Goal: Task Accomplishment & Management: Use online tool/utility

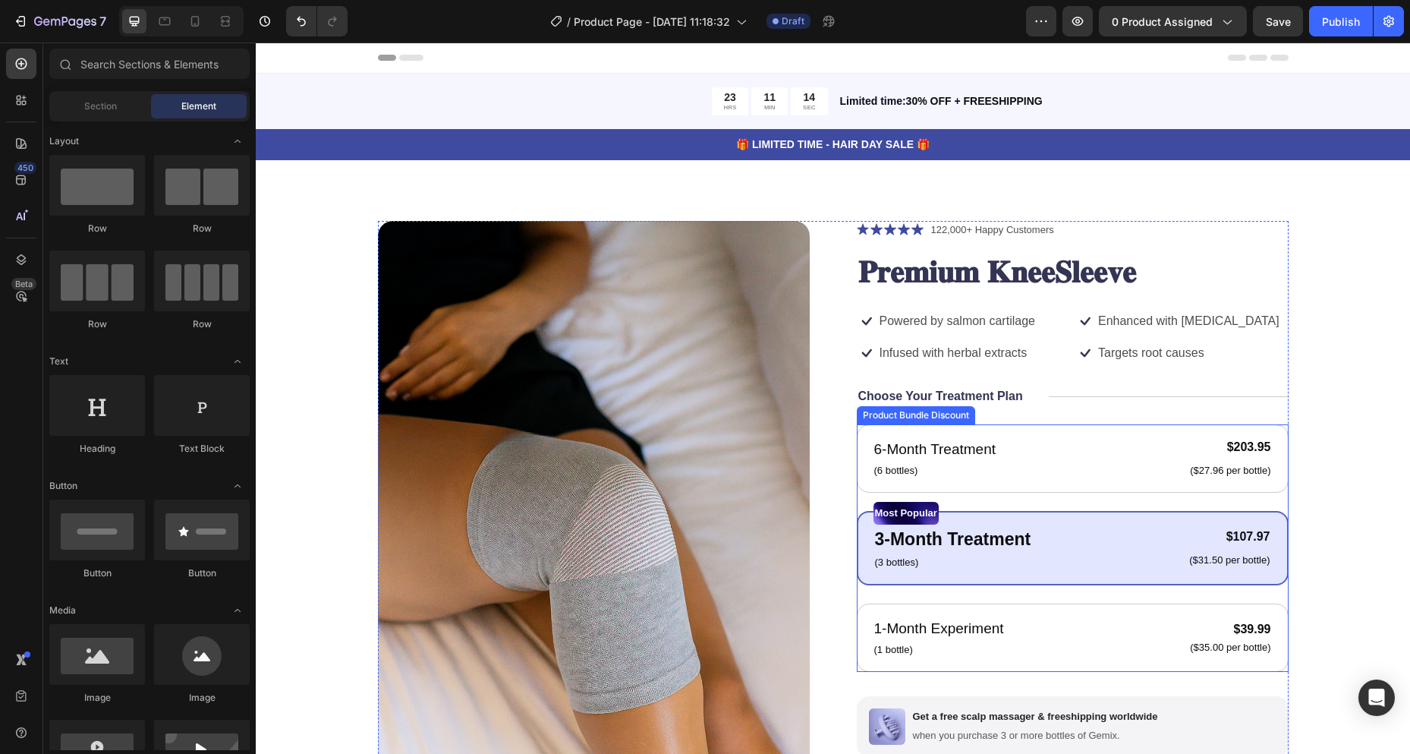
click at [1142, 574] on div "Most Popular Text Block 3-Month Treatment Text Block (3 bottles) Text Block $10…" at bounding box center [1073, 548] width 432 height 74
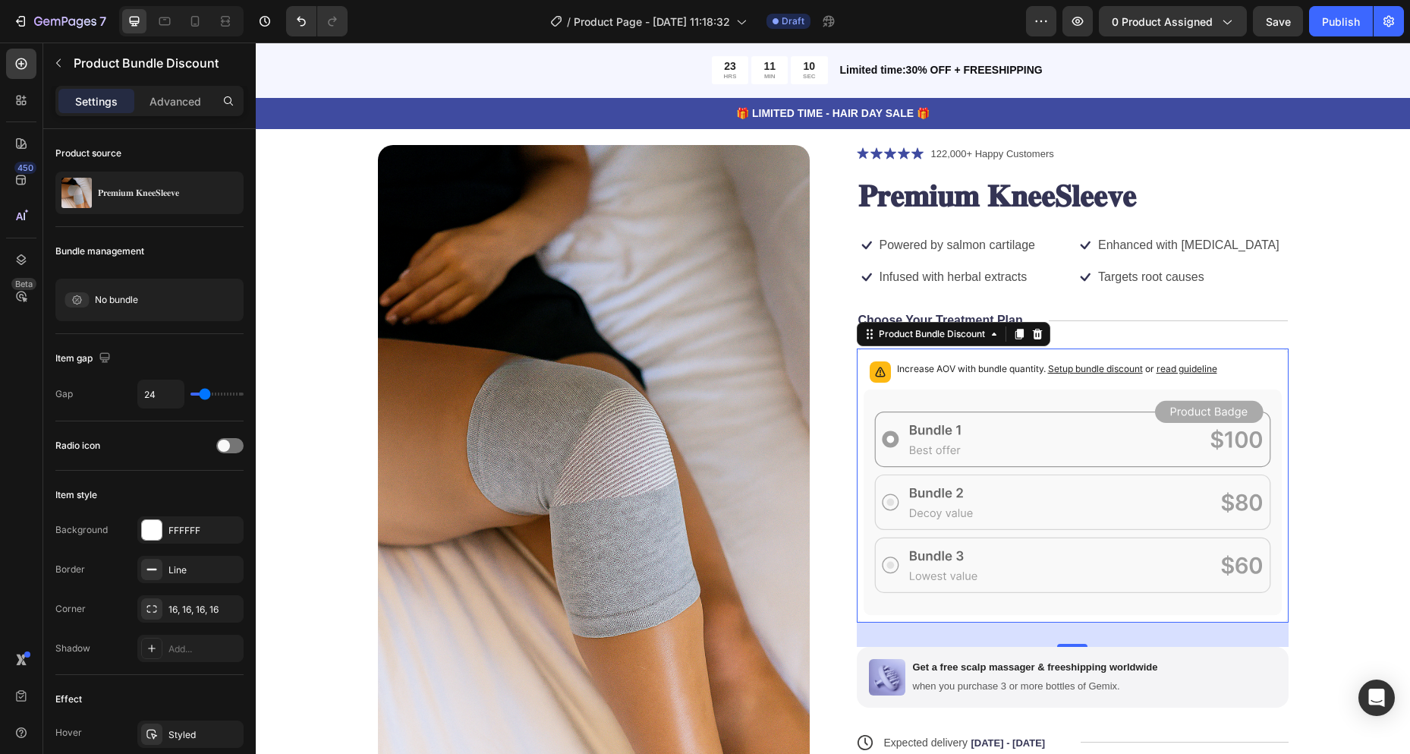
scroll to position [152, 0]
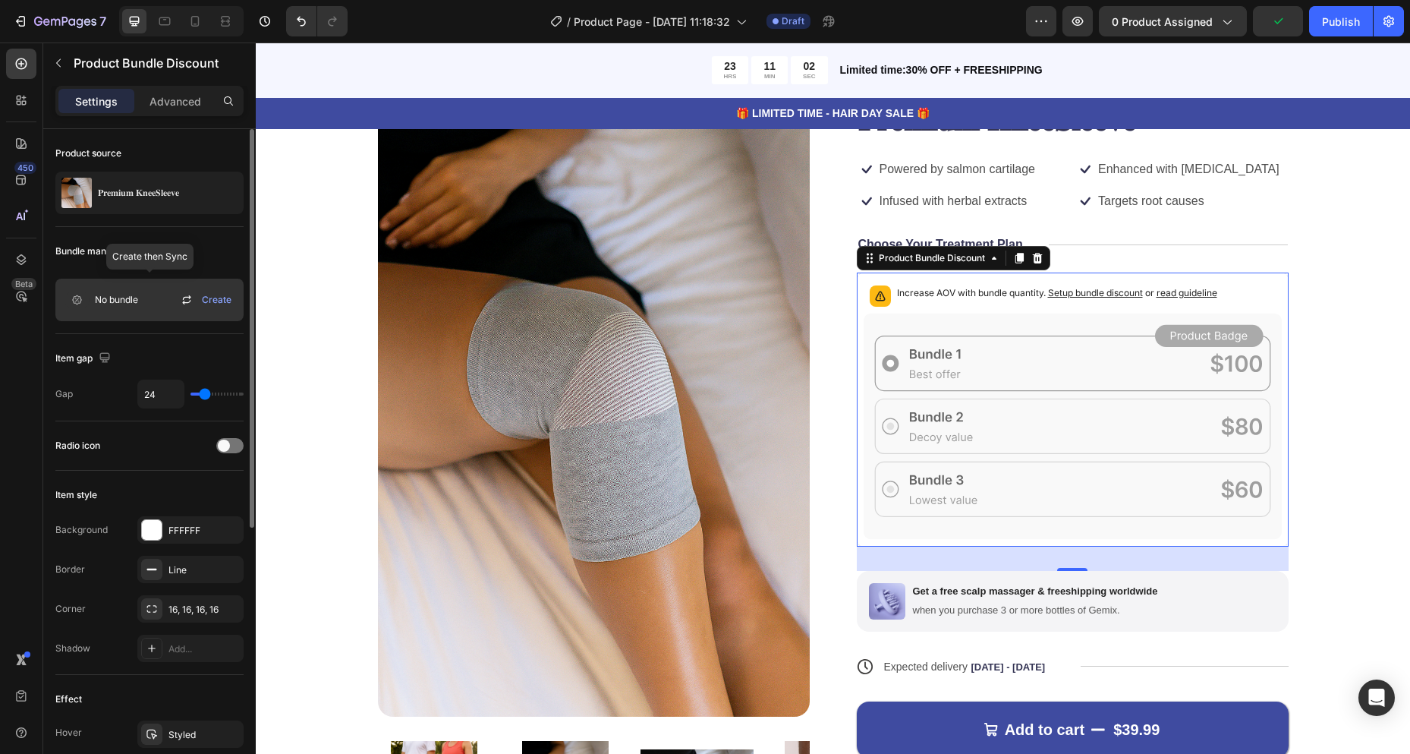
click at [207, 298] on span "Create" at bounding box center [217, 300] width 30 height 14
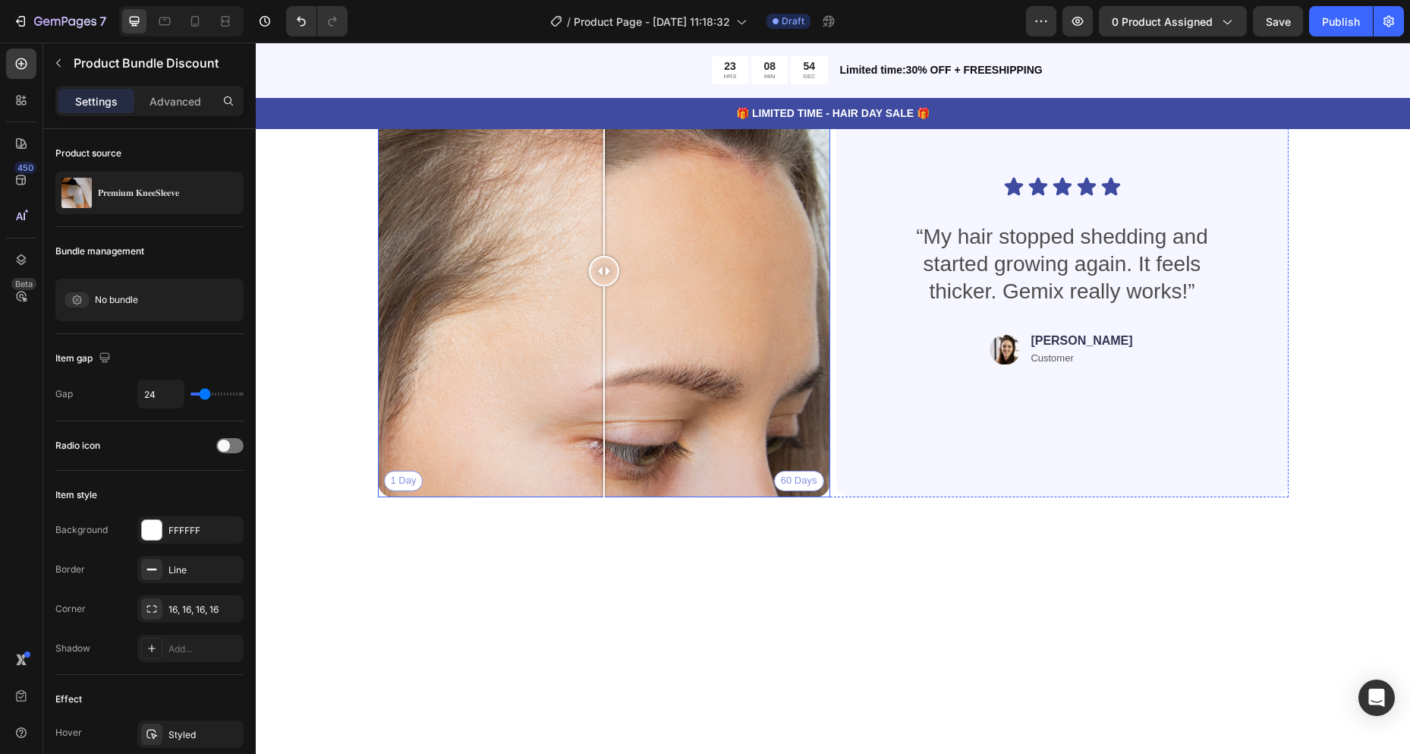
scroll to position [3568, 0]
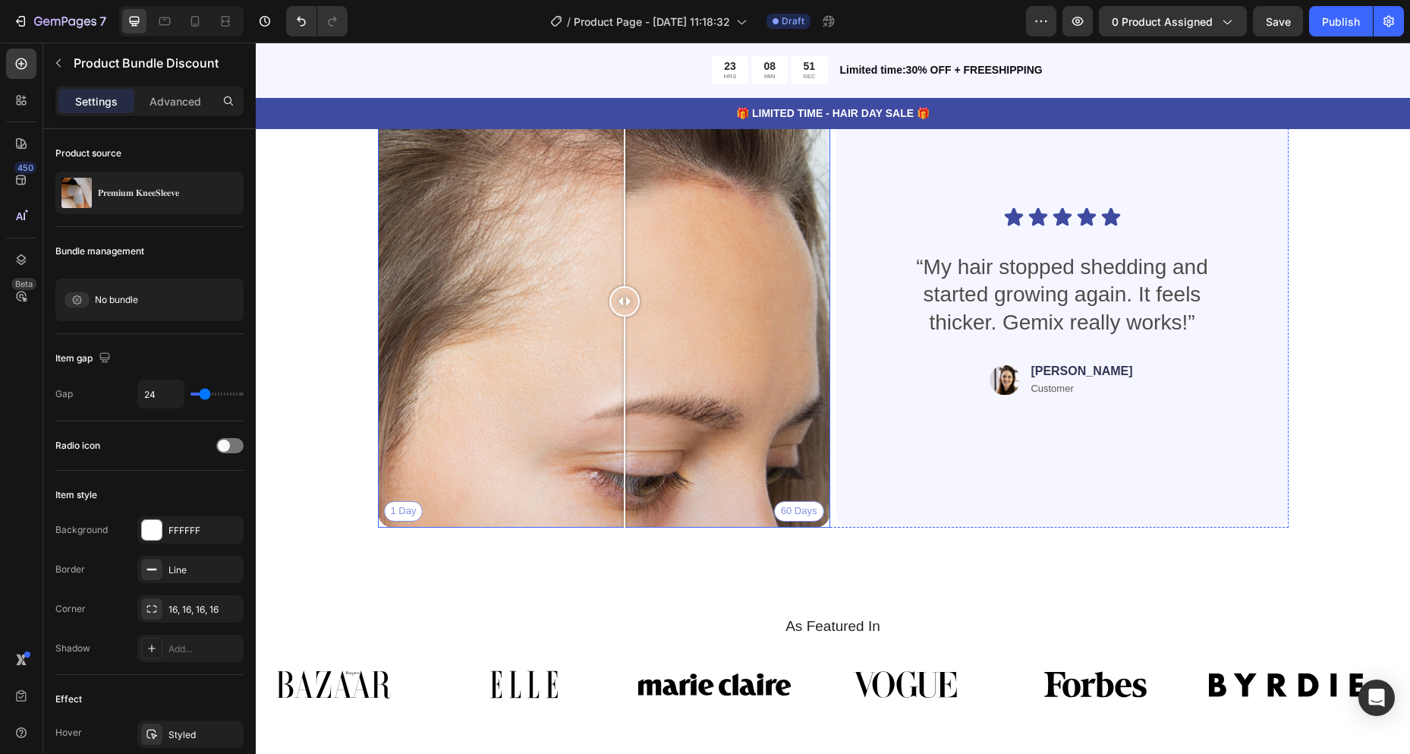
drag, startPoint x: 601, startPoint y: 304, endPoint x: 613, endPoint y: 304, distance: 12.1
click at [614, 306] on div at bounding box center [625, 301] width 30 height 30
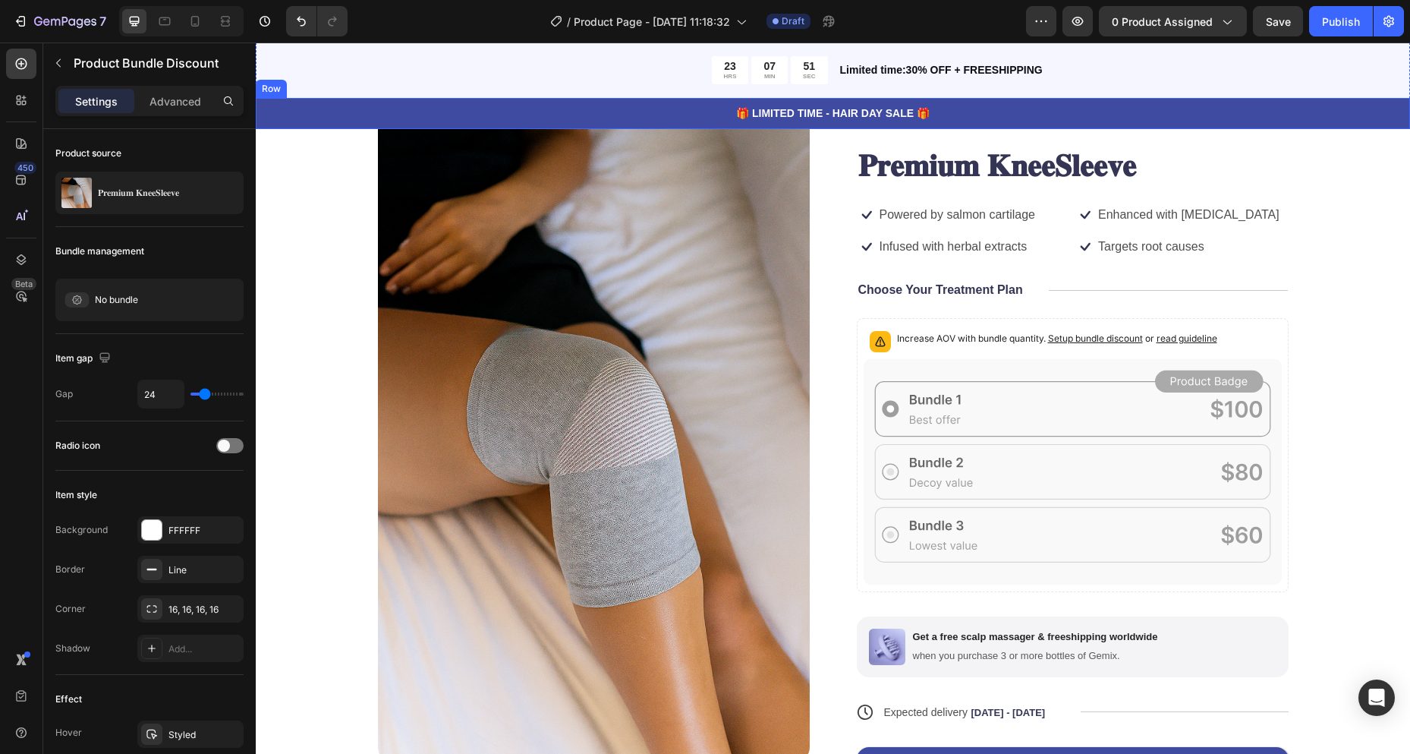
scroll to position [0, 0]
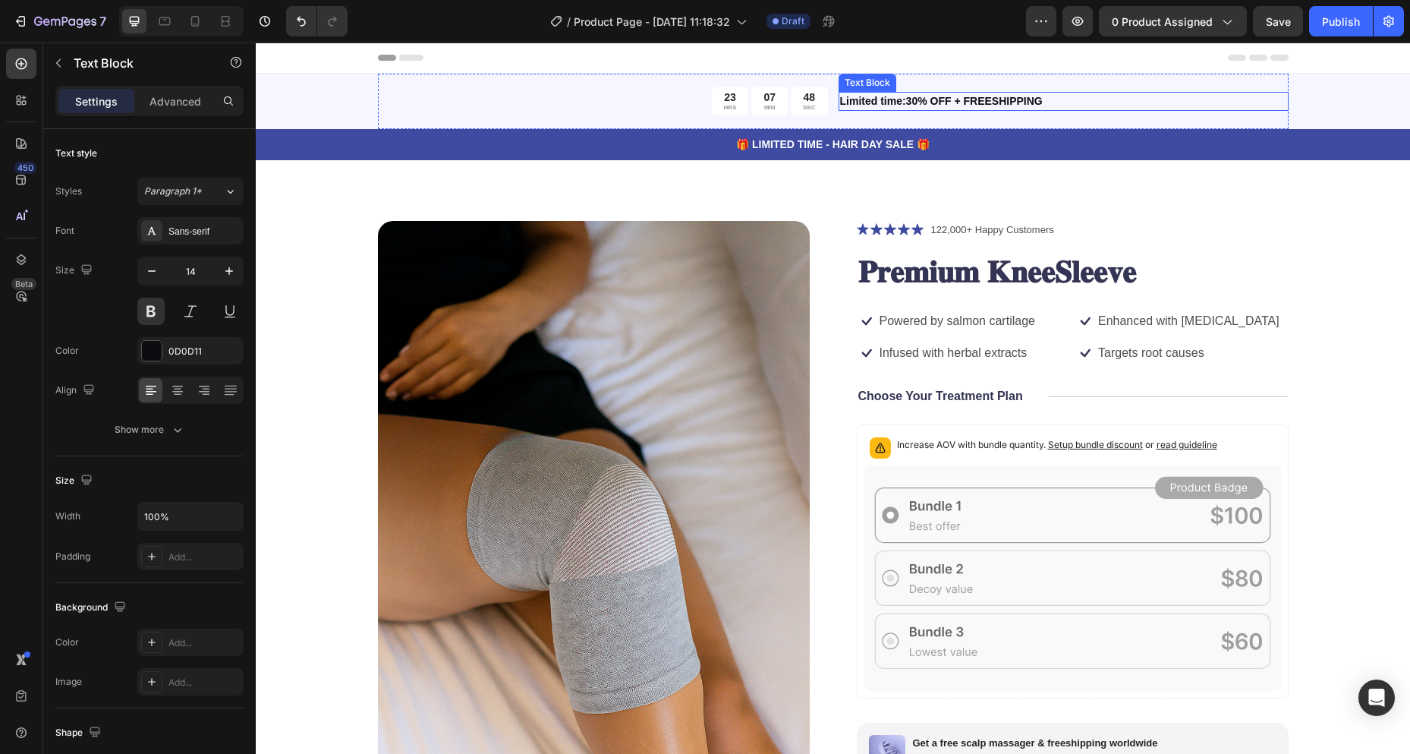
click at [918, 95] on p "Limited time:30% OFF + FREESHIPPING" at bounding box center [1063, 101] width 447 height 16
click at [912, 104] on p "Limited time:30% OFF + FREESHIPPING" at bounding box center [1063, 101] width 447 height 16
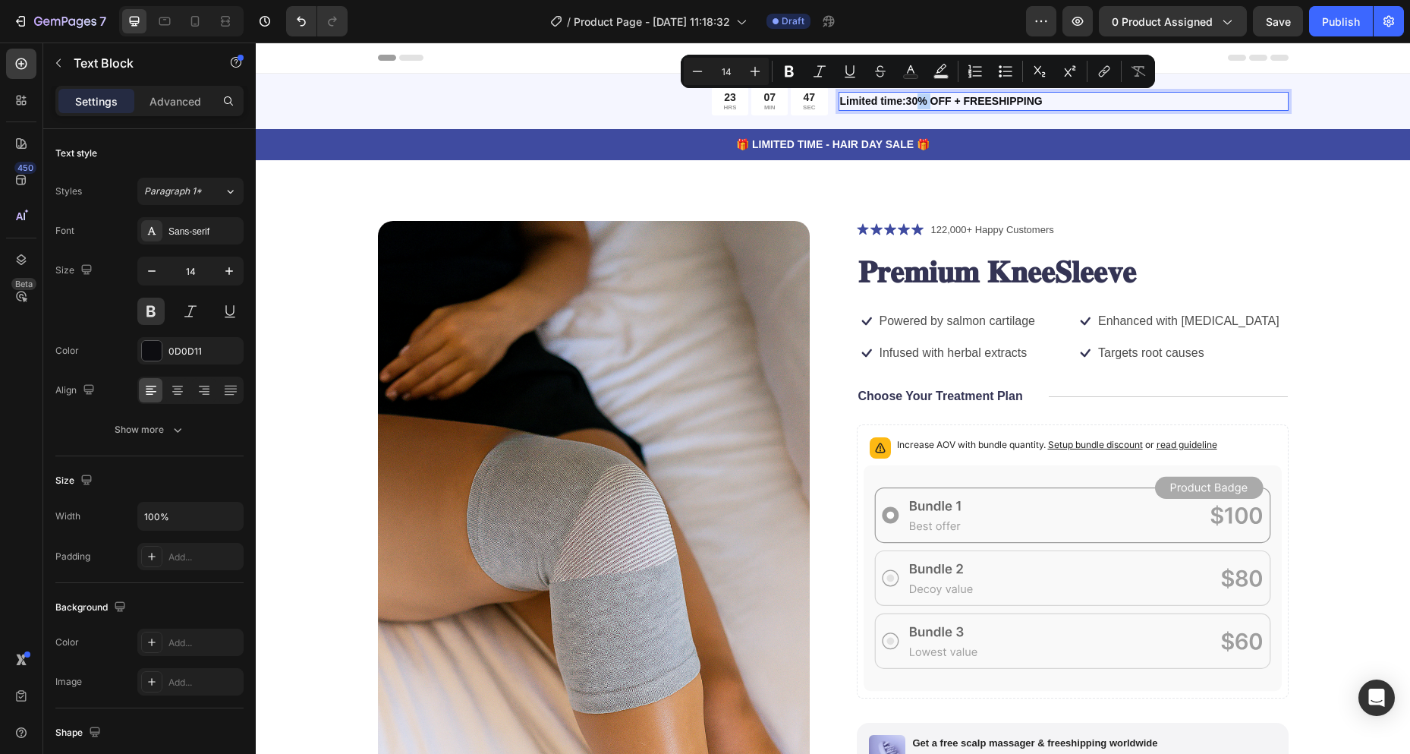
click at [910, 100] on p "Limited time:30% OFF + FREESHIPPING" at bounding box center [1063, 101] width 447 height 16
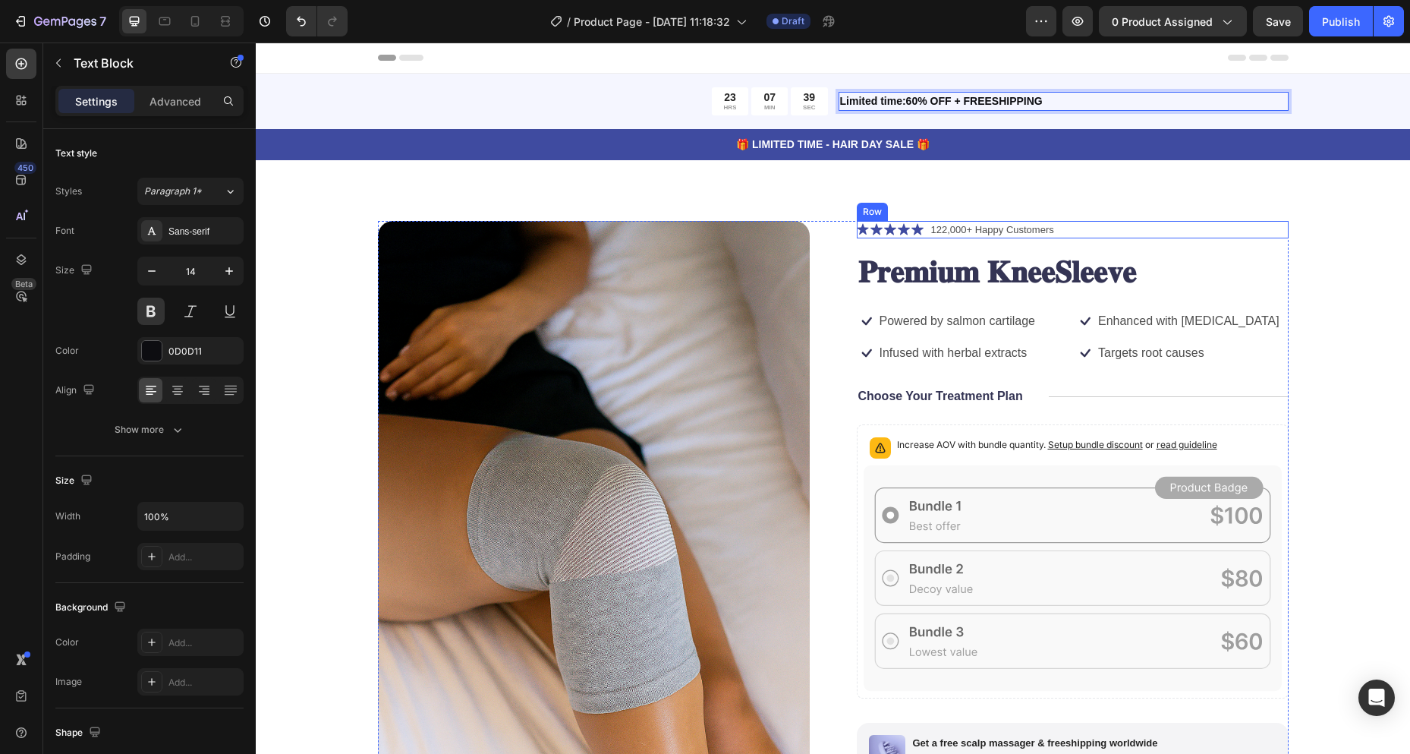
click at [1271, 227] on div "Icon Icon Icon Icon Icon Icon List 122,000+ Happy Customers Text Block Row" at bounding box center [1073, 230] width 432 height 18
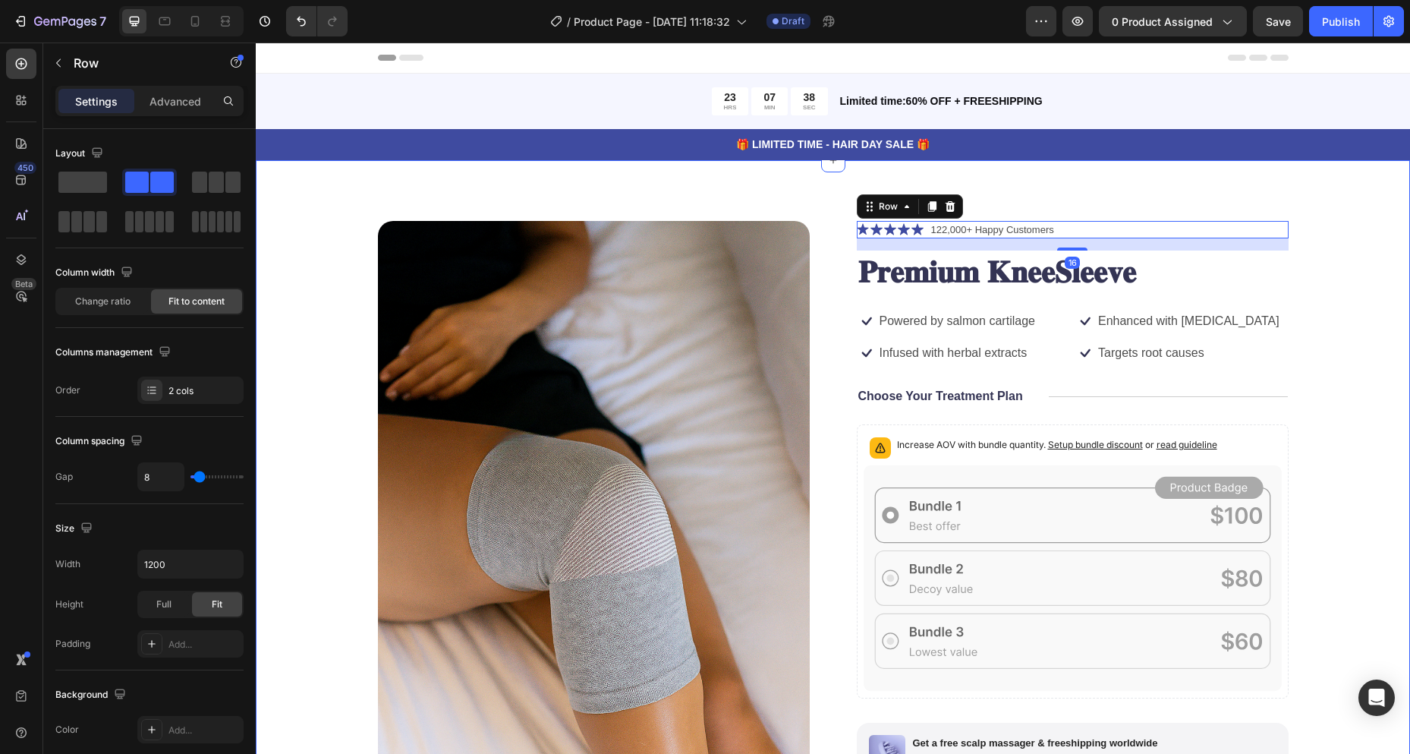
click at [1350, 191] on div "Product Images Icon Icon Icon Icon Icon Icon List 122,000+ Happy Customers Text…" at bounding box center [833, 629] width 1155 height 939
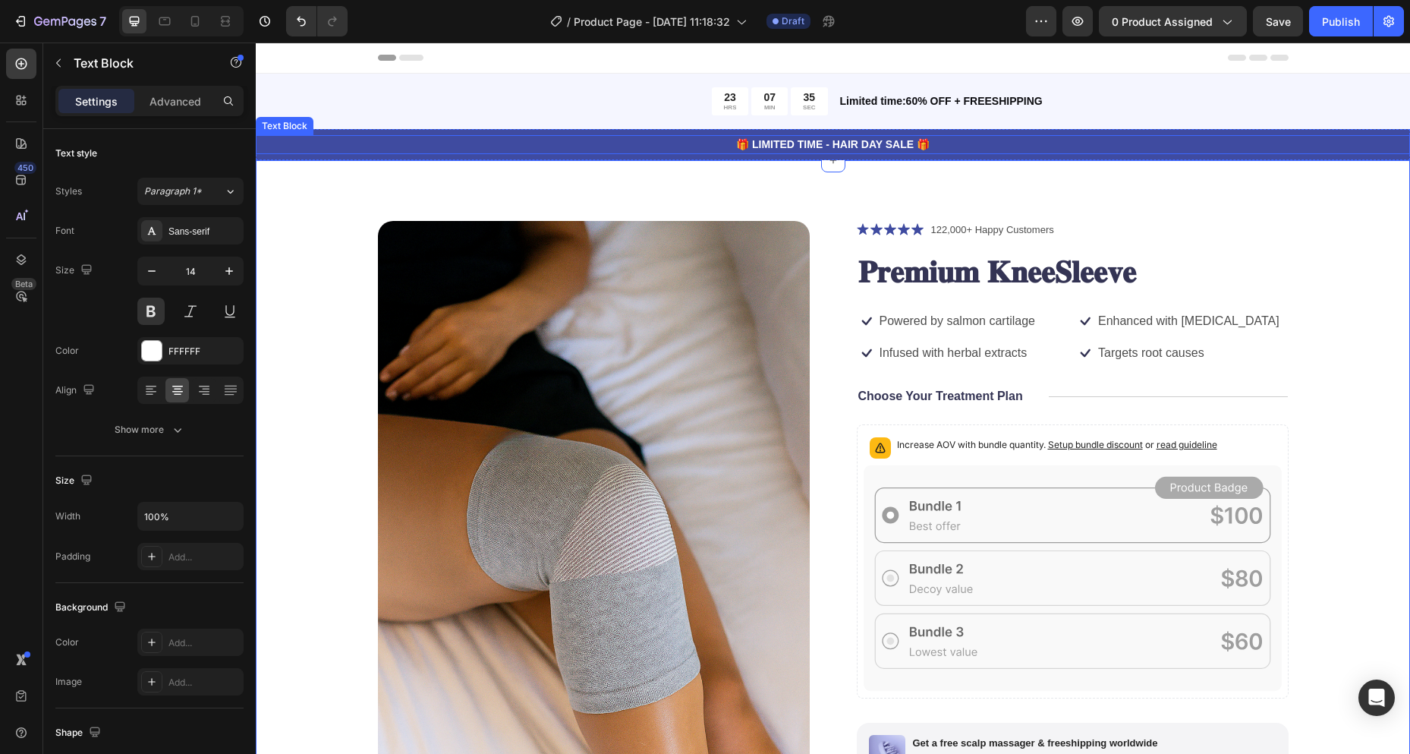
click at [842, 151] on div "🎁 LIMITED TIME - HAIR DAY SALE 🎁 Text Block" at bounding box center [833, 144] width 1155 height 19
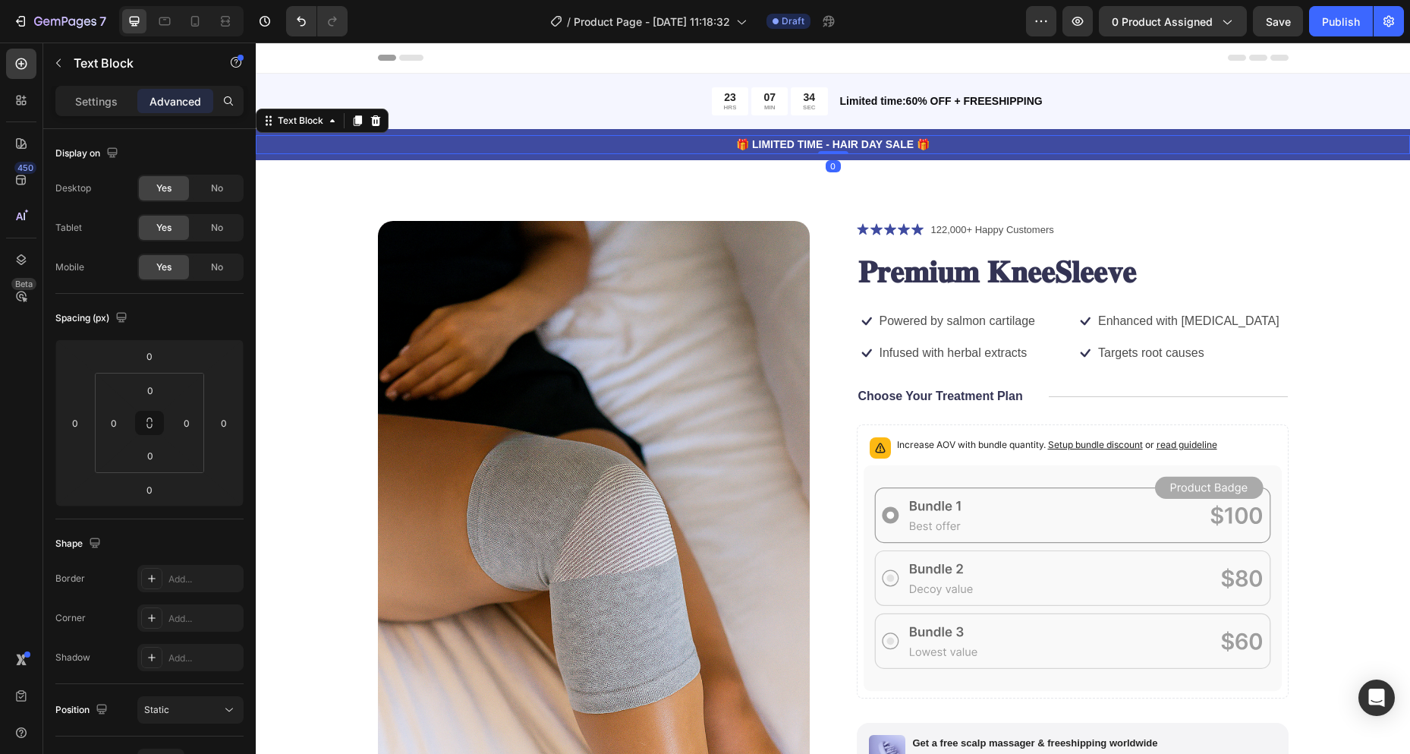
click at [818, 137] on p "🎁 LIMITED TIME - HAIR DAY SALE 🎁" at bounding box center [833, 145] width 1152 height 16
click at [903, 150] on p "🎁 LIMITED TIME - HAIR DAY SALE 🎁" at bounding box center [833, 145] width 1152 height 16
click at [851, 145] on p "🎁 LIMITED TIME - HAIR DAY SALE 🎁" at bounding box center [833, 145] width 1152 height 16
drag, startPoint x: 852, startPoint y: 143, endPoint x: 830, endPoint y: 145, distance: 21.4
click at [830, 145] on p "🎁 LIMITED TIME - HAIR DAY SALE 🎁" at bounding box center [833, 145] width 1152 height 16
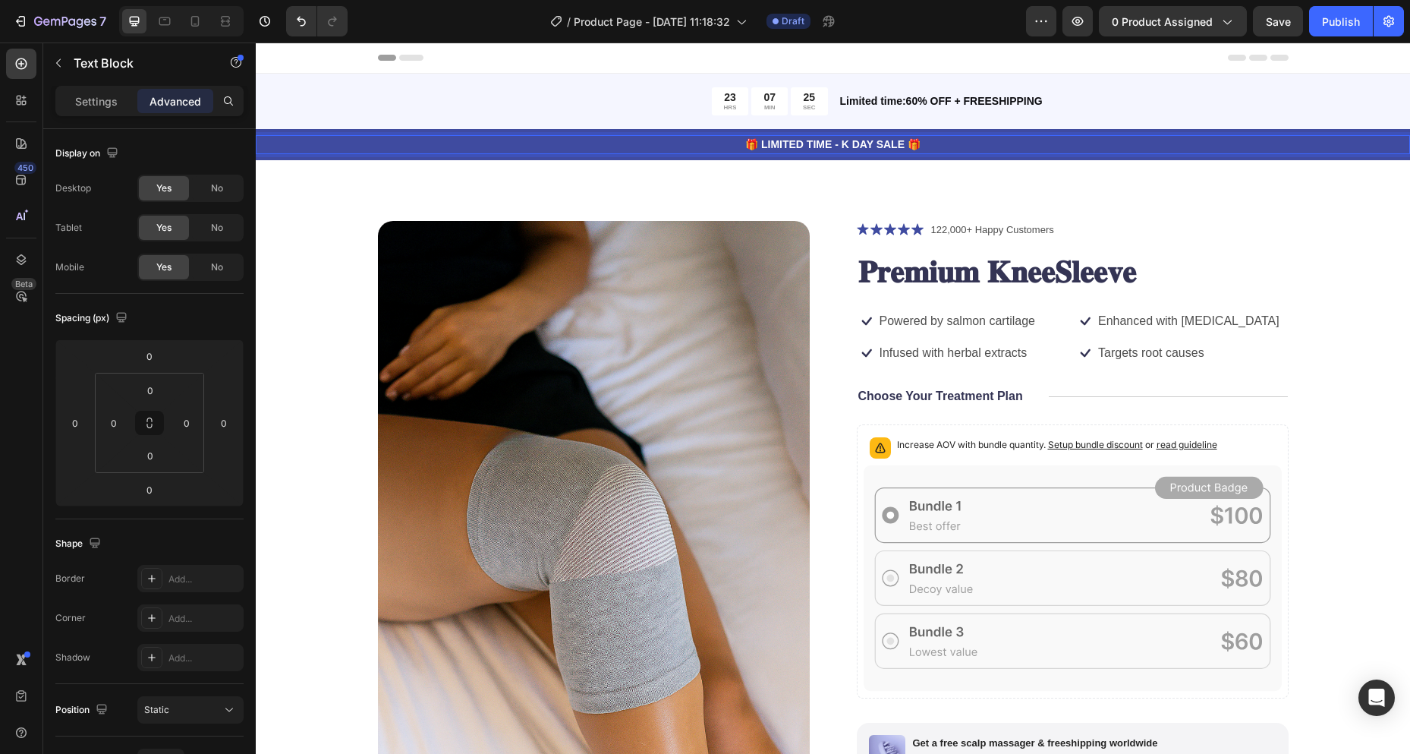
click at [840, 143] on p "🎁 LIMITED TIME - K DAY SALE 🎁" at bounding box center [833, 145] width 1152 height 16
click at [855, 141] on p "🎁 LIMITED TIME - Keen DAY SALE 🎁" at bounding box center [833, 145] width 1152 height 16
click at [865, 141] on p "🎁 LIMITED TIME - Keen DAY SALE 🎁" at bounding box center [833, 145] width 1152 height 16
click at [850, 144] on p "🎁 LIMITED TIME - Keen DAY SALE 🎁" at bounding box center [833, 145] width 1152 height 16
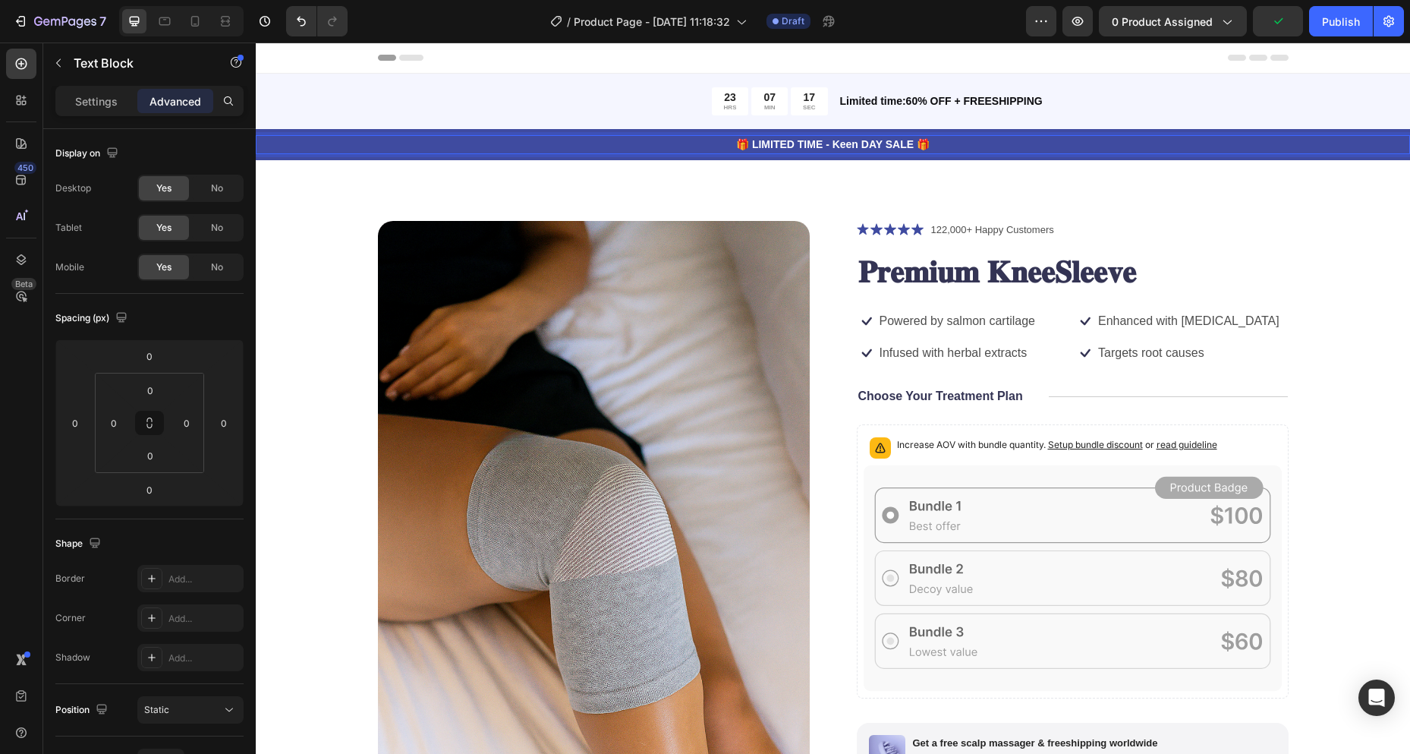
click at [846, 140] on p "🎁 LIMITED TIME - Keen DAY SALE 🎁" at bounding box center [833, 145] width 1152 height 16
click at [852, 143] on p "🎁 LIMITED TIME - Keen DAY SALE 🎁" at bounding box center [833, 145] width 1152 height 16
click at [777, 152] on p "🎁 LIMITED TIME - Knee Relief DAY SALE 🎁" at bounding box center [833, 145] width 1152 height 16
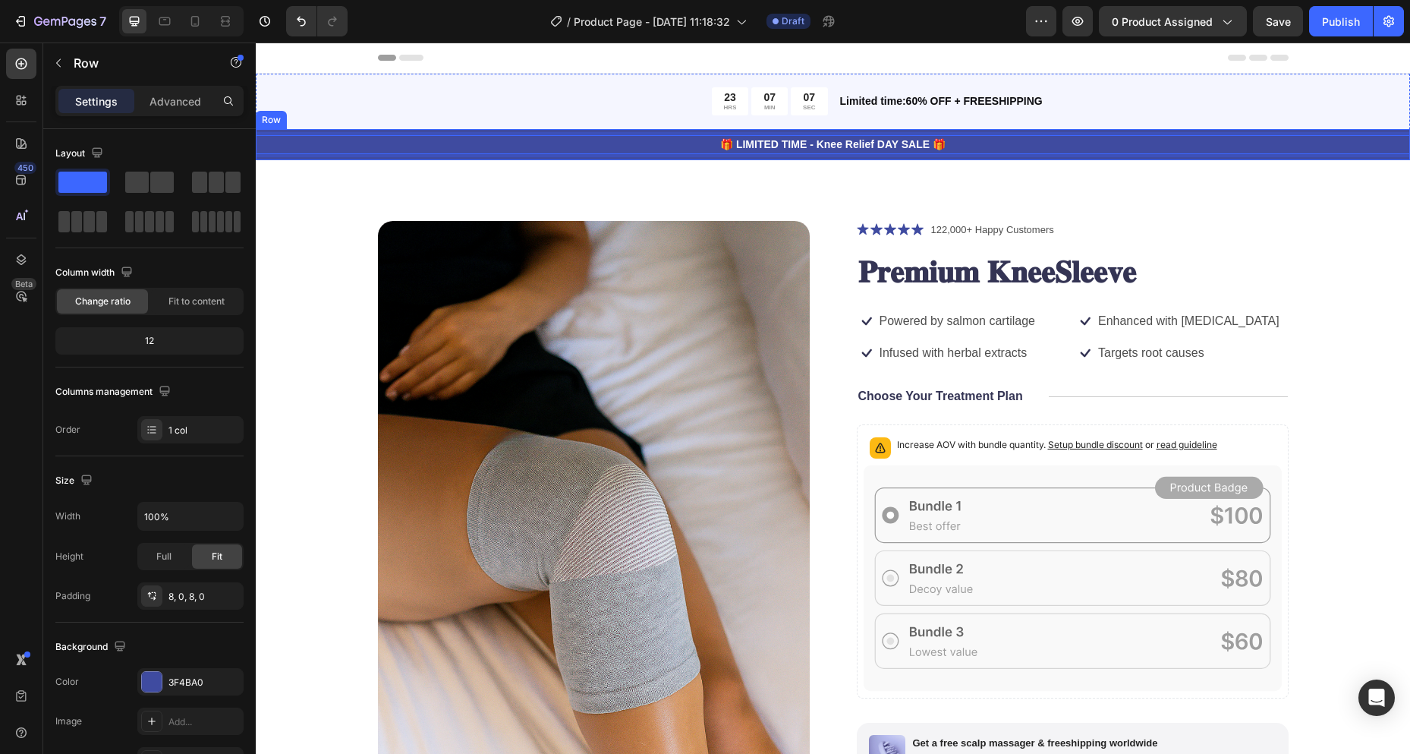
click at [764, 156] on div "🎁 LIMITED TIME - Knee Relief DAY SALE 🎁 Text Block 0 Row" at bounding box center [833, 144] width 1155 height 31
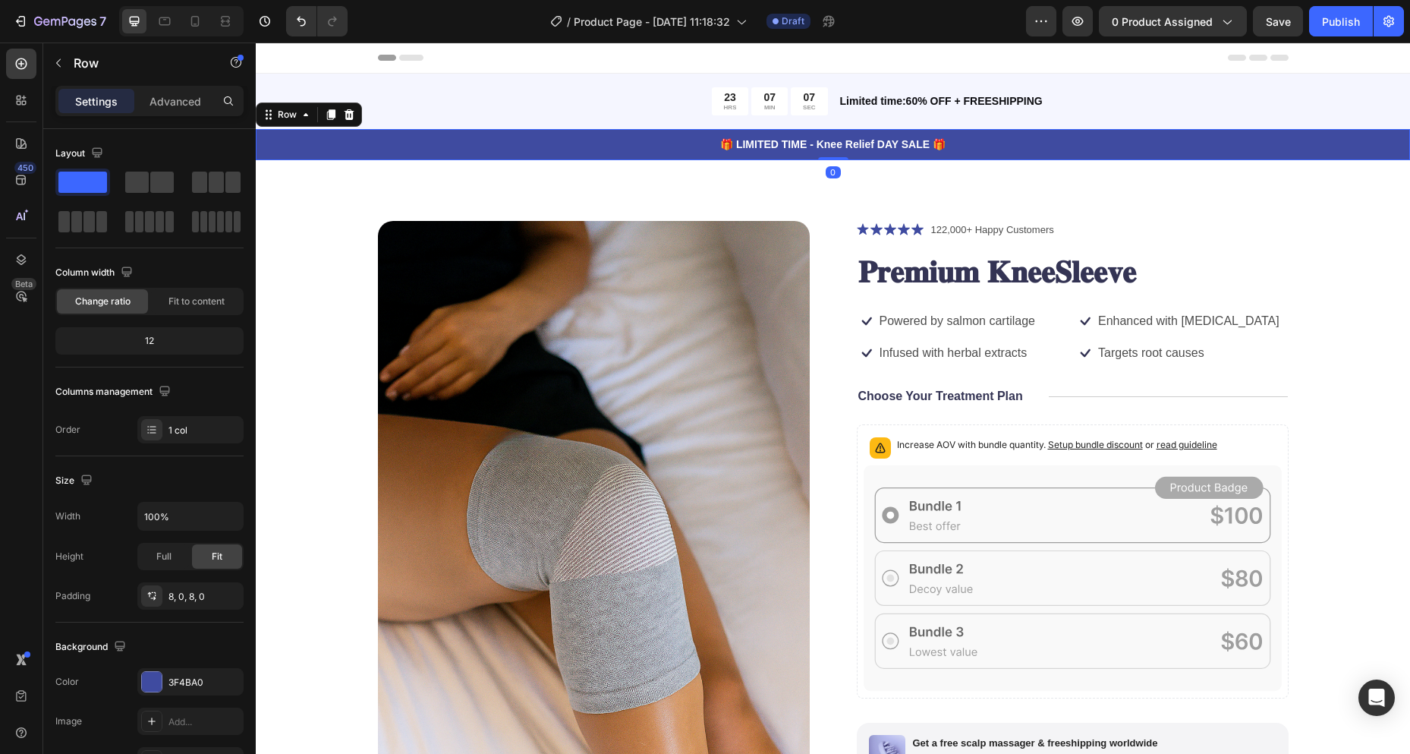
click at [764, 156] on div "🎁 LIMITED TIME - Knee Relief DAY SALE 🎁 Text Block Row 0" at bounding box center [833, 144] width 1155 height 31
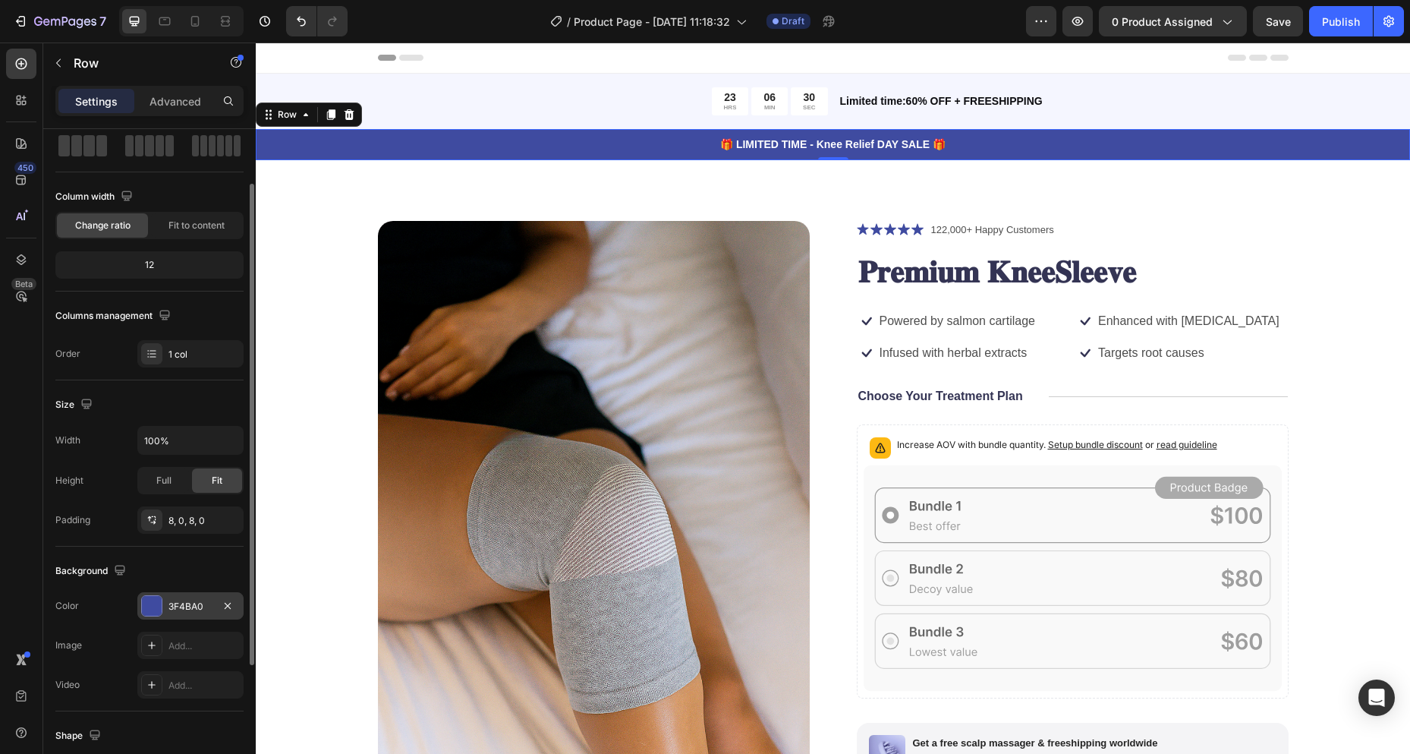
click at [204, 603] on div "3F4BA0" at bounding box center [191, 607] width 44 height 14
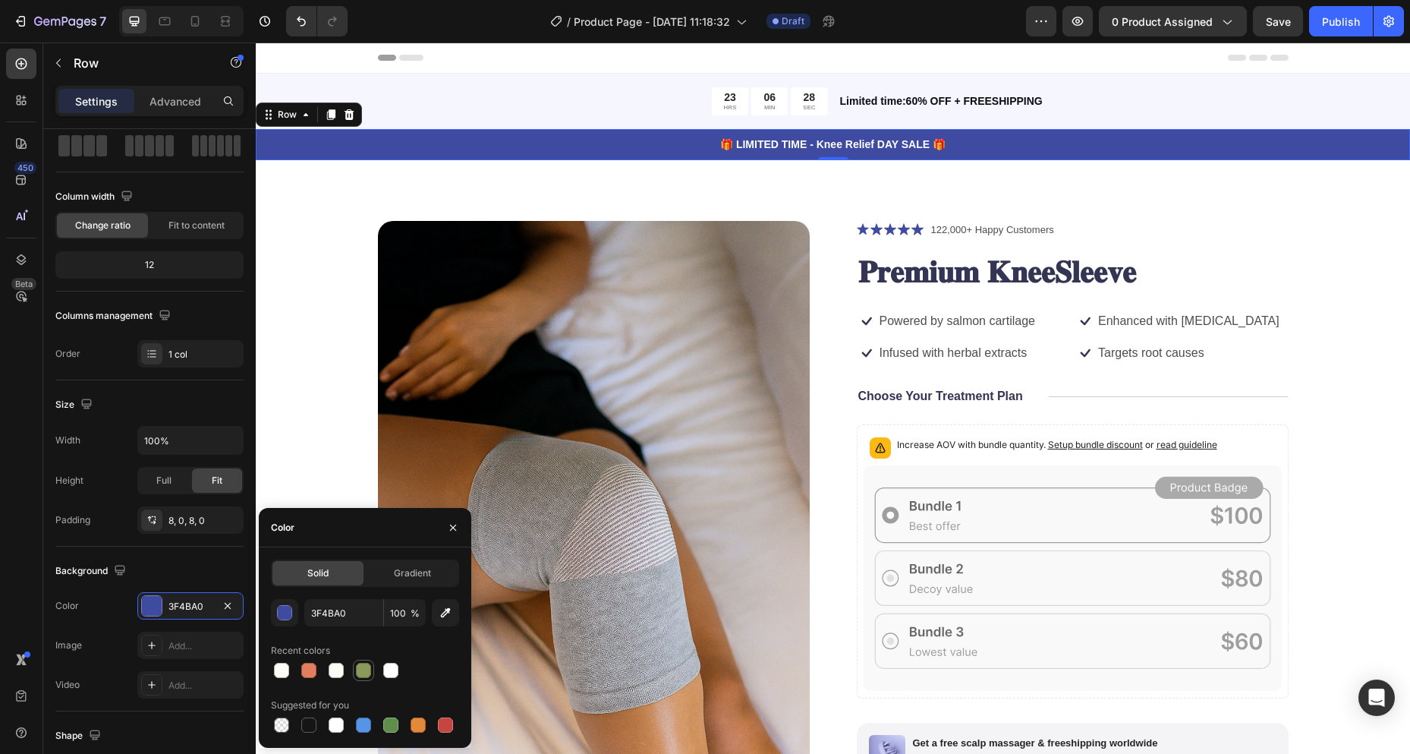
click at [361, 669] on div at bounding box center [363, 670] width 15 height 15
type input "8A9A5B"
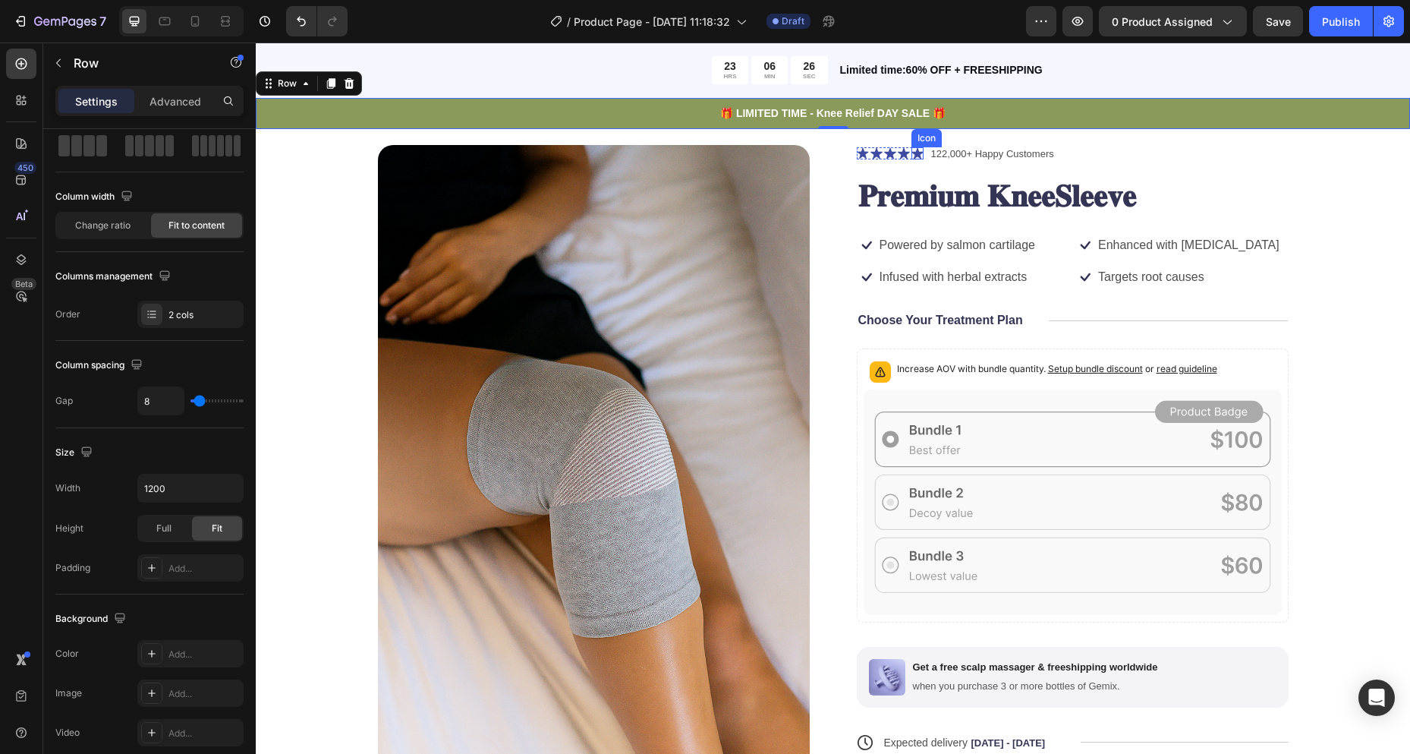
click at [904, 161] on div "Icon Icon Icon Icon Icon Icon List" at bounding box center [890, 154] width 67 height 18
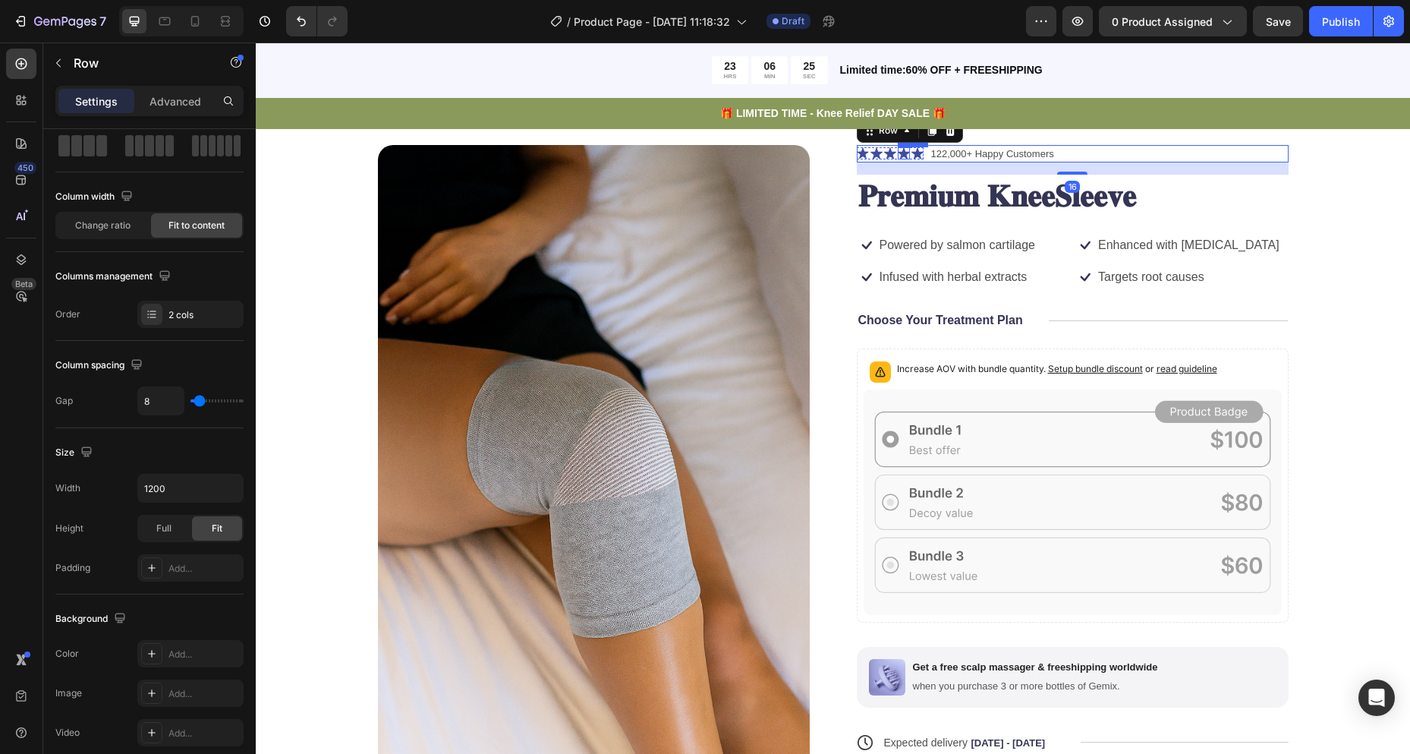
click at [900, 151] on icon at bounding box center [904, 153] width 12 height 12
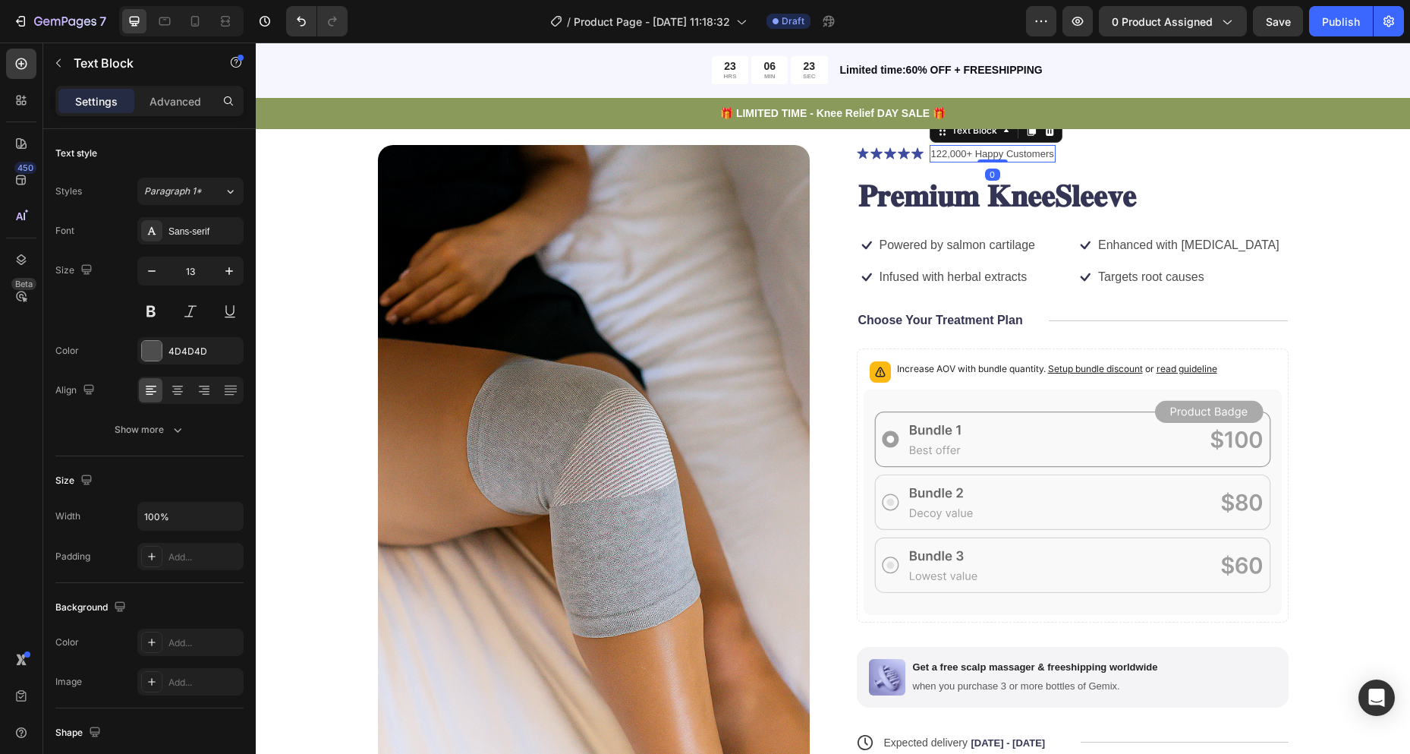
click at [930, 155] on div "122,000+ Happy Customers" at bounding box center [993, 154] width 126 height 18
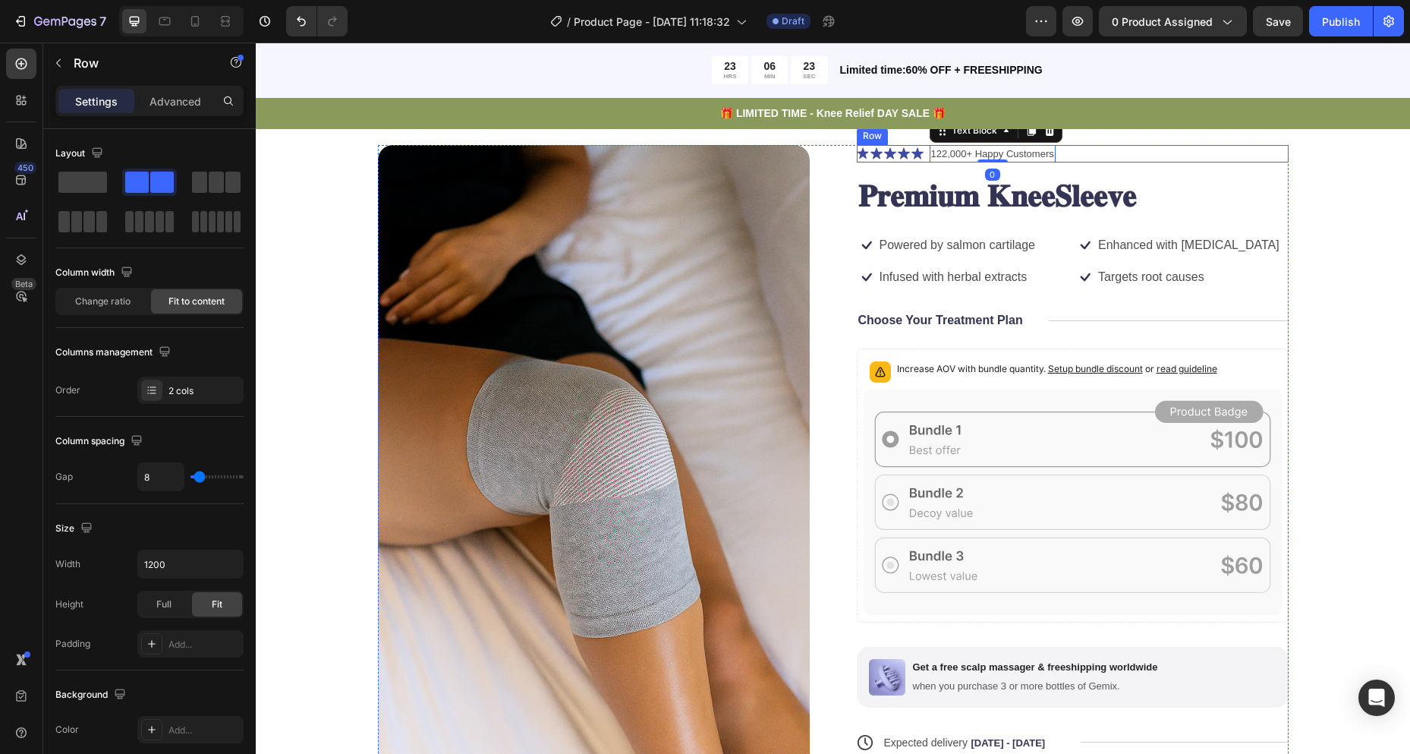
click at [920, 161] on div "Icon Icon Icon Icon Icon Icon List 122,000+ Happy Customers Text Block 0 Row" at bounding box center [1073, 154] width 432 height 18
click at [922, 159] on div "Icon Icon Icon Icon Icon Icon List 122,000+ Happy Customers Text Block Row 16" at bounding box center [1073, 154] width 432 height 18
click at [931, 151] on p "122,000+ Happy Customers" at bounding box center [992, 154] width 123 height 15
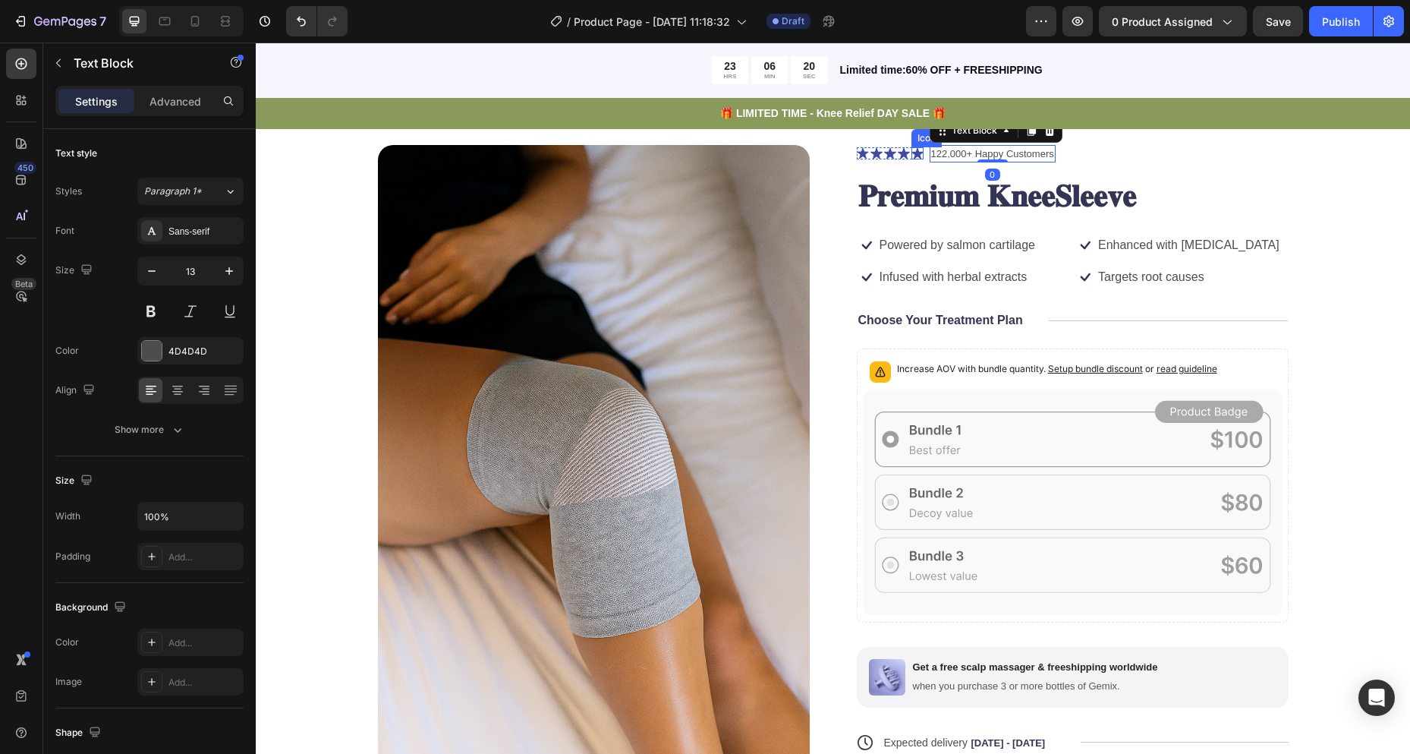
click at [916, 156] on icon at bounding box center [918, 153] width 12 height 12
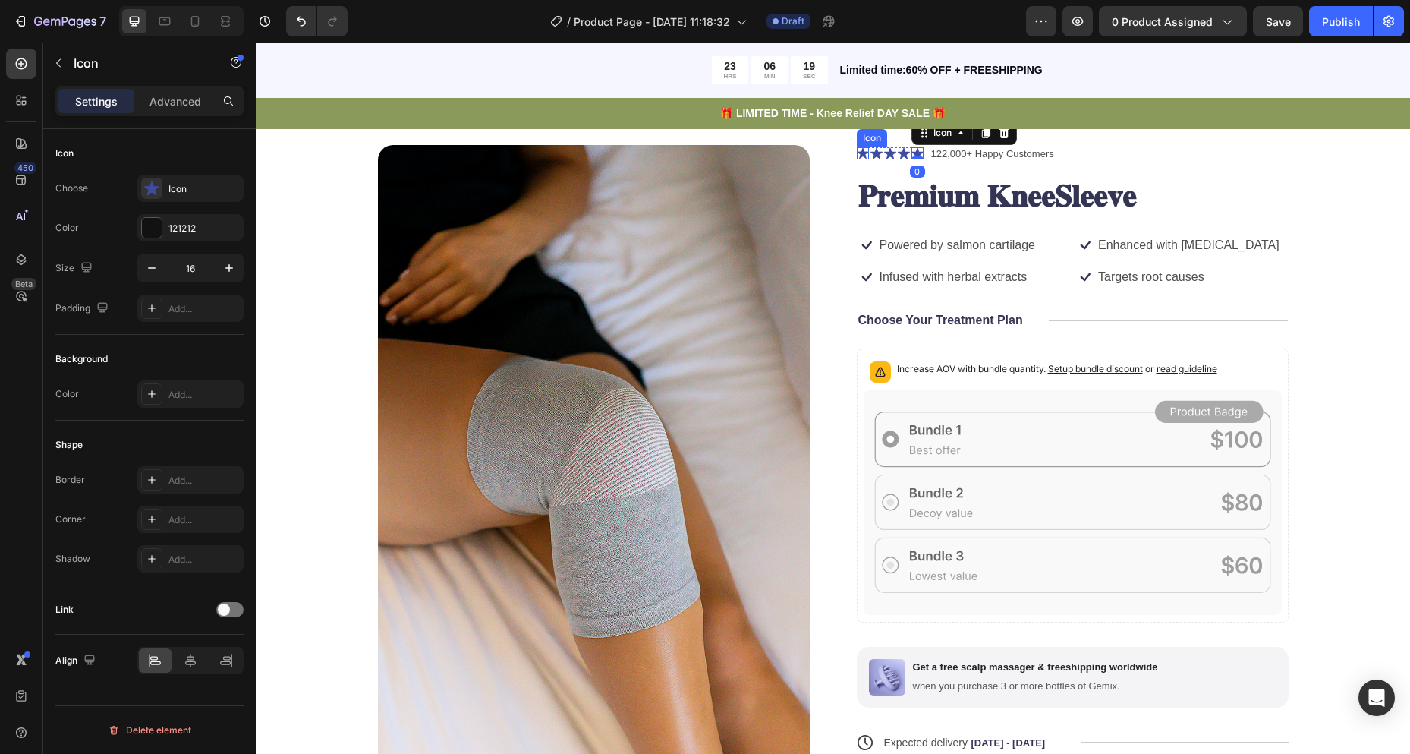
click at [858, 153] on icon at bounding box center [862, 153] width 11 height 11
click at [161, 187] on div at bounding box center [151, 188] width 21 height 21
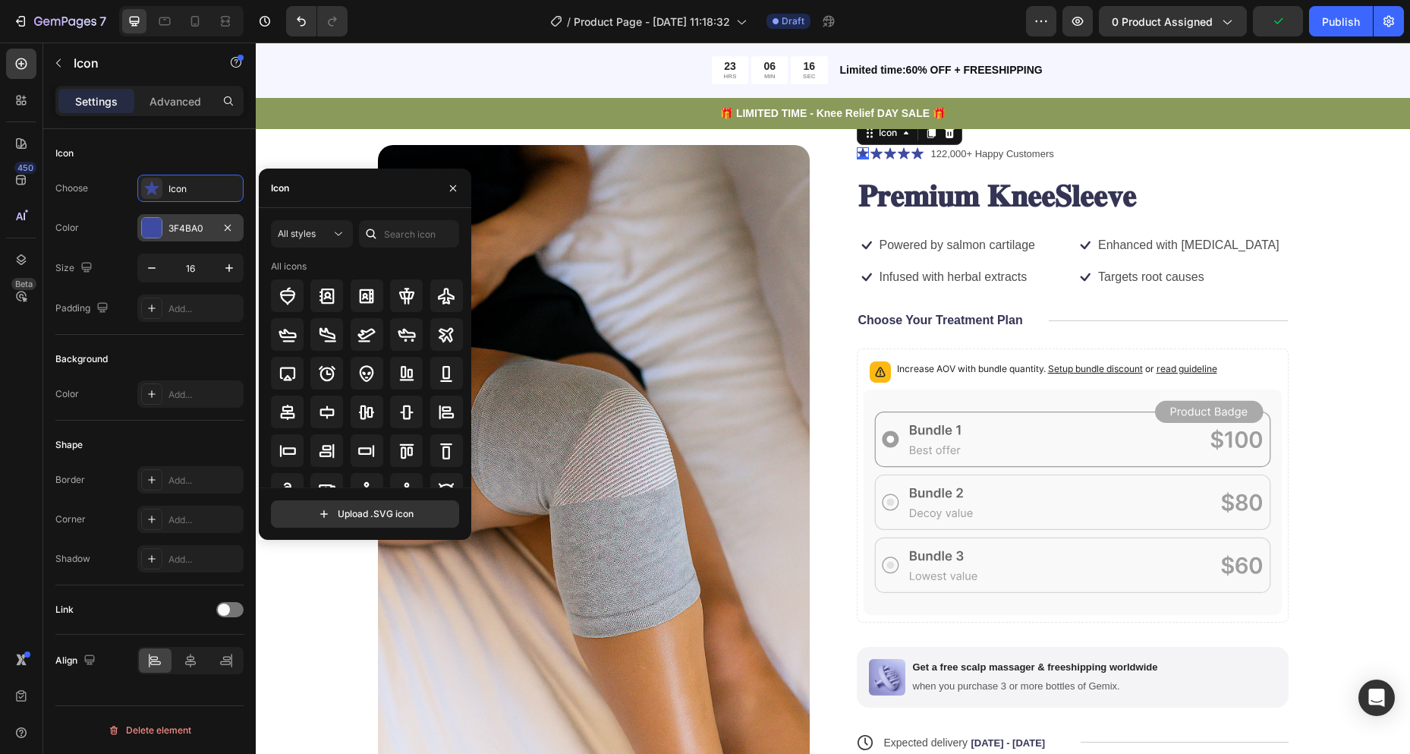
click at [181, 227] on div "3F4BA0" at bounding box center [191, 229] width 44 height 14
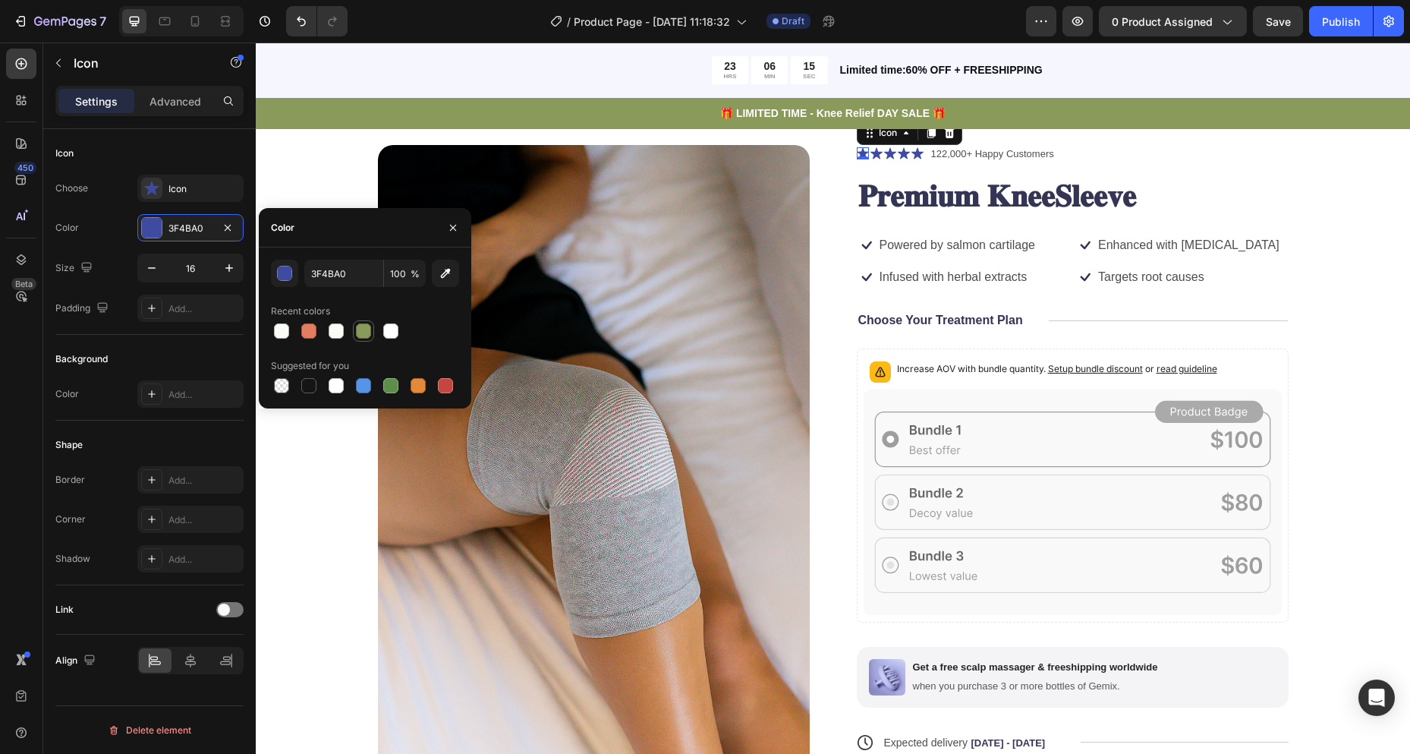
click at [360, 329] on div at bounding box center [363, 330] width 15 height 15
type input "8A9A5B"
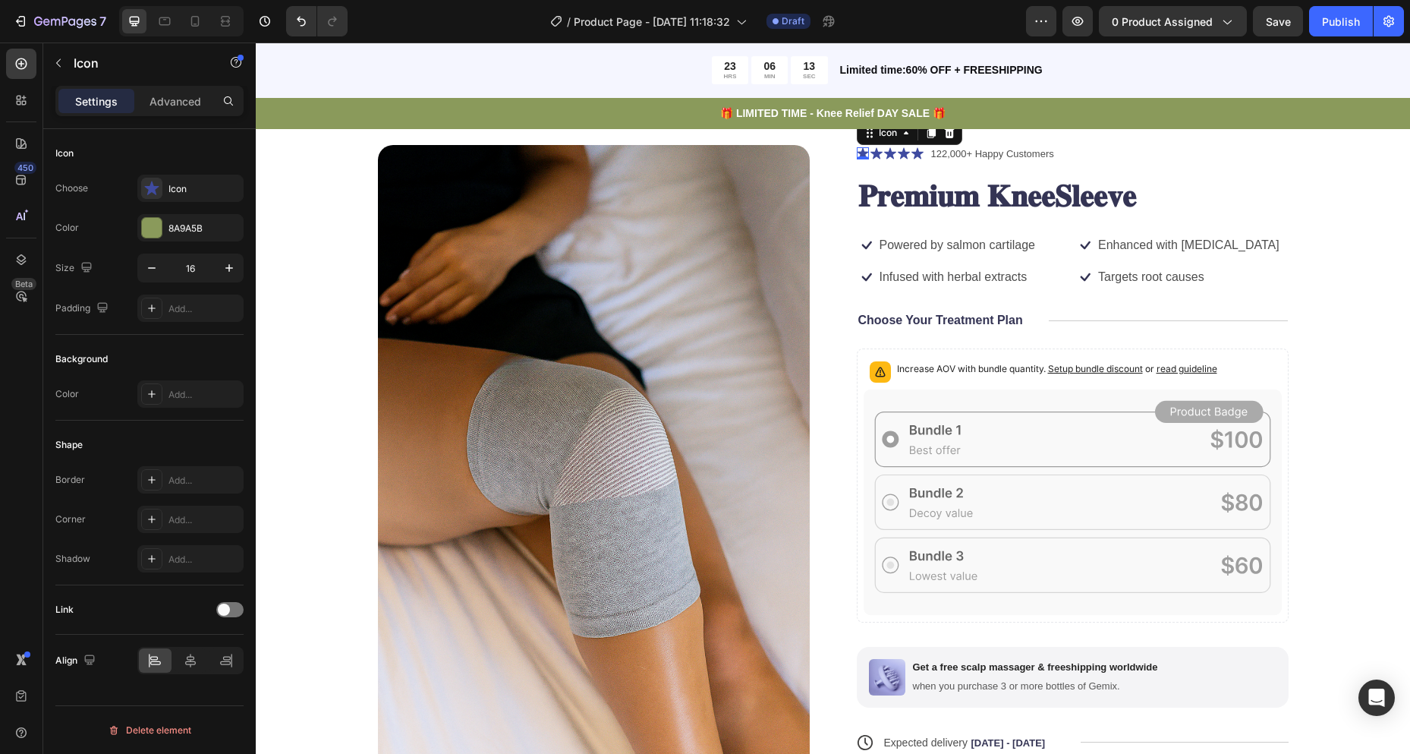
click at [115, 273] on div "Size 16" at bounding box center [149, 268] width 188 height 29
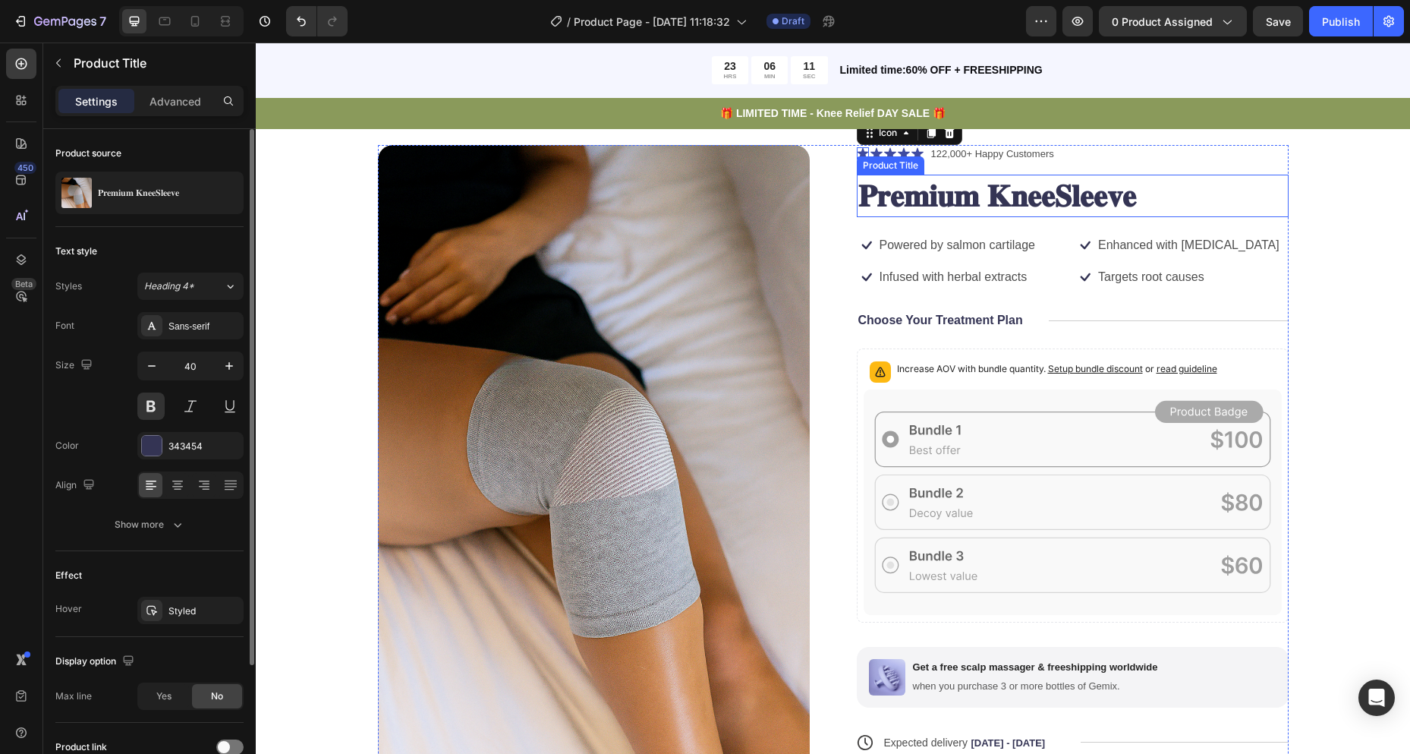
click at [871, 191] on h1 "𝐏𝐫𝐞𝐦𝐢𝐮𝐦 𝐊𝐧𝐞𝐞𝐒𝐥𝐞𝐞𝐯𝐞" at bounding box center [1073, 196] width 432 height 43
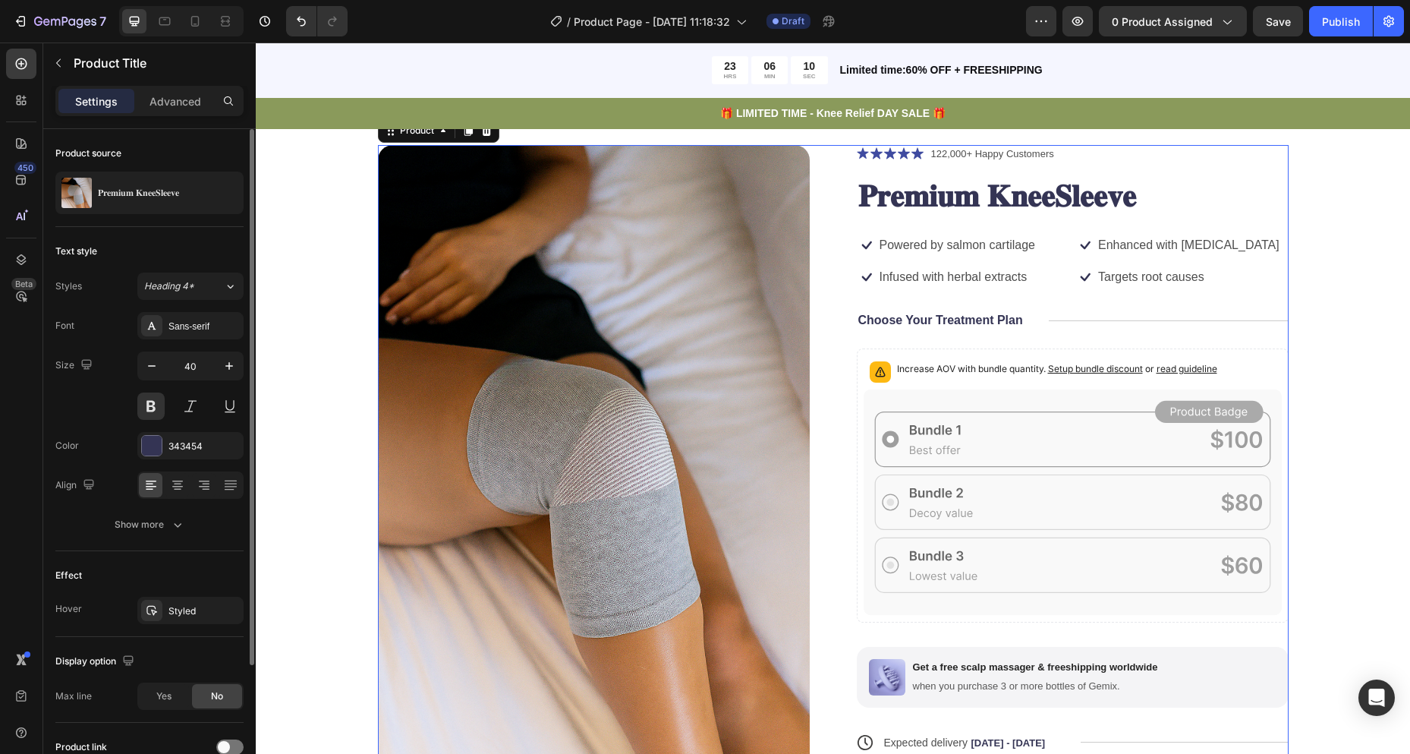
drag, startPoint x: 1246, startPoint y: 165, endPoint x: 1239, endPoint y: 170, distance: 9.3
click at [1243, 169] on div "Icon Icon Icon Icon Icon Icon List 122,000+ Happy Customers Text Block Row 𝐏𝐫𝐞𝐦…" at bounding box center [1073, 546] width 432 height 802
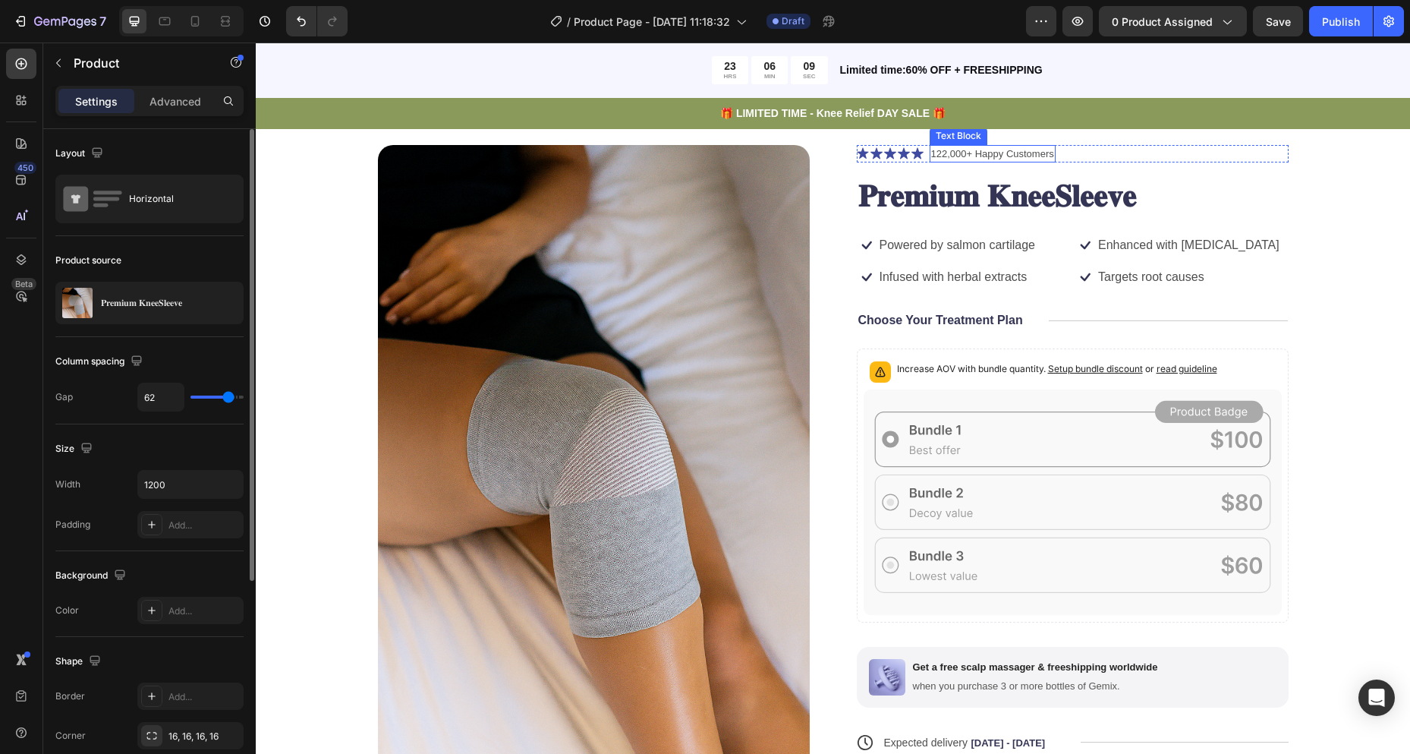
click at [930, 152] on div "122,000+ Happy Customers" at bounding box center [993, 154] width 126 height 18
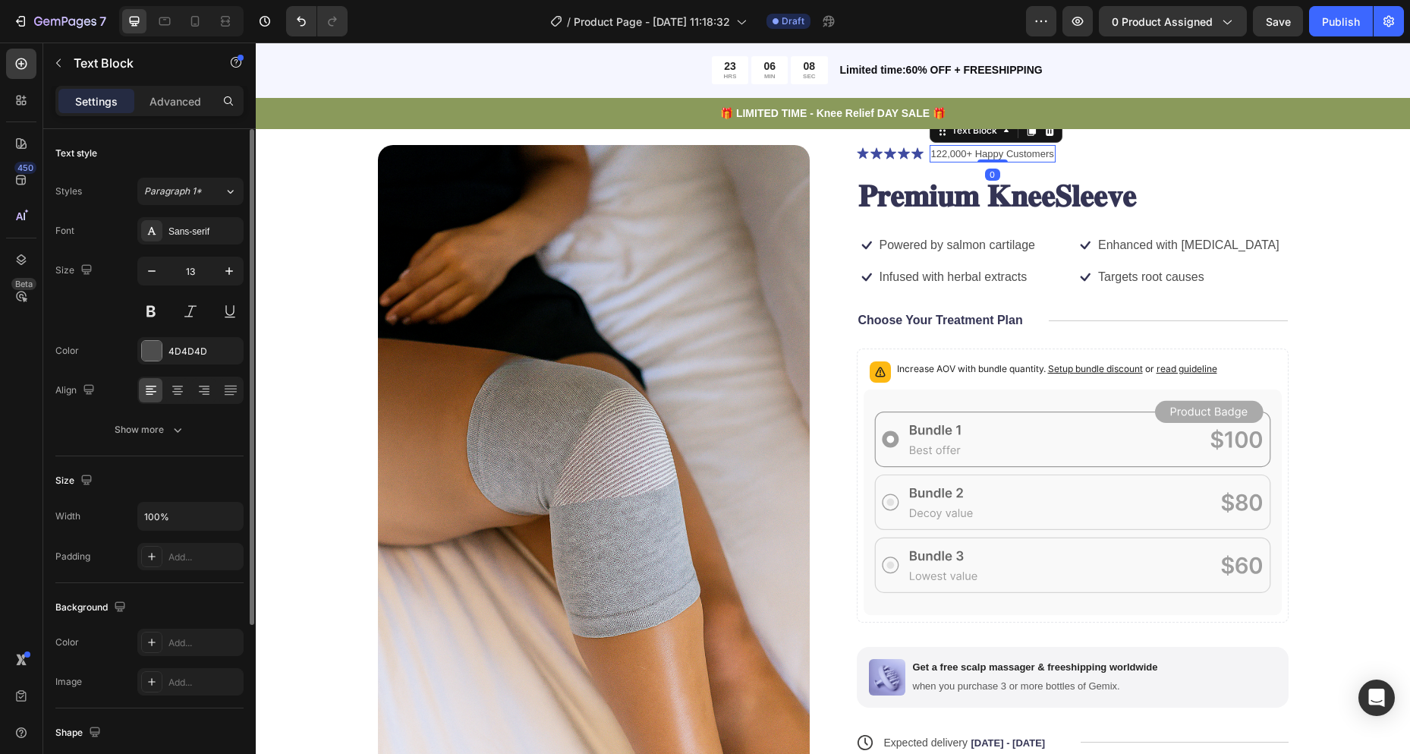
click at [930, 153] on div "122,000+ Happy Customers" at bounding box center [993, 154] width 126 height 18
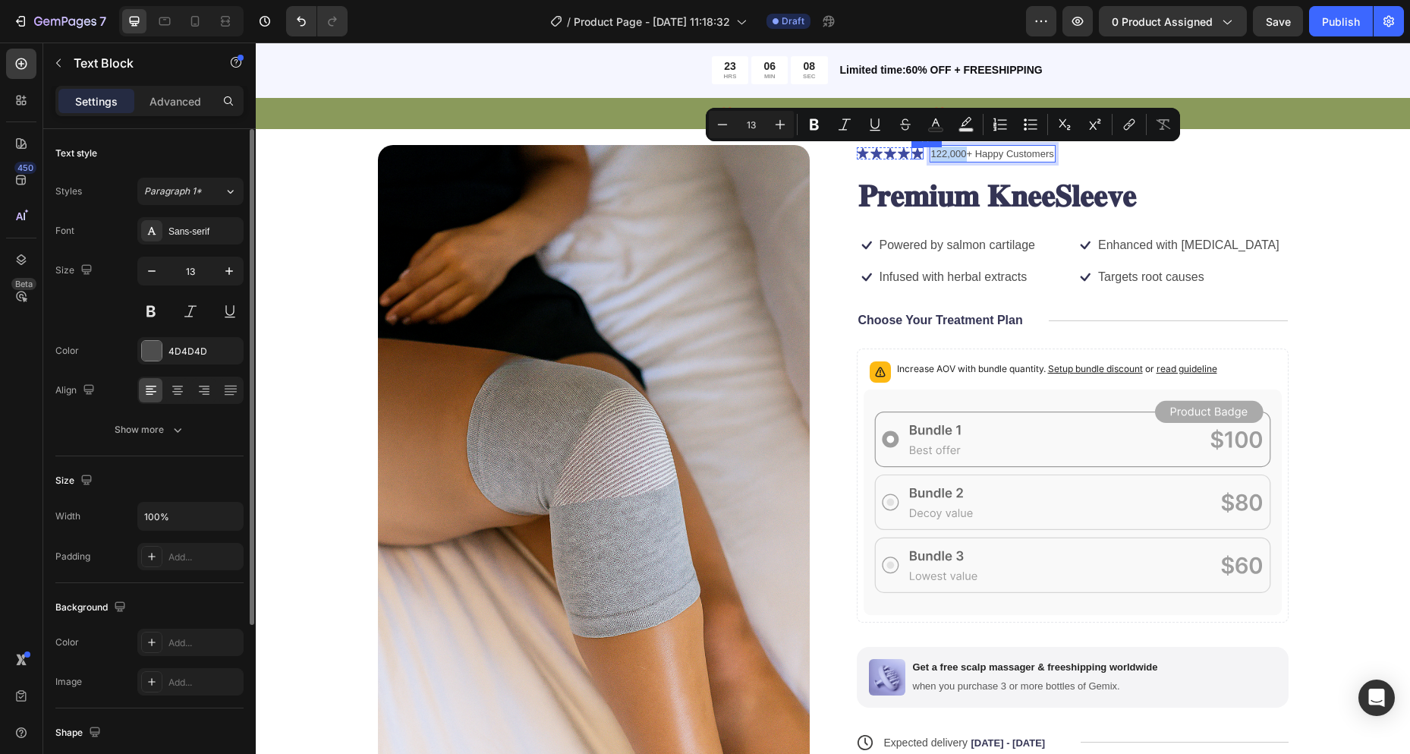
click at [912, 148] on icon at bounding box center [918, 153] width 12 height 12
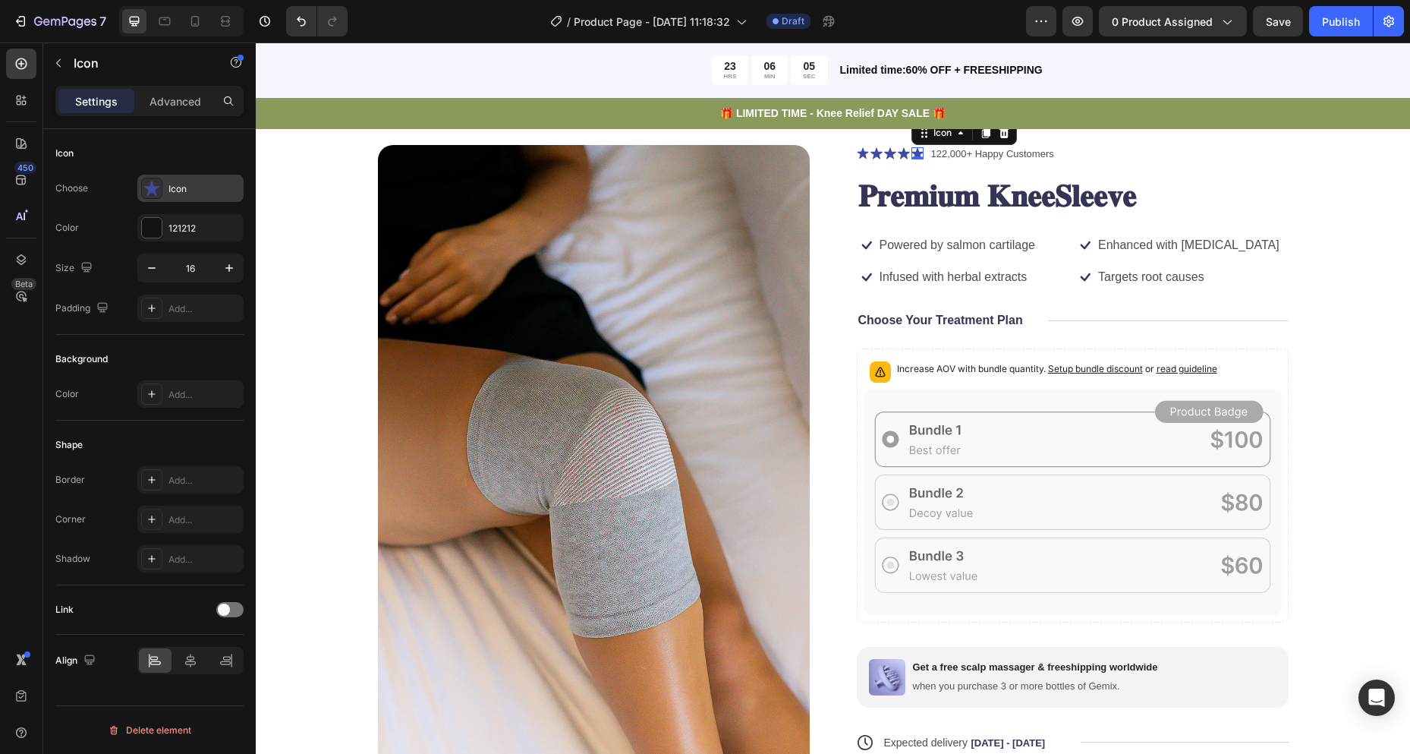
click at [189, 186] on div "Icon" at bounding box center [204, 189] width 71 height 14
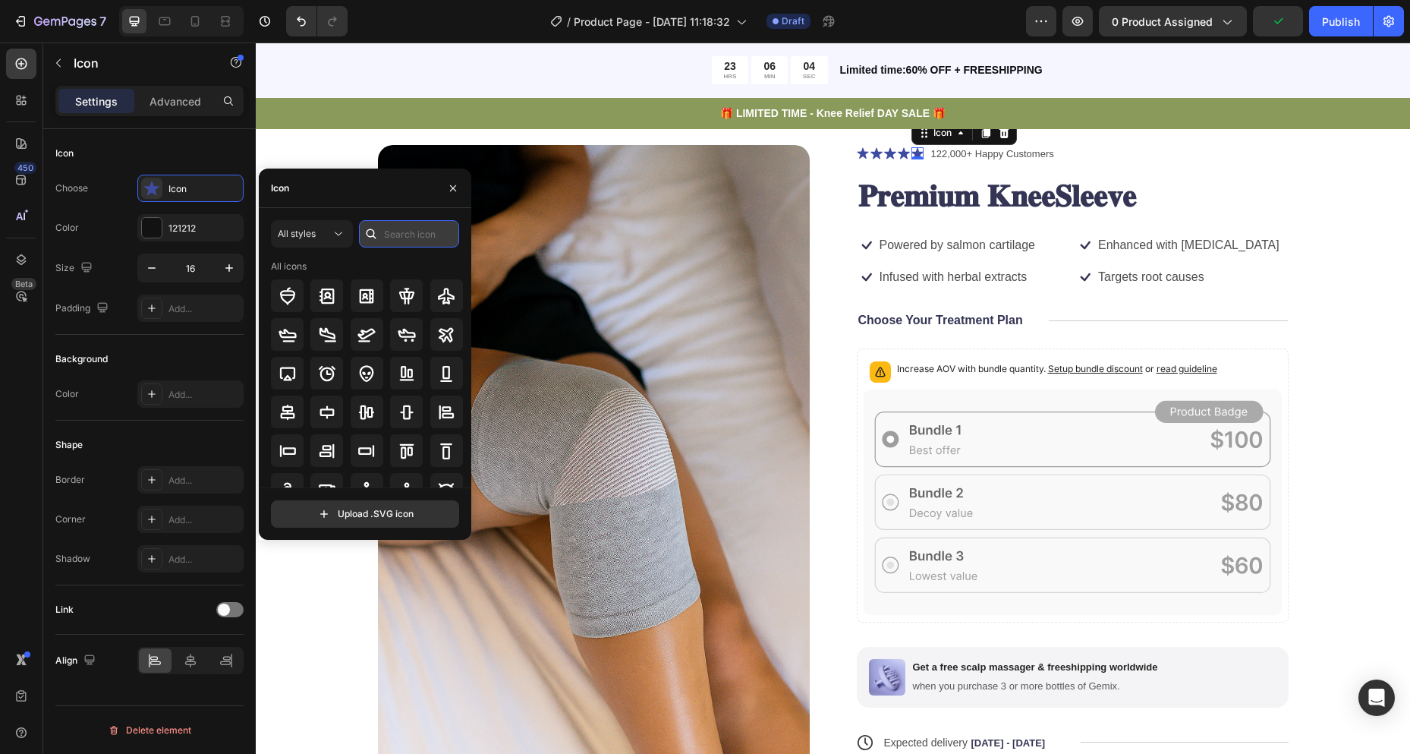
click at [390, 233] on input "text" at bounding box center [409, 233] width 100 height 27
type input "x"
type input "star"
click at [403, 417] on icon at bounding box center [407, 412] width 17 height 16
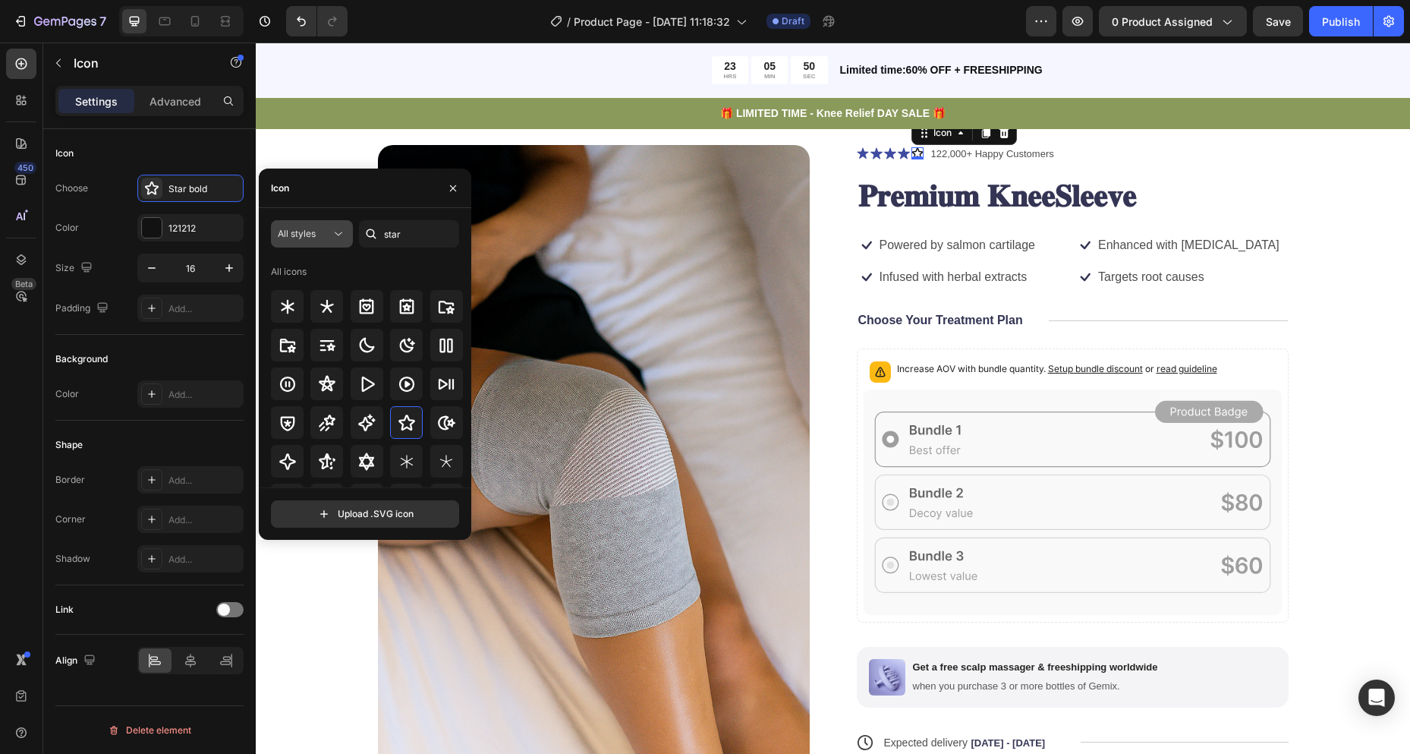
click at [341, 237] on icon at bounding box center [338, 233] width 15 height 15
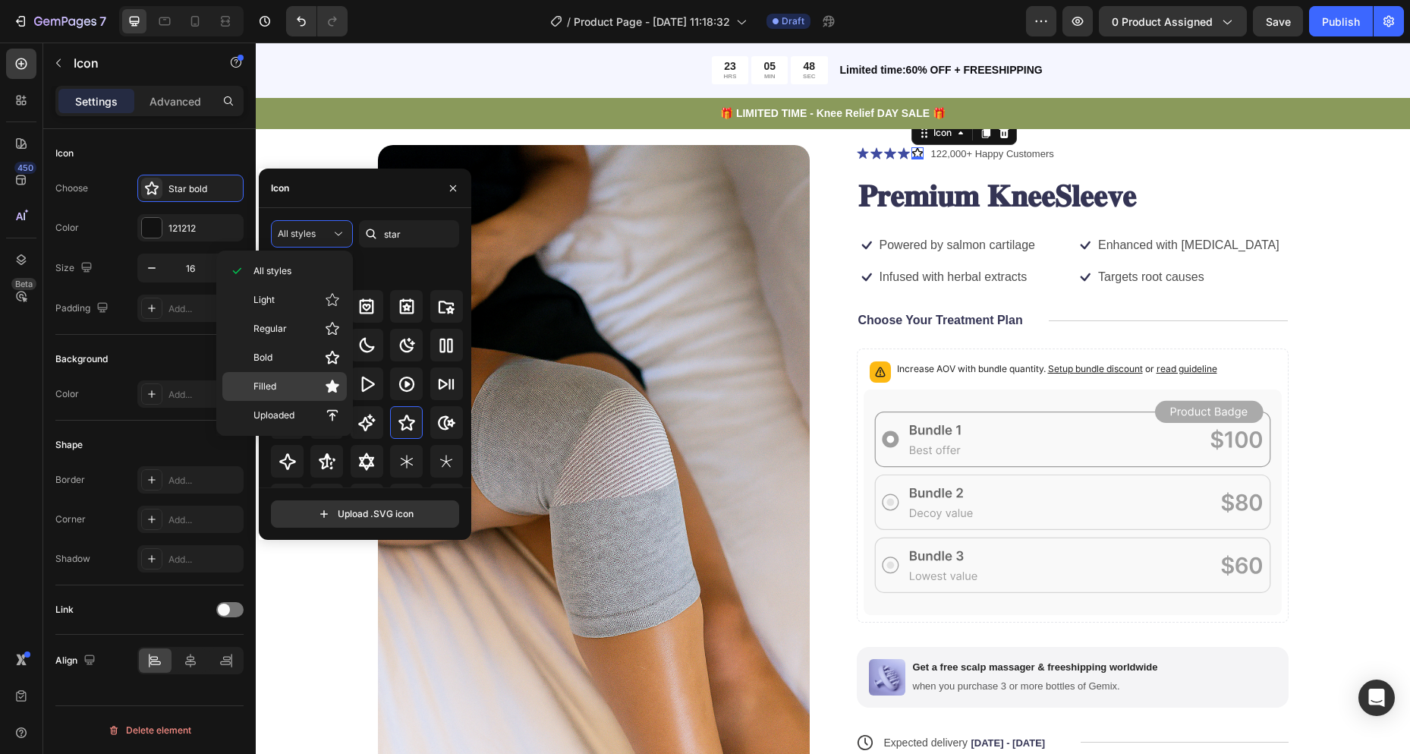
click at [303, 391] on p "Filled" at bounding box center [297, 386] width 87 height 15
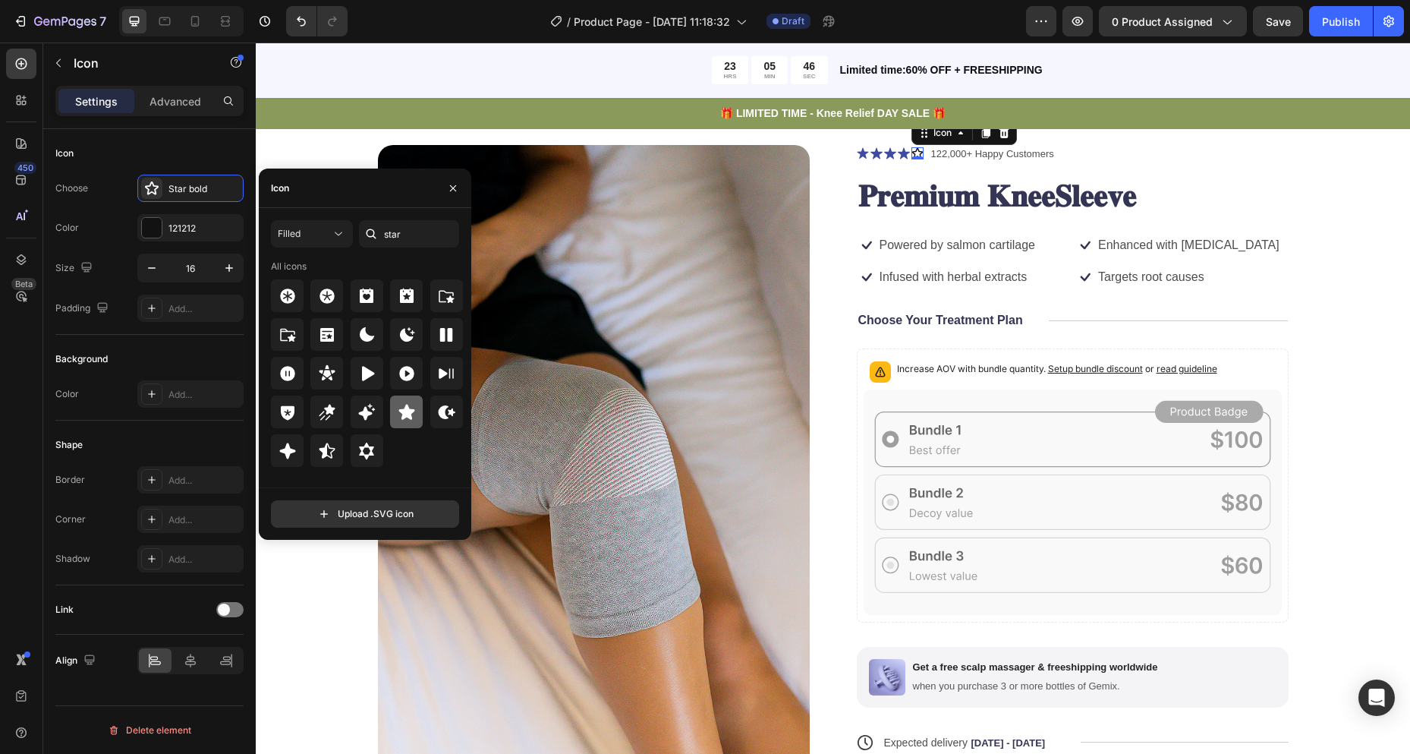
click at [402, 412] on icon at bounding box center [407, 411] width 16 height 15
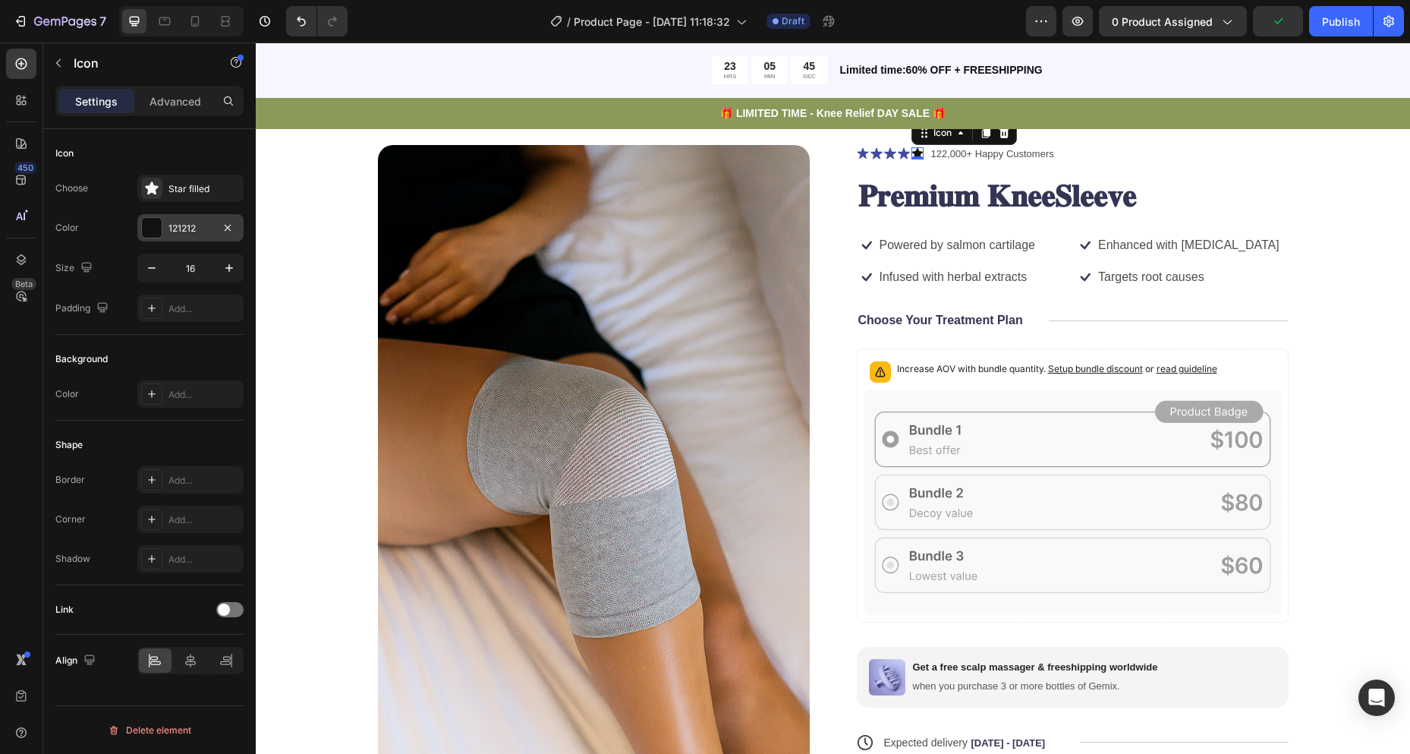
click at [207, 234] on div "121212" at bounding box center [191, 229] width 44 height 14
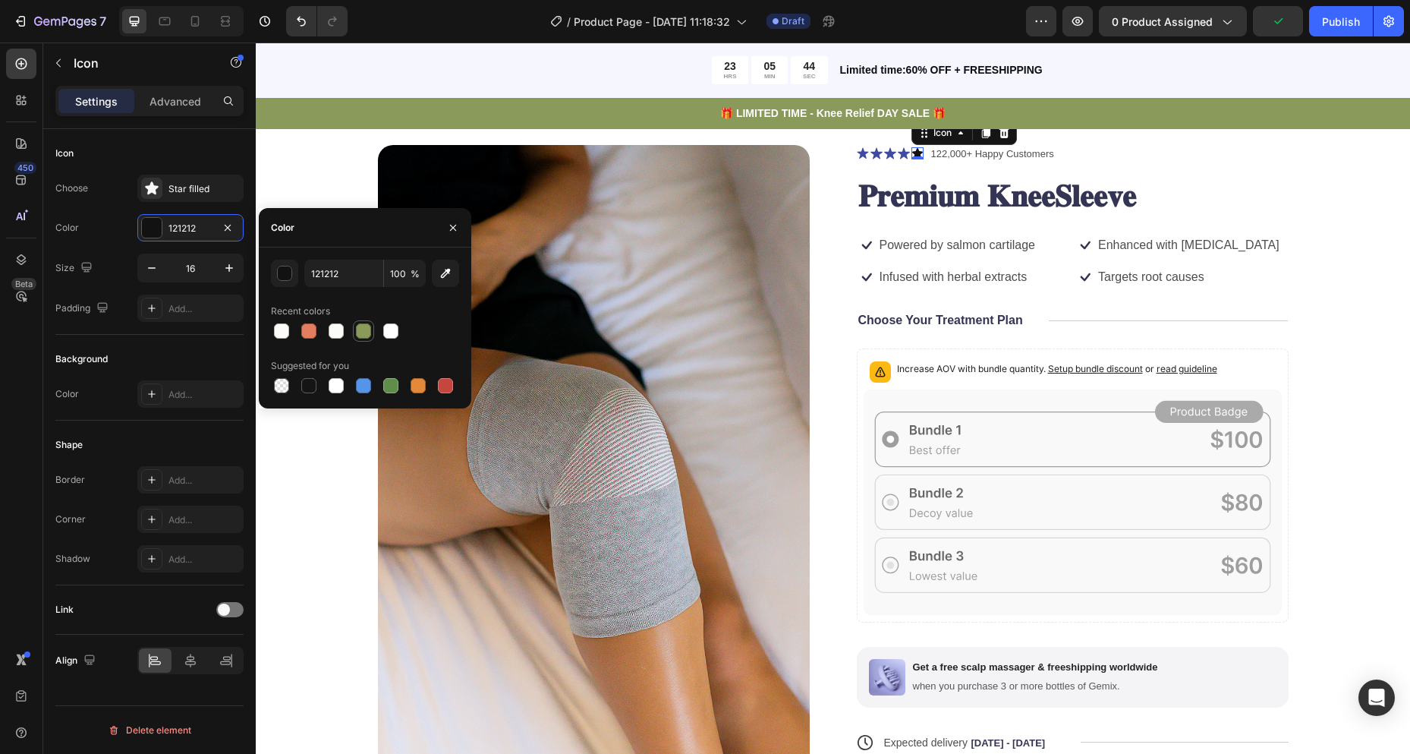
click at [372, 329] on div at bounding box center [364, 331] width 18 height 18
type input "8A9A5B"
click at [898, 153] on icon at bounding box center [904, 153] width 12 height 11
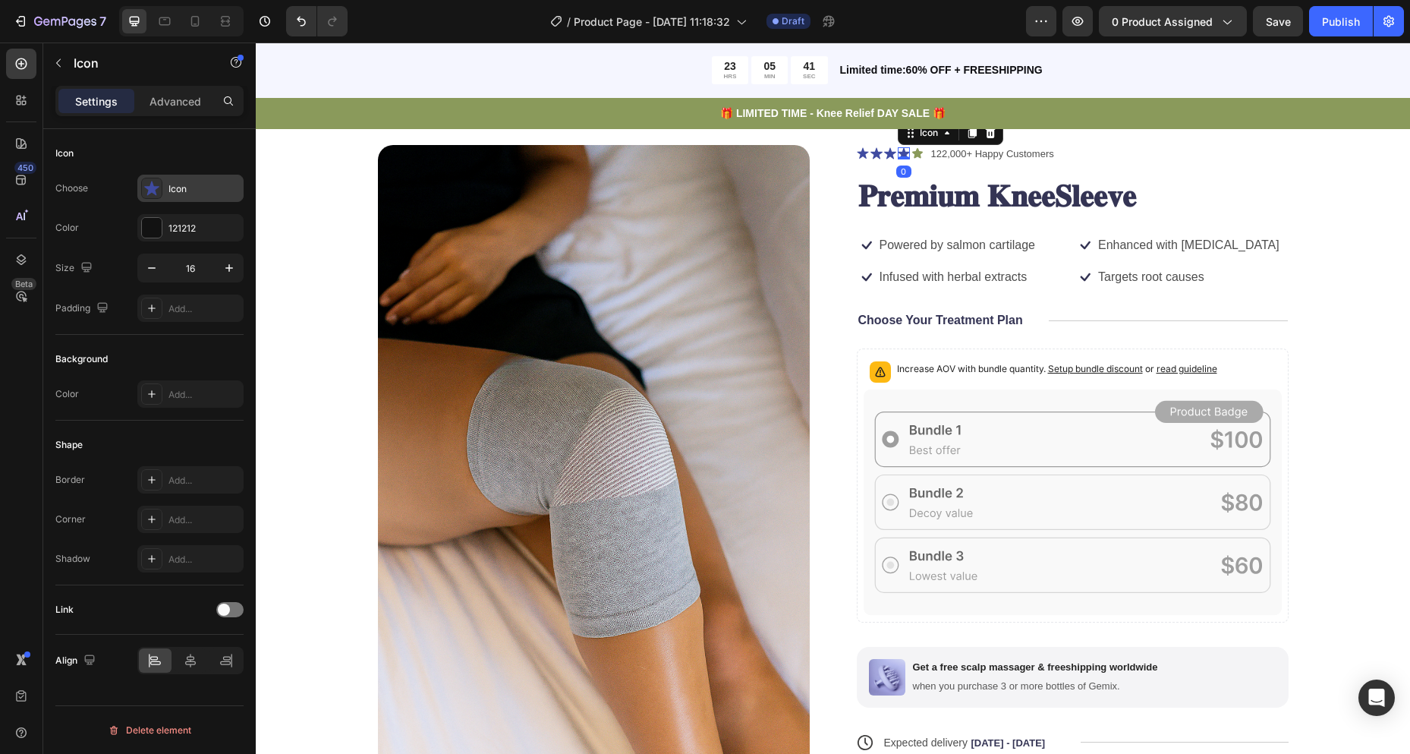
click at [190, 183] on div "Icon" at bounding box center [204, 189] width 71 height 14
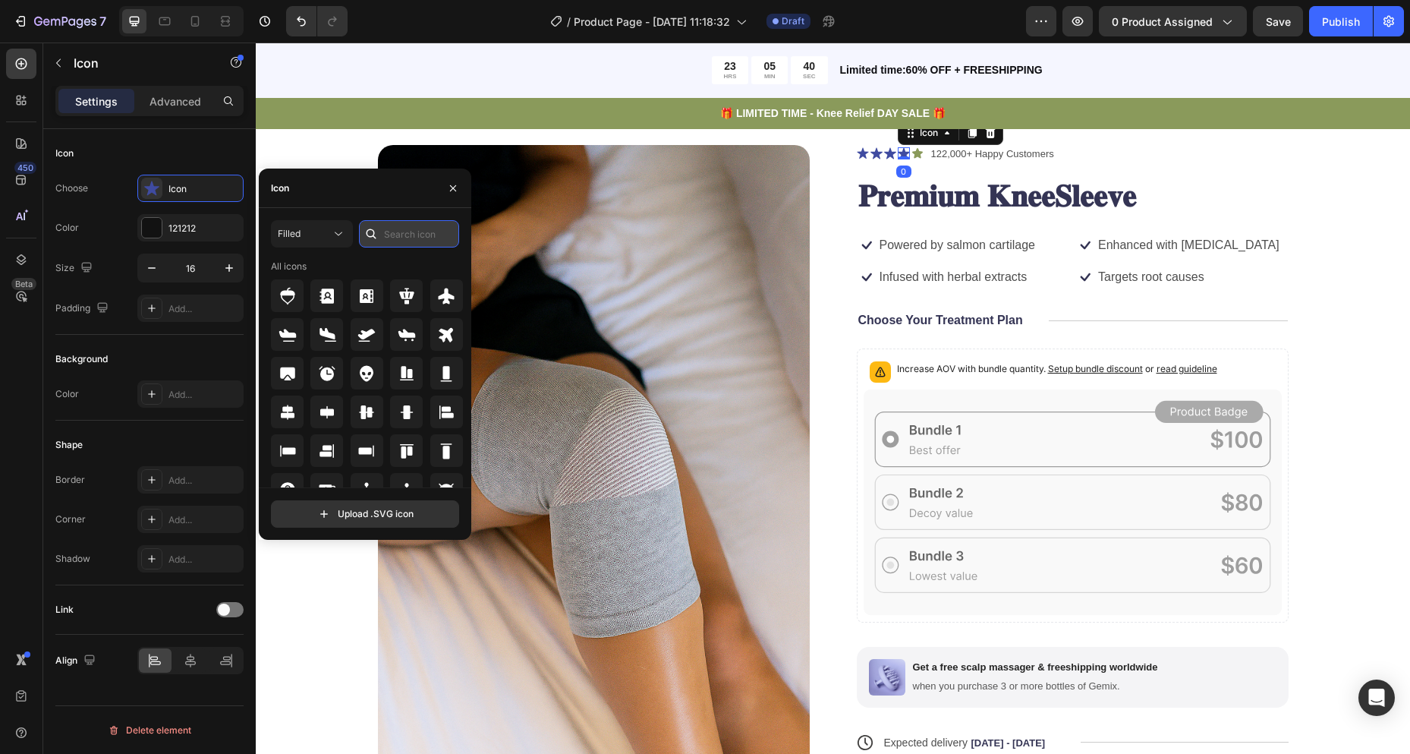
click at [386, 246] on input "text" at bounding box center [409, 233] width 100 height 27
type input "star"
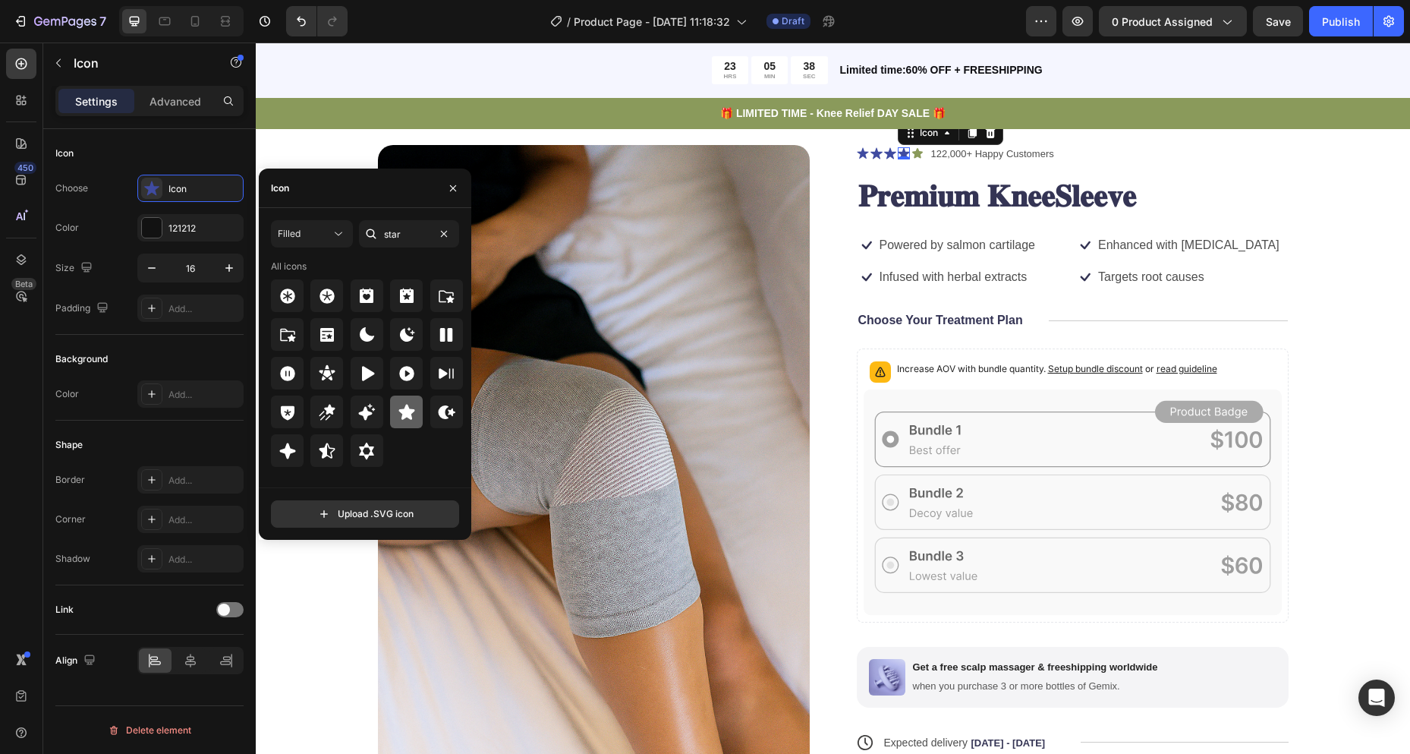
click at [412, 412] on icon at bounding box center [407, 411] width 16 height 15
click at [201, 222] on div "121212" at bounding box center [191, 229] width 44 height 14
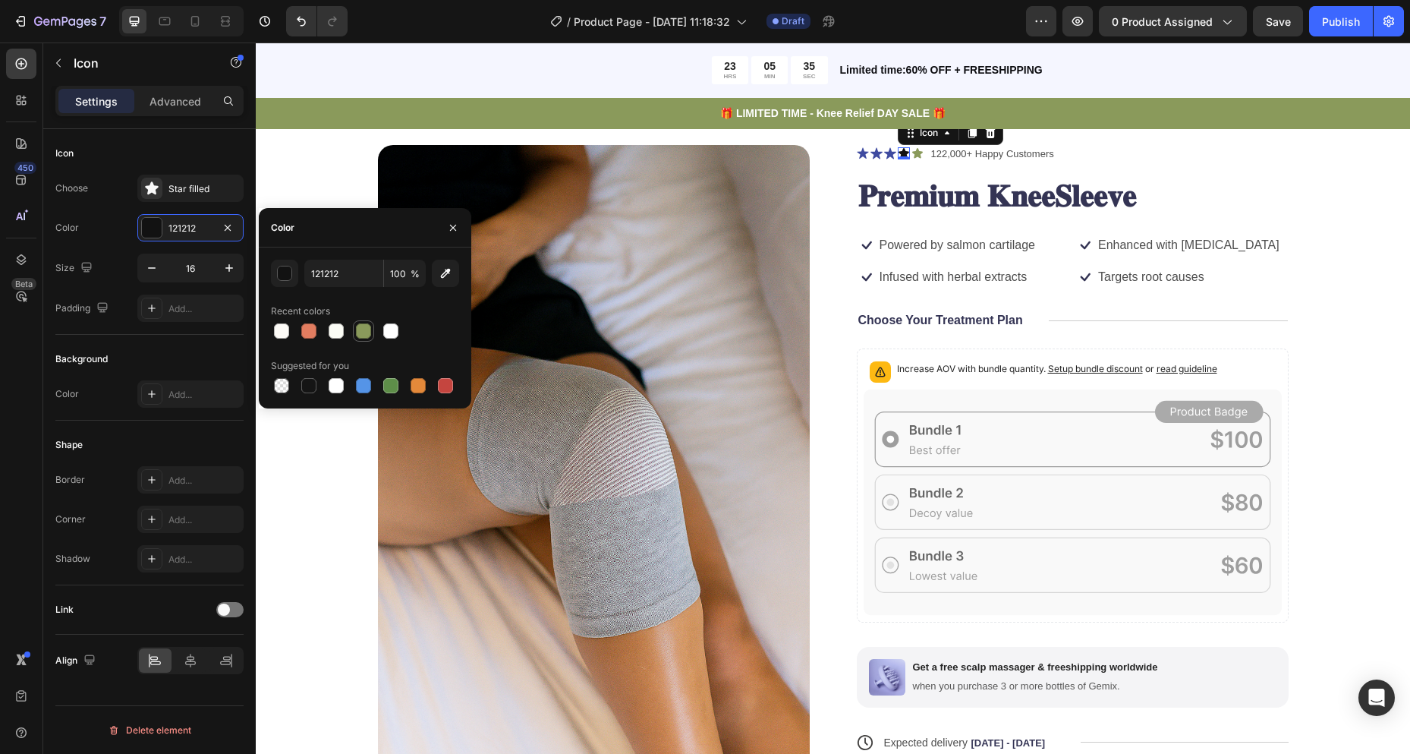
click at [361, 335] on div at bounding box center [363, 330] width 15 height 15
type input "8A9A5B"
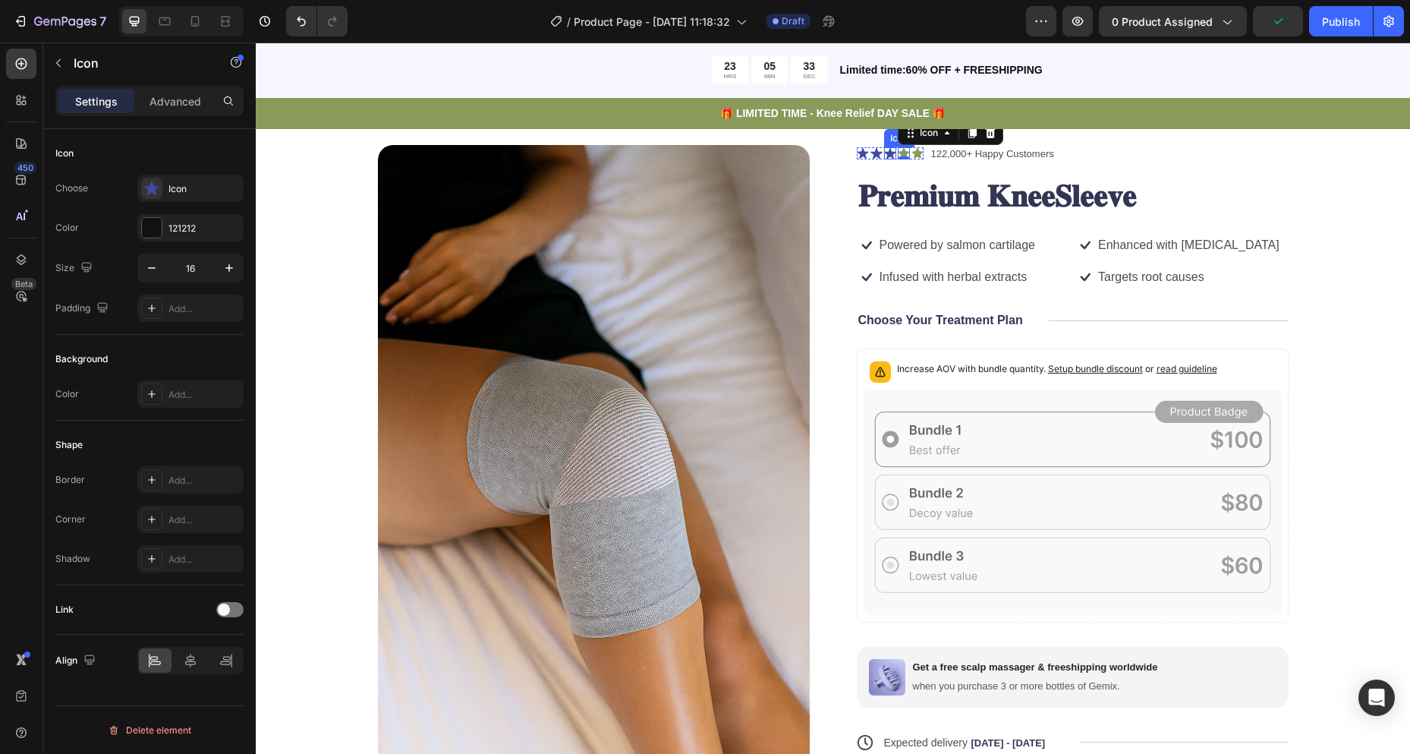
click at [887, 150] on icon at bounding box center [890, 153] width 12 height 12
click at [169, 184] on div "Icon" at bounding box center [204, 189] width 71 height 14
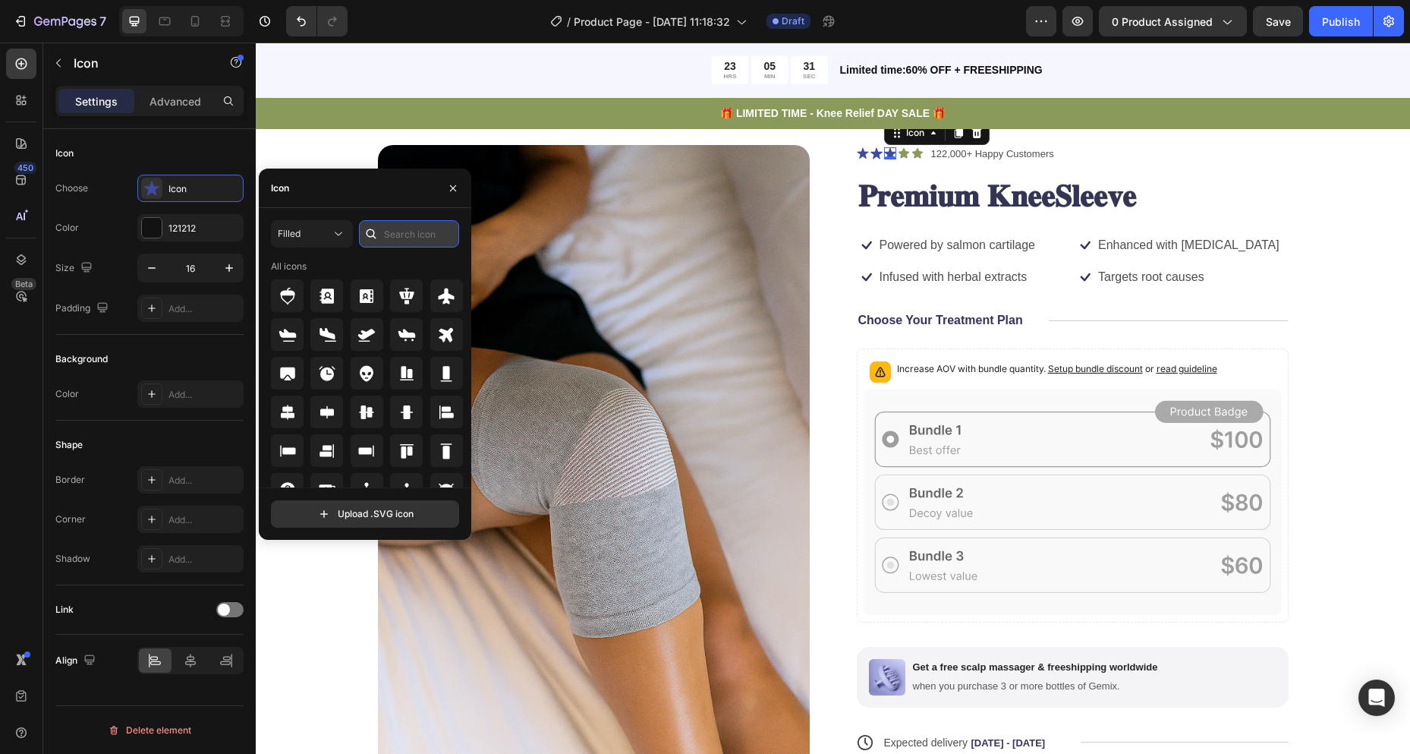
click at [410, 237] on input "text" at bounding box center [409, 233] width 100 height 27
type input "star"
click at [414, 418] on icon at bounding box center [407, 412] width 18 height 18
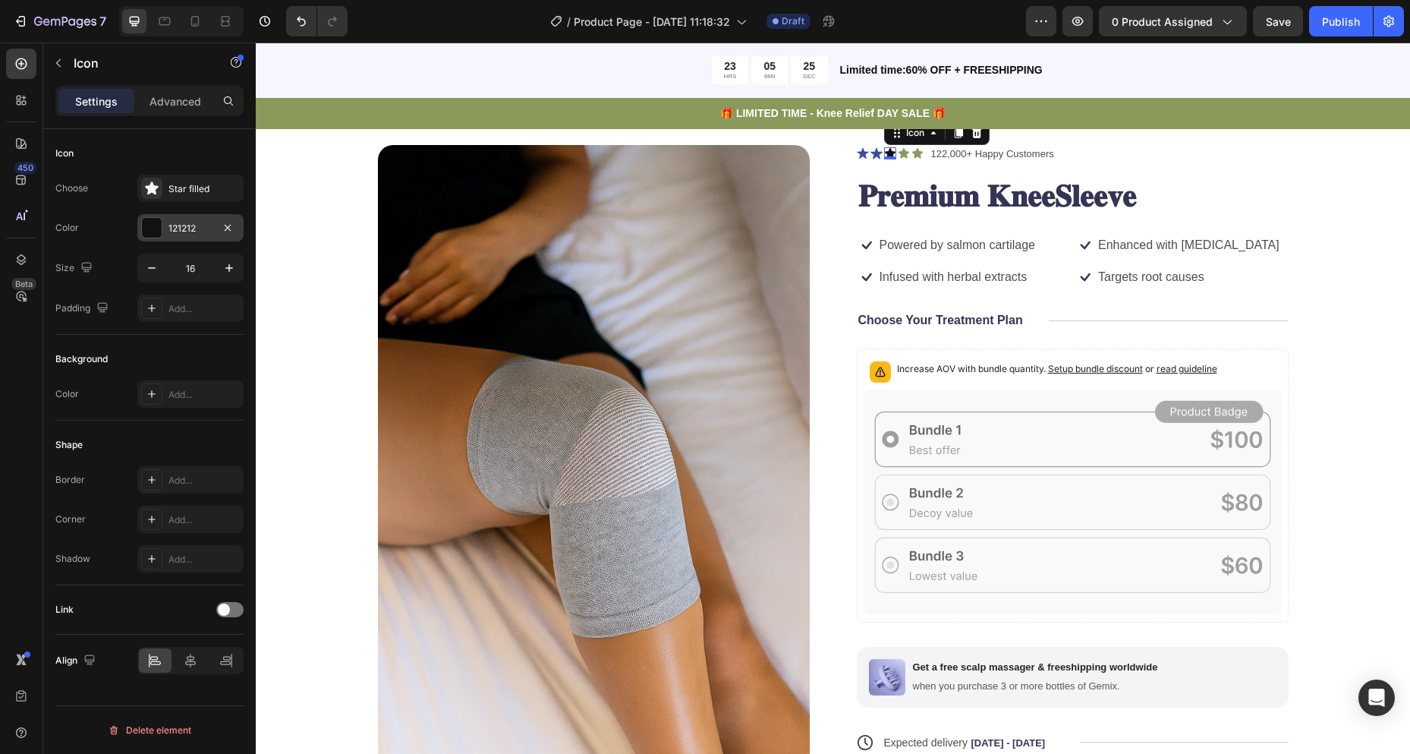
click at [179, 222] on div "121212" at bounding box center [191, 229] width 44 height 14
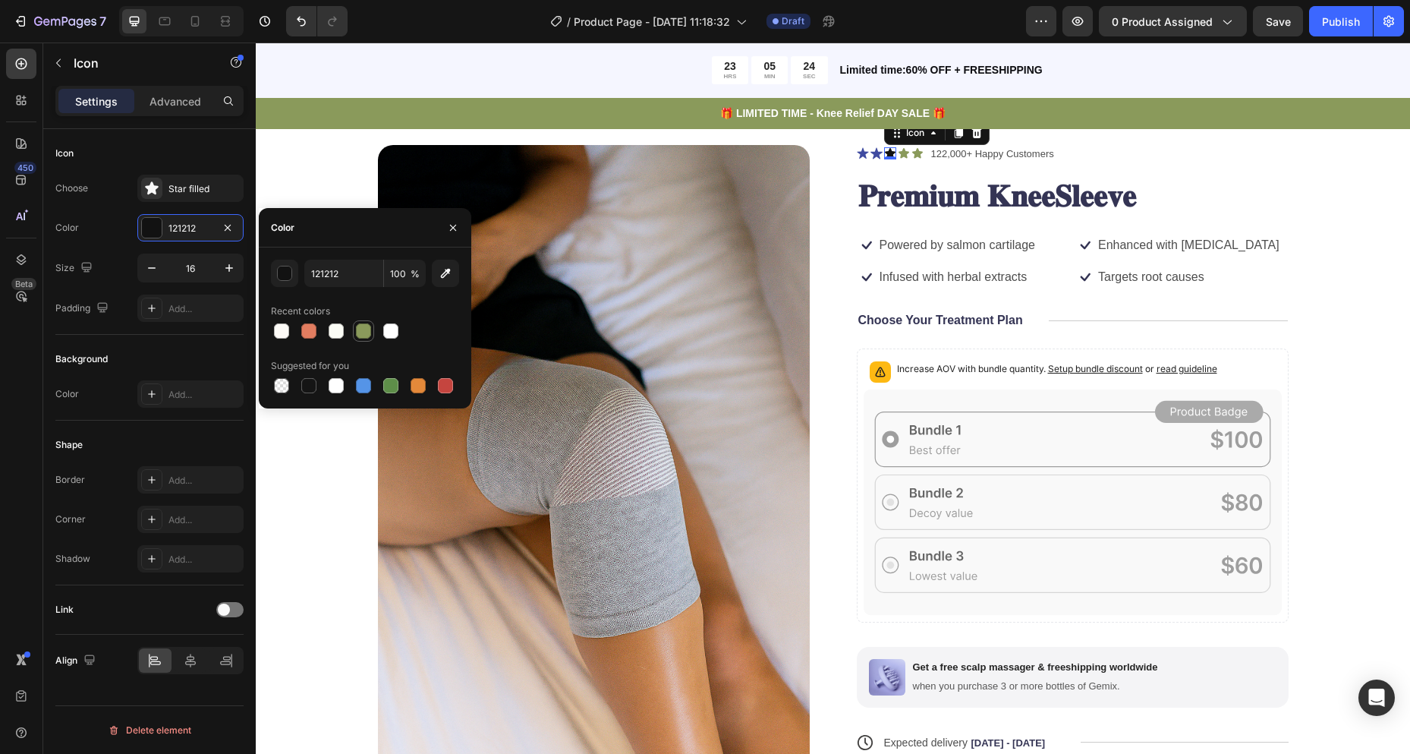
click at [370, 336] on div at bounding box center [363, 330] width 15 height 15
type input "8A9A5B"
click at [89, 254] on div "Size 16" at bounding box center [149, 268] width 188 height 29
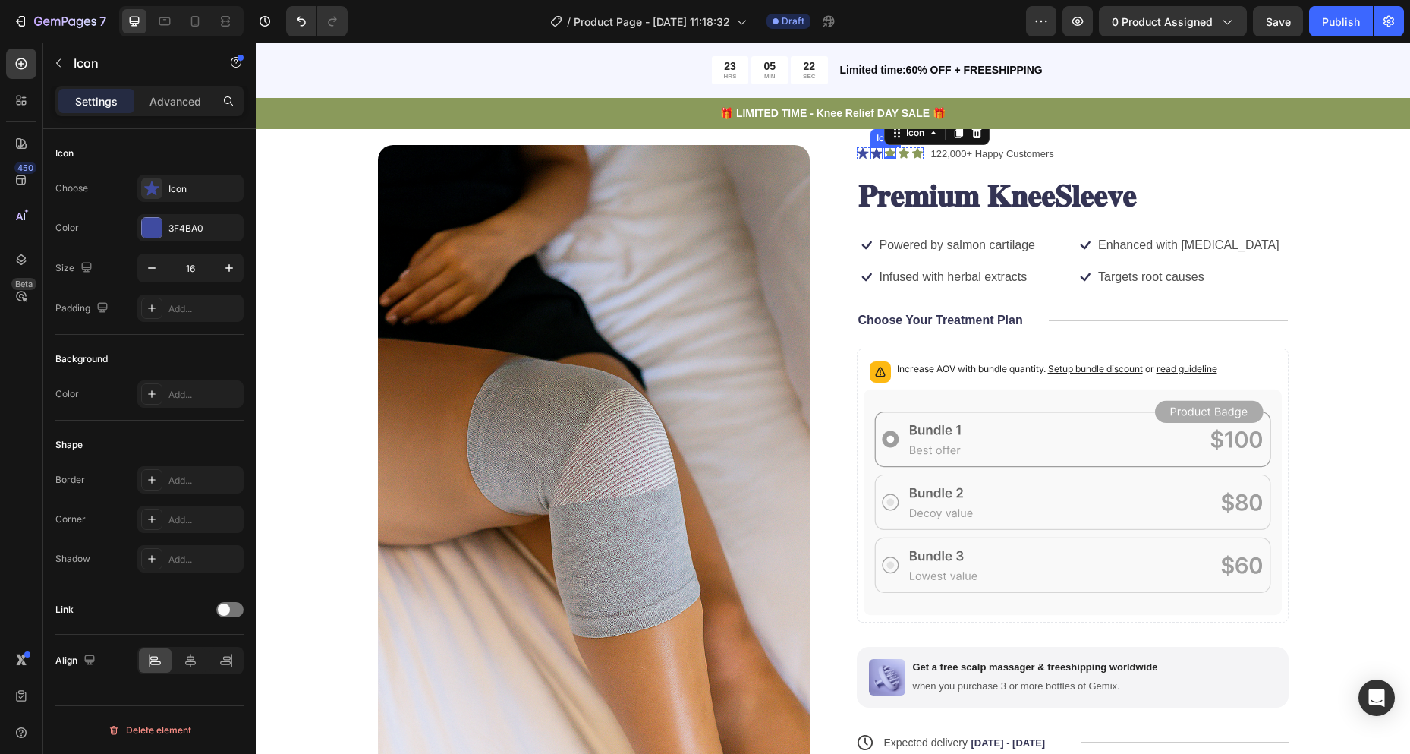
click at [871, 154] on icon at bounding box center [877, 153] width 12 height 11
click at [195, 181] on div "Icon" at bounding box center [190, 188] width 106 height 27
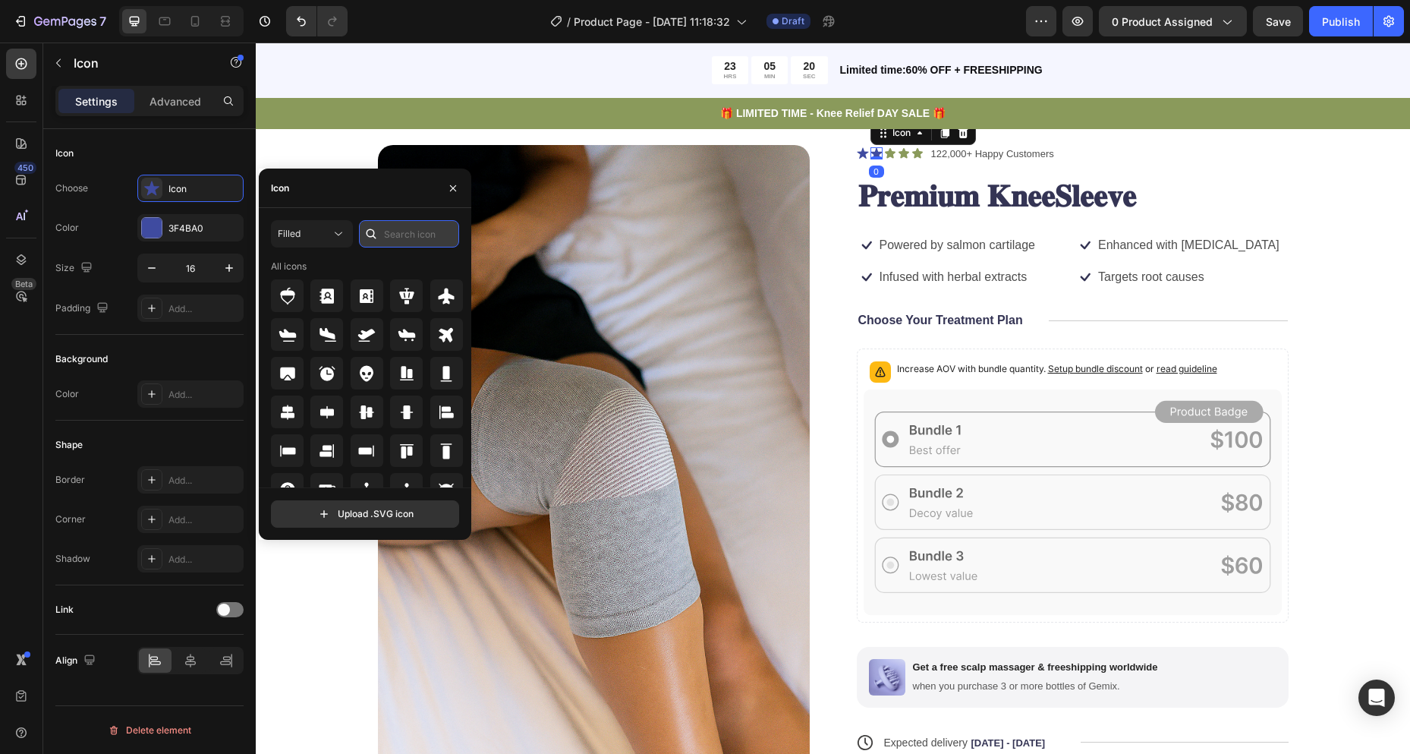
click at [404, 228] on input "text" at bounding box center [409, 233] width 100 height 27
type input "star"
drag, startPoint x: 407, startPoint y: 404, endPoint x: 417, endPoint y: 391, distance: 16.2
click at [407, 405] on icon at bounding box center [407, 412] width 18 height 18
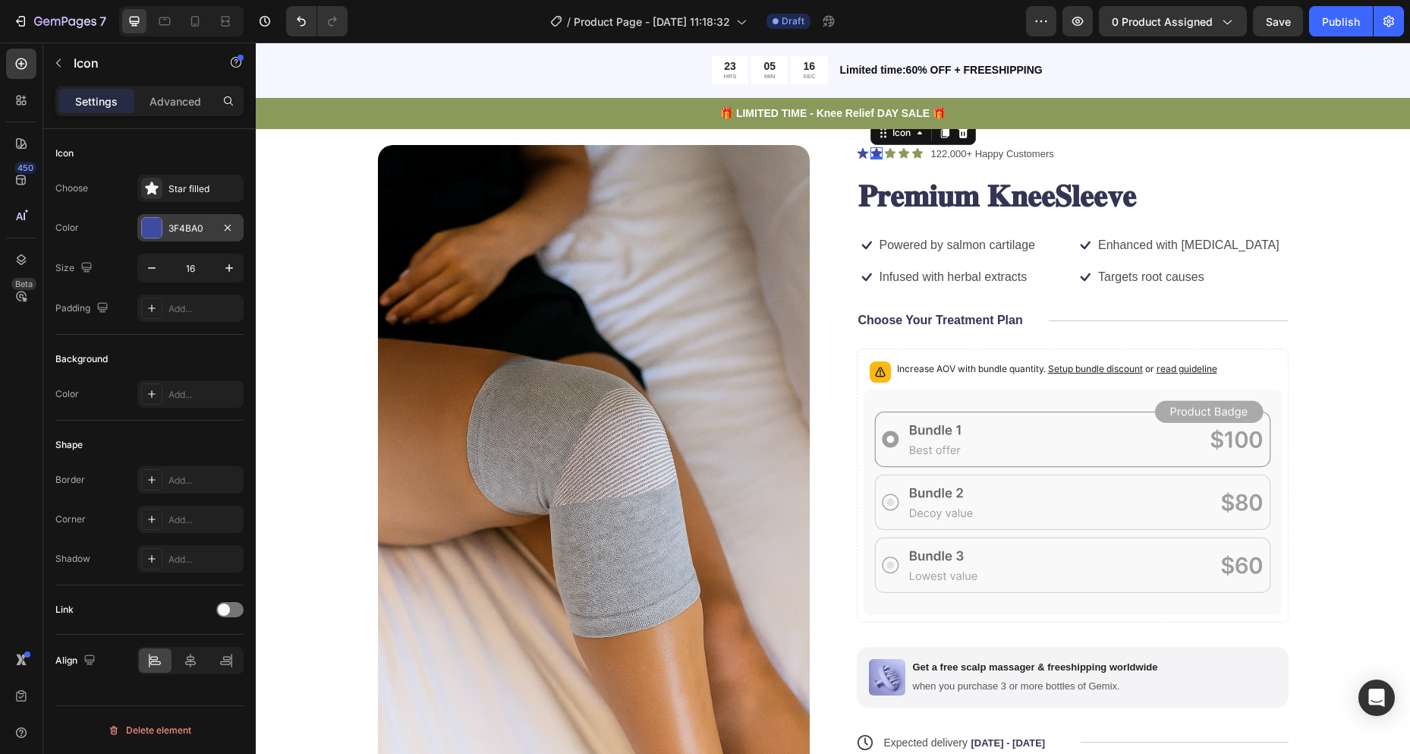
click at [176, 225] on div "3F4BA0" at bounding box center [191, 229] width 44 height 14
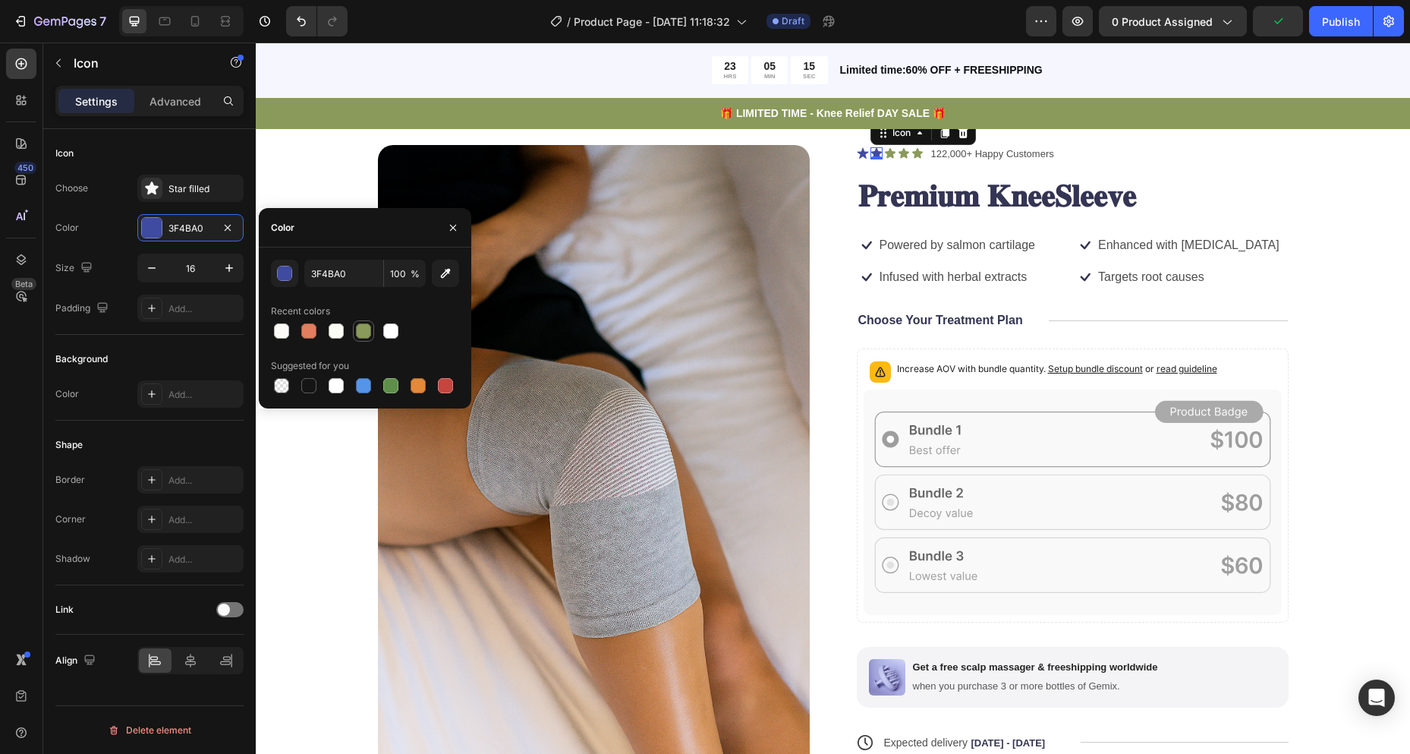
click at [356, 323] on div at bounding box center [364, 331] width 18 height 18
type input "8A9A5B"
click at [361, 324] on div at bounding box center [364, 331] width 18 height 18
click at [858, 159] on icon at bounding box center [863, 153] width 12 height 12
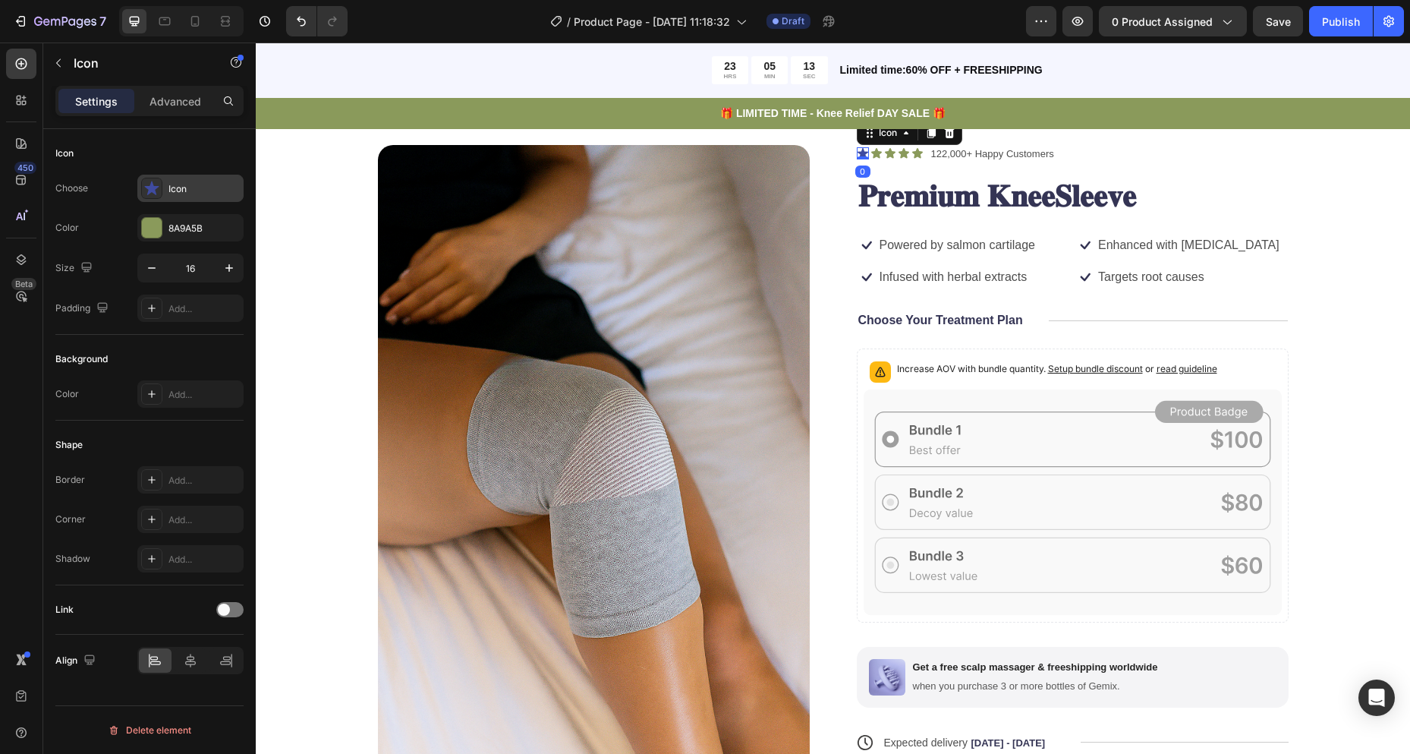
click at [212, 184] on div "Icon" at bounding box center [204, 189] width 71 height 14
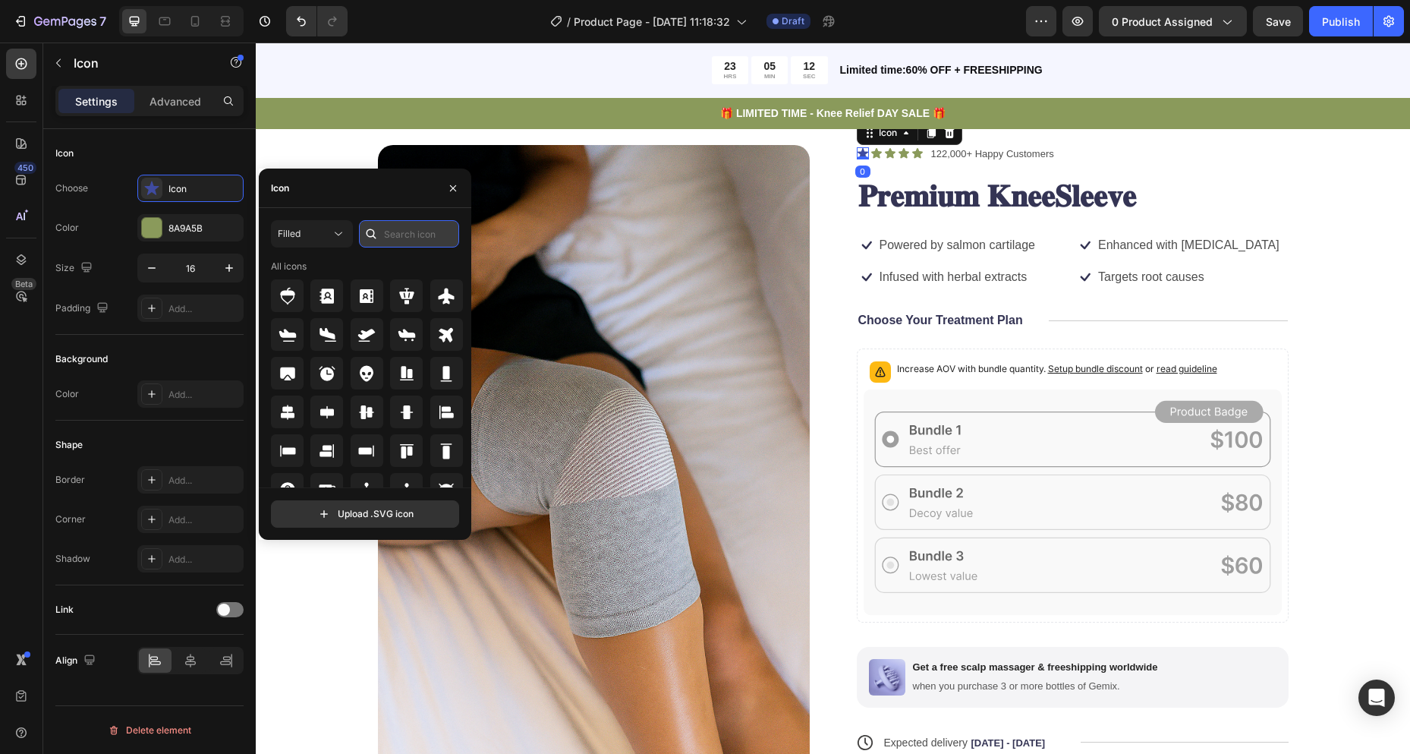
click at [414, 236] on input "text" at bounding box center [409, 233] width 100 height 27
type input "star"
click at [398, 411] on icon at bounding box center [407, 412] width 18 height 18
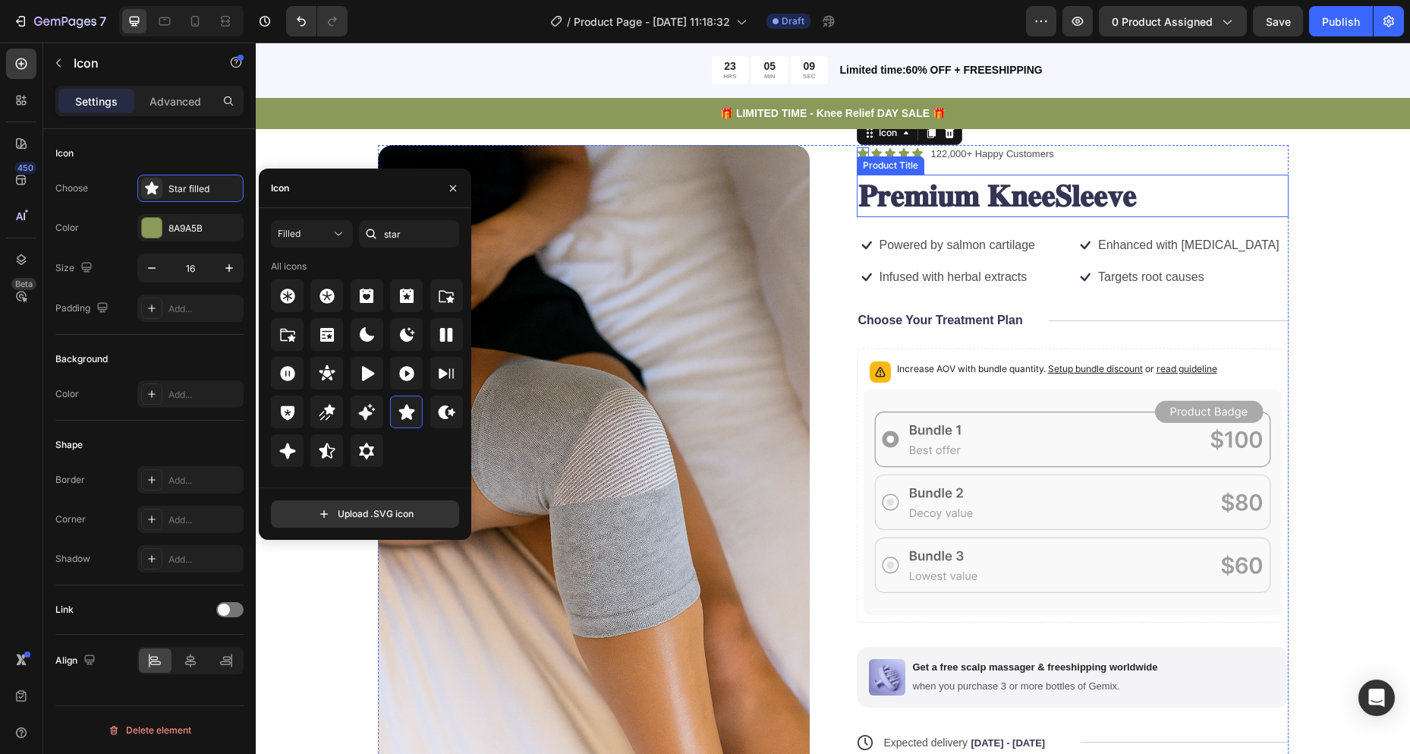
click at [1193, 172] on div "Icon 0 Icon Icon Icon Icon Icon List 122,000+ Happy Customers Text Block Row 𝐏𝐫…" at bounding box center [1073, 546] width 432 height 802
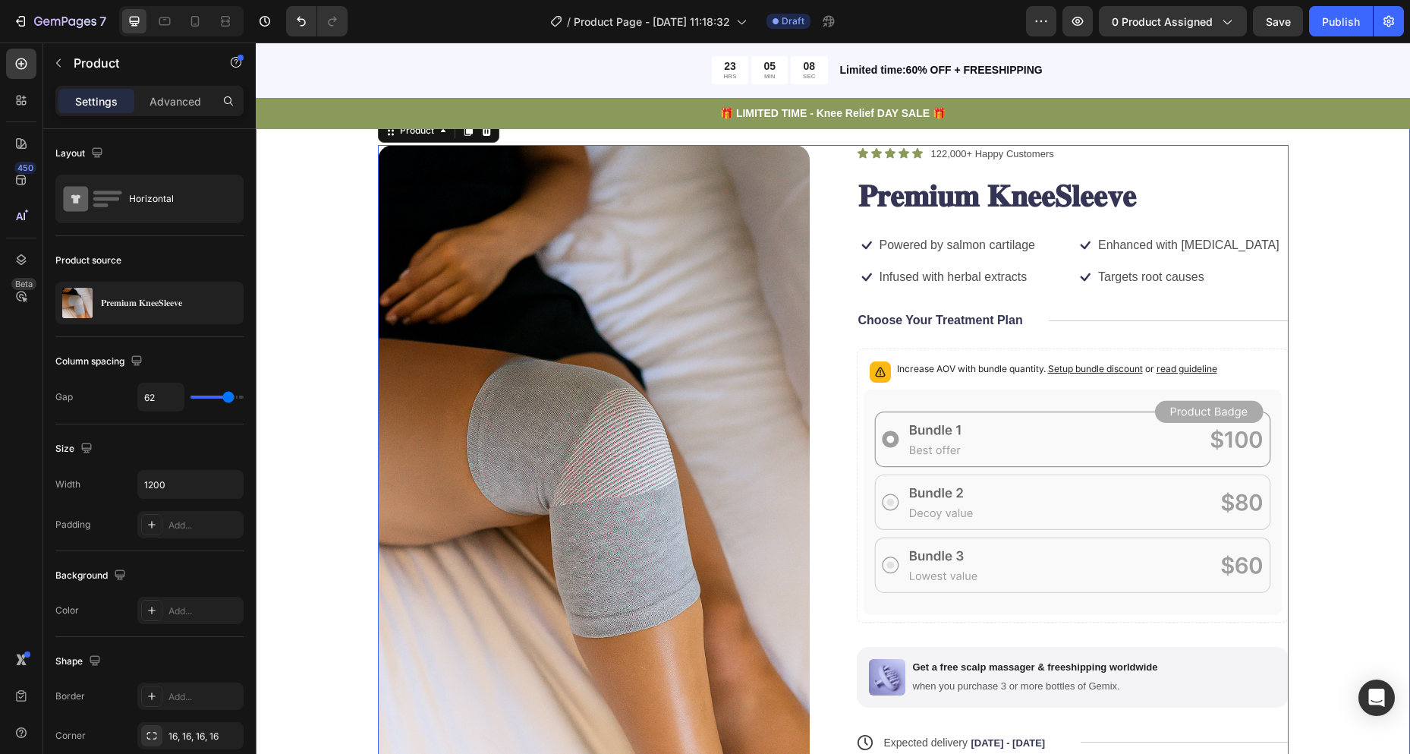
click at [1316, 258] on div "Product Images Icon Icon Icon Icon Icon Icon List 122,000+ Happy Customers Text…" at bounding box center [833, 546] width 1033 height 802
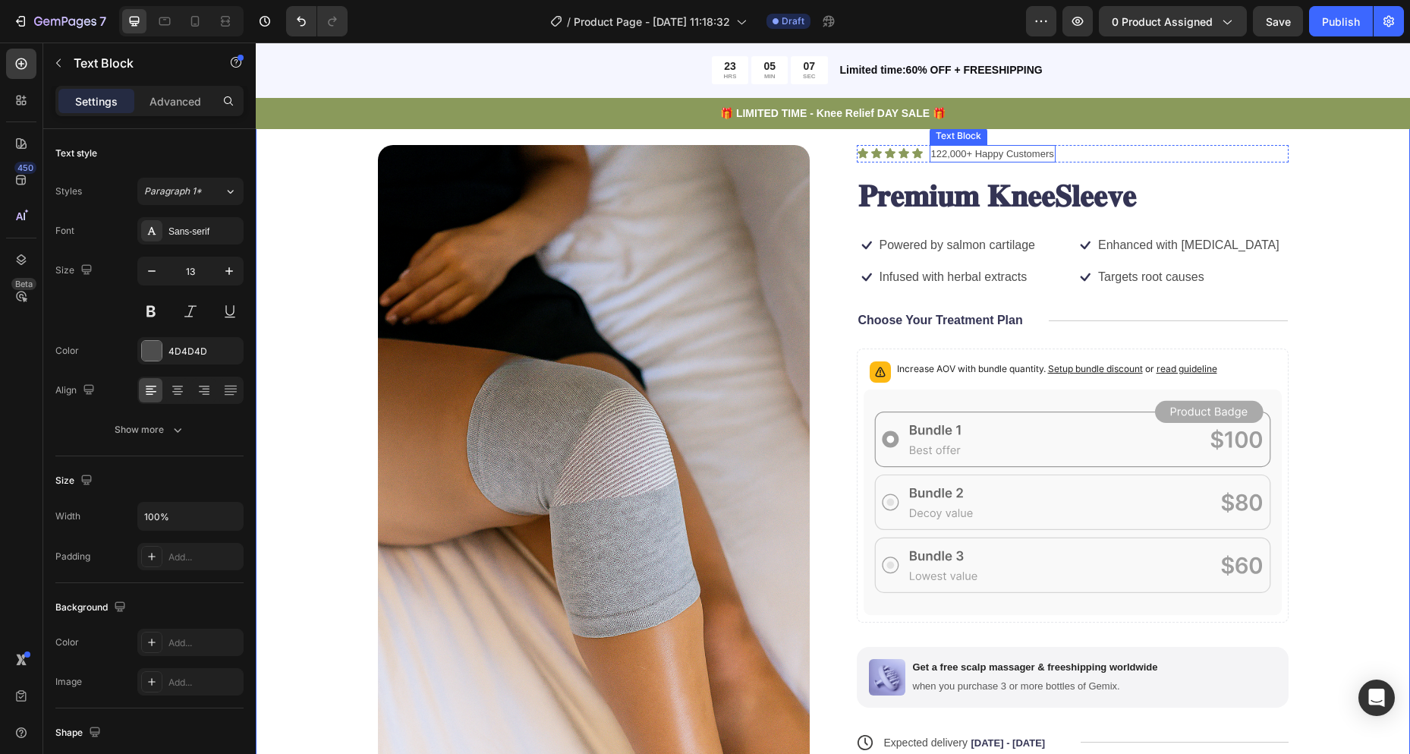
click at [948, 150] on p "122,000+ Happy Customers" at bounding box center [992, 154] width 123 height 15
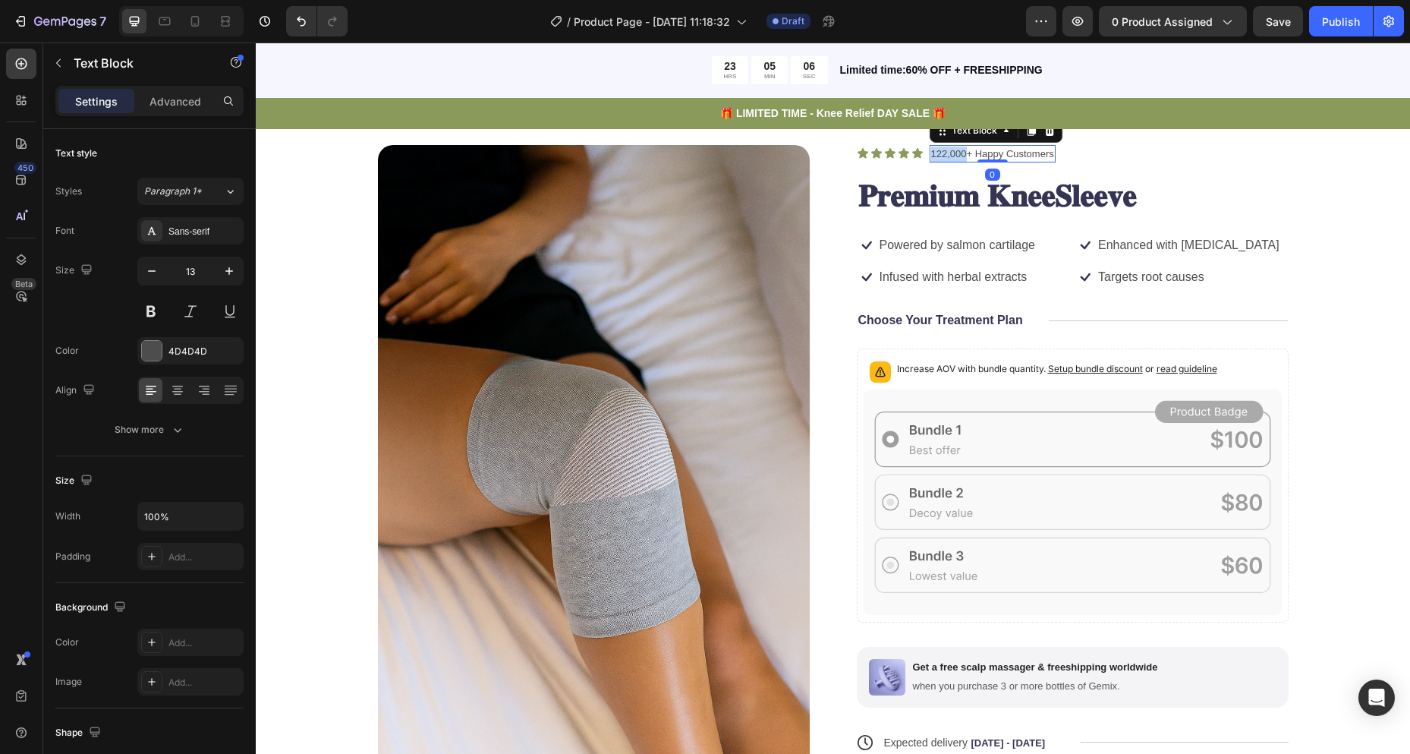
click at [948, 156] on p "122,000+ Happy Customers" at bounding box center [992, 154] width 123 height 15
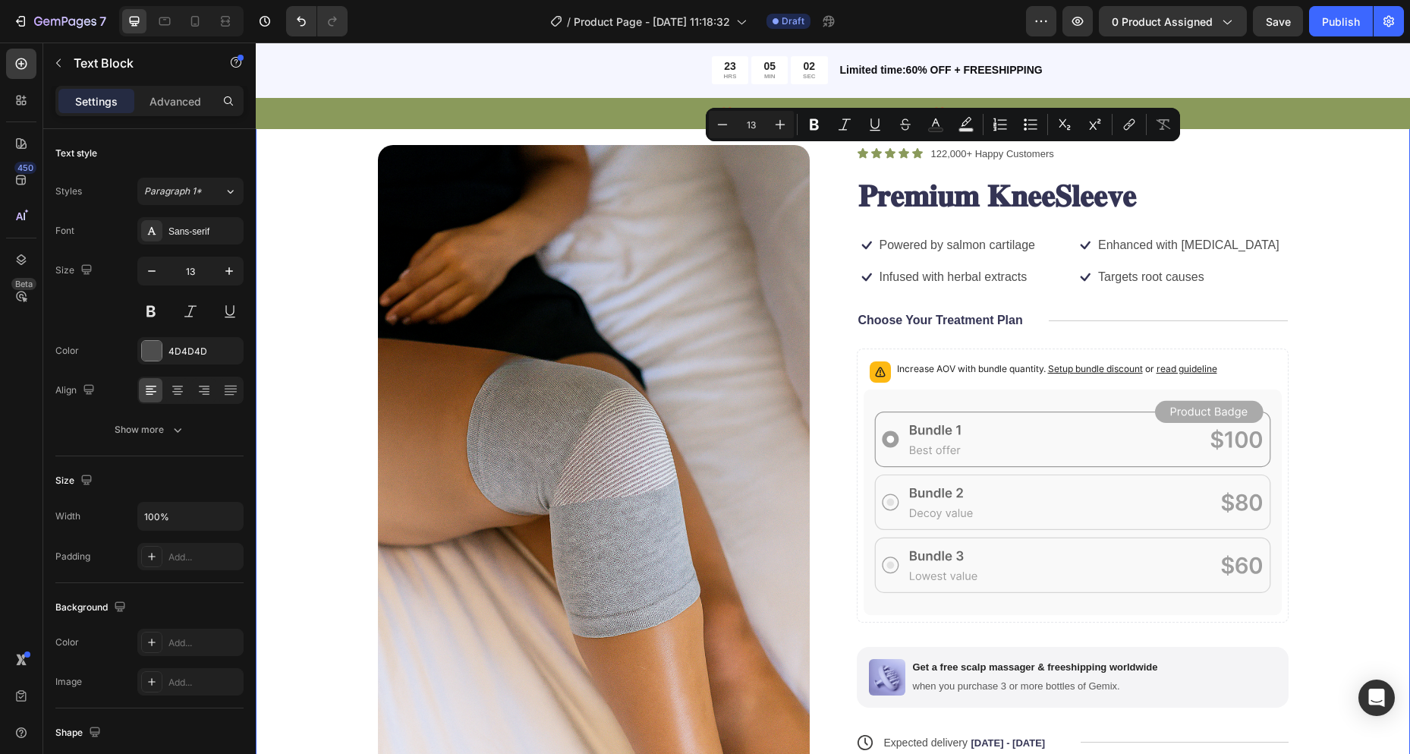
drag, startPoint x: 1357, startPoint y: 240, endPoint x: 1251, endPoint y: 257, distance: 106.8
click at [1355, 241] on div "Product Images Icon Icon Icon Icon Icon Icon List 122,000+ Happy Customers Text…" at bounding box center [833, 553] width 1155 height 939
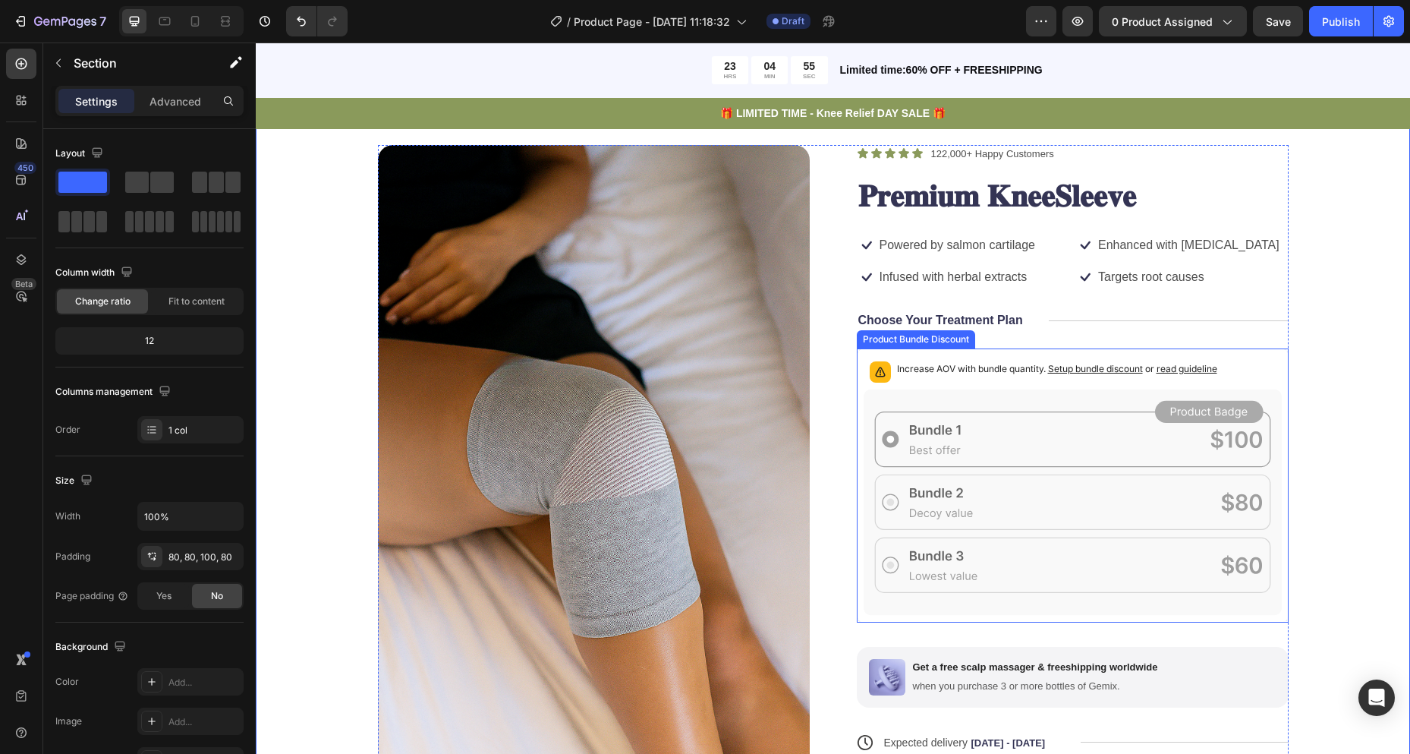
scroll to position [152, 0]
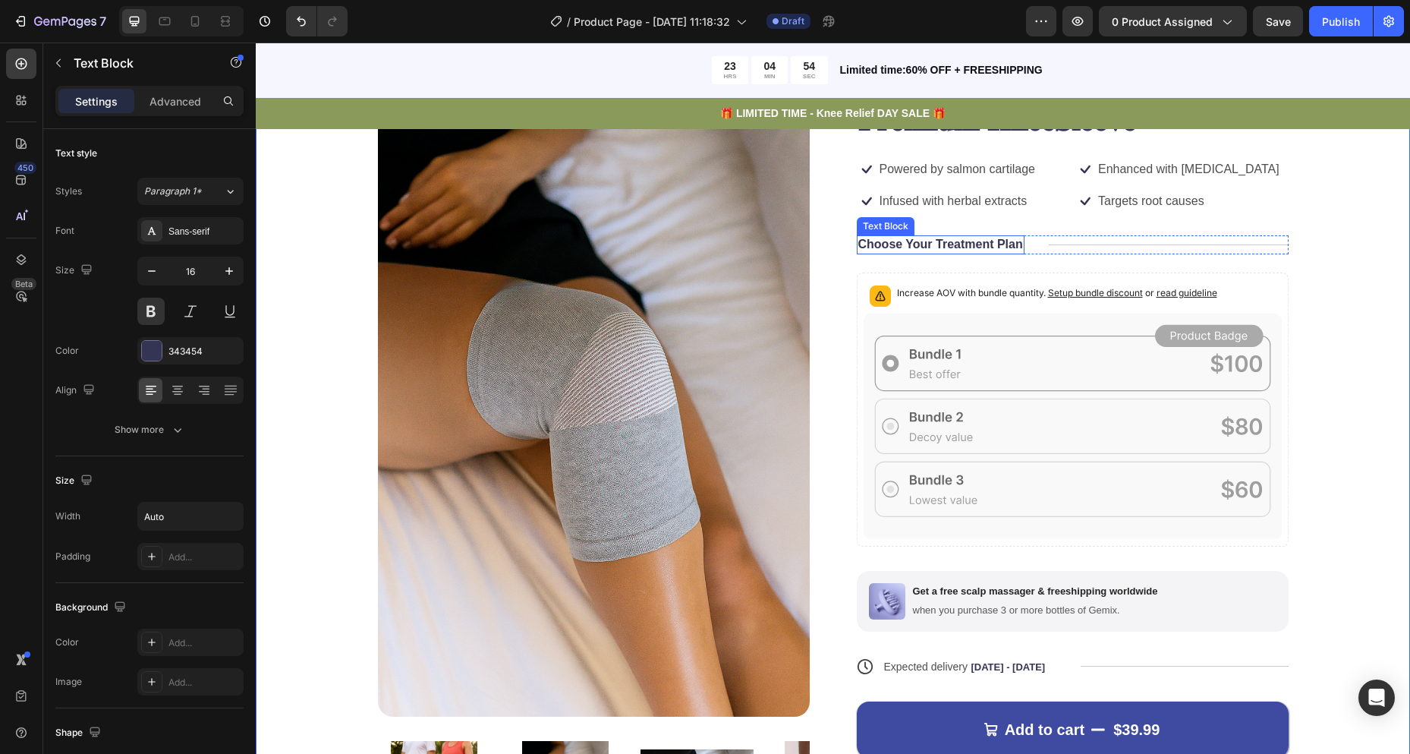
click at [988, 243] on p "Choose Your Treatment Plan" at bounding box center [941, 245] width 165 height 16
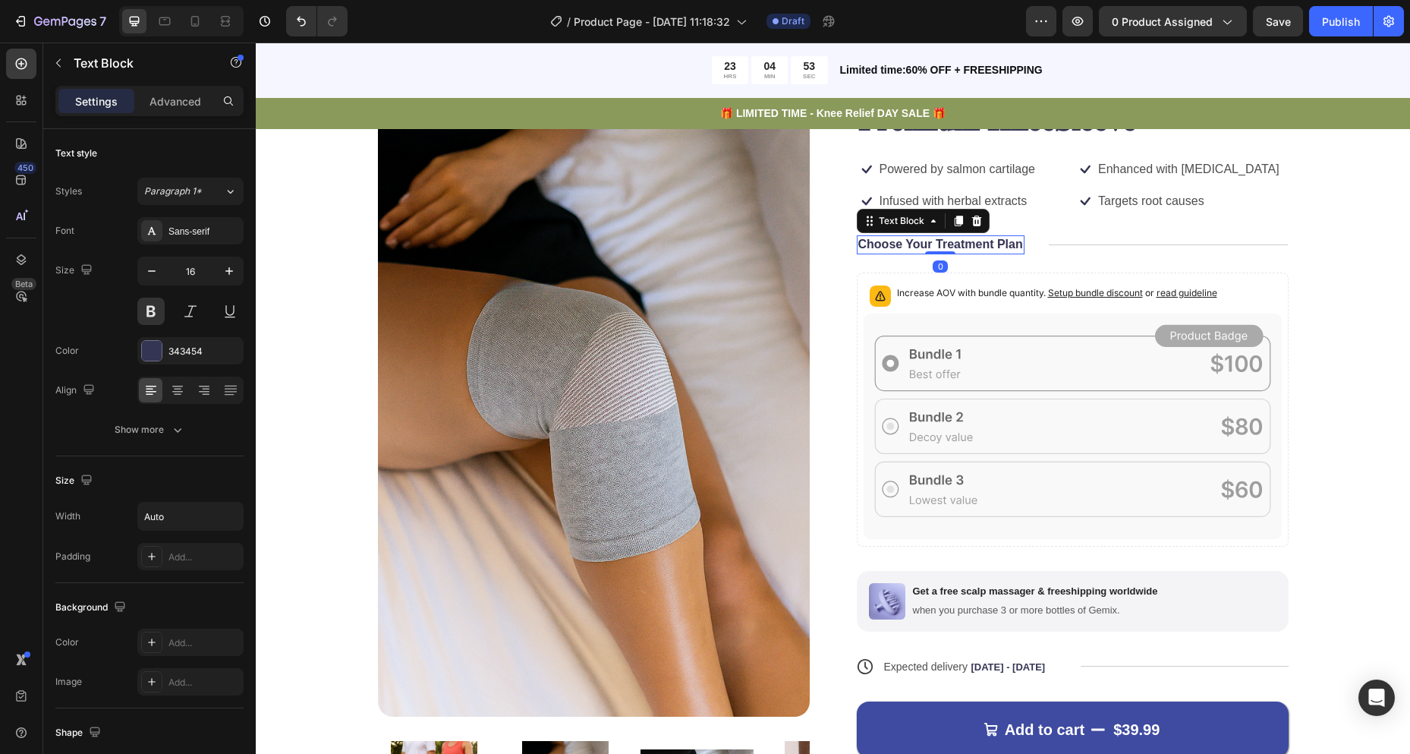
click at [1010, 247] on p "Choose Your Treatment Plan" at bounding box center [941, 245] width 165 height 16
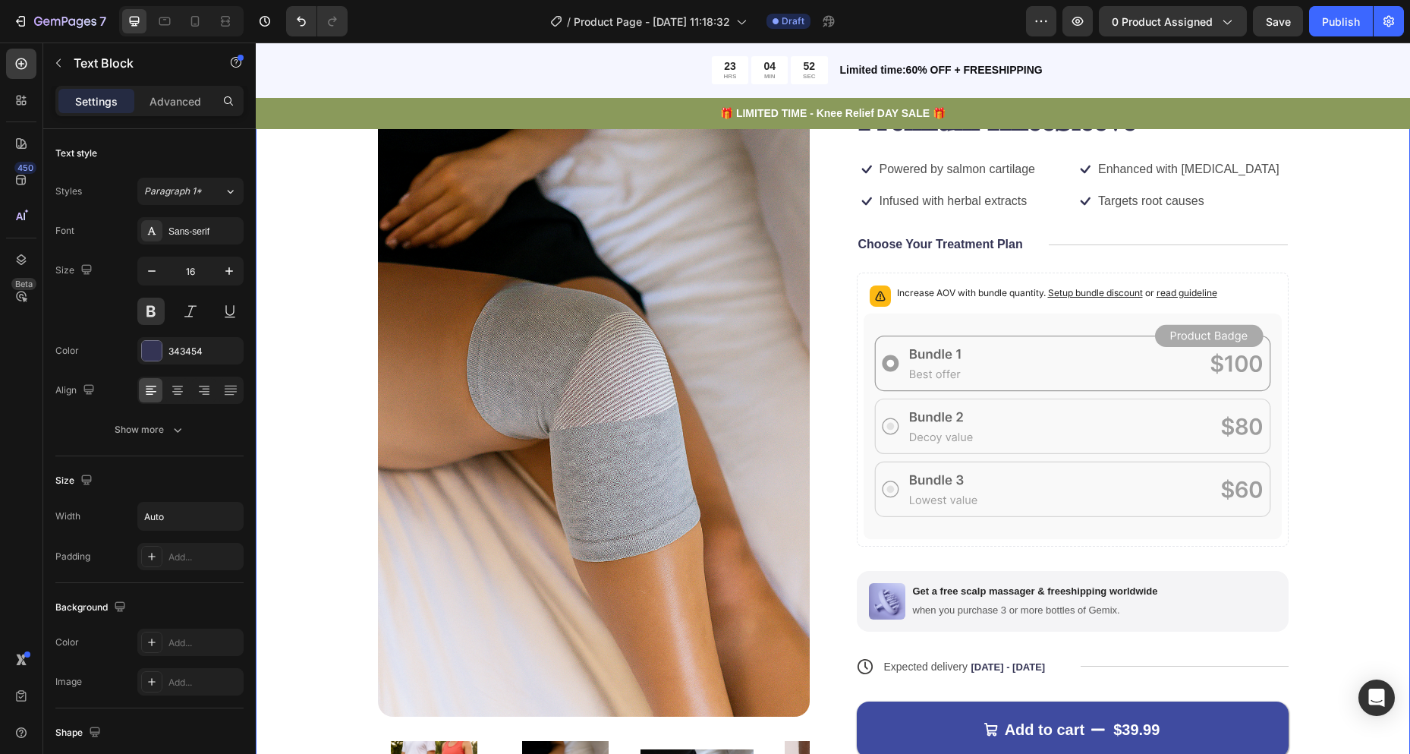
click at [1341, 243] on div "Product Images Icon Icon Icon Icon Icon Icon List 122,000+ Happy Customers Text…" at bounding box center [833, 477] width 1155 height 939
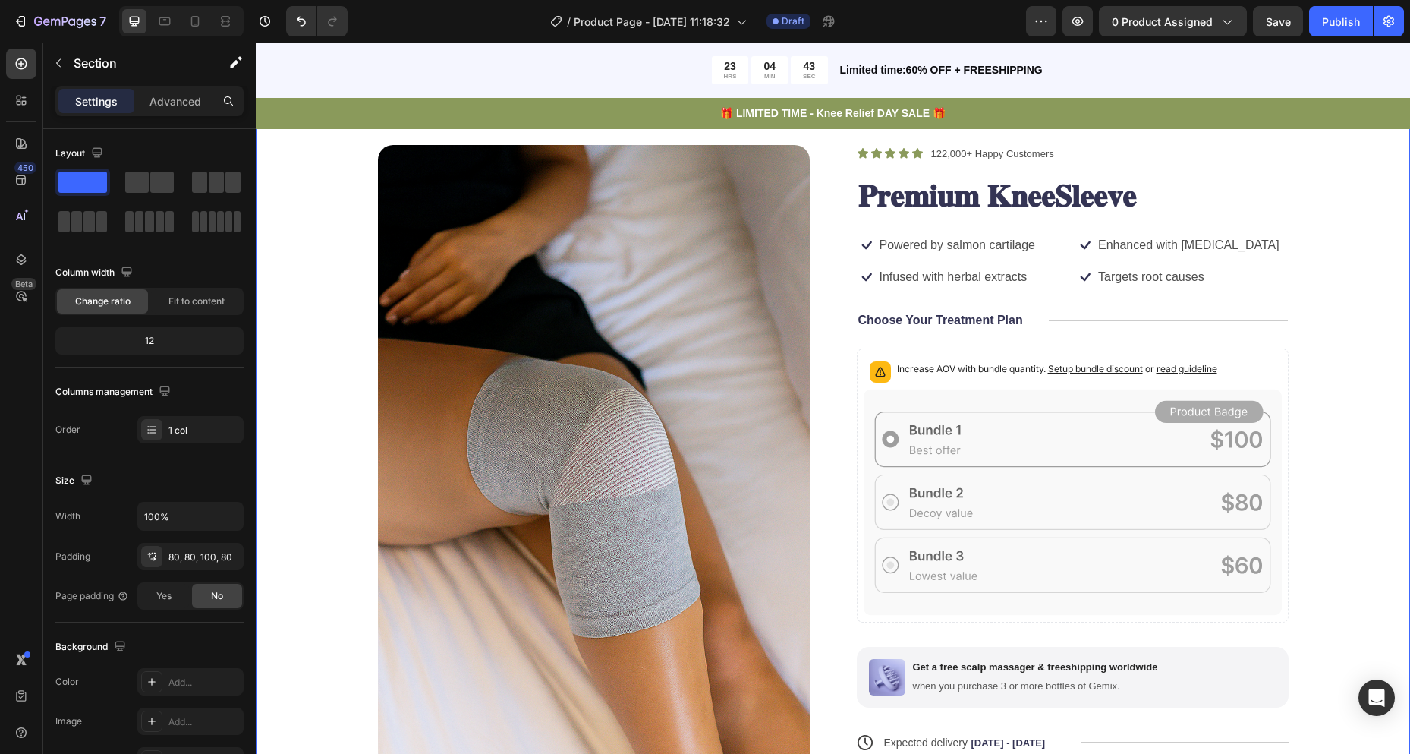
scroll to position [228, 0]
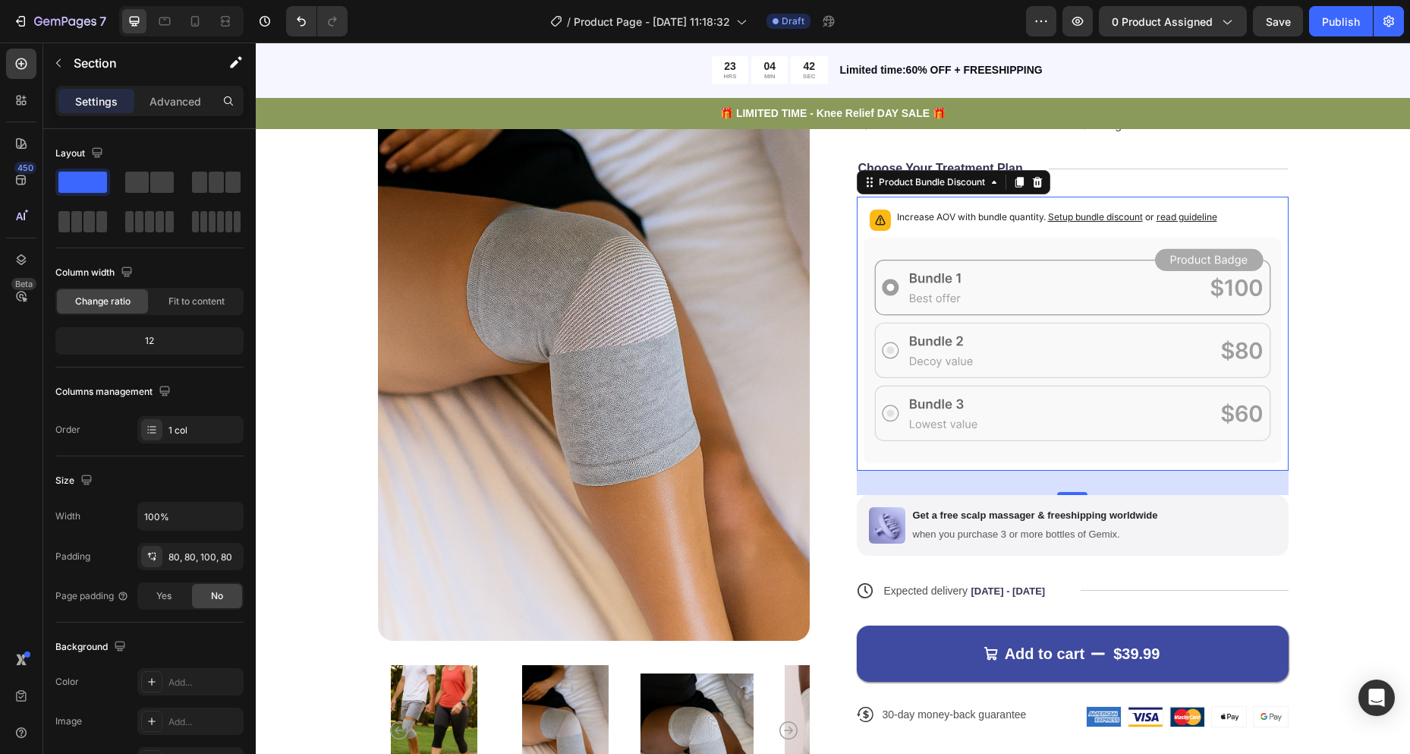
click at [1093, 280] on icon at bounding box center [1073, 350] width 418 height 225
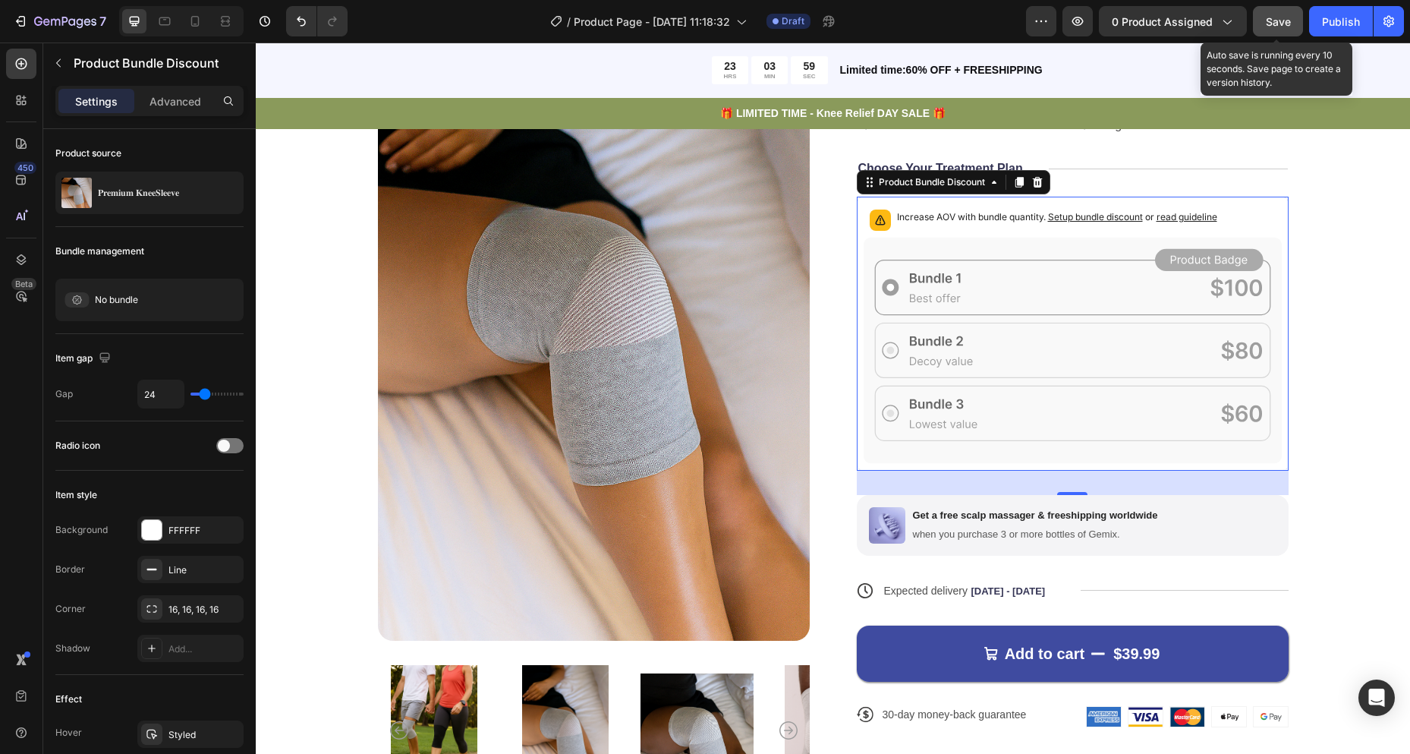
click at [1272, 16] on div "Save" at bounding box center [1278, 22] width 25 height 16
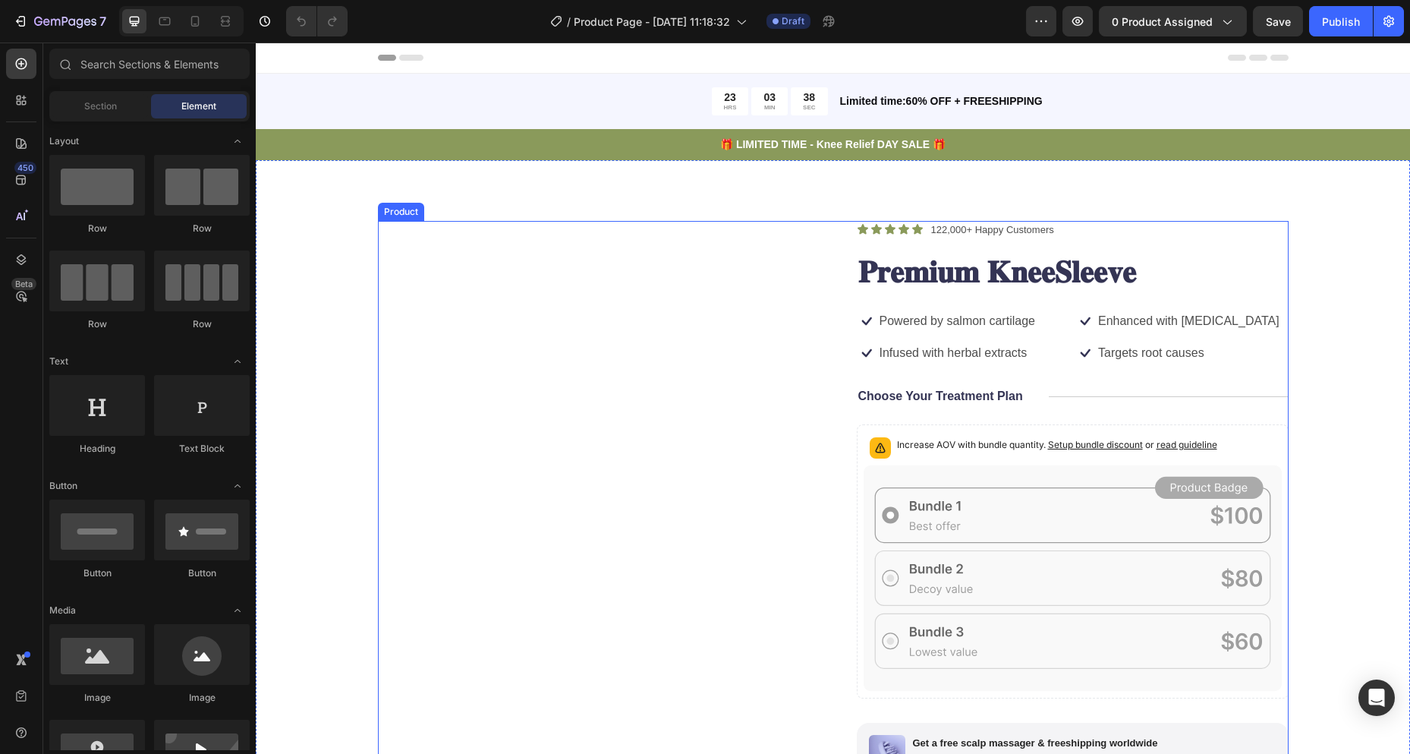
scroll to position [76, 0]
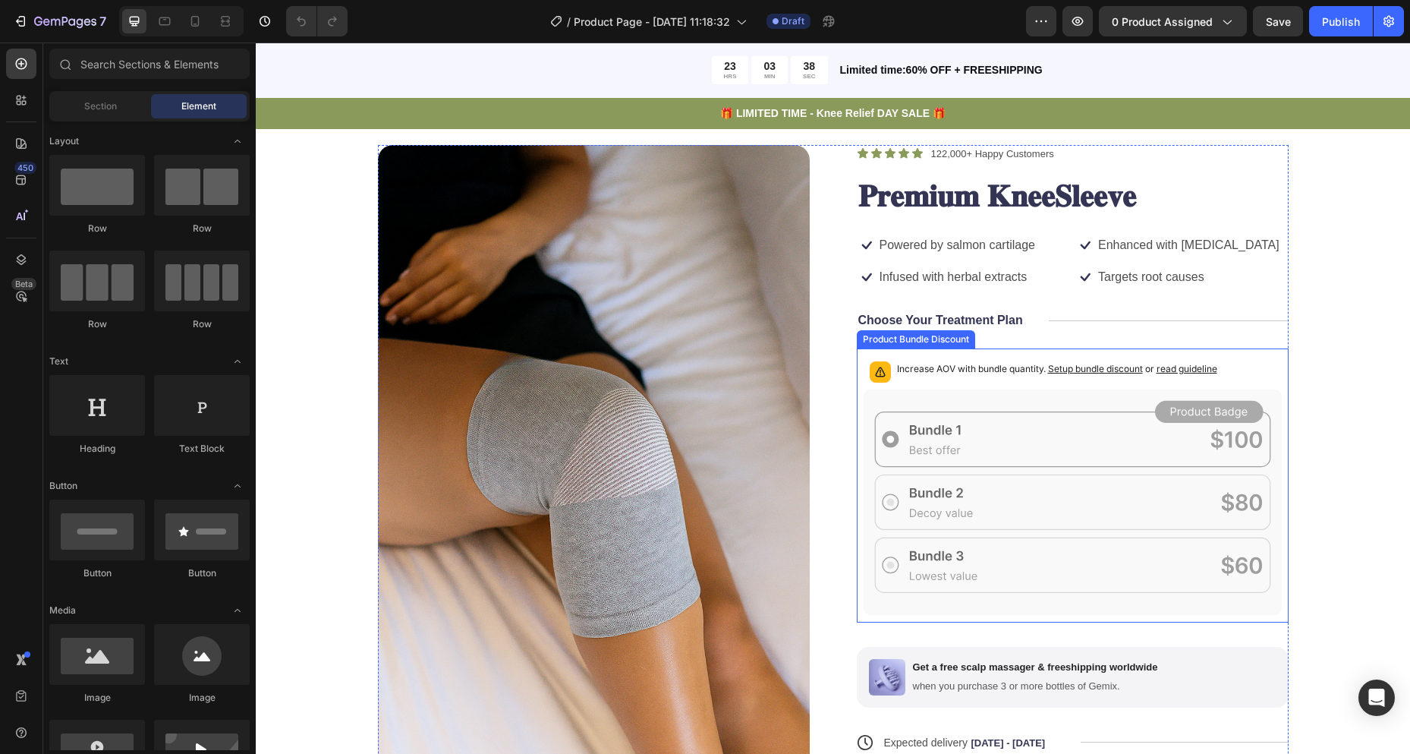
click at [1014, 389] on icon at bounding box center [1073, 502] width 418 height 227
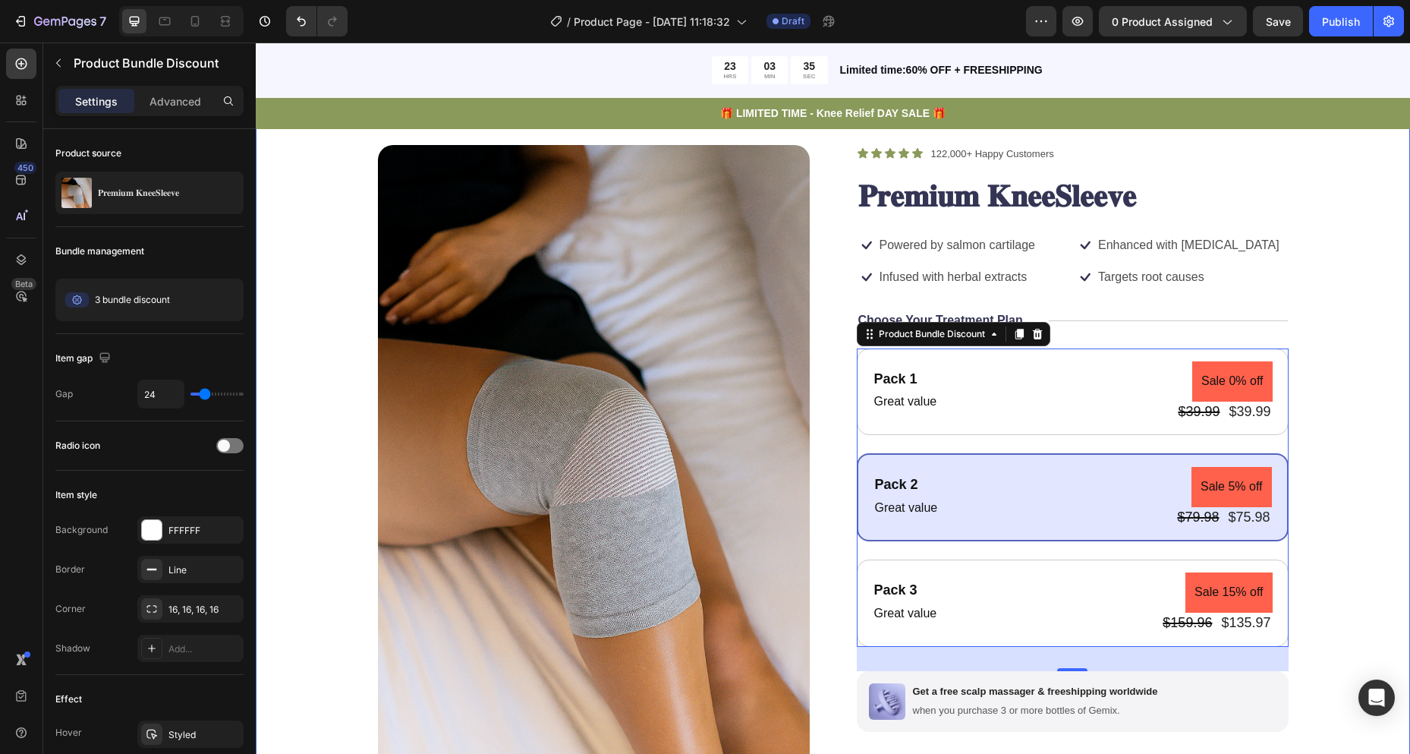
click at [1328, 339] on div "Product Images Icon Icon Icon Icon Icon Icon List 122,000+ Happy Customers Text…" at bounding box center [833, 546] width 1033 height 802
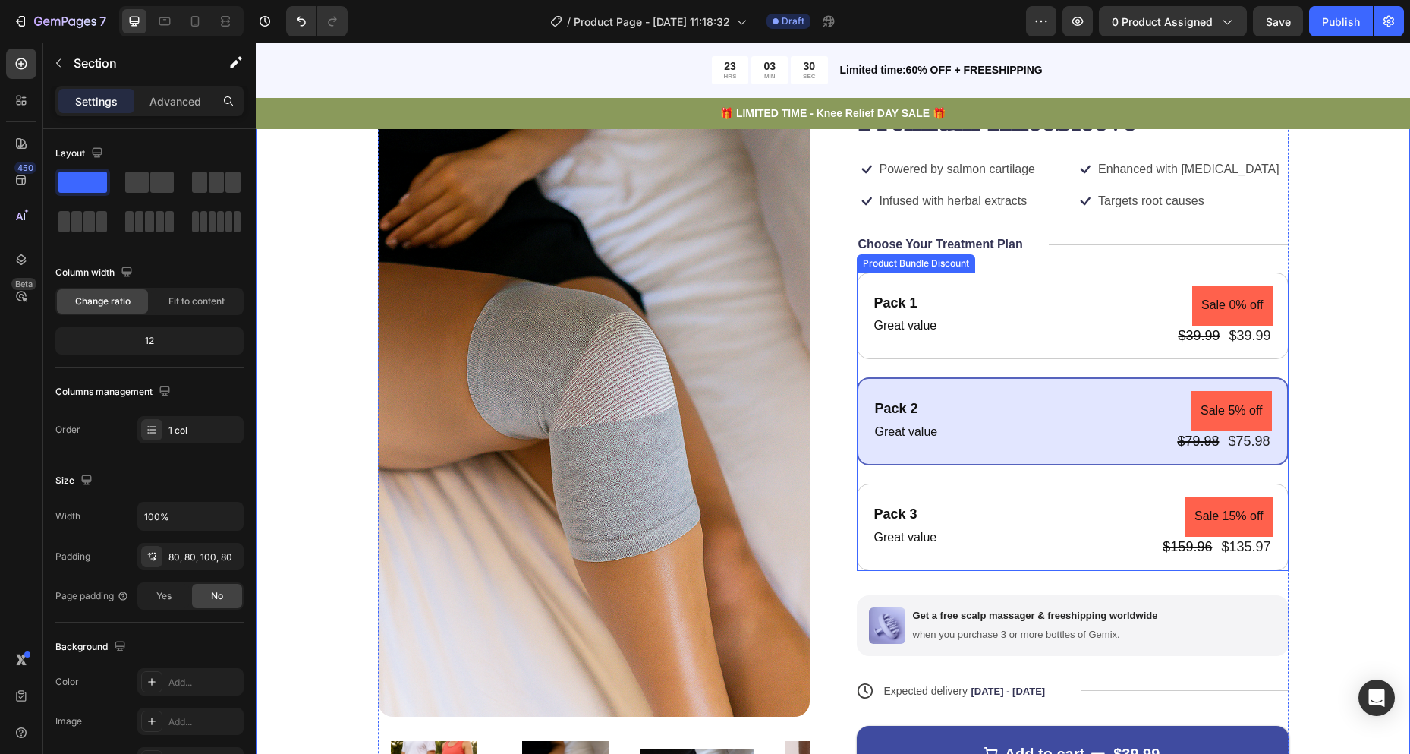
scroll to position [0, 0]
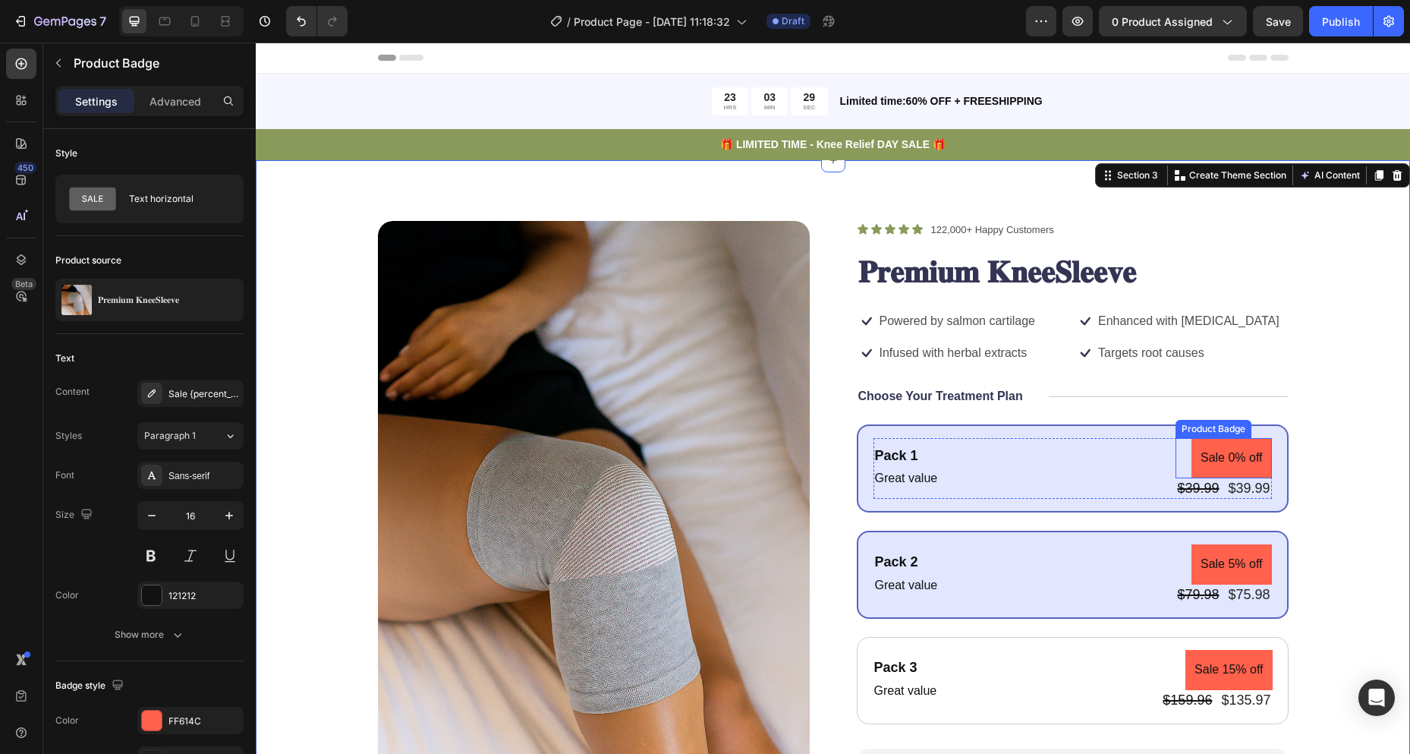
click at [1237, 451] on pre "Sale 0% off" at bounding box center [1232, 458] width 80 height 40
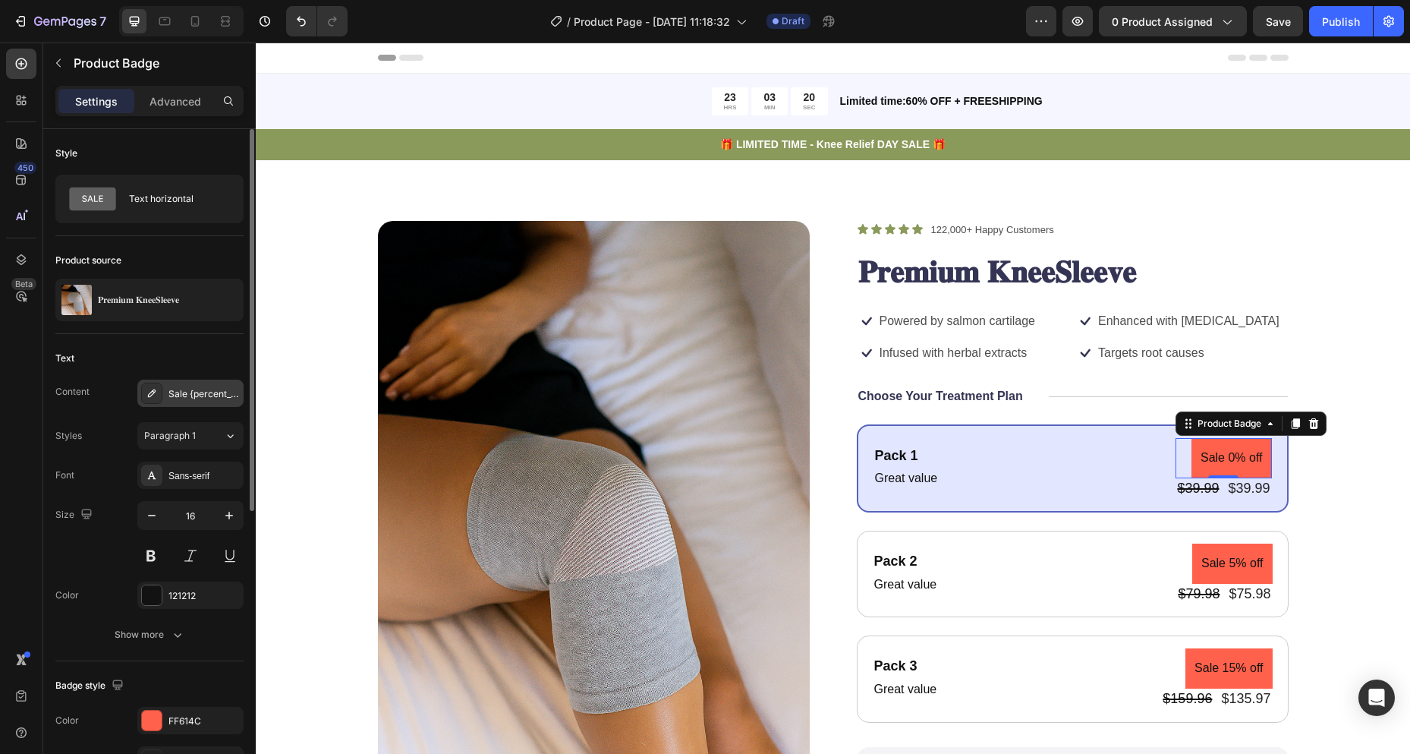
click at [177, 395] on div "Sale {percent_discount} off" at bounding box center [204, 394] width 71 height 14
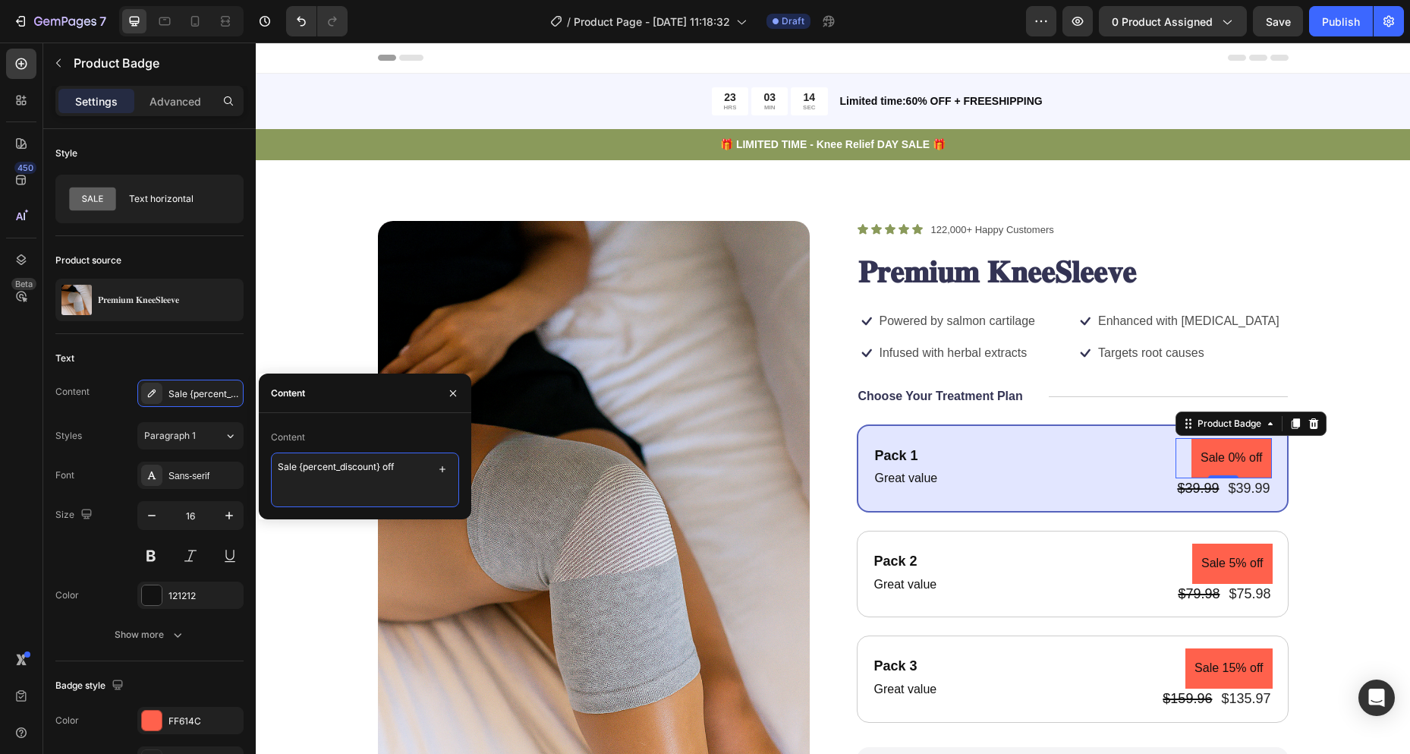
drag, startPoint x: 381, startPoint y: 468, endPoint x: 299, endPoint y: 471, distance: 82.1
click at [299, 471] on textarea "Sale {percent_discount} off" at bounding box center [365, 479] width 188 height 55
type textarea "Sale 20% off"
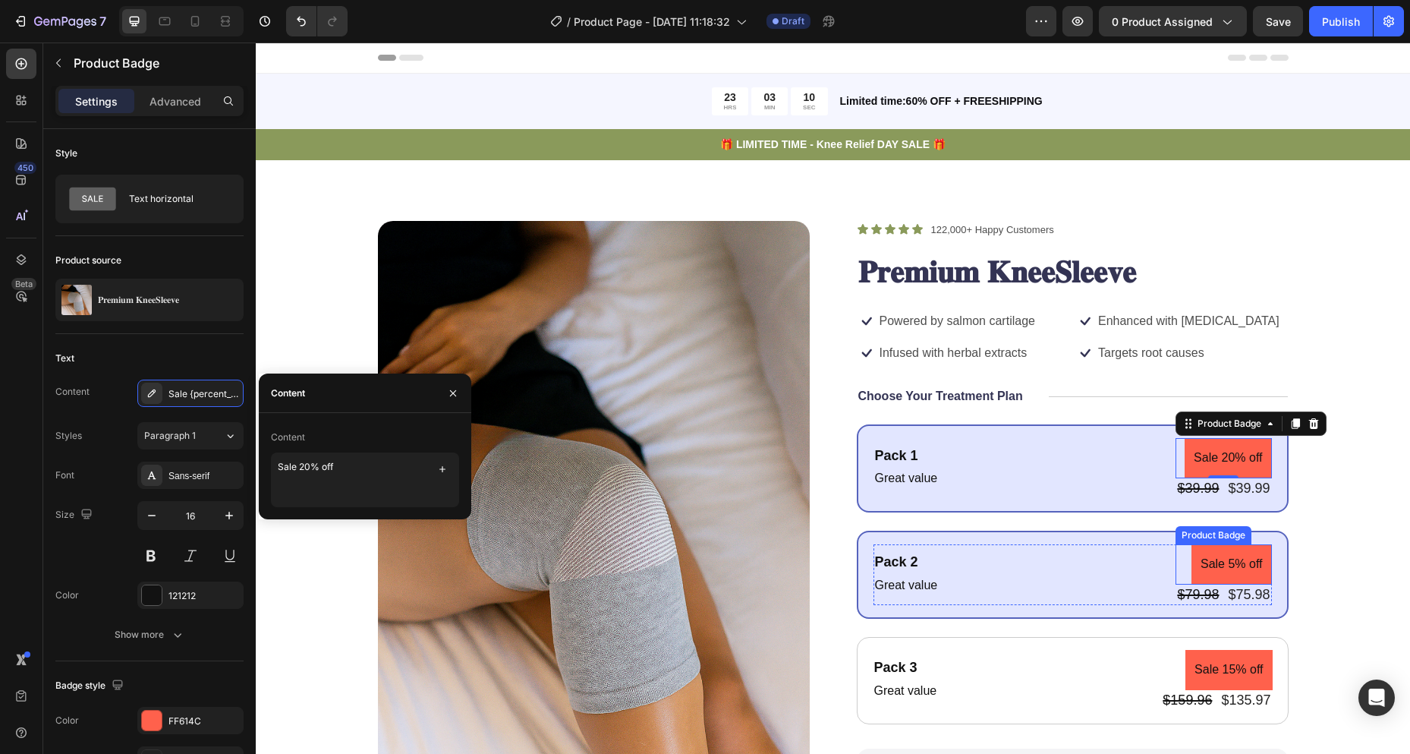
click at [1230, 568] on pre "Sale 5% off" at bounding box center [1232, 564] width 80 height 40
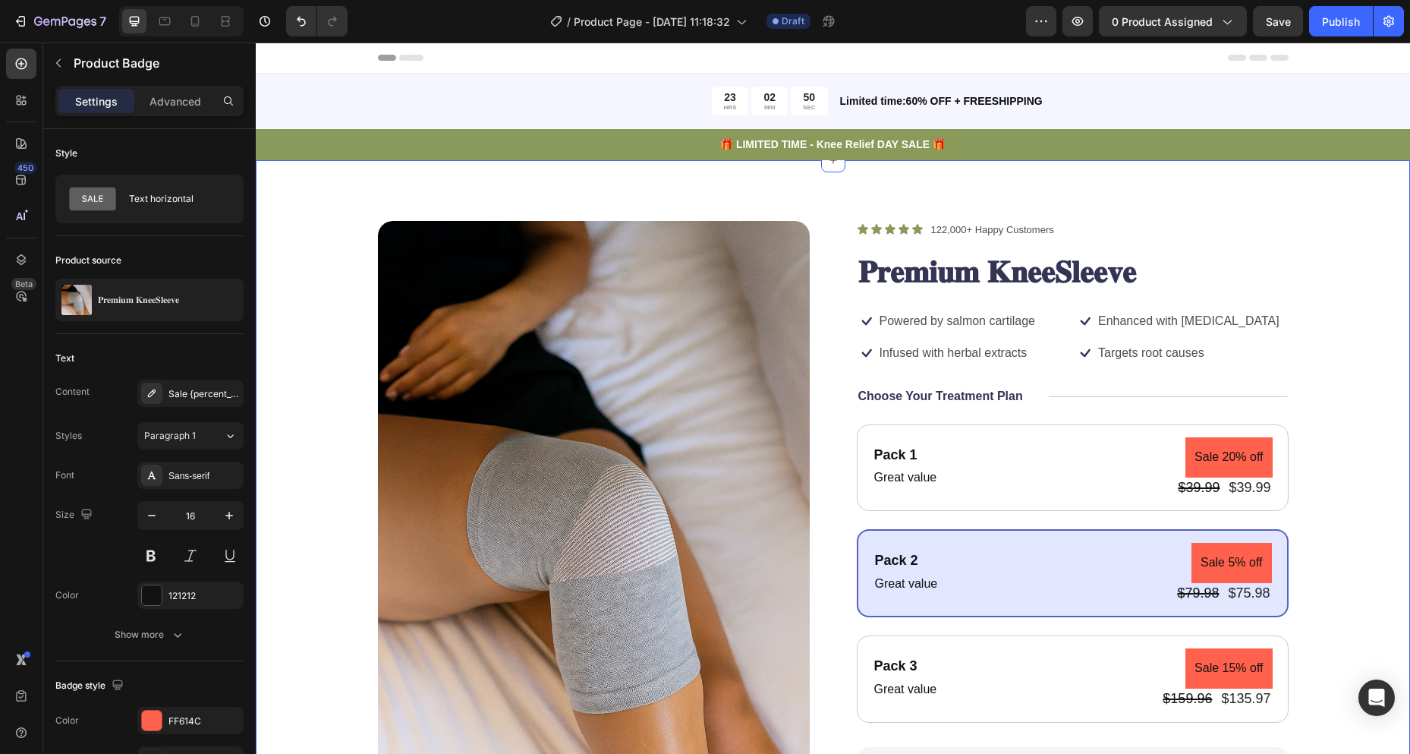
click at [1366, 390] on div "Product Images Icon Icon Icon Icon Icon Icon List 122,000+ Happy Customers Text…" at bounding box center [833, 629] width 1155 height 939
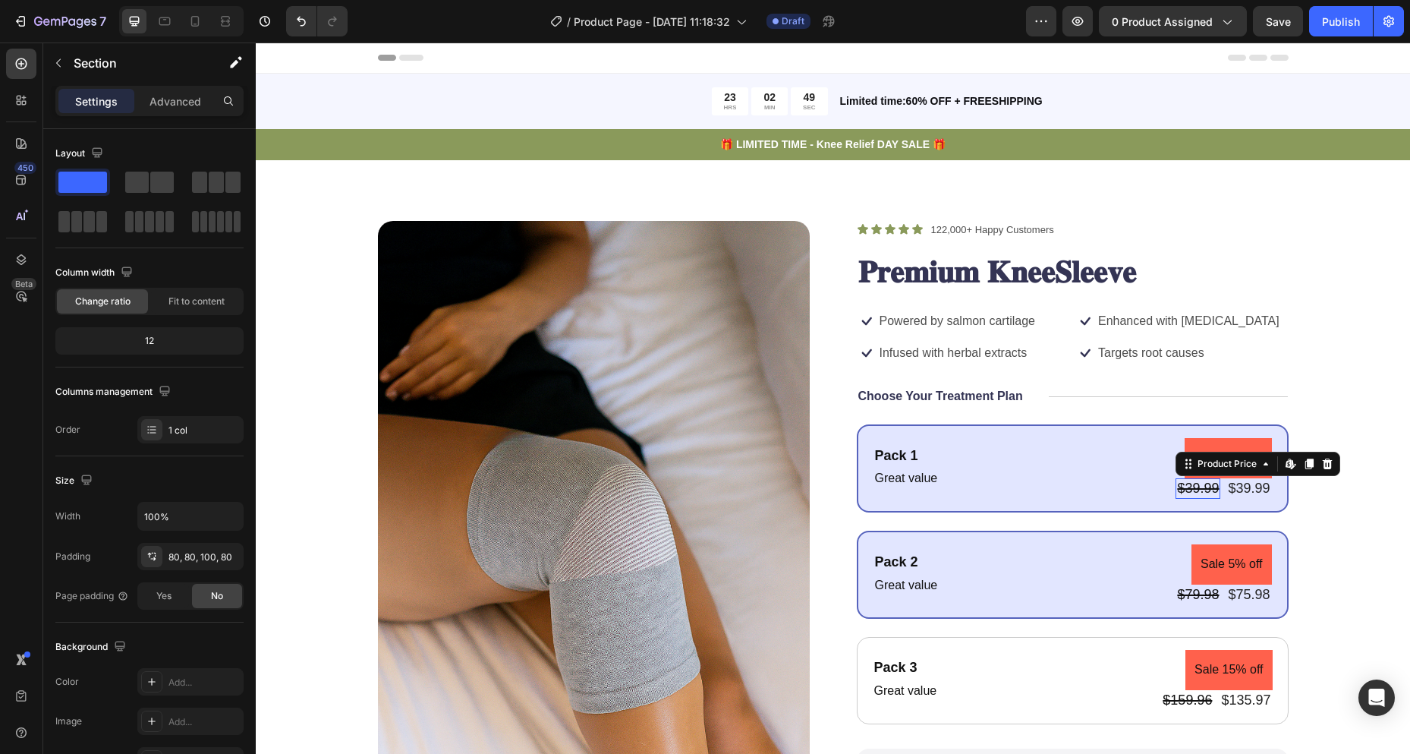
click at [1192, 491] on div "$39.99" at bounding box center [1198, 488] width 45 height 20
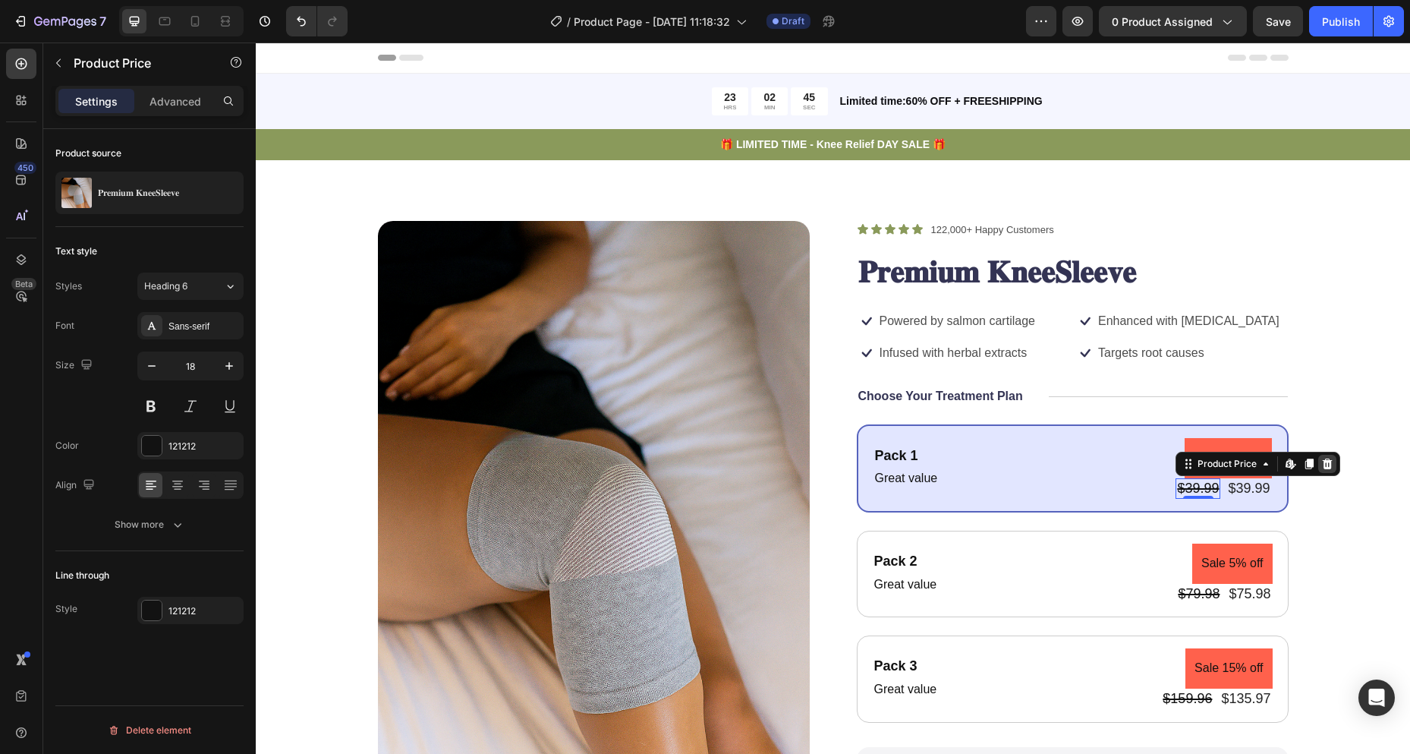
click at [1326, 469] on icon at bounding box center [1328, 464] width 12 height 12
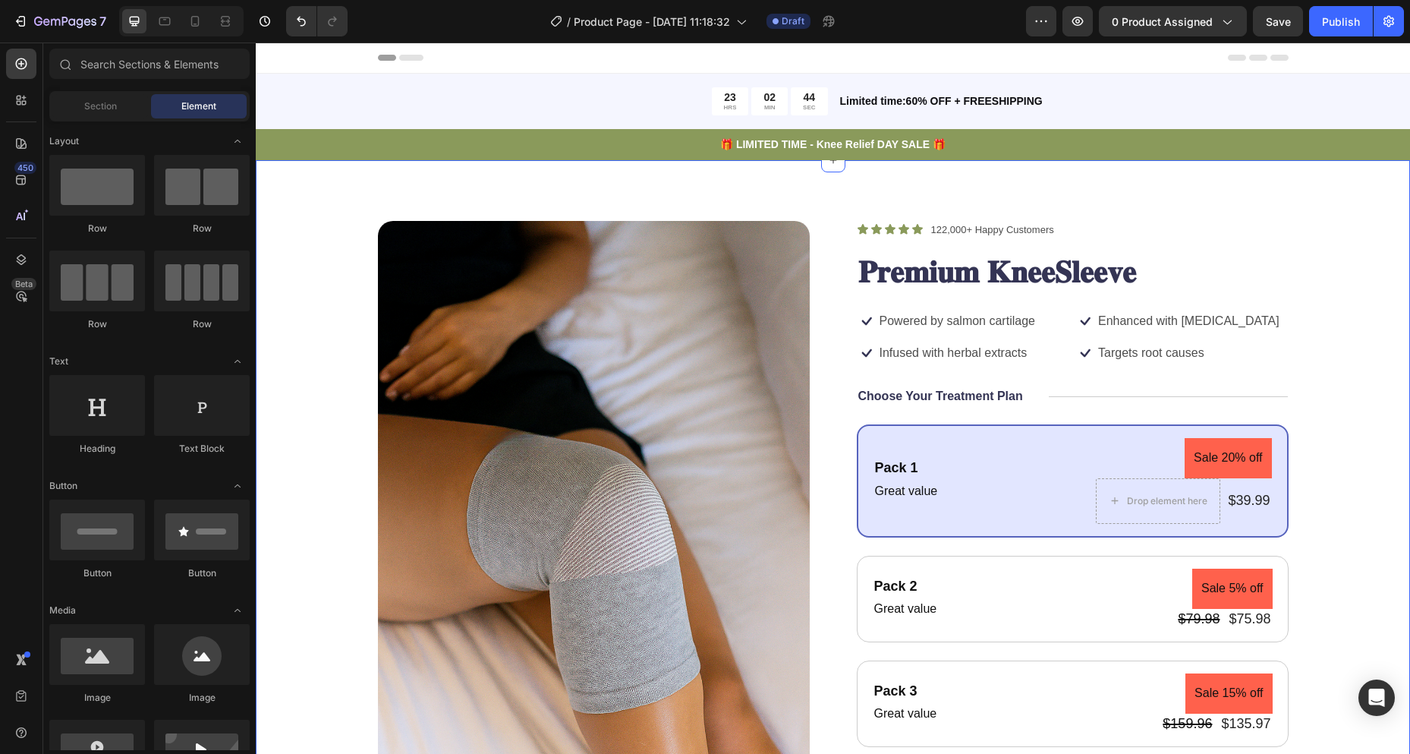
click at [1314, 465] on div "Product Images Icon Icon Icon Icon Icon Icon List 122,000+ Happy Customers Text…" at bounding box center [833, 622] width 1033 height 802
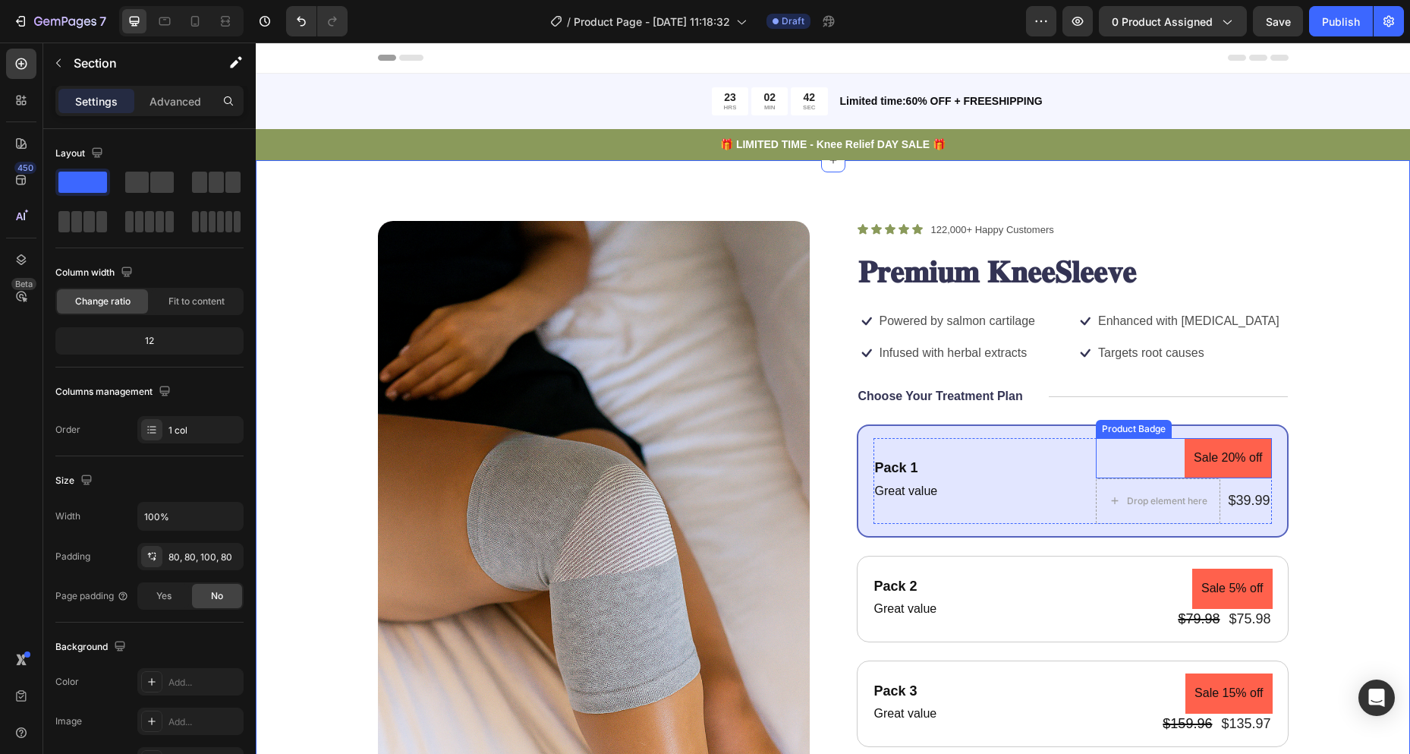
click at [1227, 468] on pre "Sale 20% off" at bounding box center [1228, 458] width 87 height 40
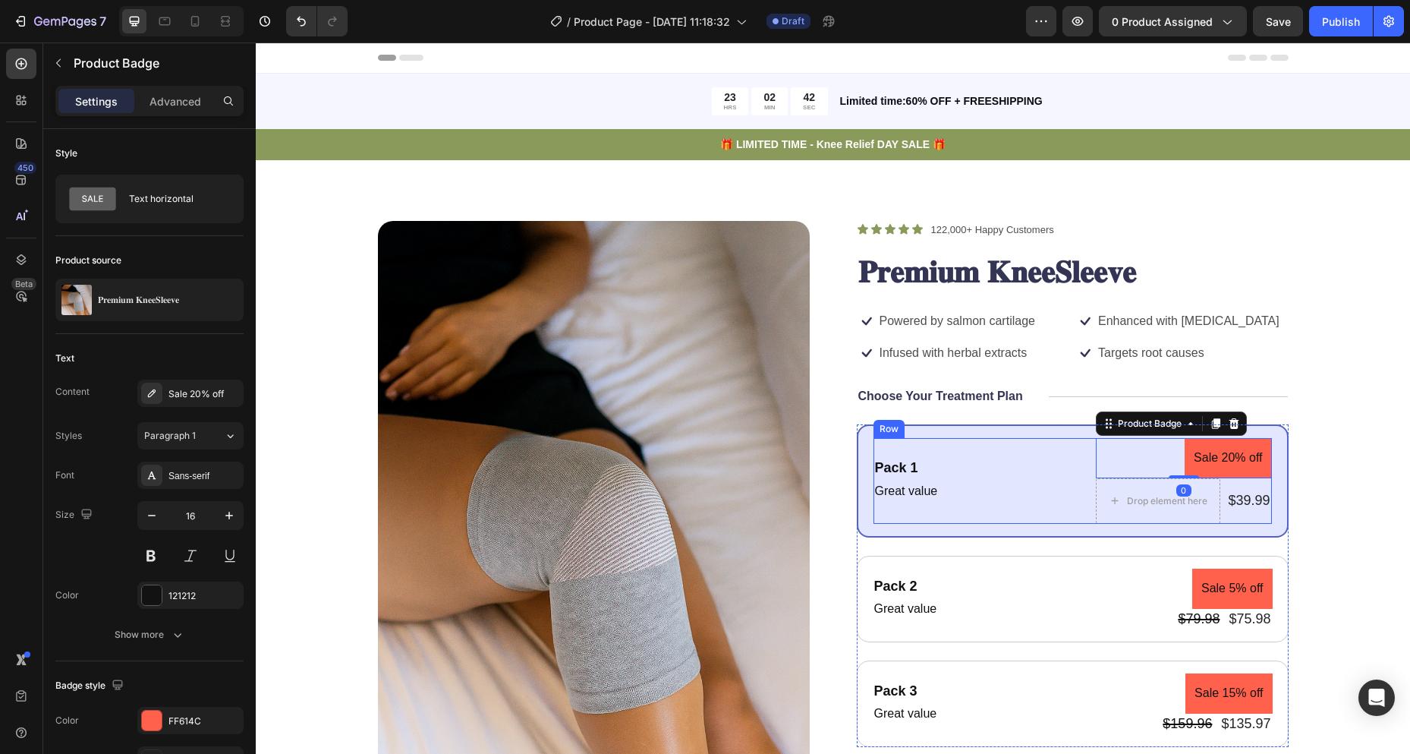
click at [953, 484] on div "Pack 1 Text Block Great value Text Block Sale 20% off Product Badge 0 Drop elem…" at bounding box center [1073, 481] width 399 height 86
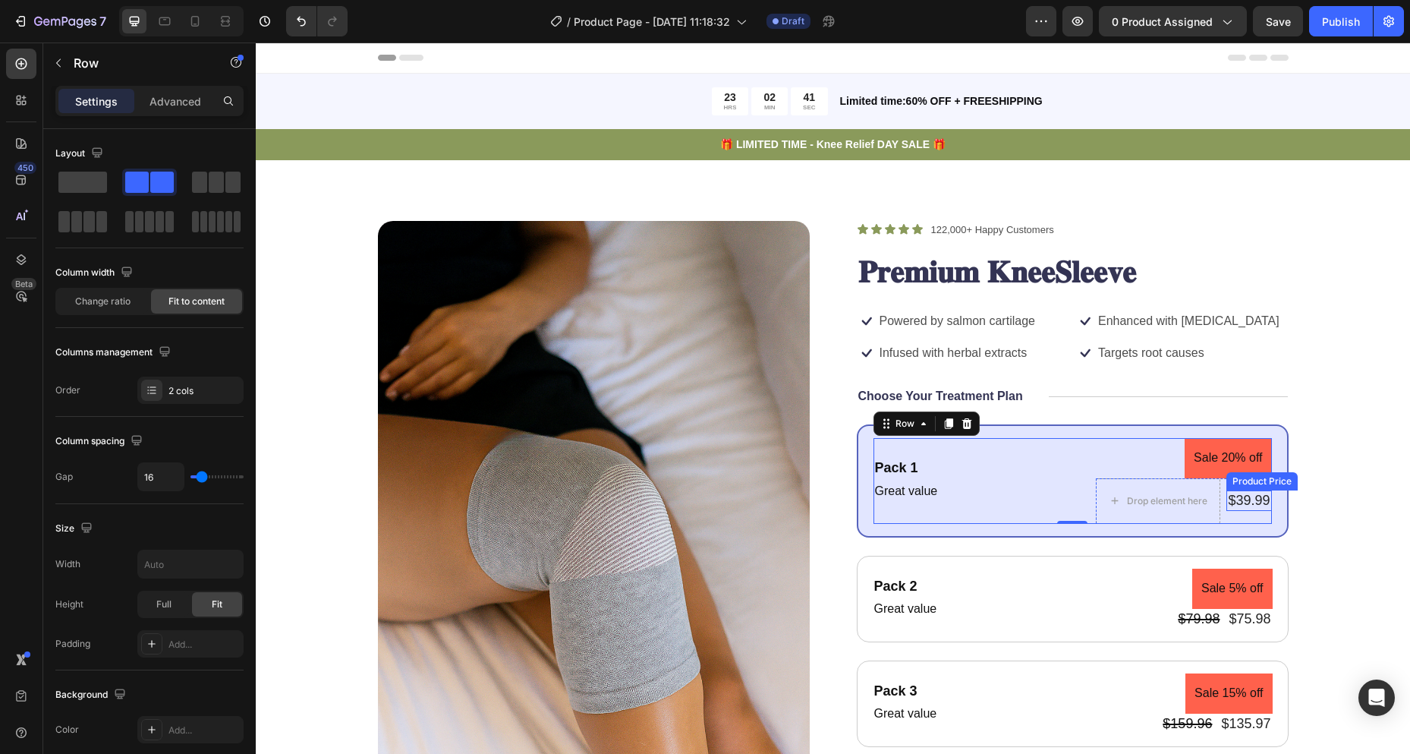
click at [1243, 502] on div "$39.99" at bounding box center [1249, 500] width 45 height 20
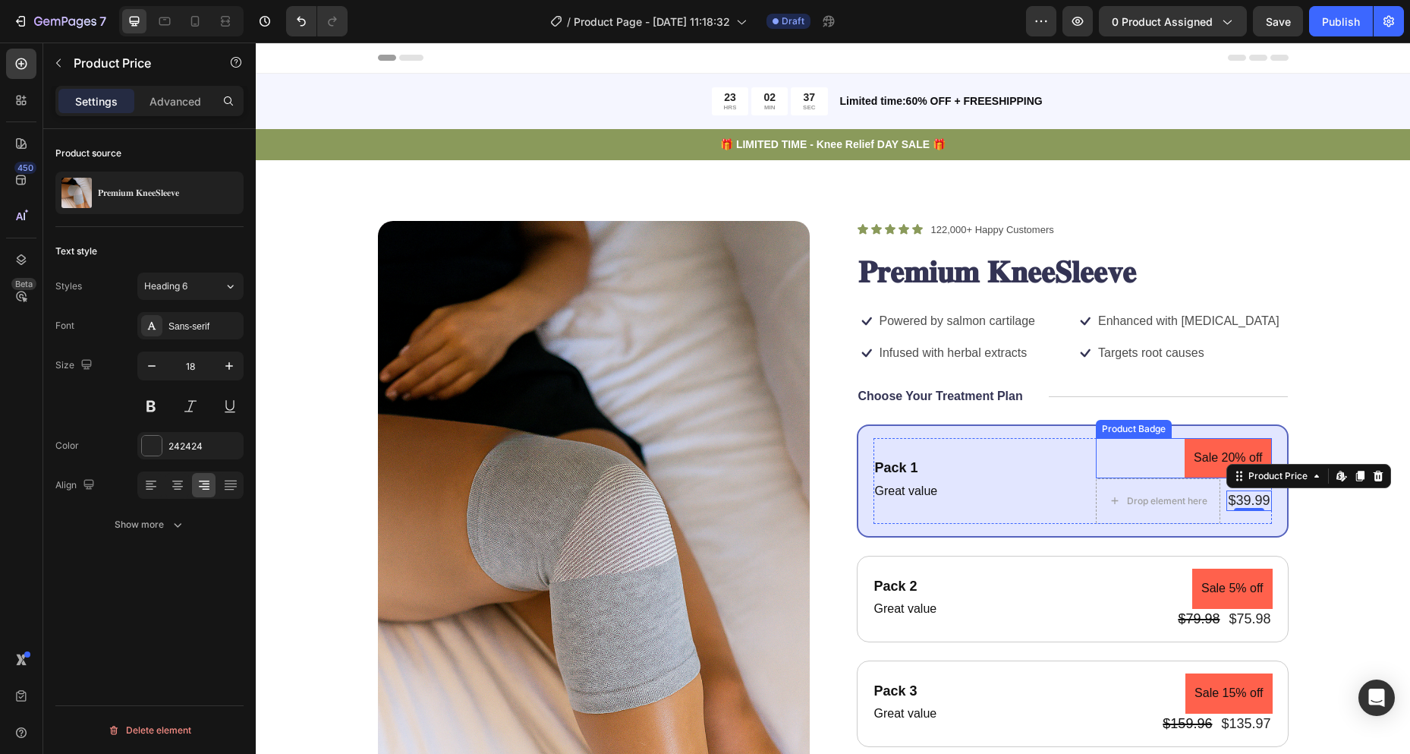
click at [1209, 455] on pre "Sale 20% off" at bounding box center [1228, 458] width 87 height 40
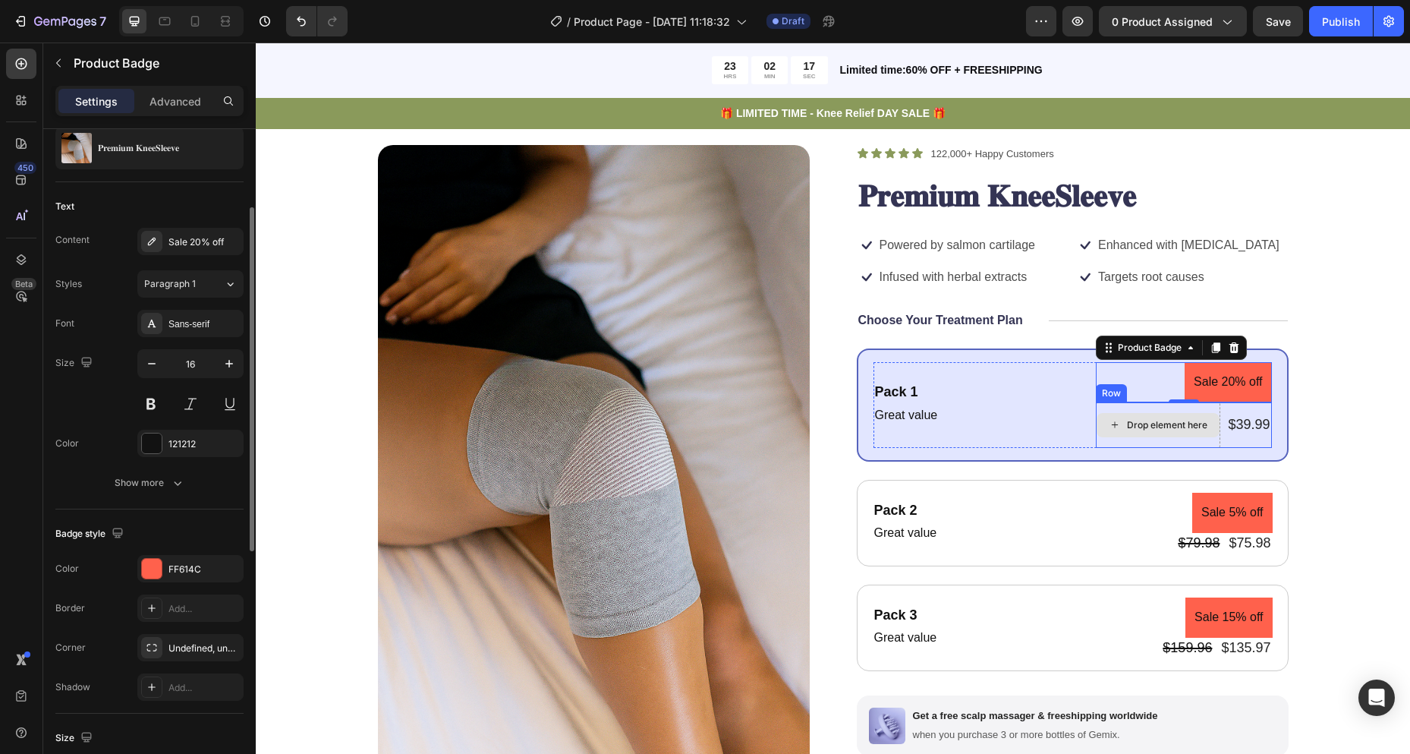
scroll to position [228, 0]
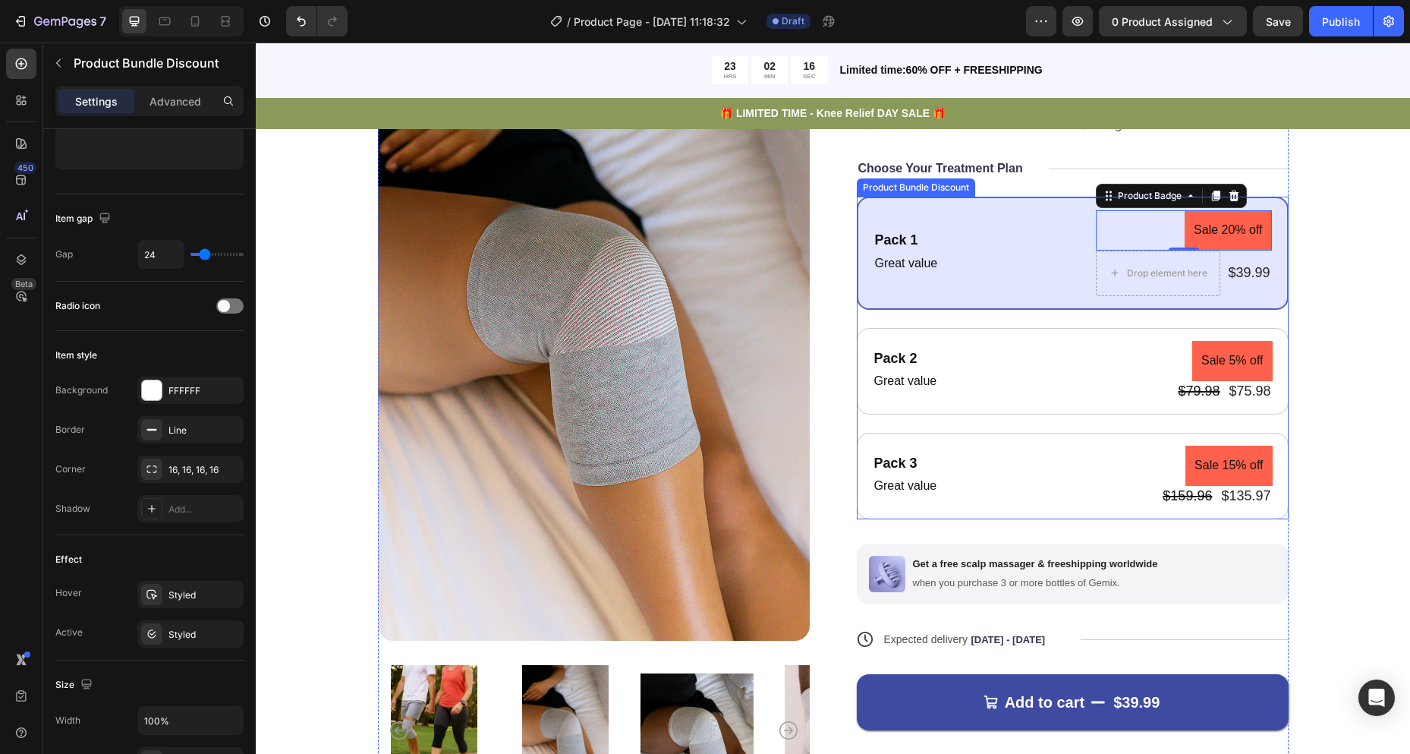
click at [964, 311] on div "Pack 1 Text Block Great value Text Block Sale 20% off Product Badge 0 Drop elem…" at bounding box center [1073, 358] width 432 height 323
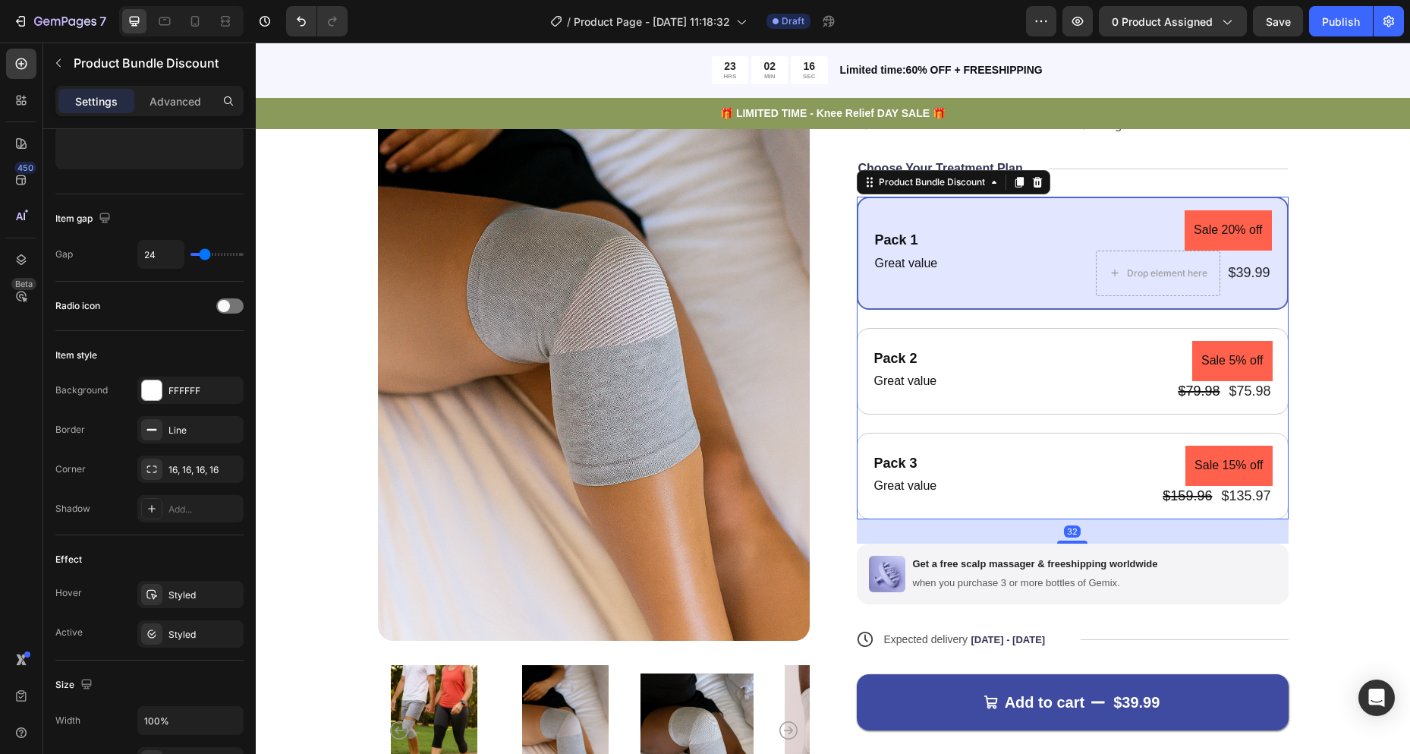
scroll to position [0, 0]
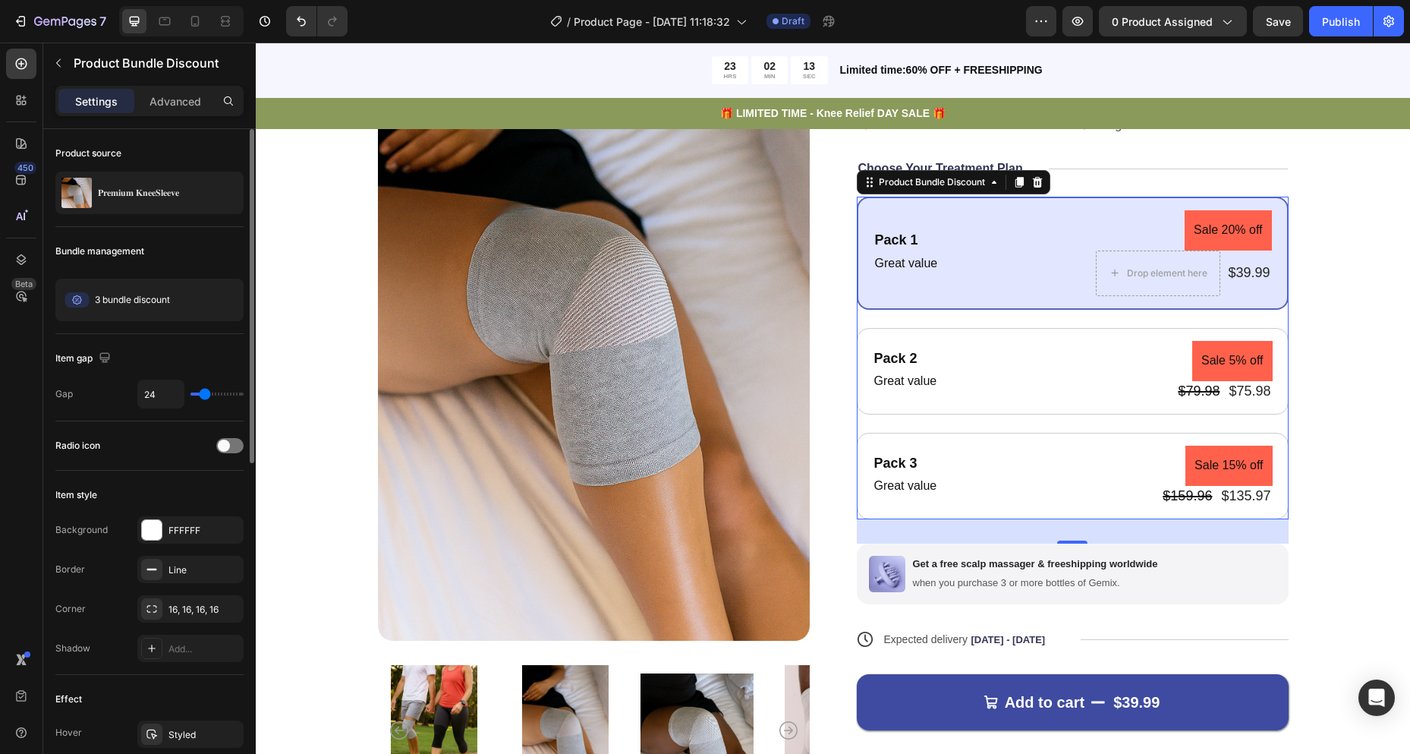
type input "29"
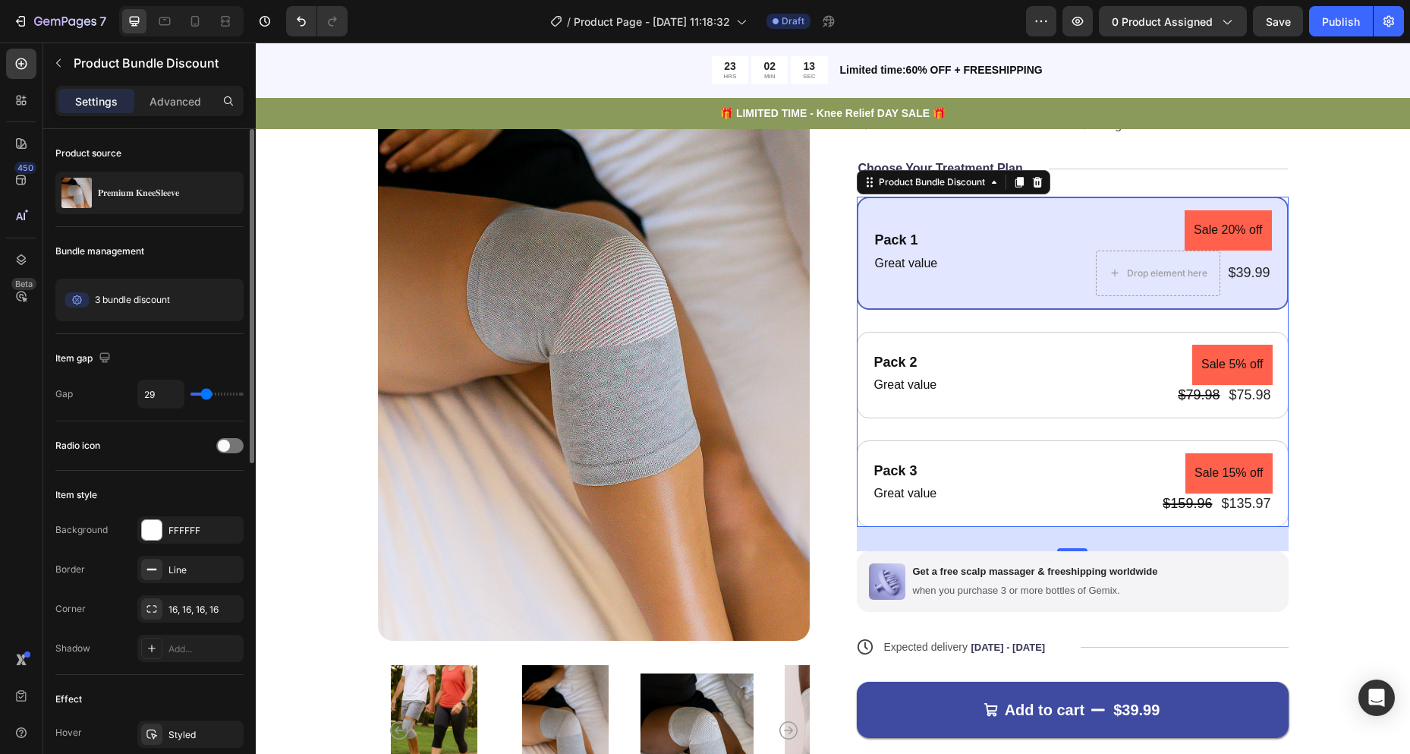
type input "27"
type input "24"
type input "22"
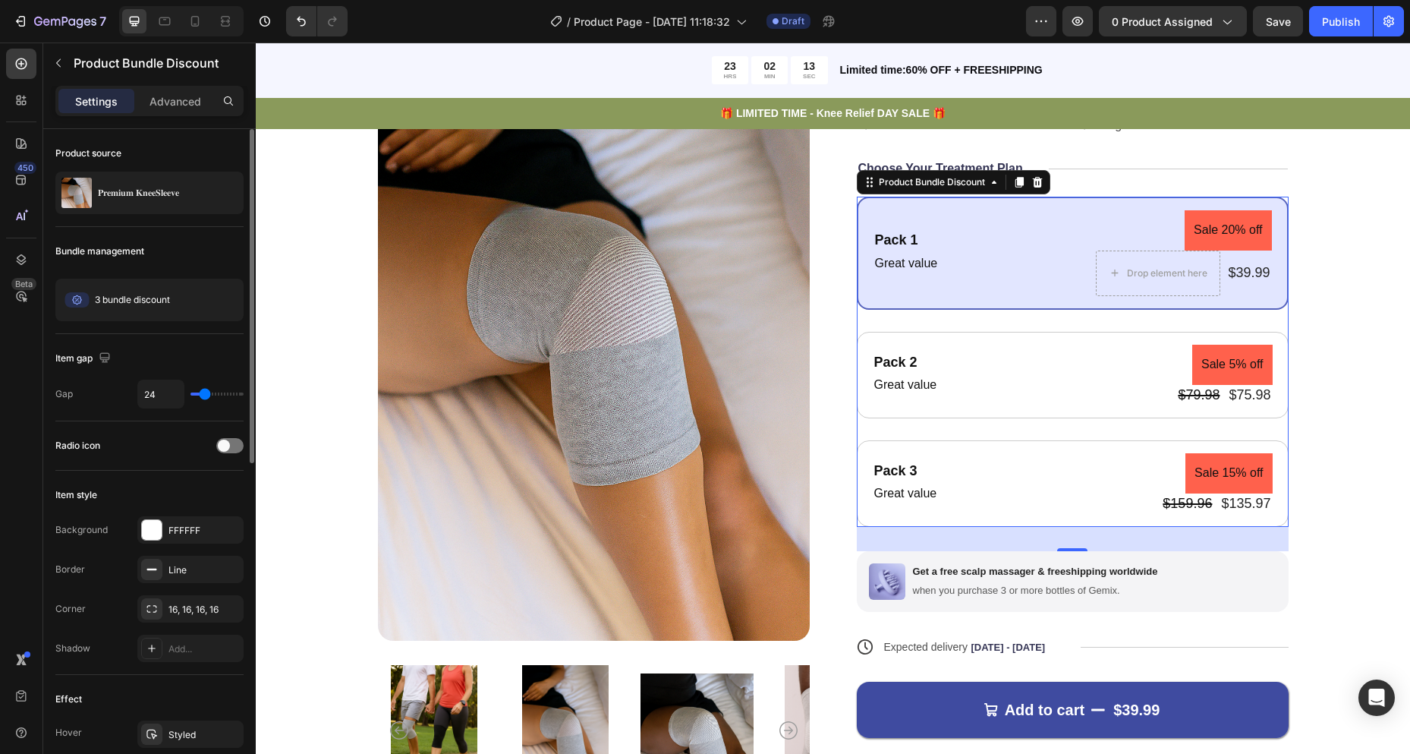
type input "22"
type input "20"
type input "18"
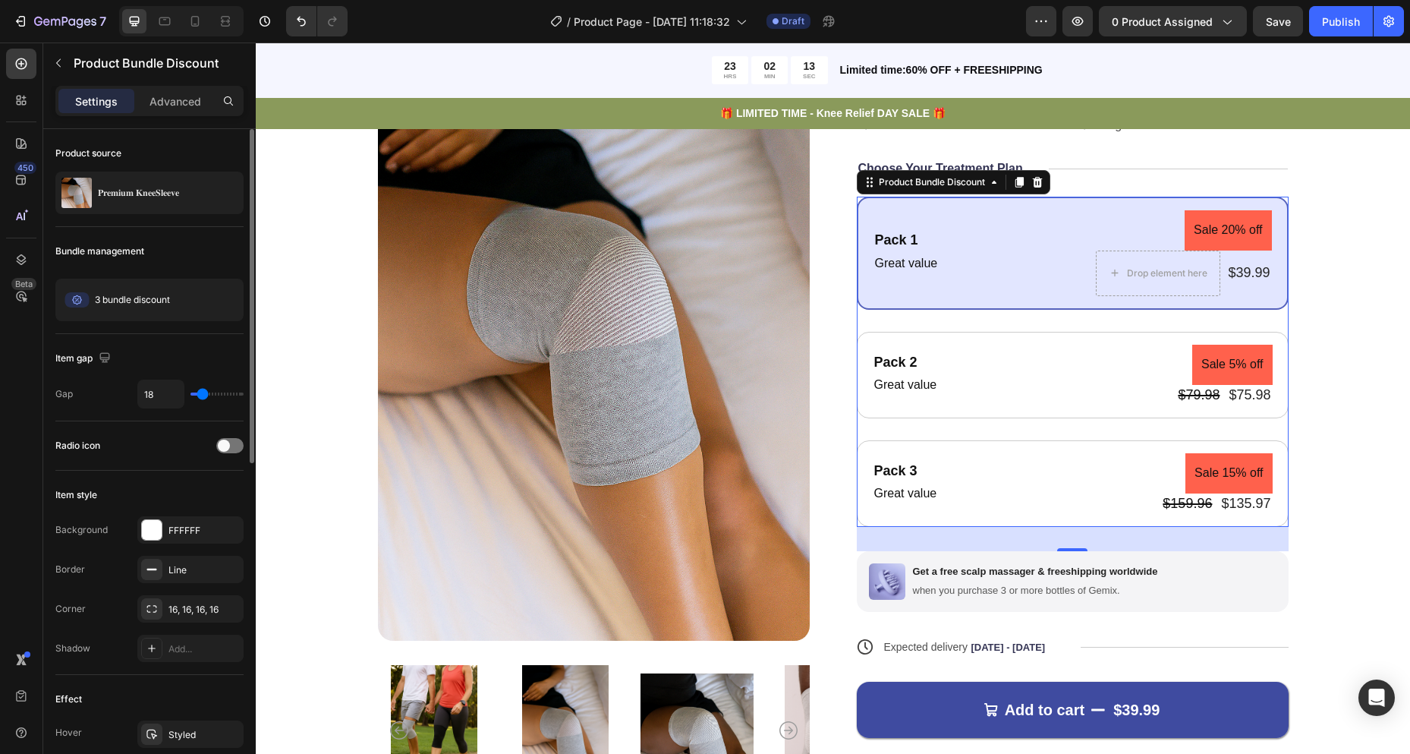
type input "16"
type input "13"
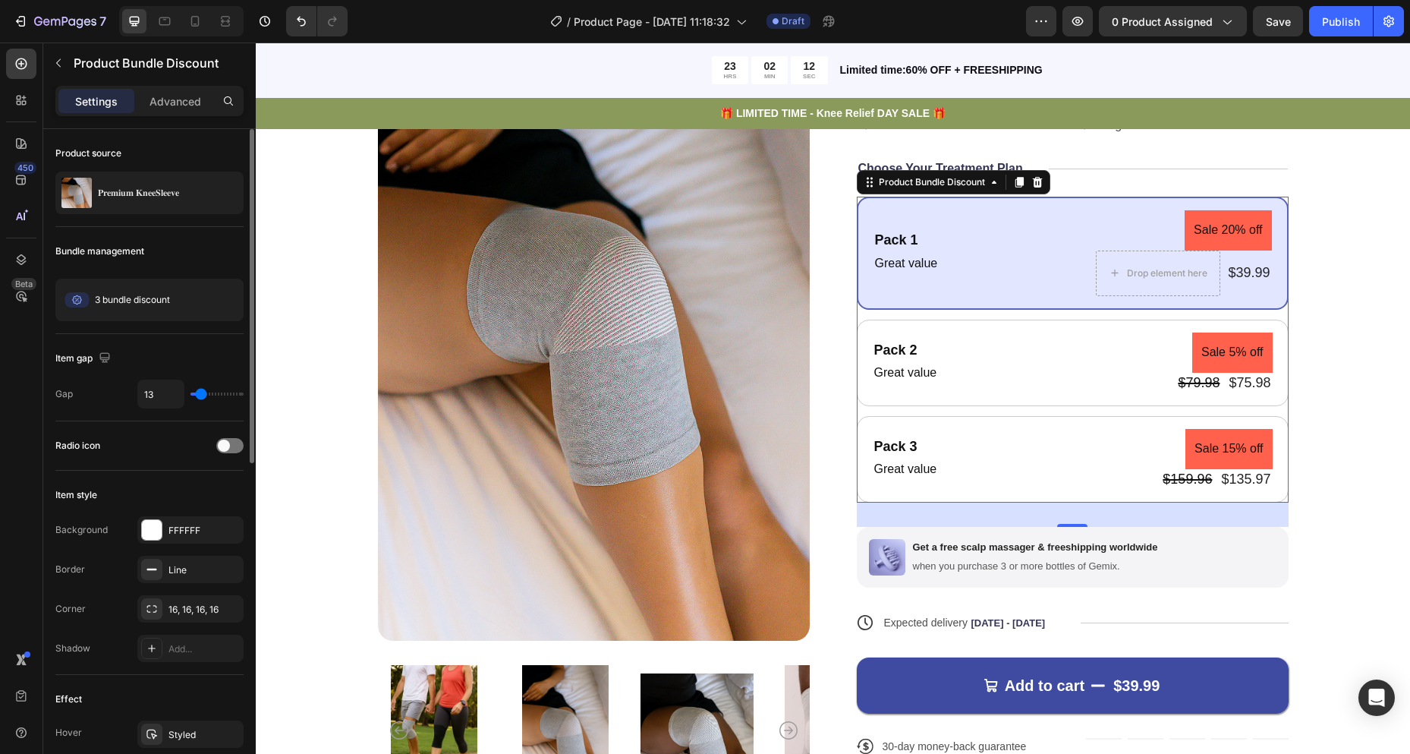
type input "11"
type input "9"
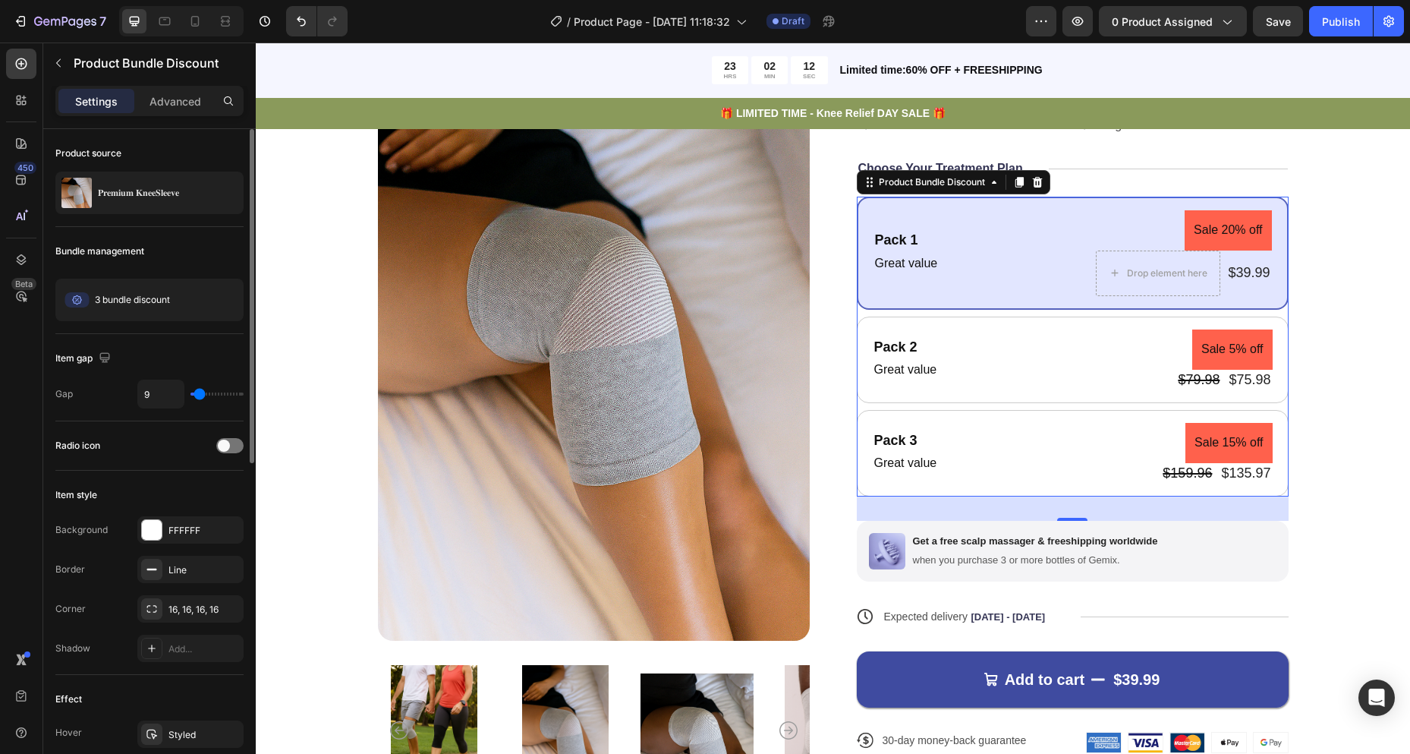
type input "7"
type input "4"
type input "2"
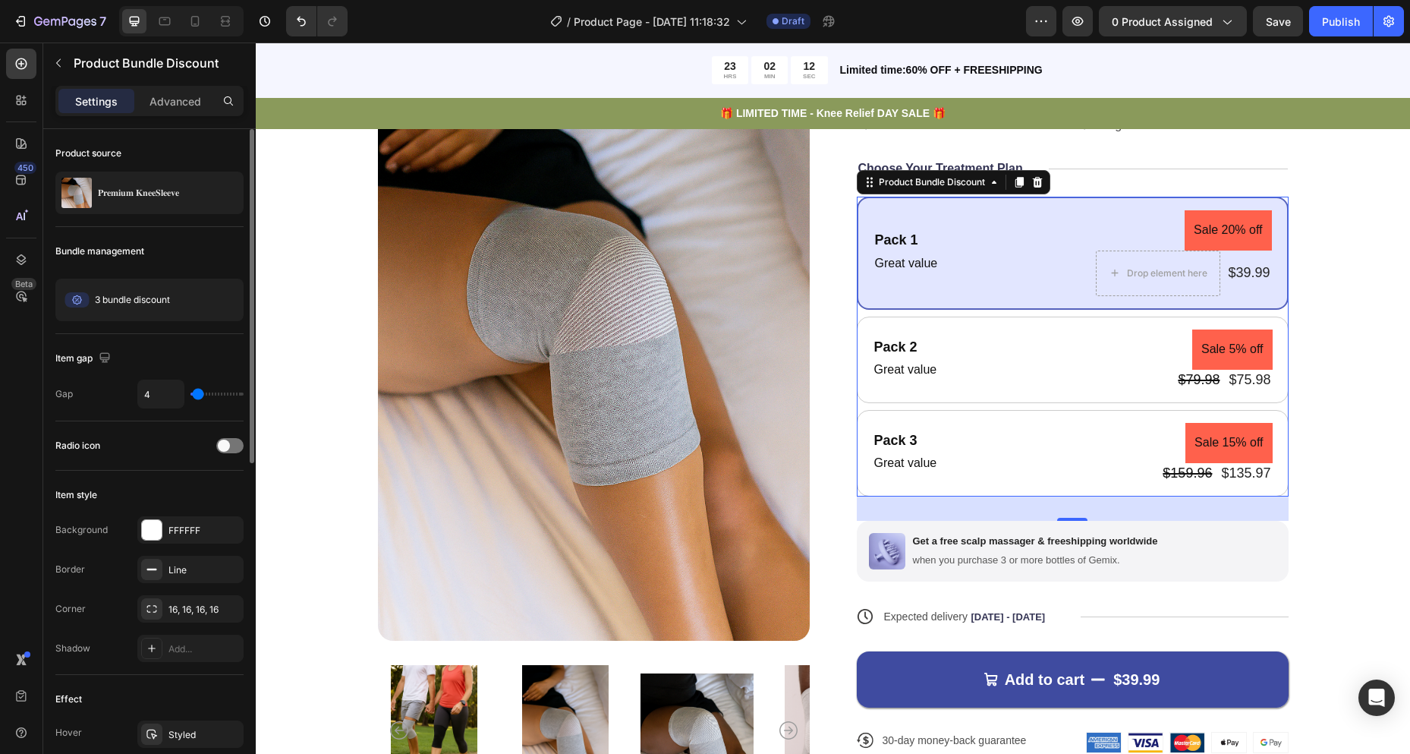
type input "2"
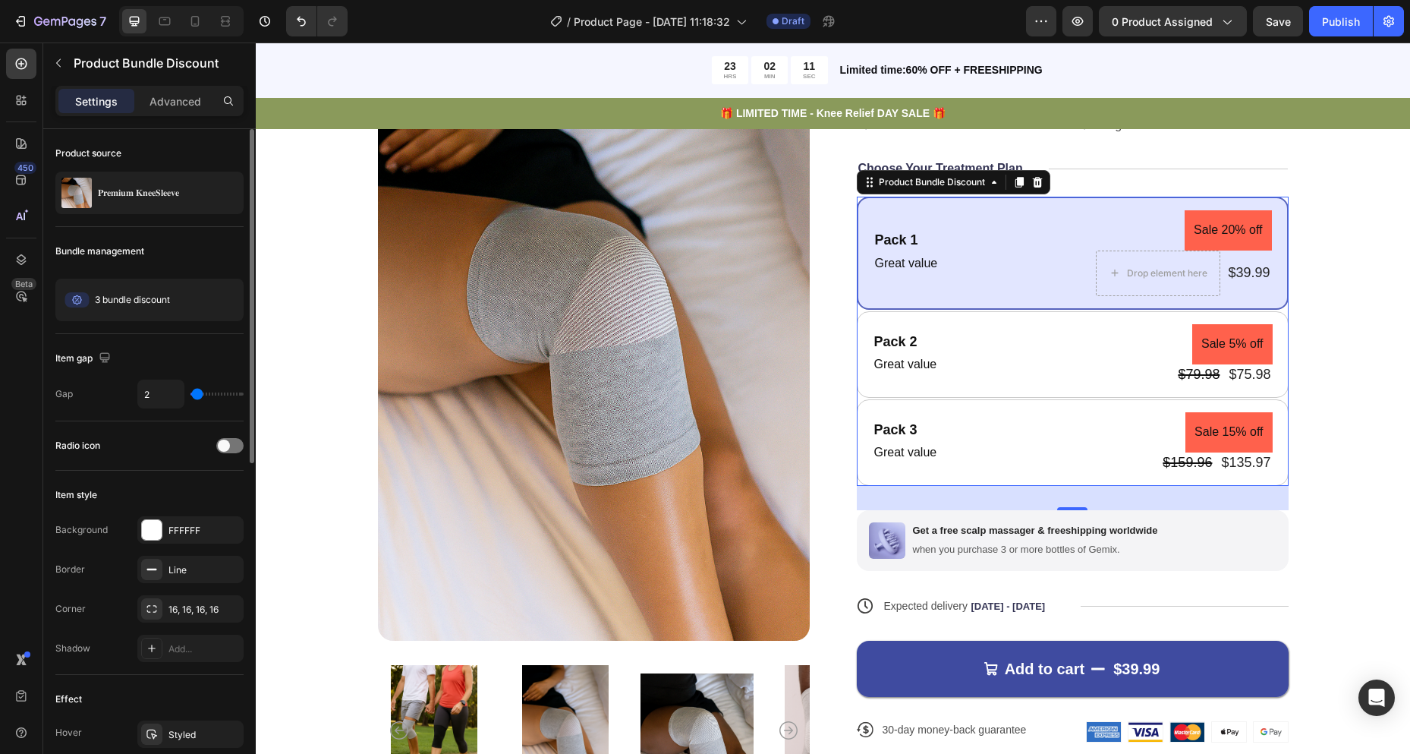
type input "4"
drag, startPoint x: 207, startPoint y: 394, endPoint x: 198, endPoint y: 395, distance: 9.1
type input "4"
click at [198, 395] on input "range" at bounding box center [217, 393] width 53 height 3
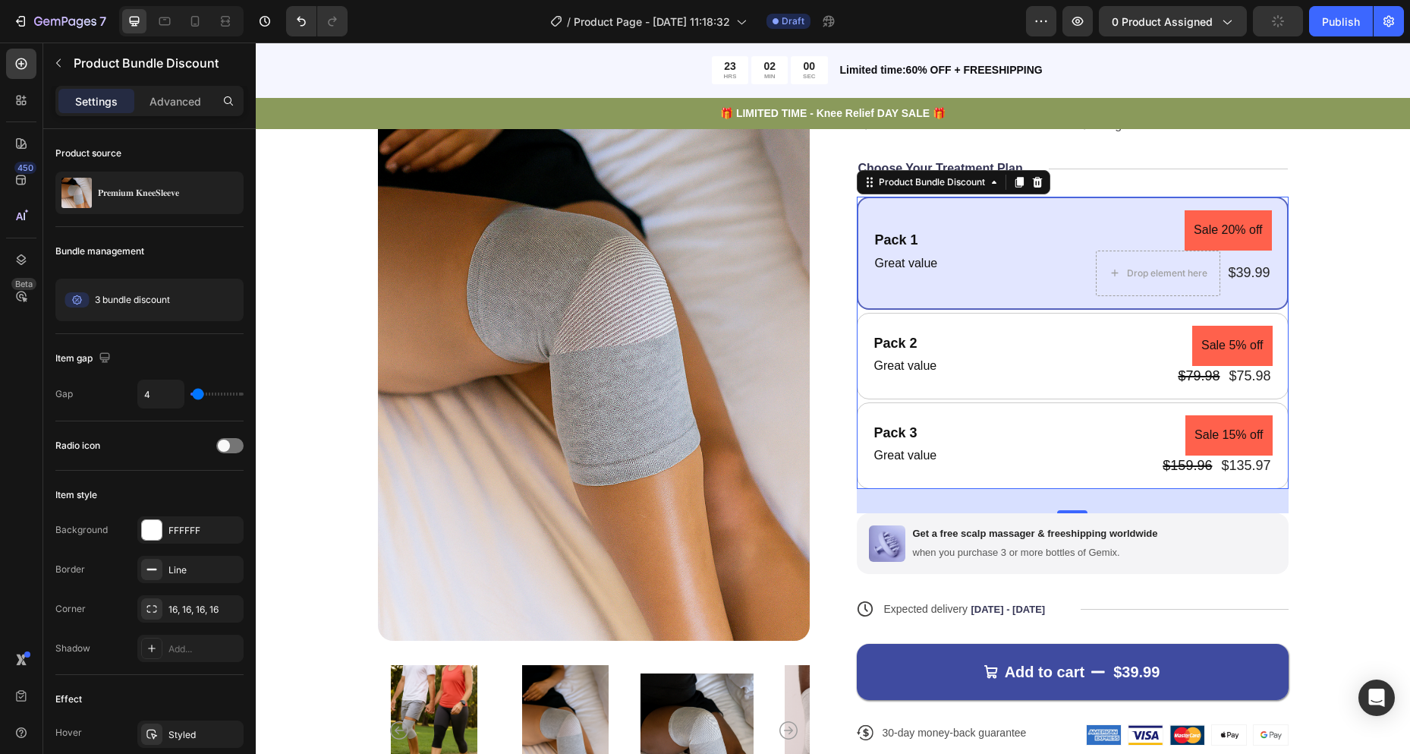
scroll to position [76, 0]
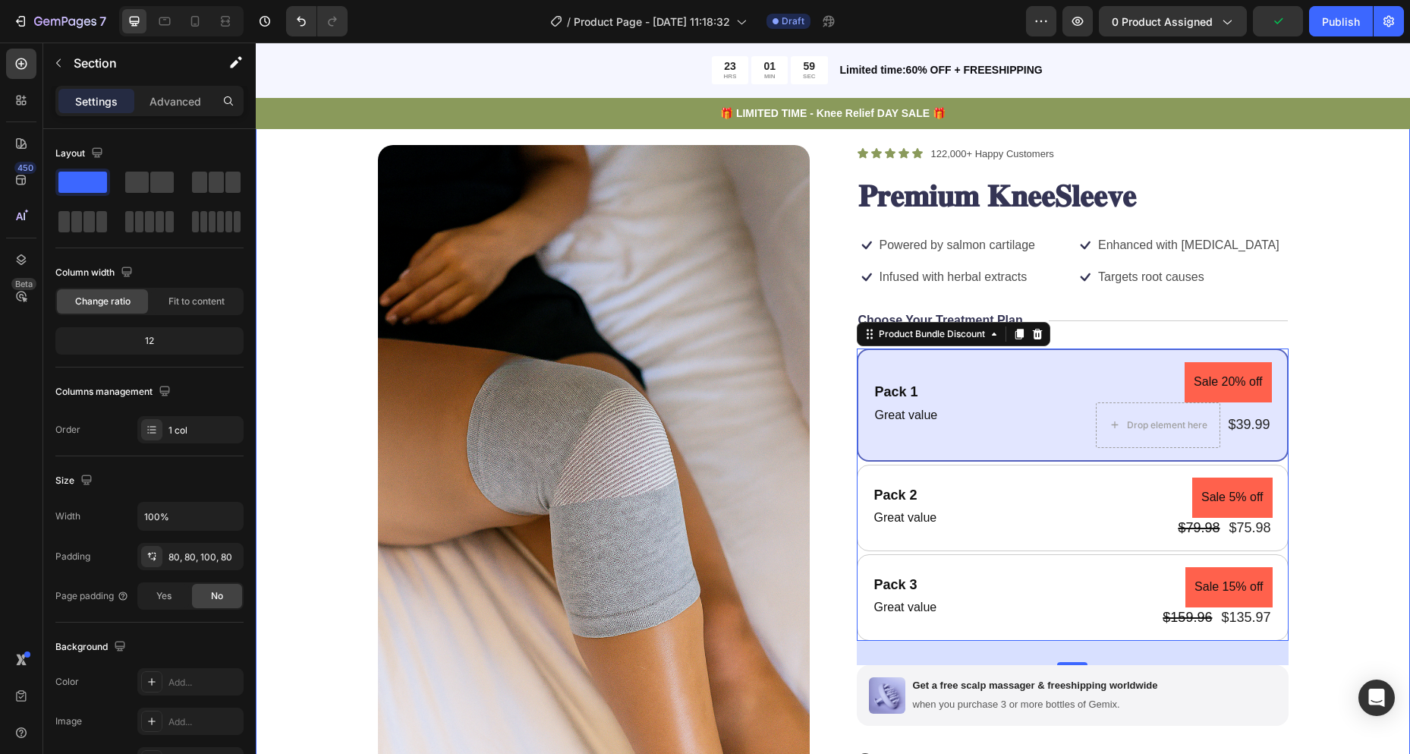
click at [1369, 315] on div "Product Images Icon Icon Icon Icon Icon Icon List 122,000+ Happy Customers Text…" at bounding box center [833, 553] width 1155 height 939
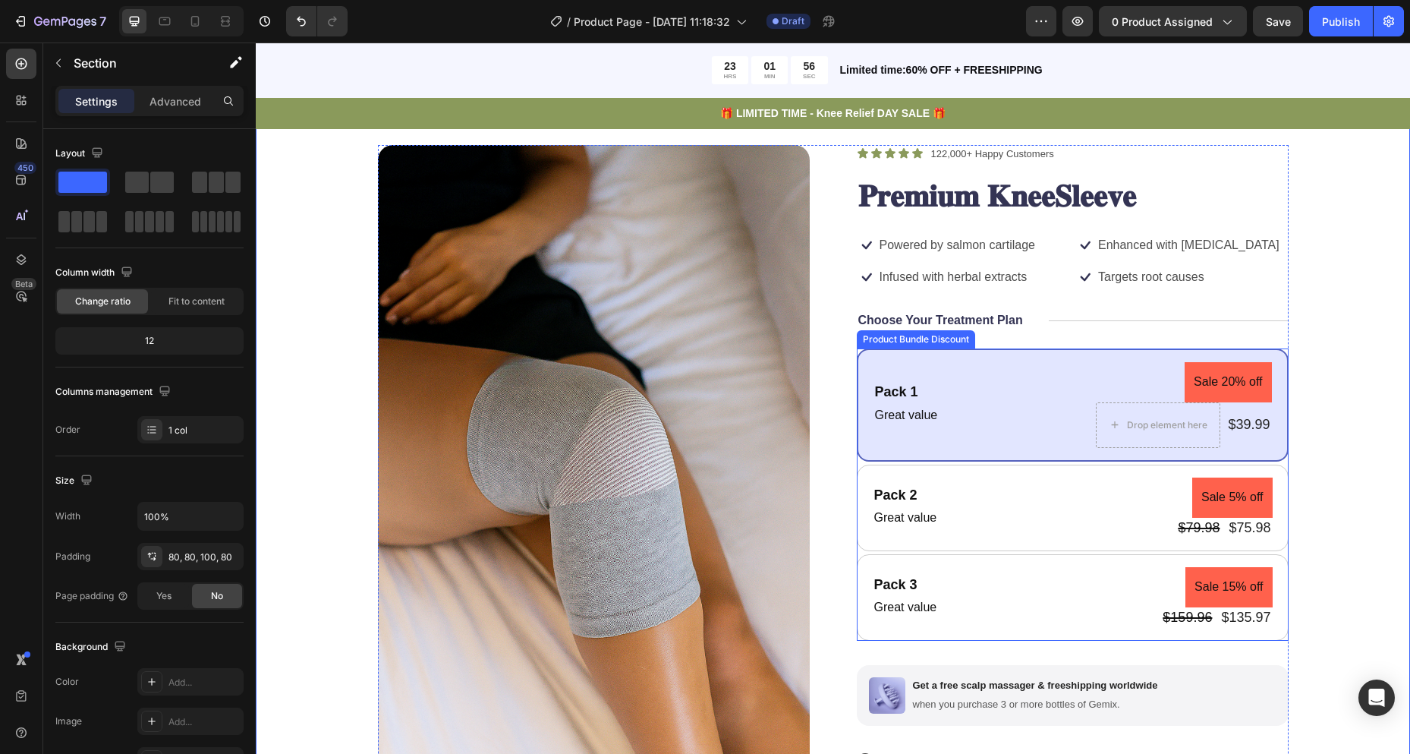
click at [962, 462] on div "Pack 1 Text Block Great value Text Block Sale 20% off Product Badge Drop elemen…" at bounding box center [1073, 494] width 432 height 292
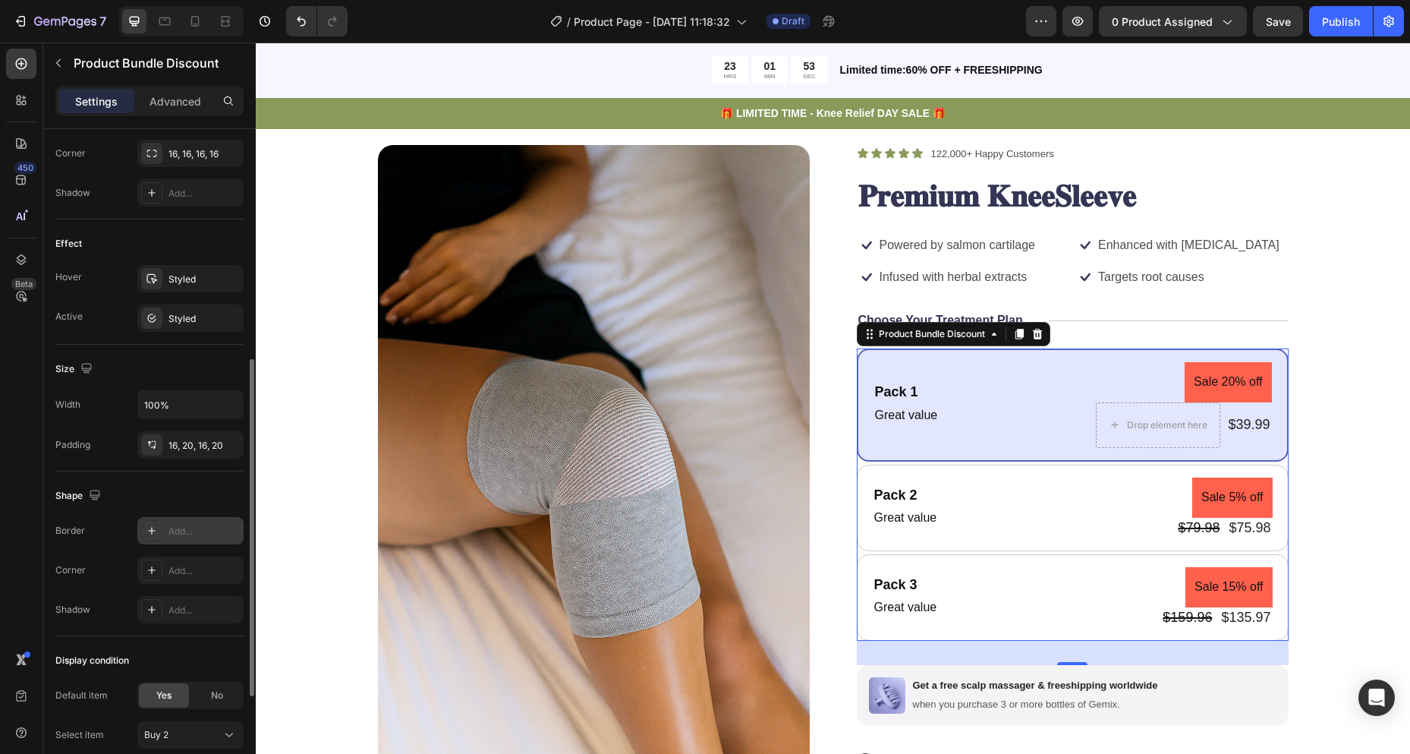
scroll to position [531, 0]
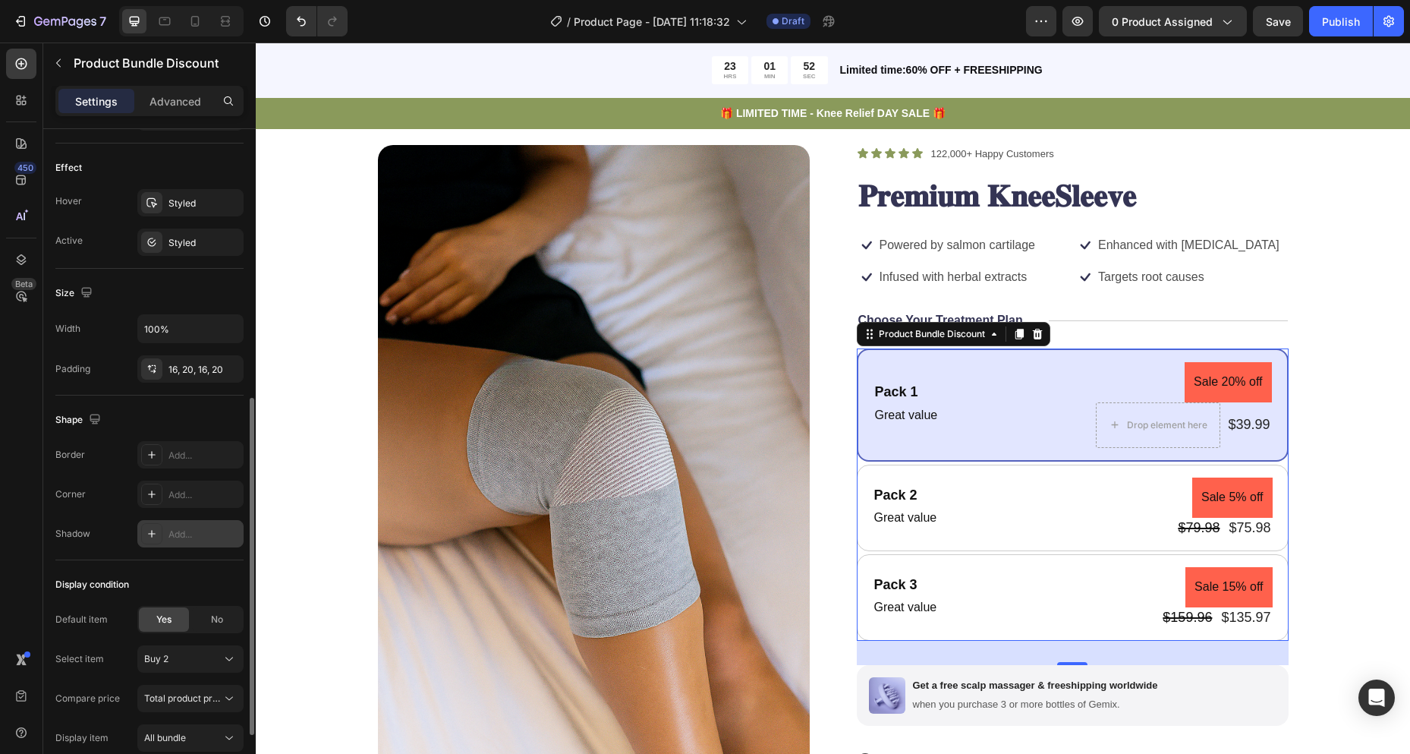
click at [167, 543] on div "Add..." at bounding box center [190, 533] width 106 height 27
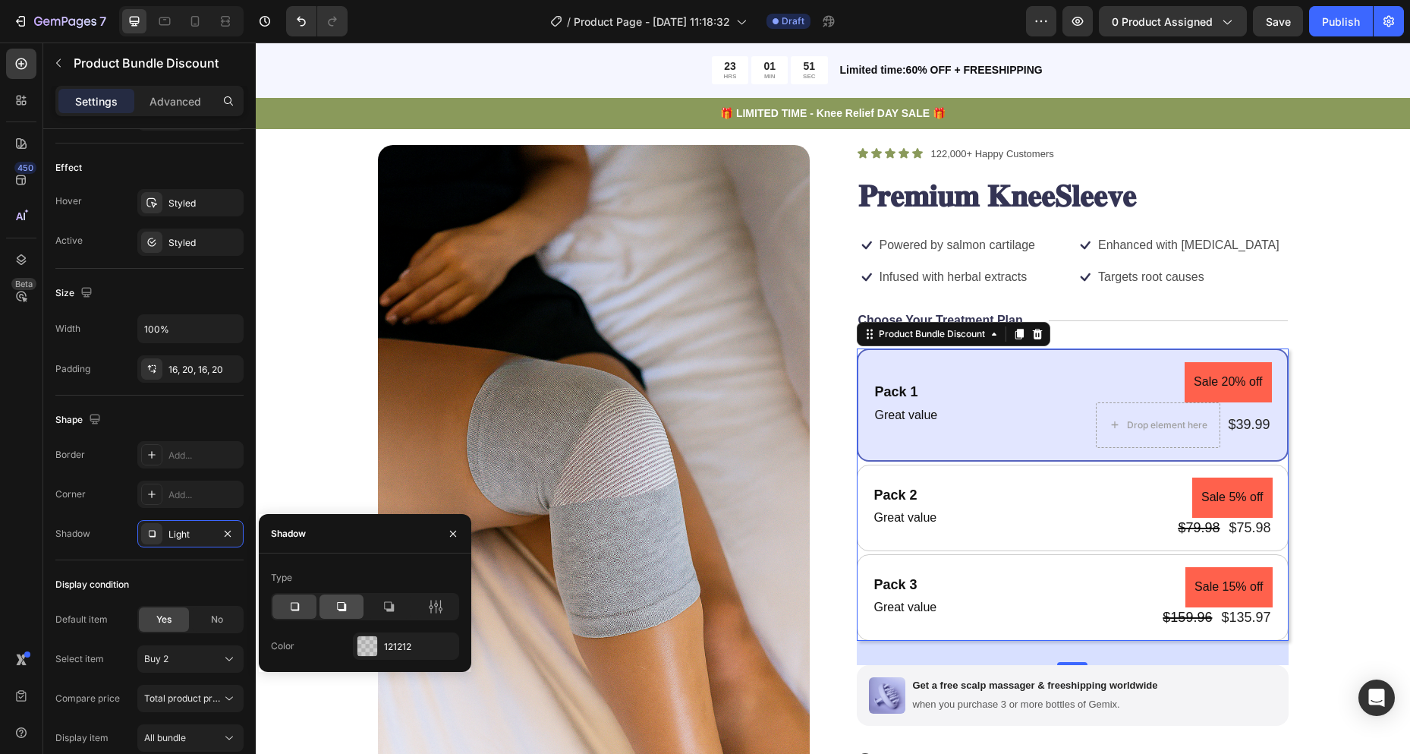
click at [336, 614] on div at bounding box center [342, 606] width 44 height 24
click at [396, 613] on div at bounding box center [389, 606] width 44 height 24
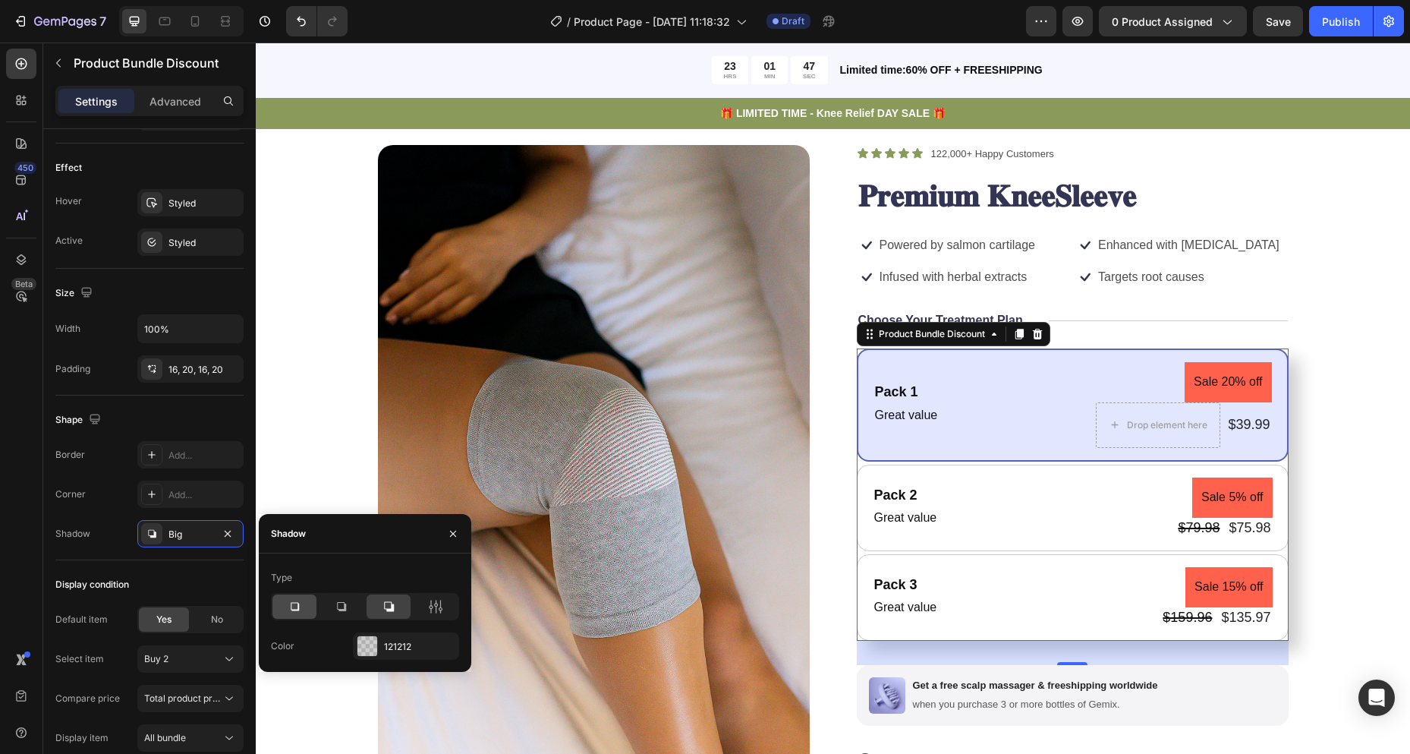
click at [298, 605] on icon at bounding box center [294, 606] width 15 height 15
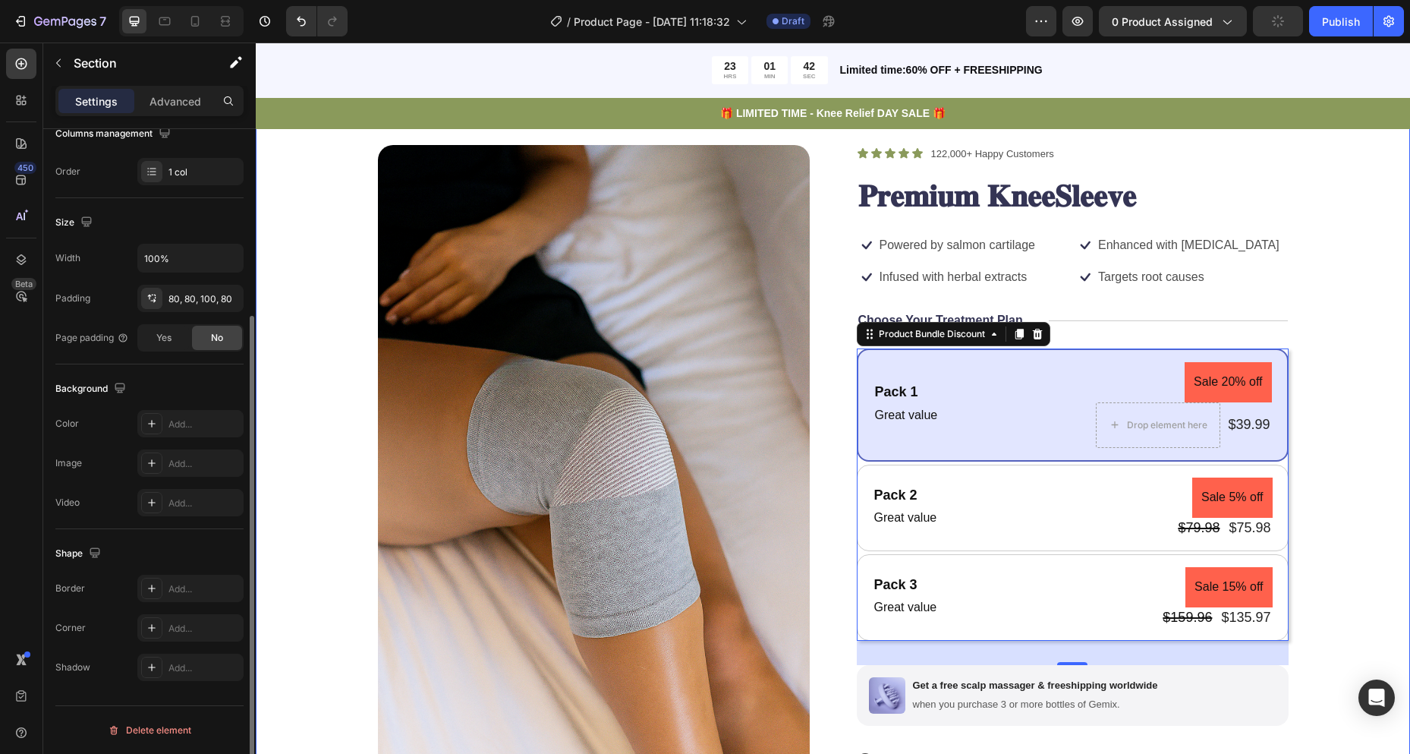
click at [1332, 427] on div "Product Images Icon Icon Icon Icon Icon Icon List 122,000+ Happy Customers Text…" at bounding box center [833, 546] width 1033 height 802
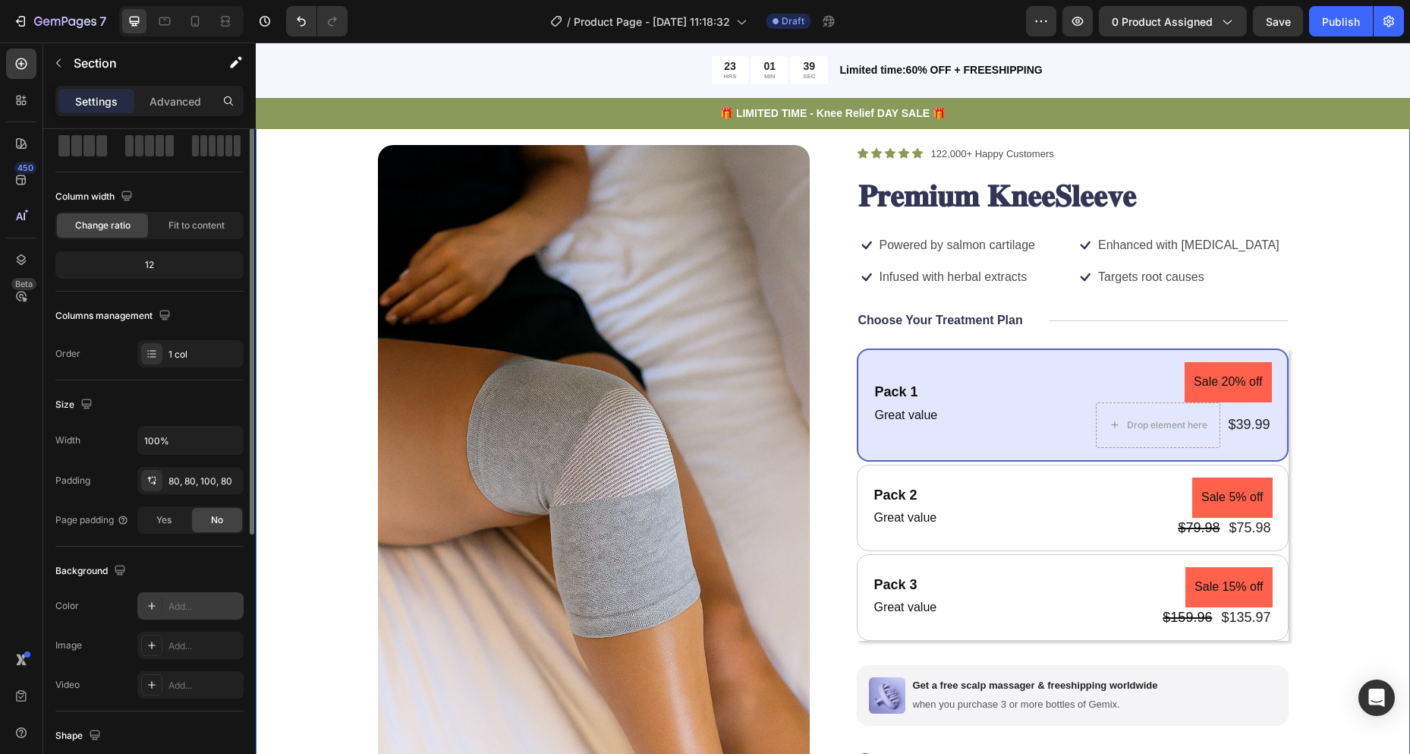
scroll to position [0, 0]
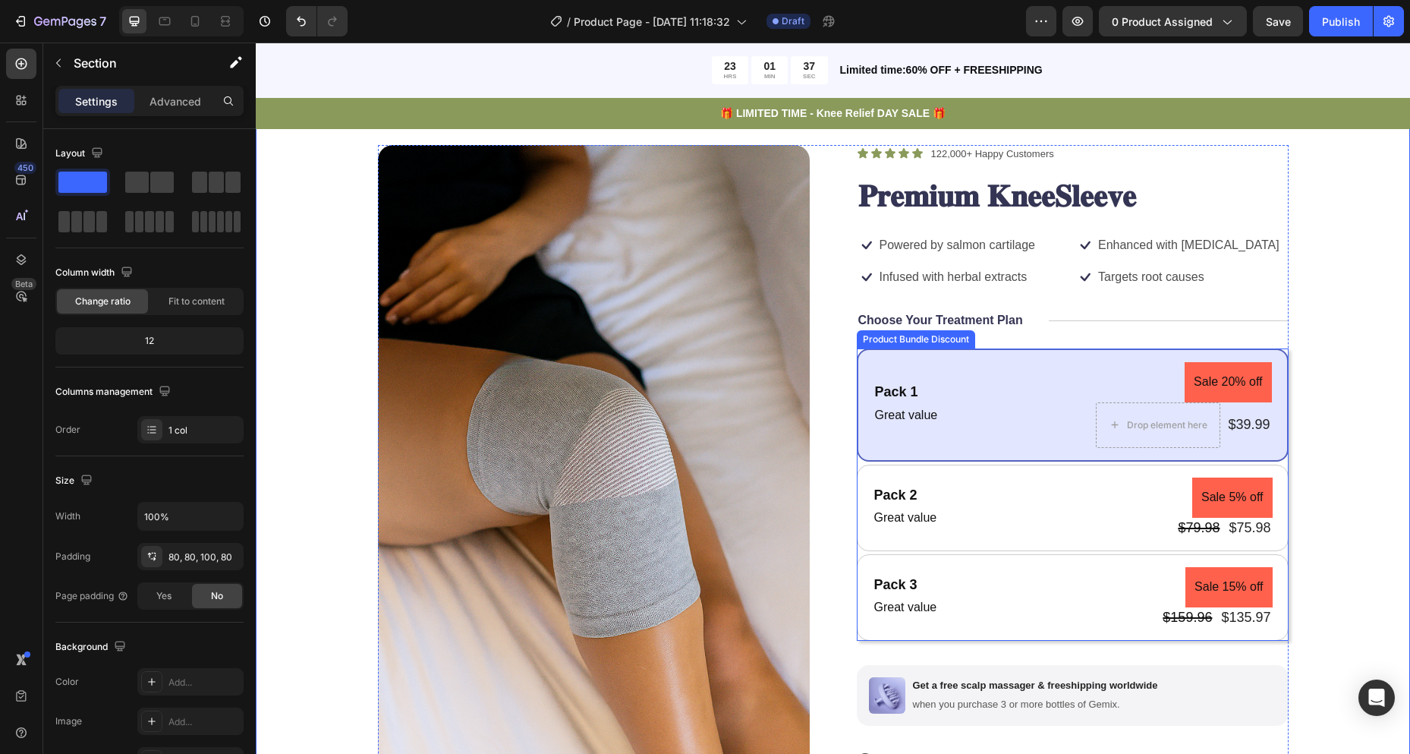
click at [914, 463] on div "Pack 1 Text Block Great value Text Block Sale 20% off Product Badge Drop elemen…" at bounding box center [1073, 494] width 432 height 292
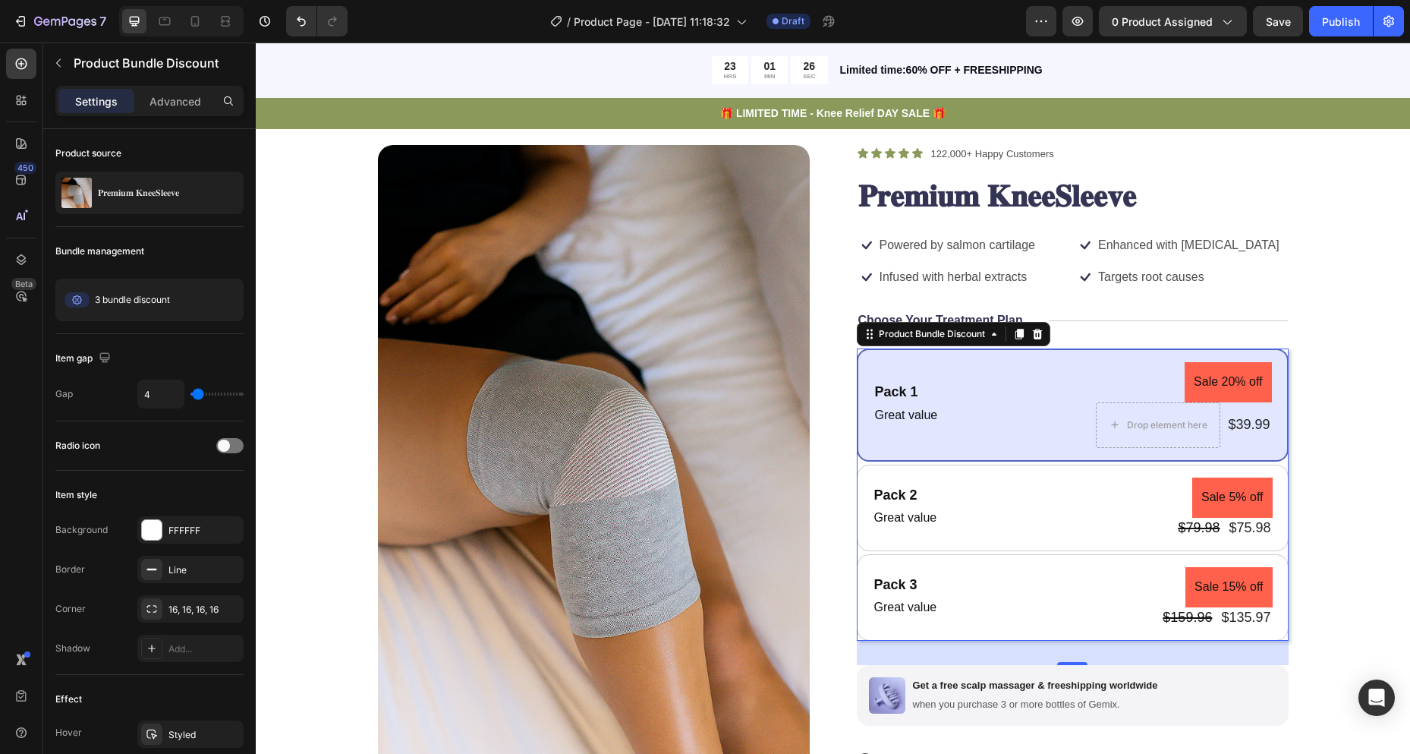
click at [977, 462] on div "Pack 1 Text Block Great value Text Block Sale 20% off Product Badge Drop elemen…" at bounding box center [1073, 494] width 432 height 292
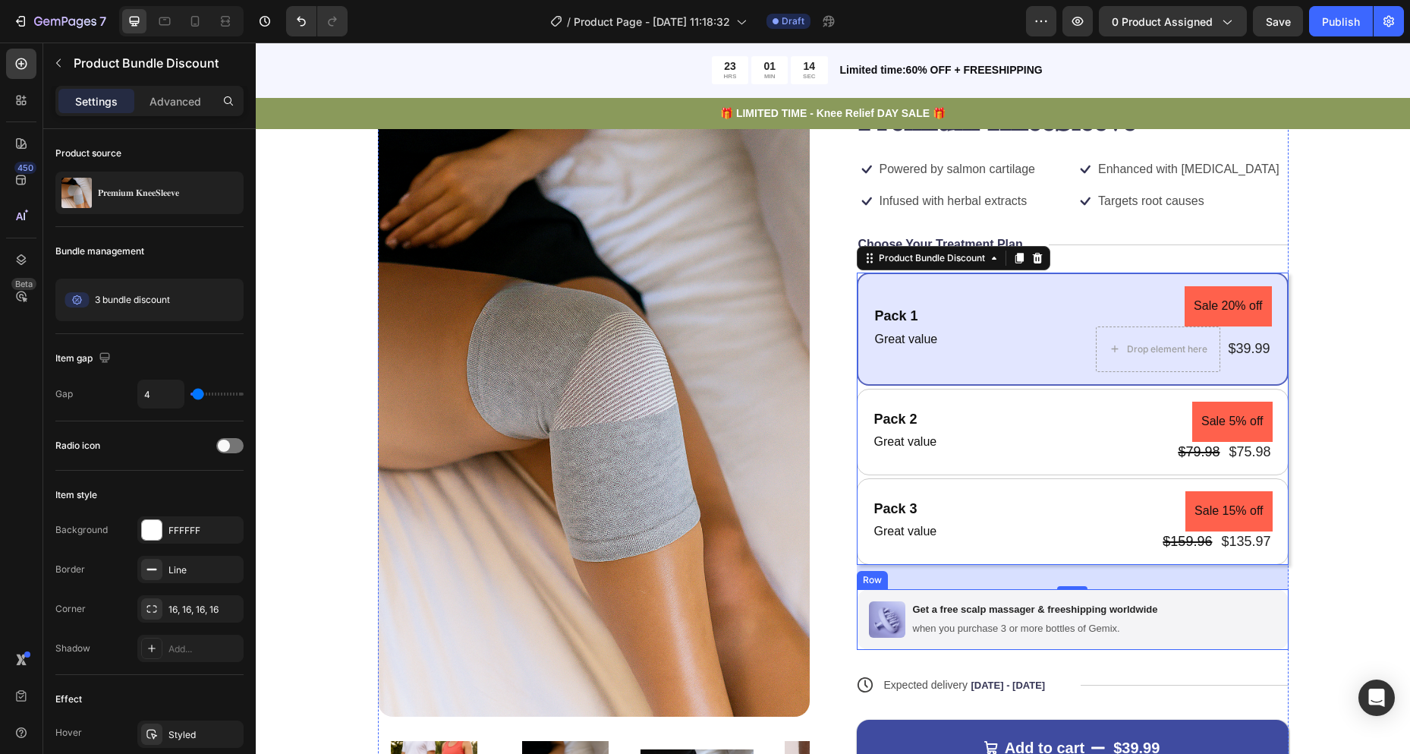
click at [1204, 606] on div "Image Get a free scalp massager & freeshipping worldwide Text Block when you pu…" at bounding box center [1073, 619] width 432 height 61
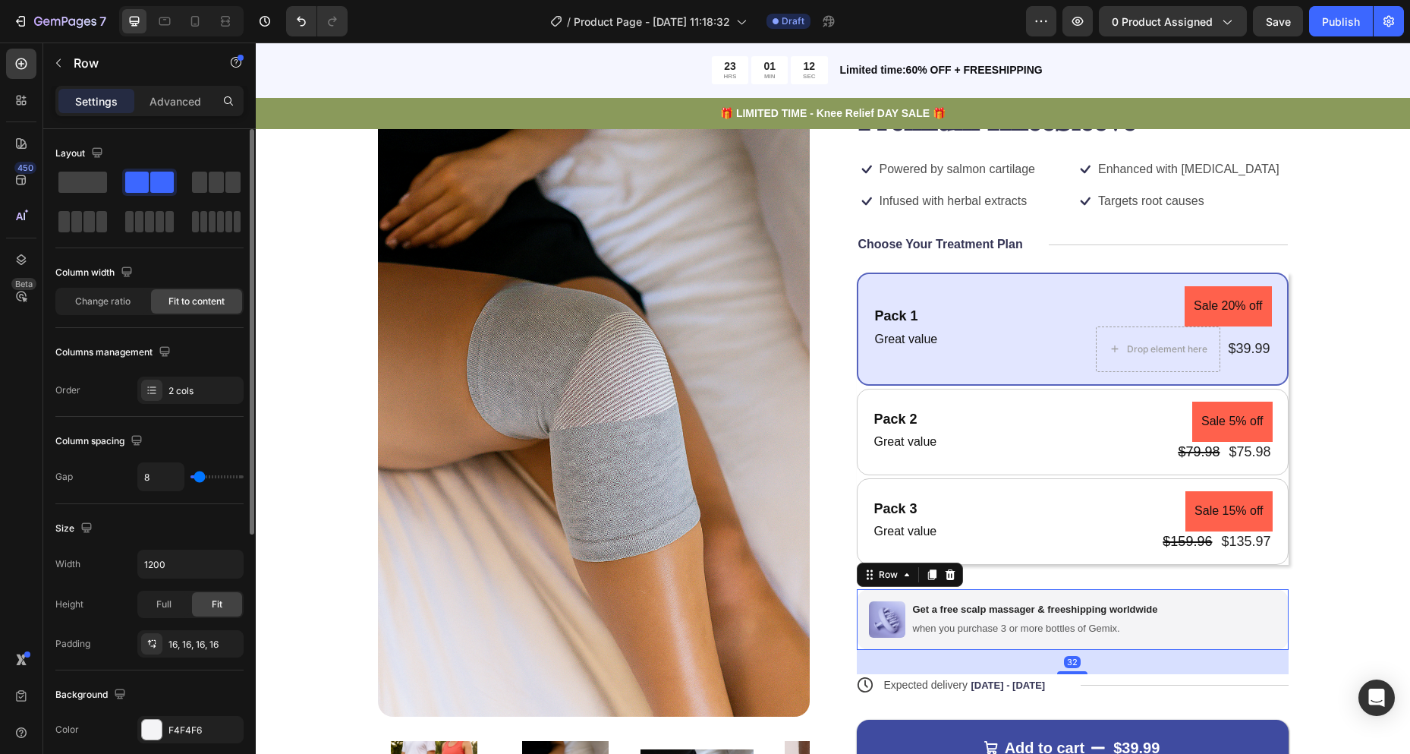
click at [86, 282] on div "Column width" at bounding box center [95, 273] width 80 height 20
click at [96, 298] on div "Change ratio" at bounding box center [102, 301] width 91 height 24
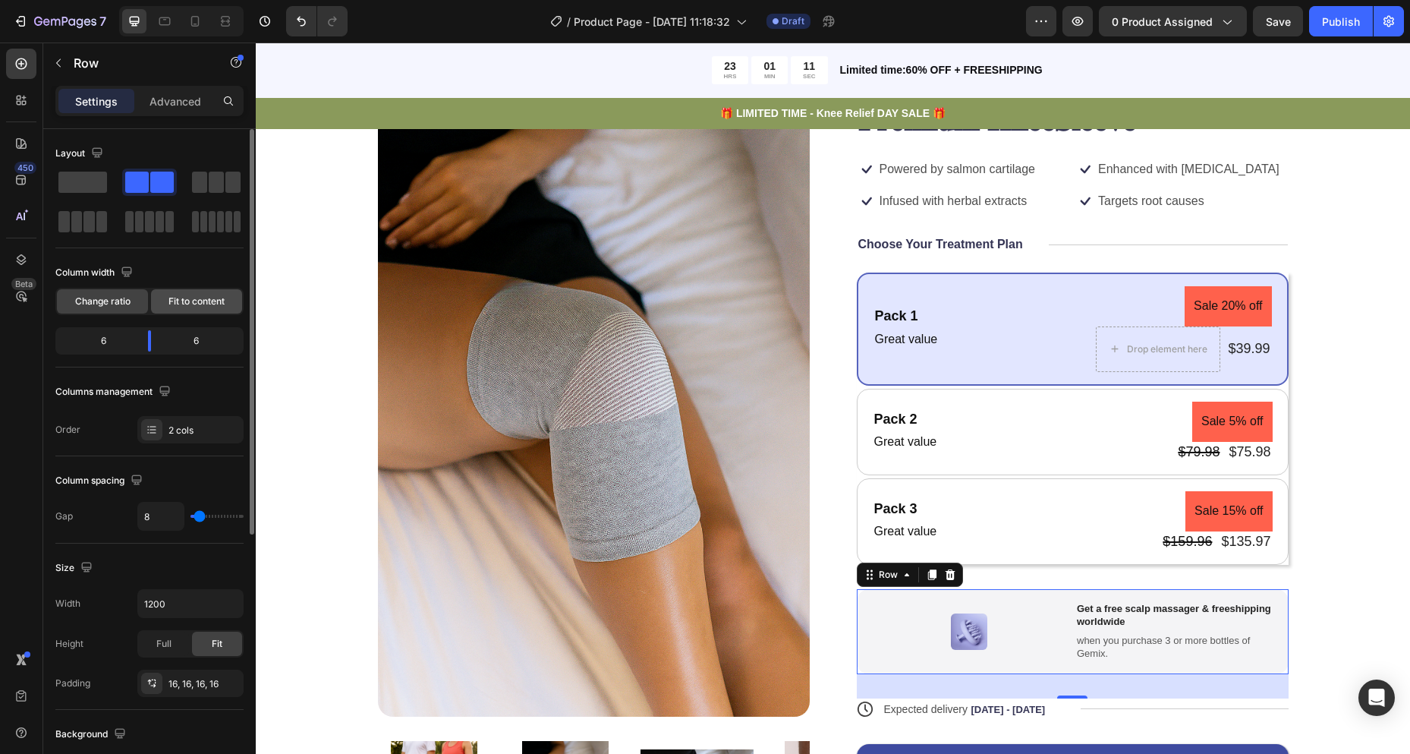
click at [171, 302] on span "Fit to content" at bounding box center [197, 302] width 56 height 14
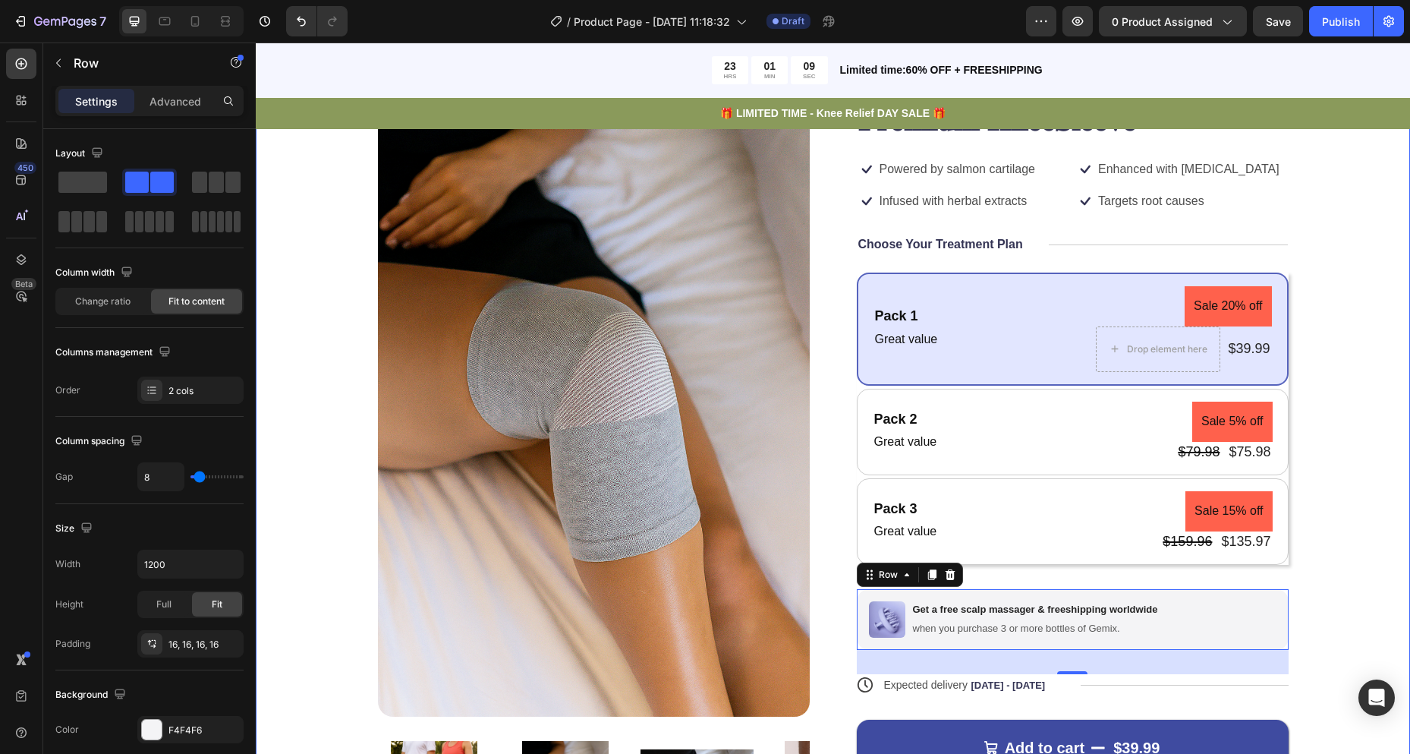
scroll to position [228, 0]
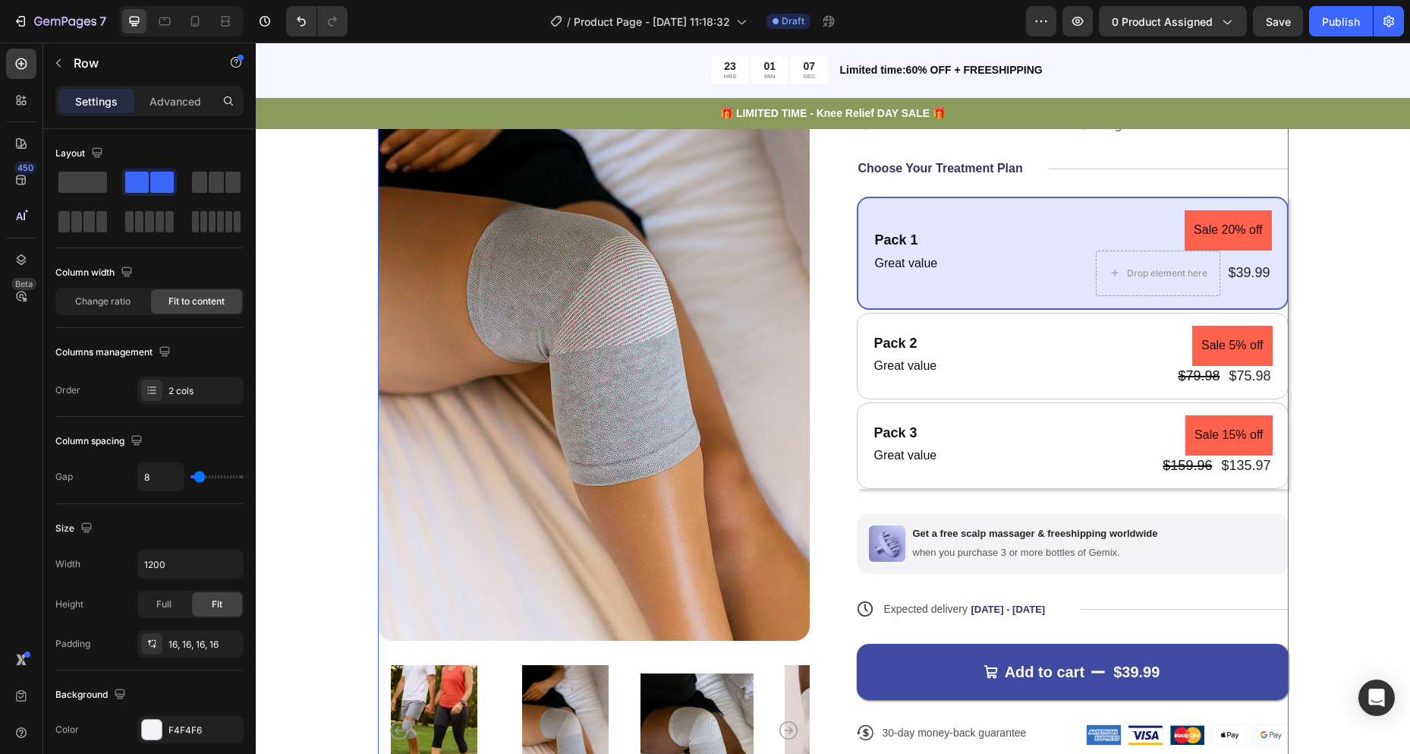
click at [1268, 502] on div "Icon Icon Icon Icon Icon Icon List 122,000+ Happy Customers Text Block Row 𝐏𝐫𝐞𝐦…" at bounding box center [1073, 394] width 432 height 802
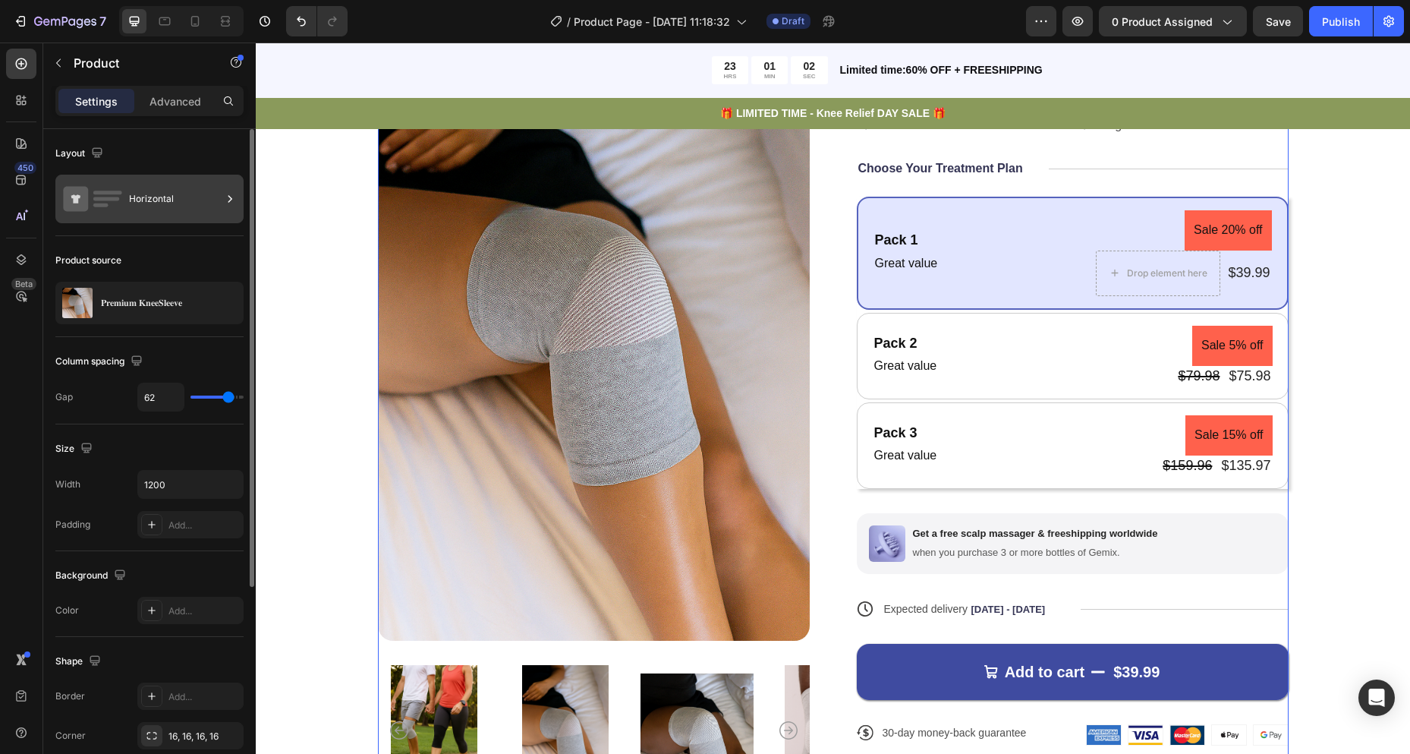
click at [126, 195] on div "Horizontal" at bounding box center [149, 199] width 188 height 49
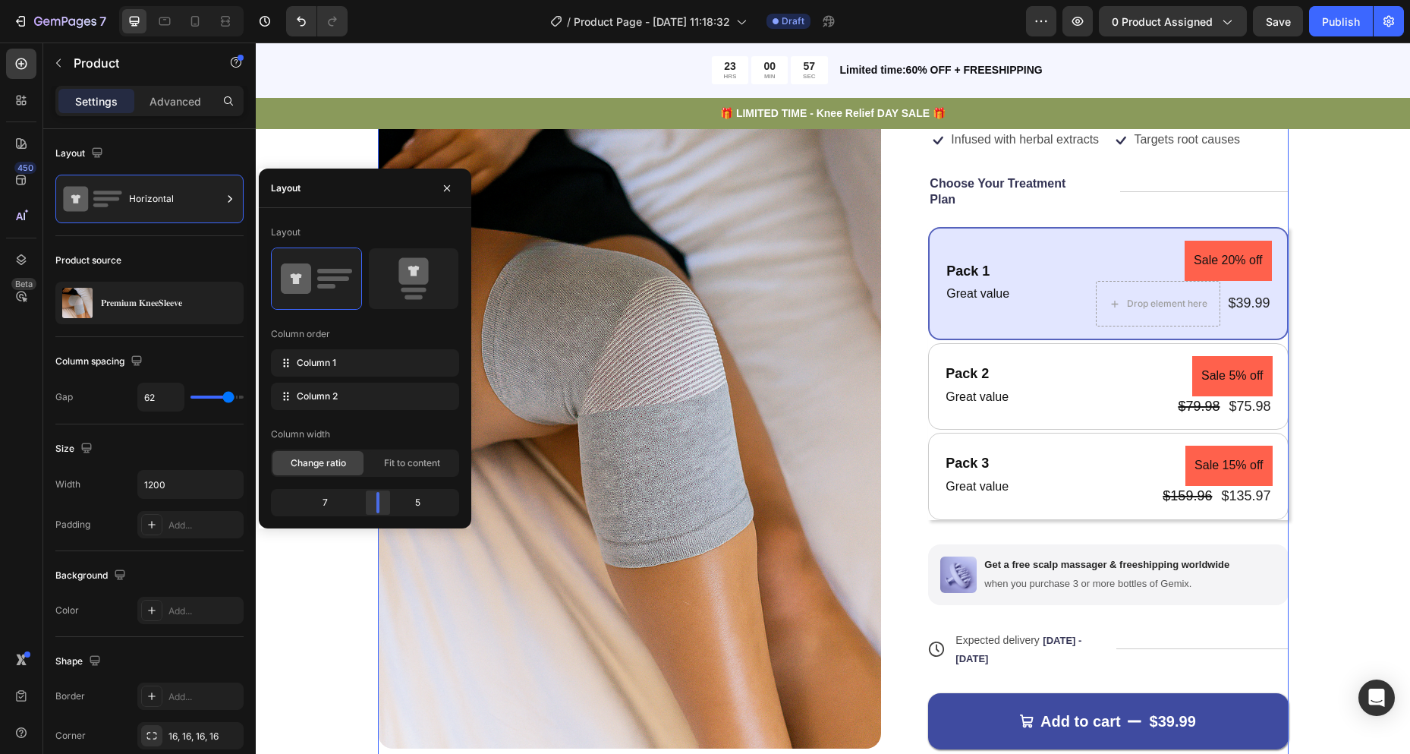
drag, startPoint x: 359, startPoint y: 499, endPoint x: 380, endPoint y: 500, distance: 20.5
click at [380, 0] on body "7 Version history / Product Page - [DATE] 11:18:32 Draft Preview 0 product assi…" at bounding box center [705, 0] width 1410 height 0
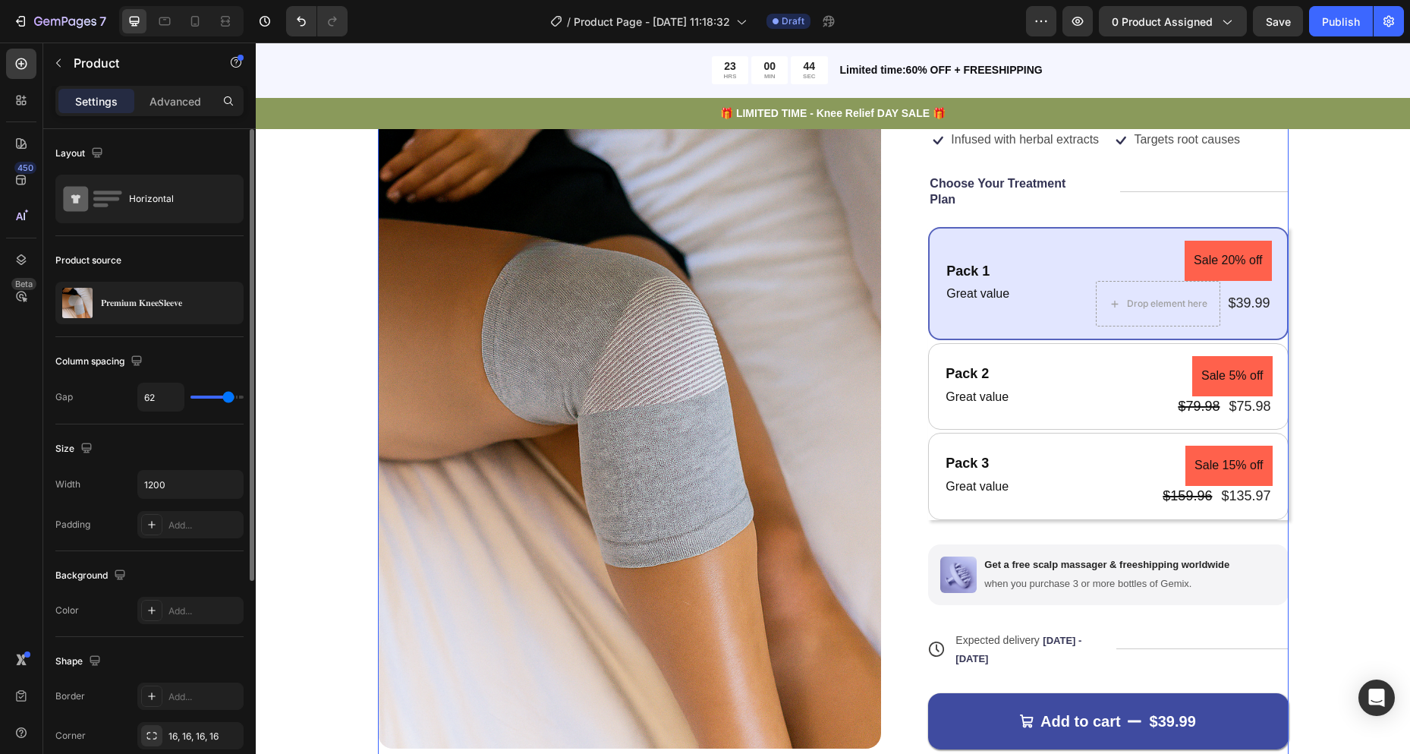
type input "55"
type input "53"
type input "52"
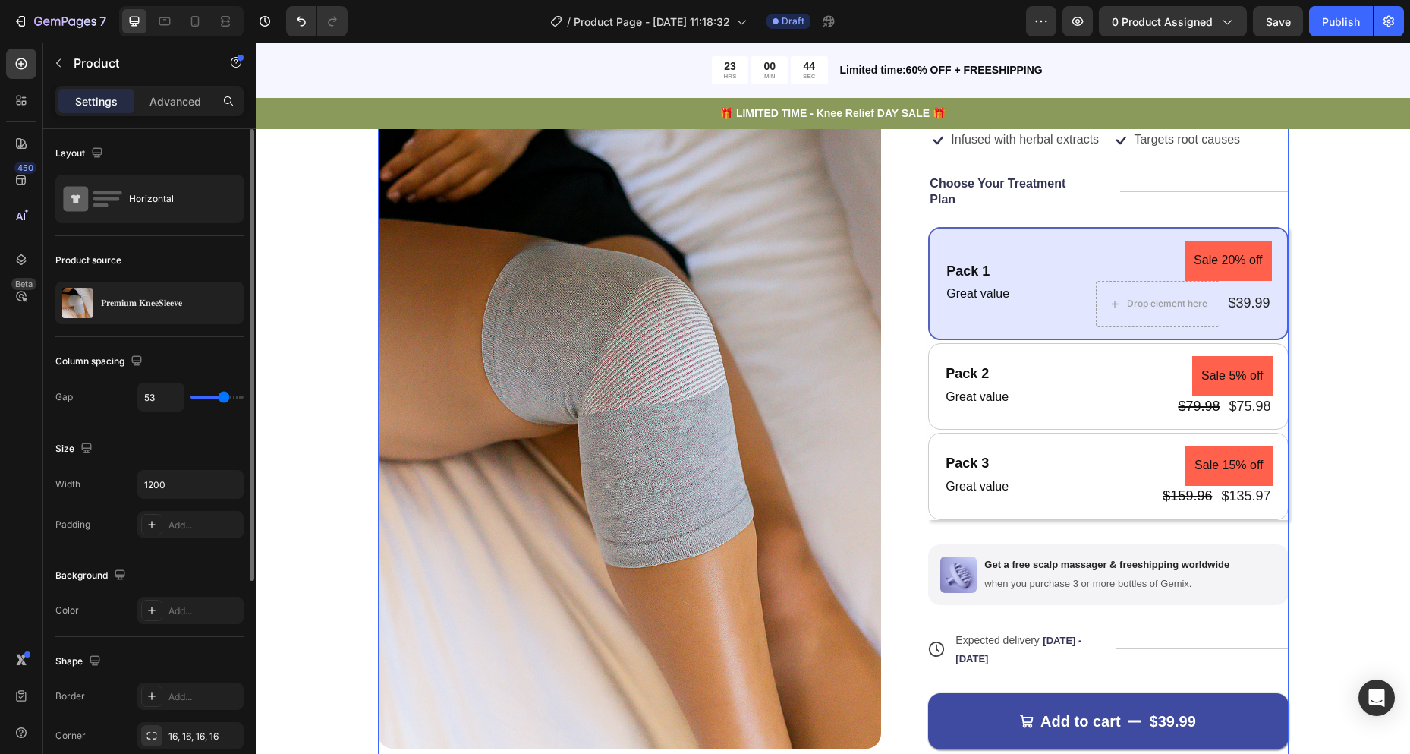
type input "52"
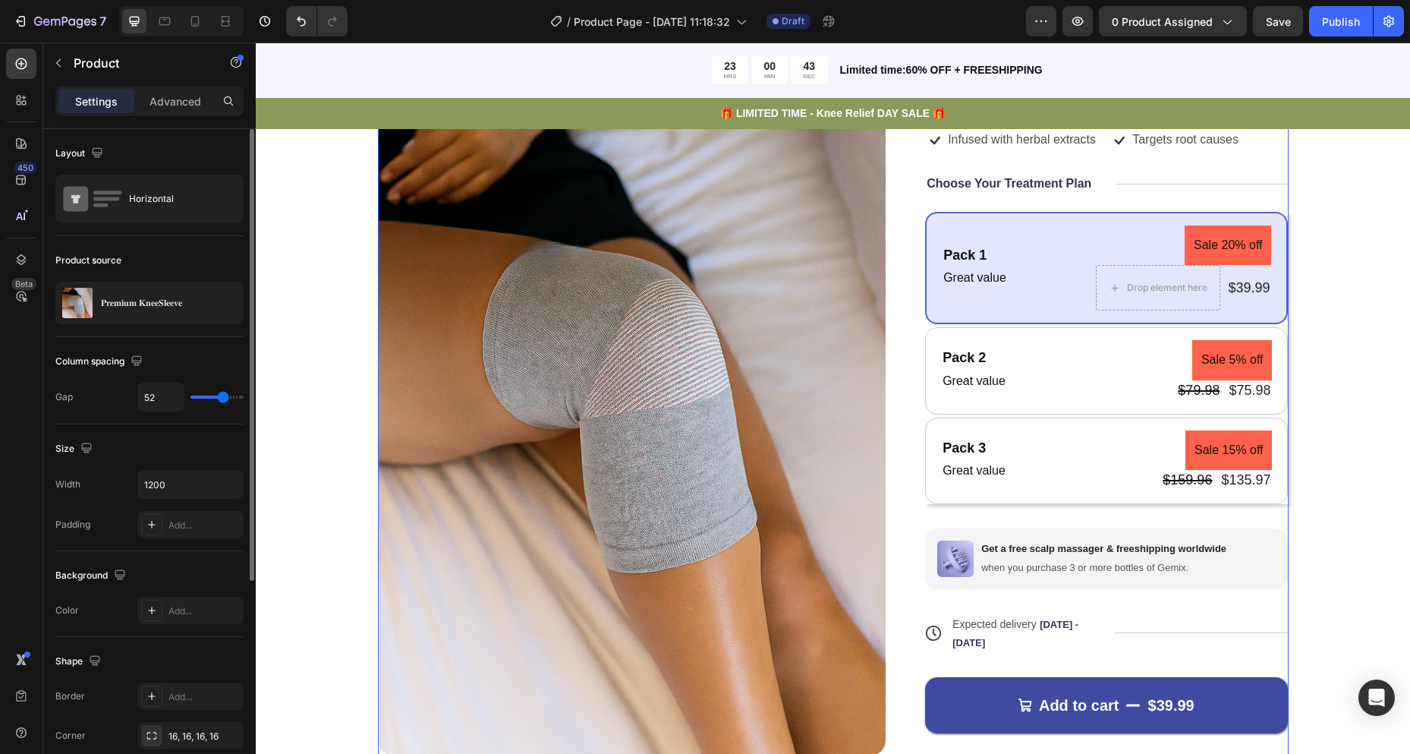
type input "53"
type input "55"
type input "58"
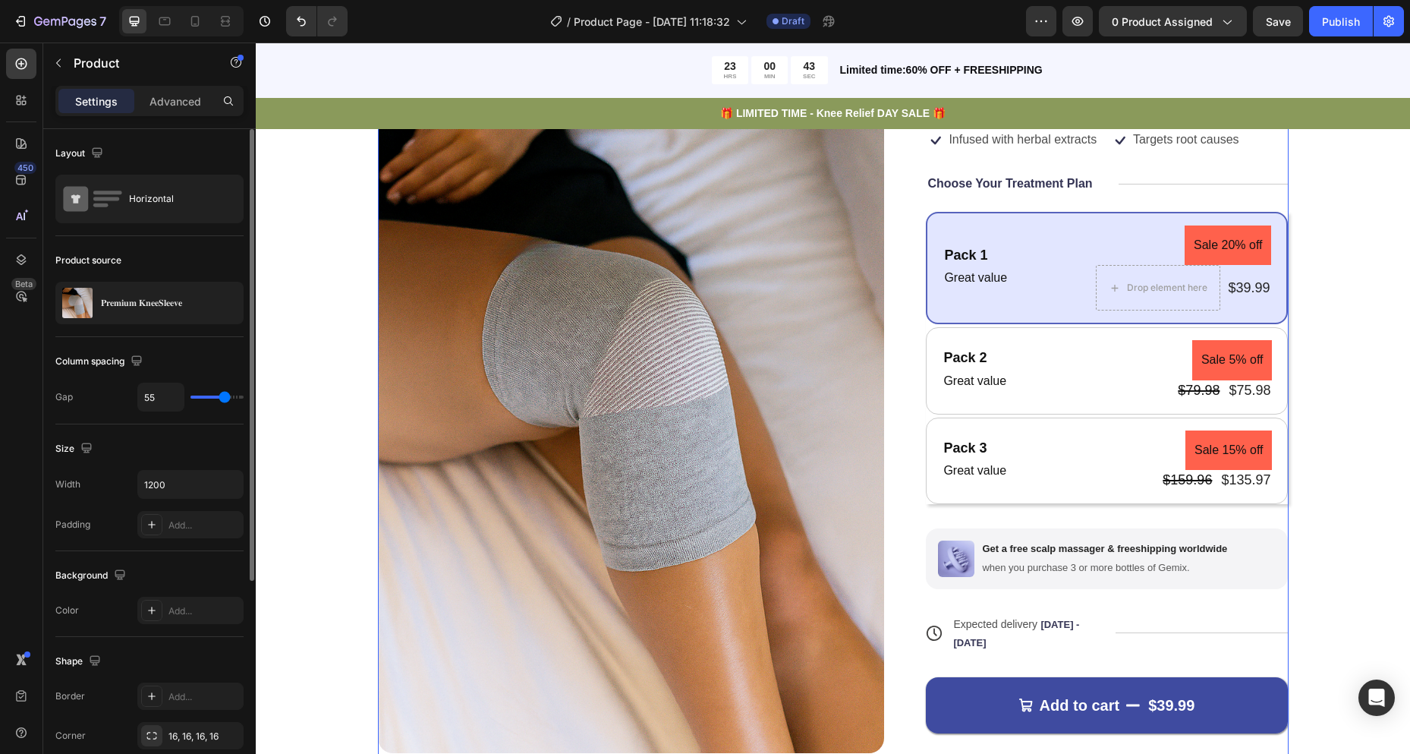
type input "58"
type input "59"
type input "61"
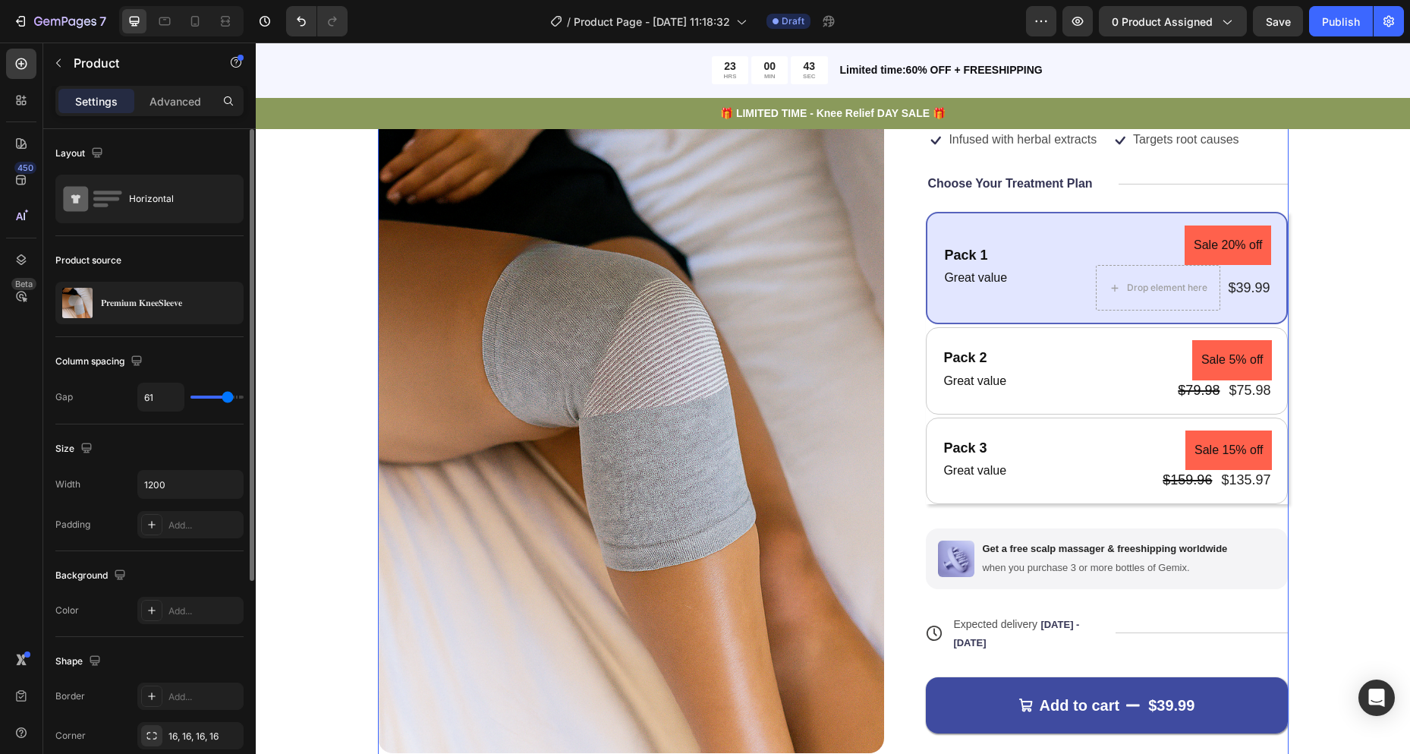
type input "62"
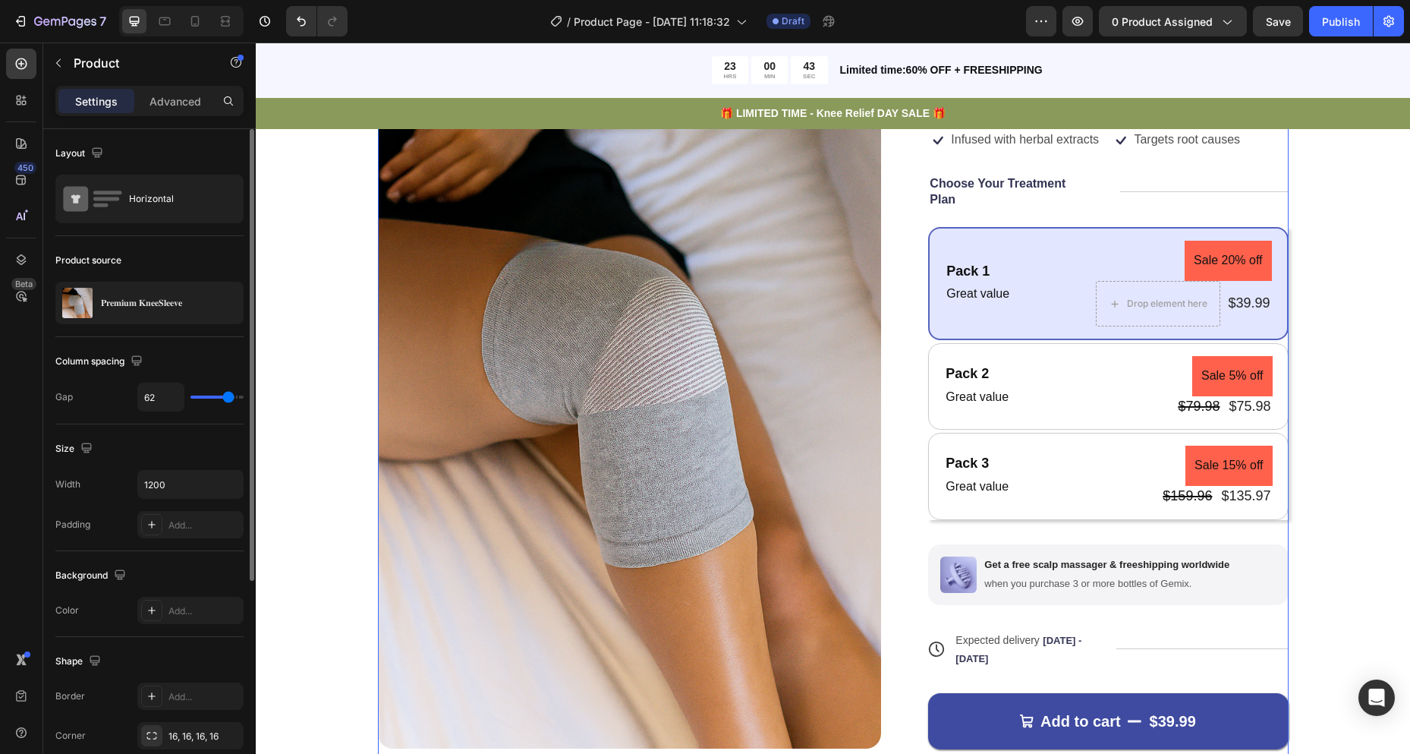
type input "64"
type input "65"
type input "67"
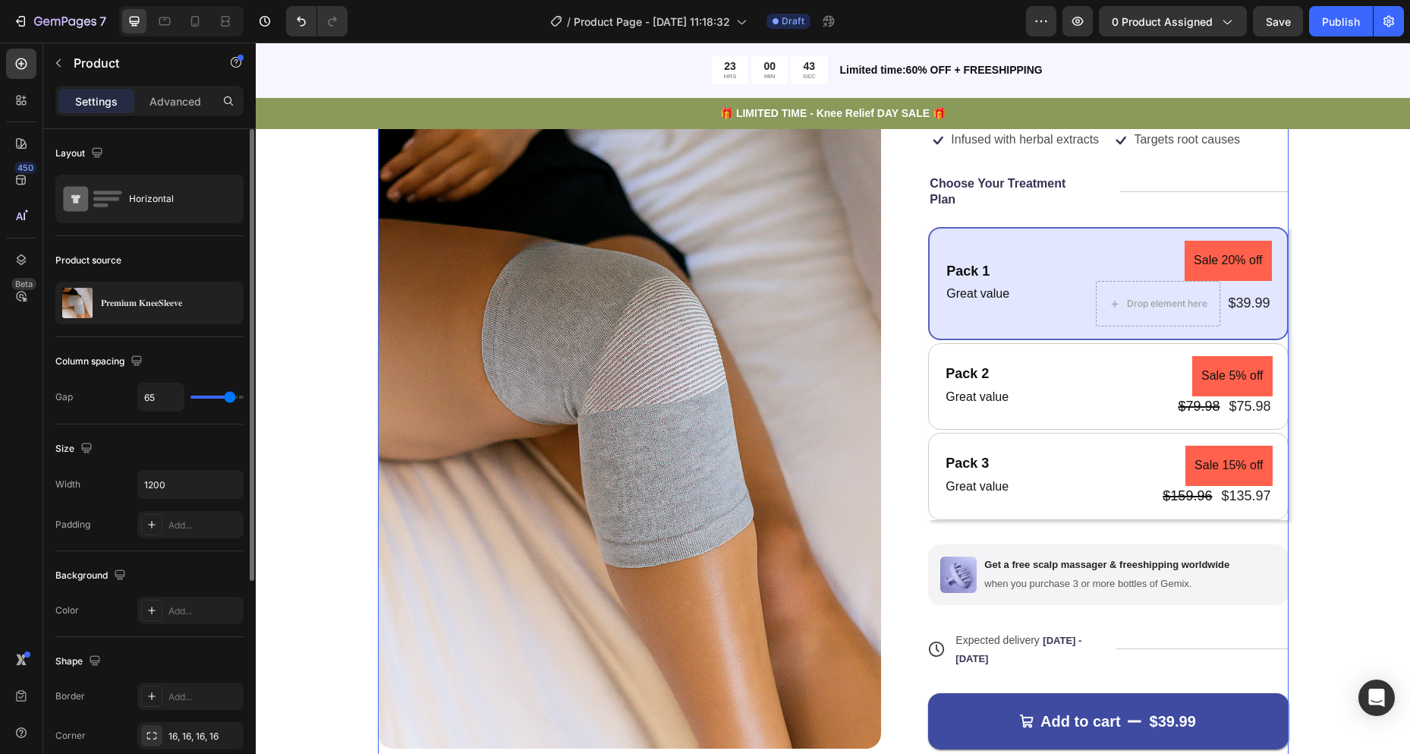
type input "67"
type input "80"
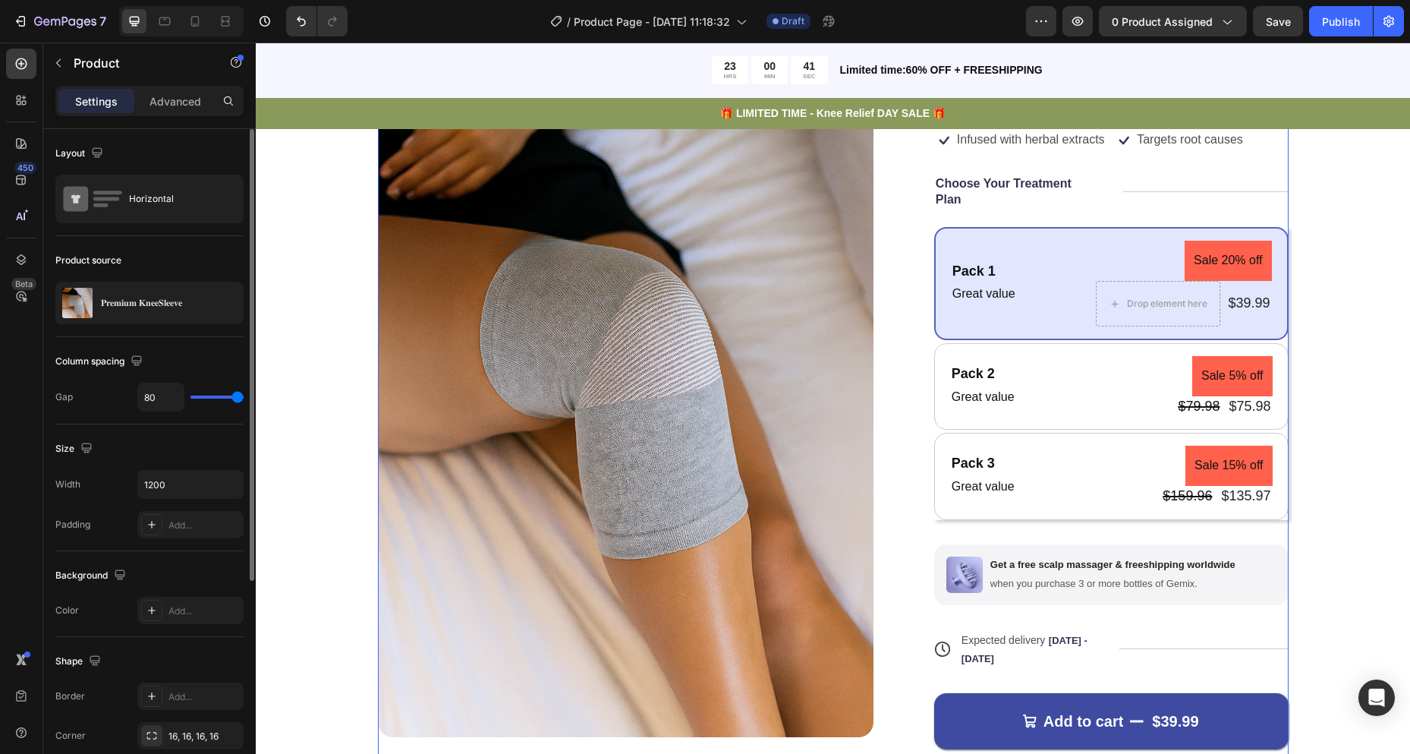
drag, startPoint x: 226, startPoint y: 395, endPoint x: 294, endPoint y: 395, distance: 67.6
type input "80"
click at [244, 395] on input "range" at bounding box center [217, 396] width 53 height 3
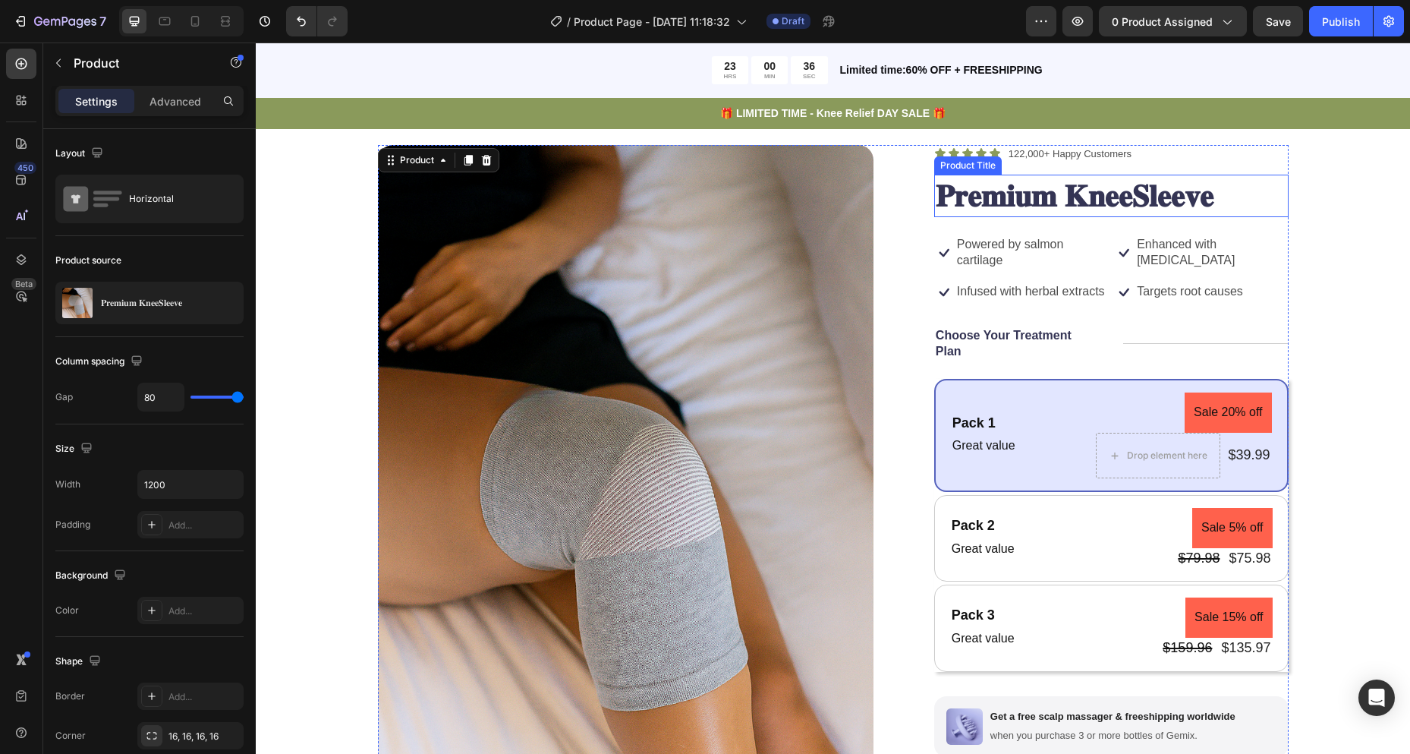
scroll to position [152, 0]
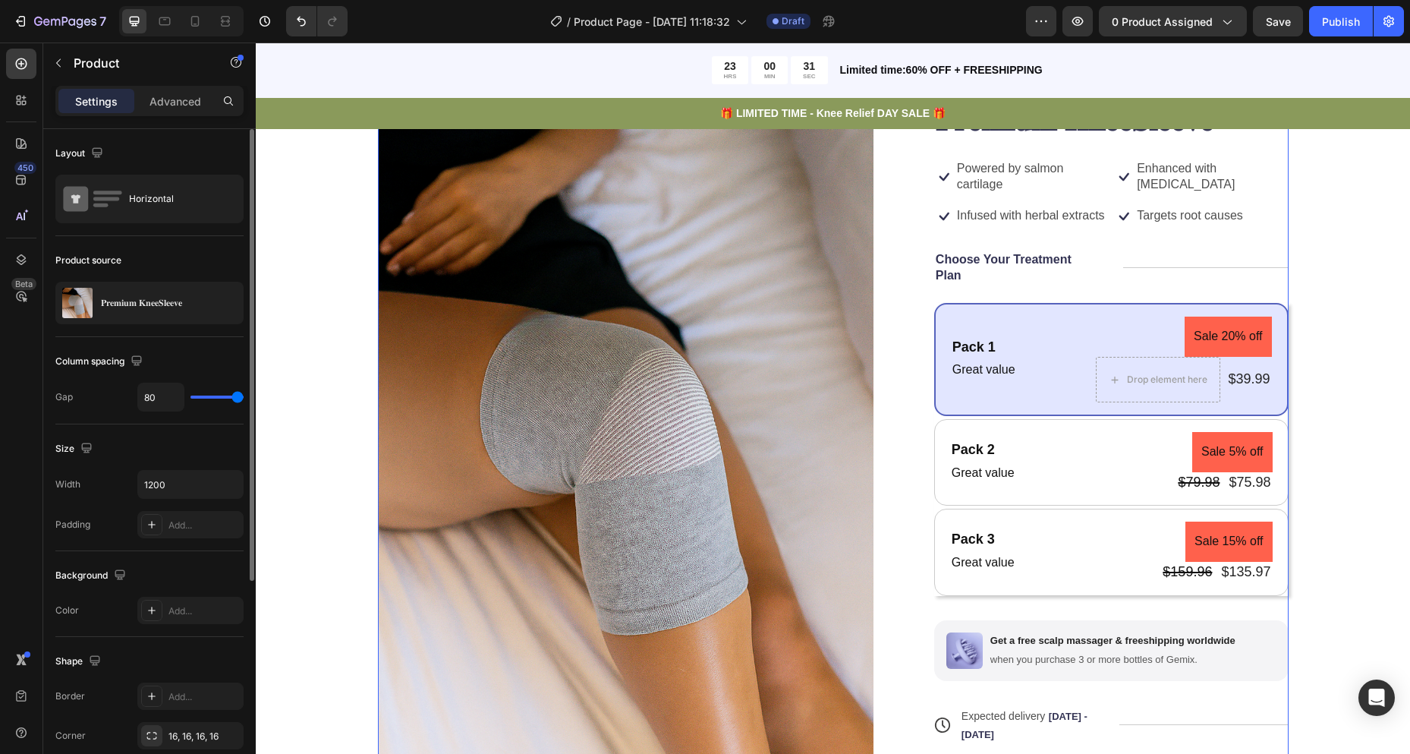
type input "79"
type input "76"
type input "74"
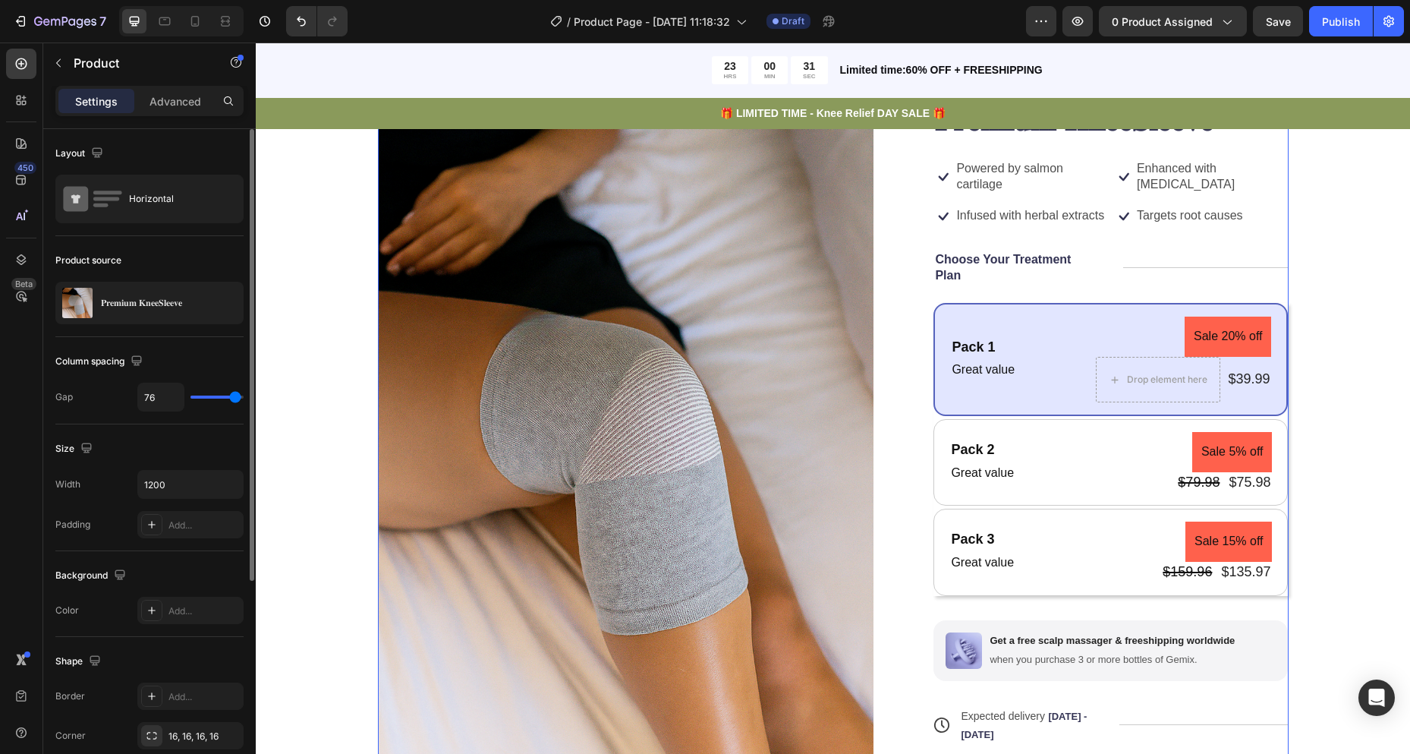
type input "74"
type input "73"
type input "71"
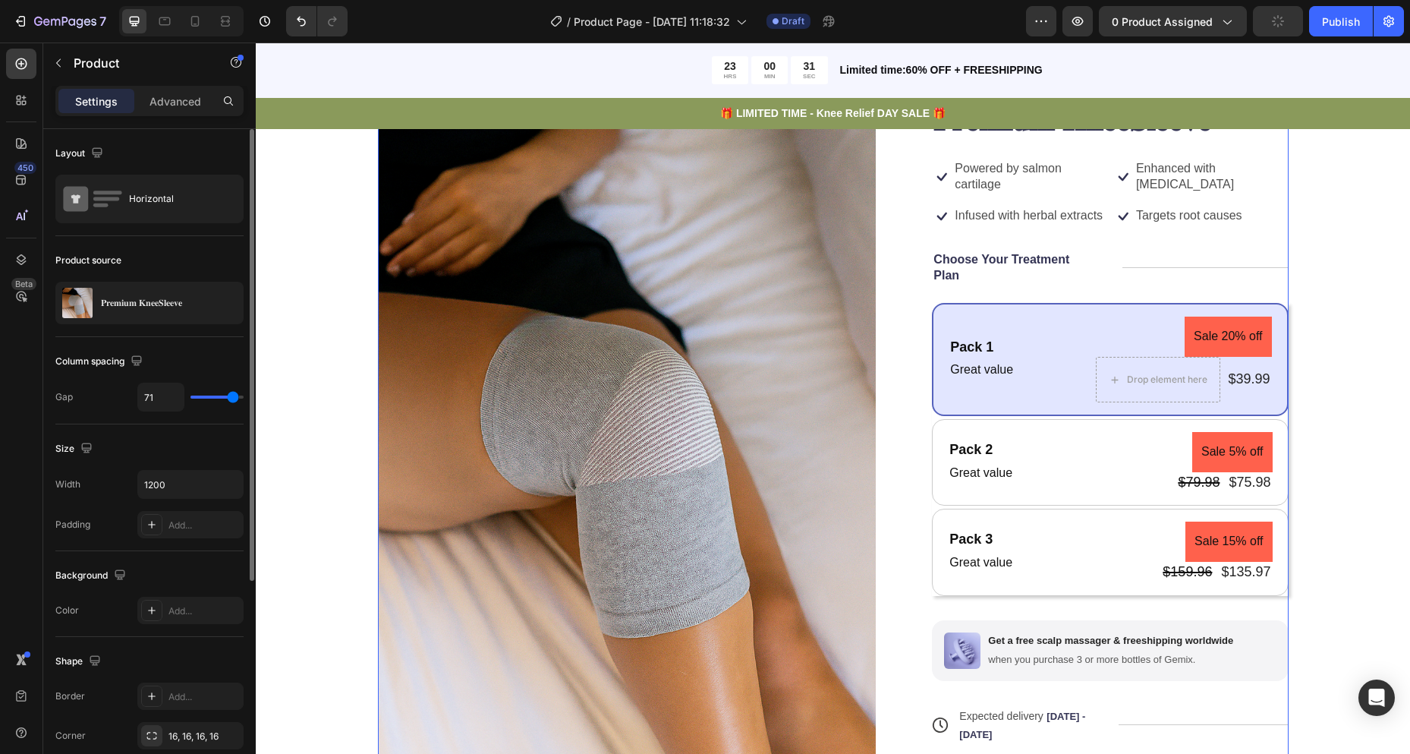
type input "70"
type input "68"
type input "67"
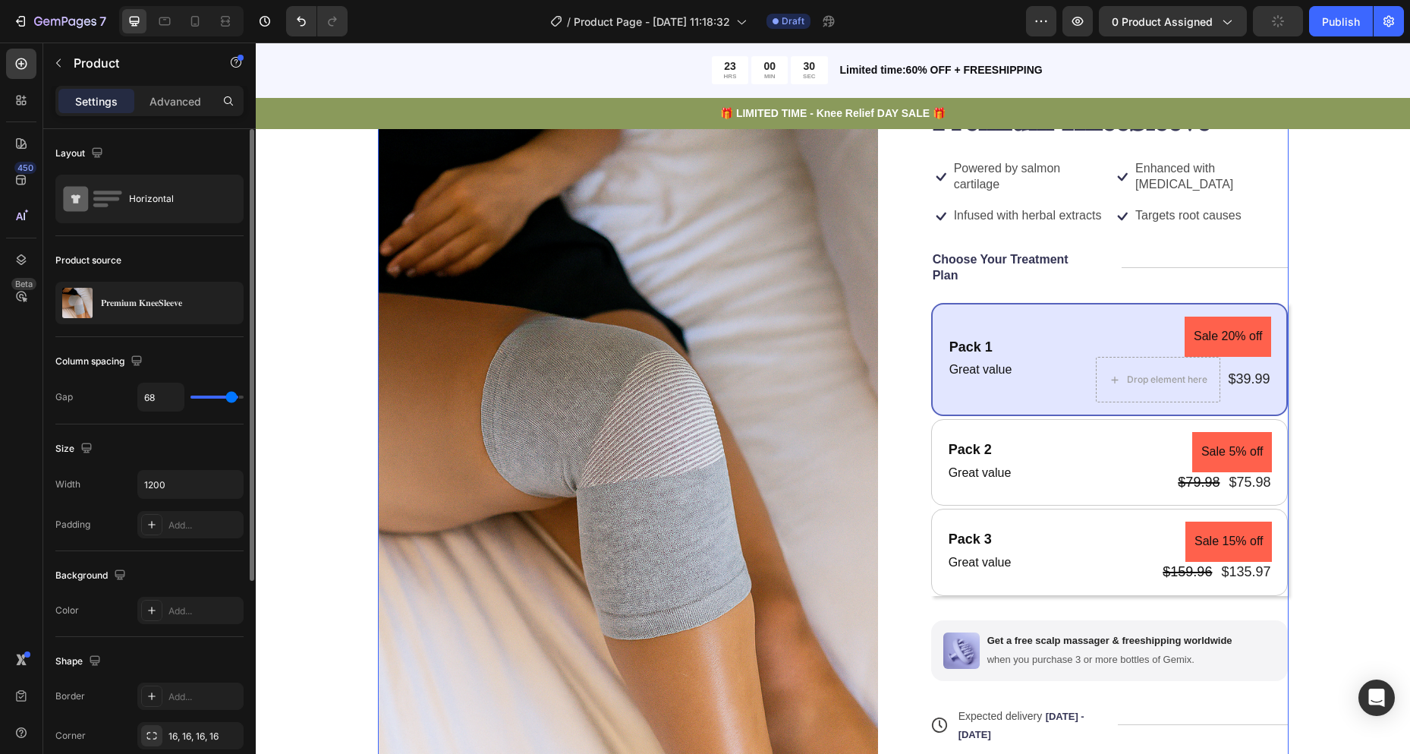
type input "67"
type input "68"
type input "70"
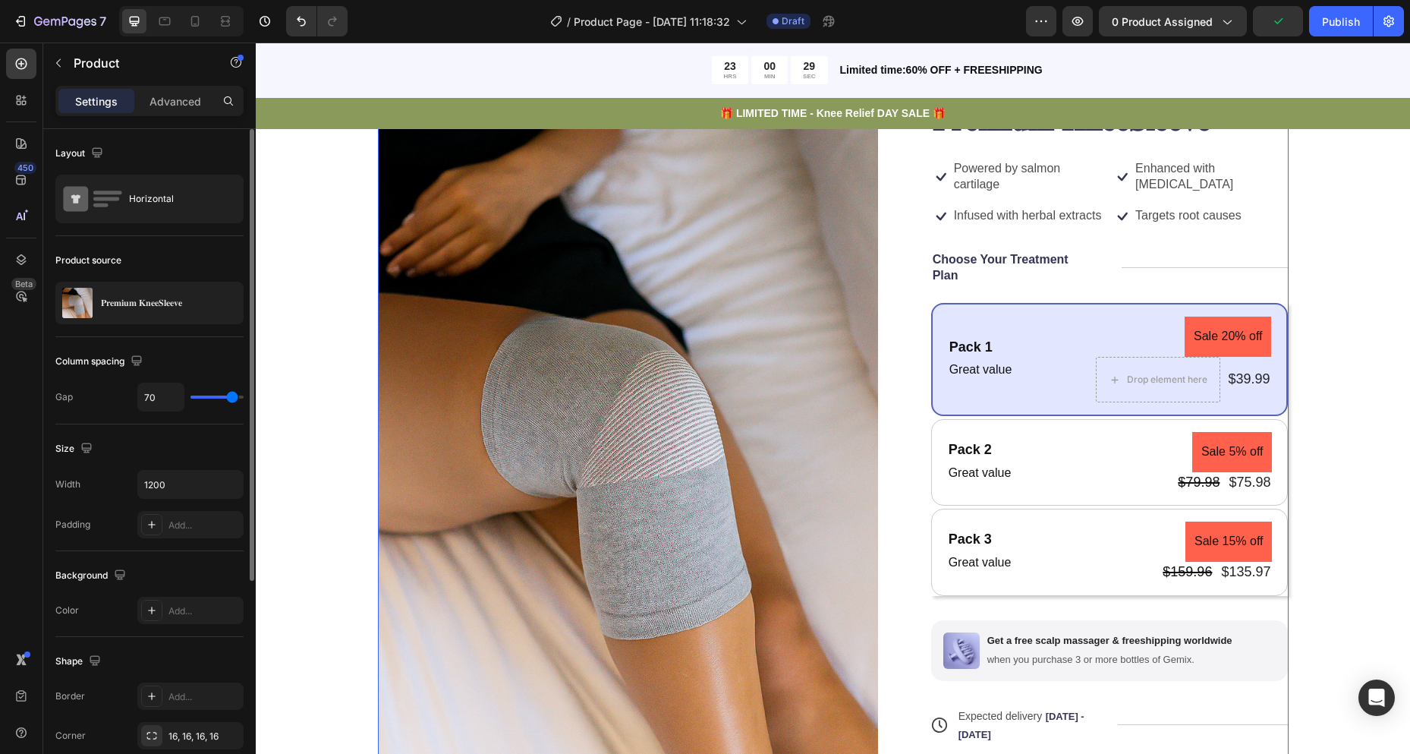
click at [232, 395] on input "range" at bounding box center [217, 396] width 53 height 3
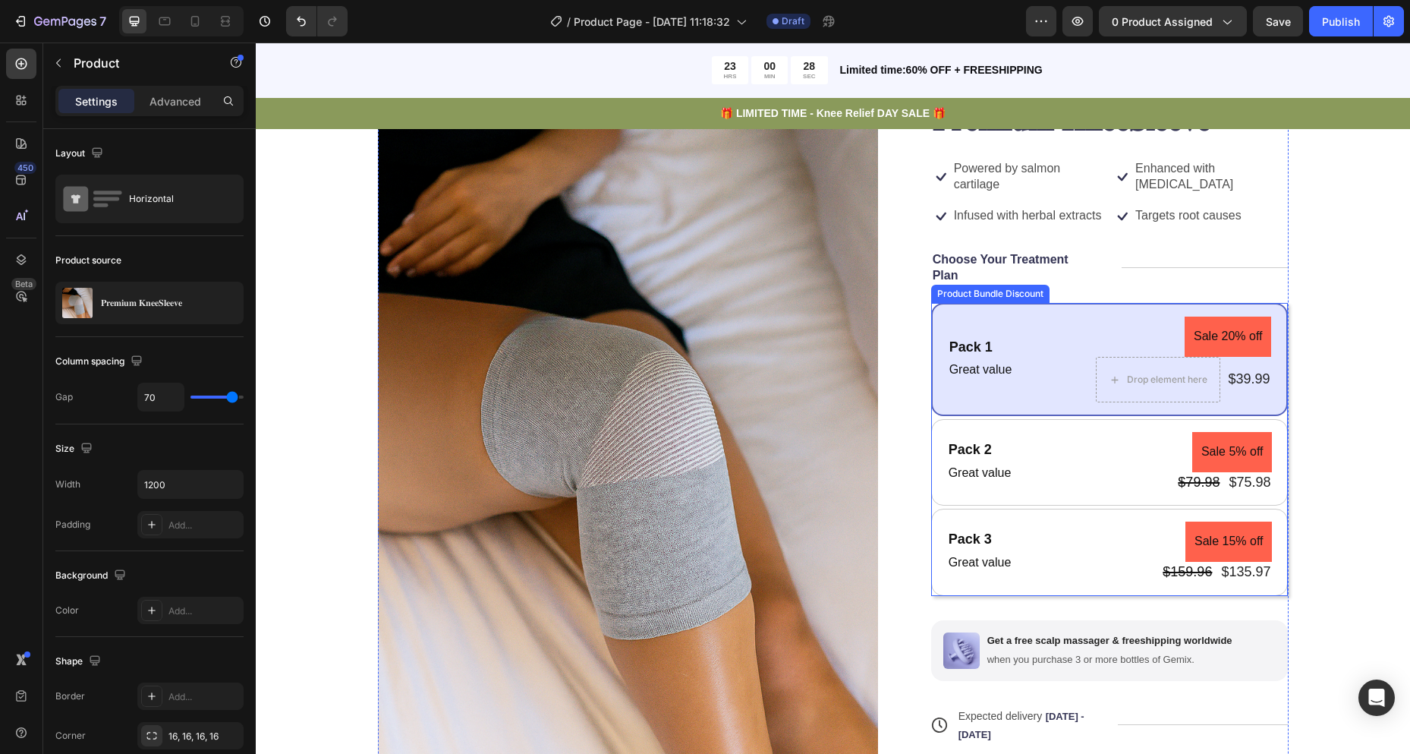
scroll to position [76, 0]
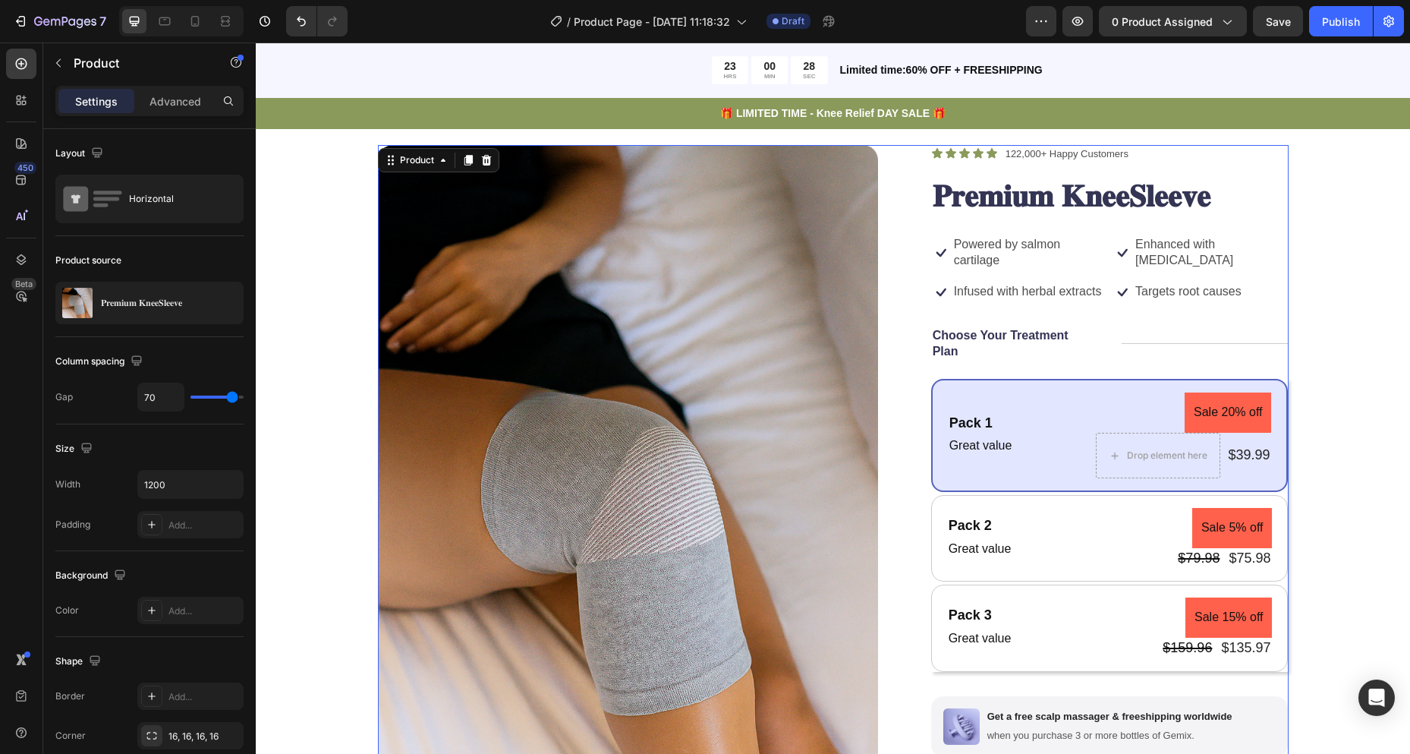
click at [1168, 365] on div "Icon Icon Icon Icon Icon Icon List 122,000+ Happy Customers Text Block Row 𝐏𝐫𝐞𝐦…" at bounding box center [1110, 597] width 358 height 905
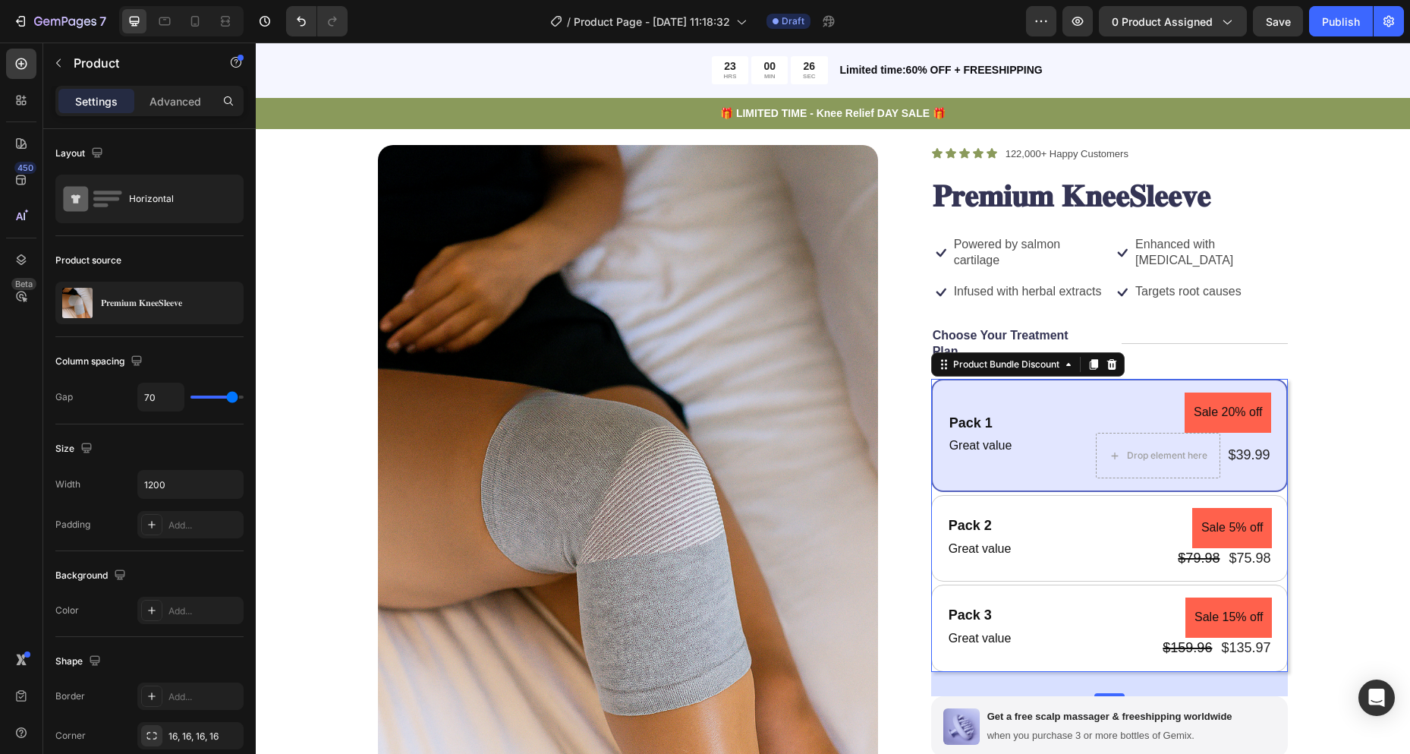
click at [1116, 490] on div "Pack 1 Text Block Great value Text Block Sale 20% off Product Badge Drop elemen…" at bounding box center [1110, 435] width 358 height 113
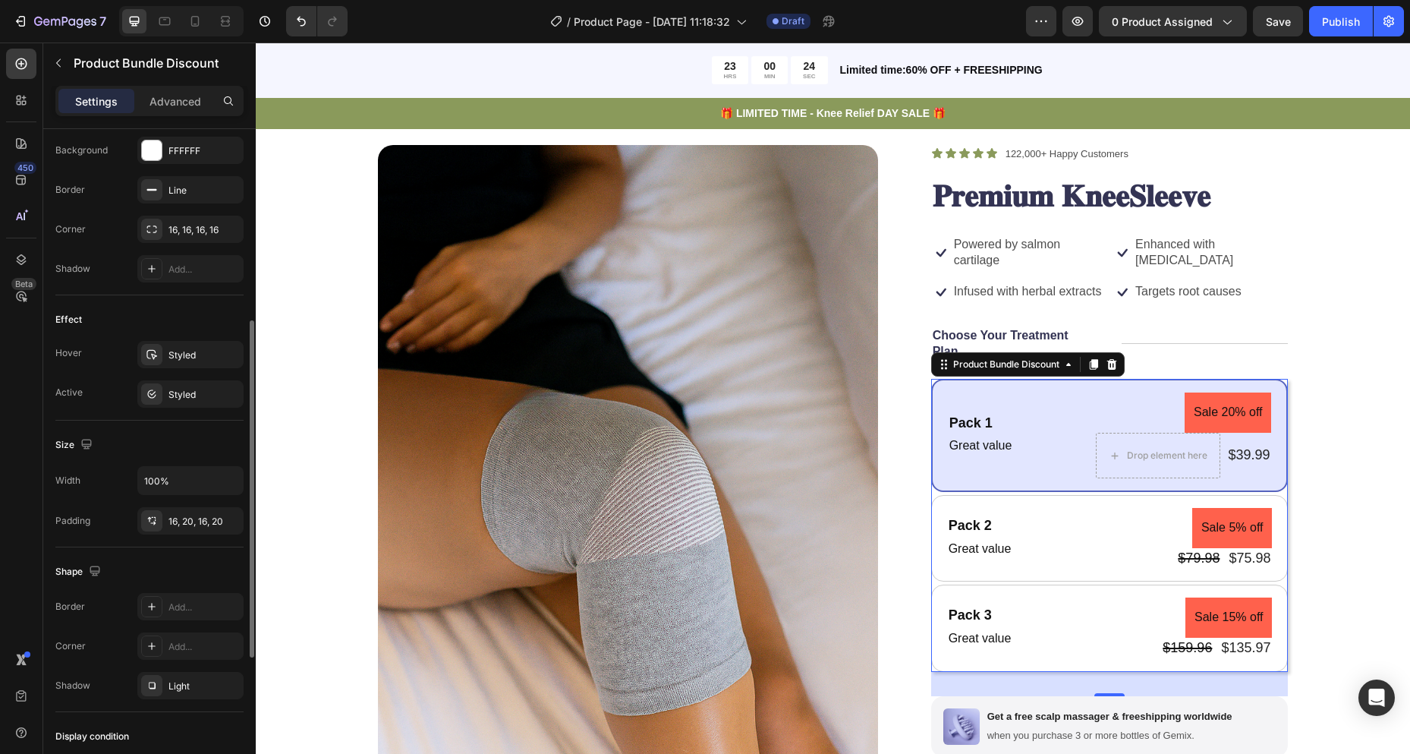
scroll to position [455, 0]
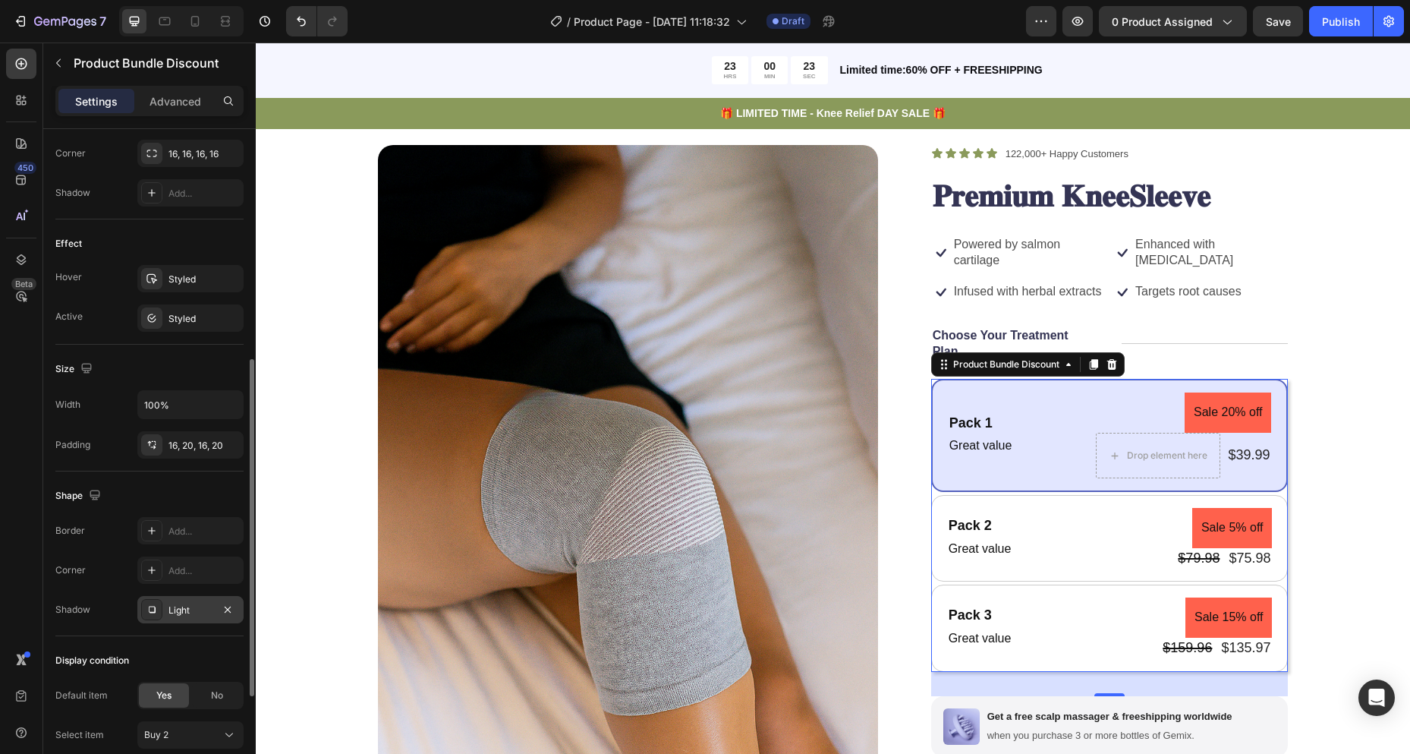
click at [201, 600] on div "Light" at bounding box center [190, 609] width 106 height 27
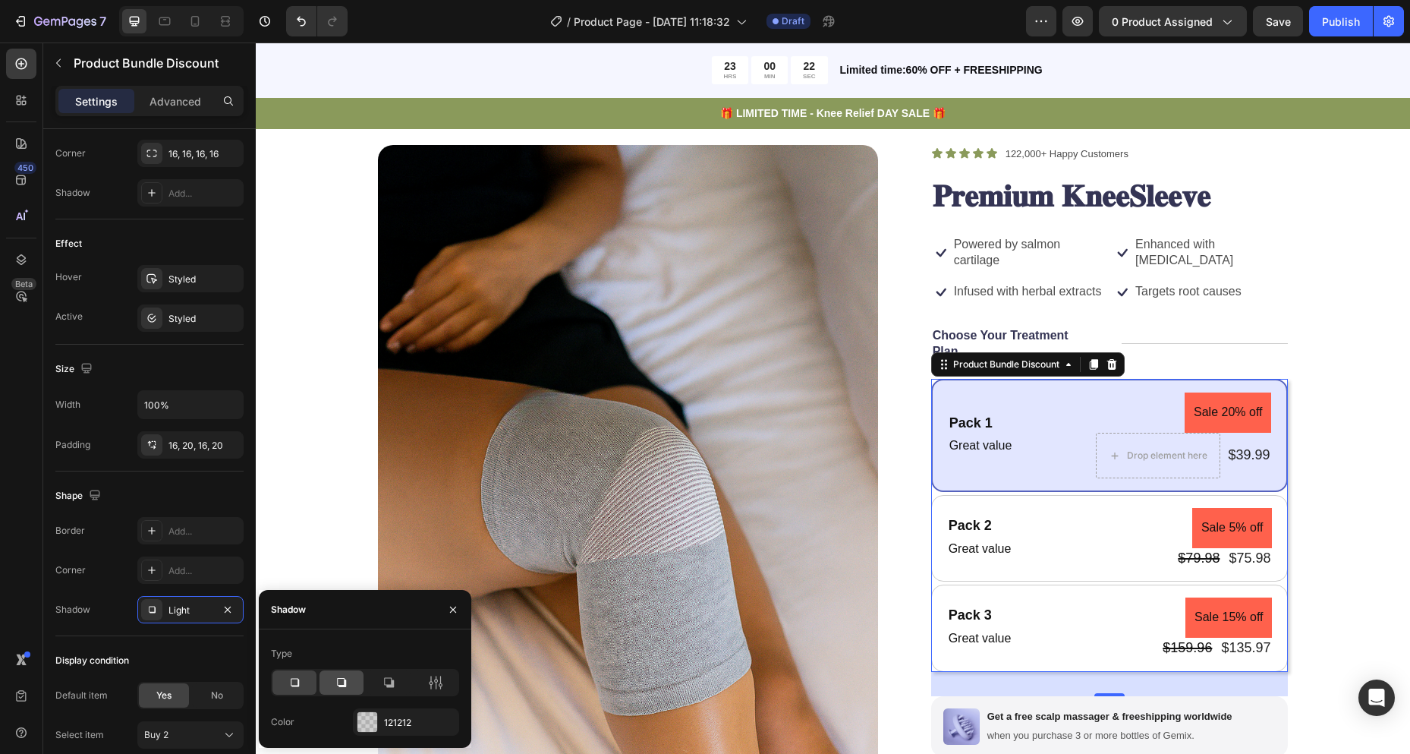
click at [352, 692] on div at bounding box center [342, 682] width 44 height 24
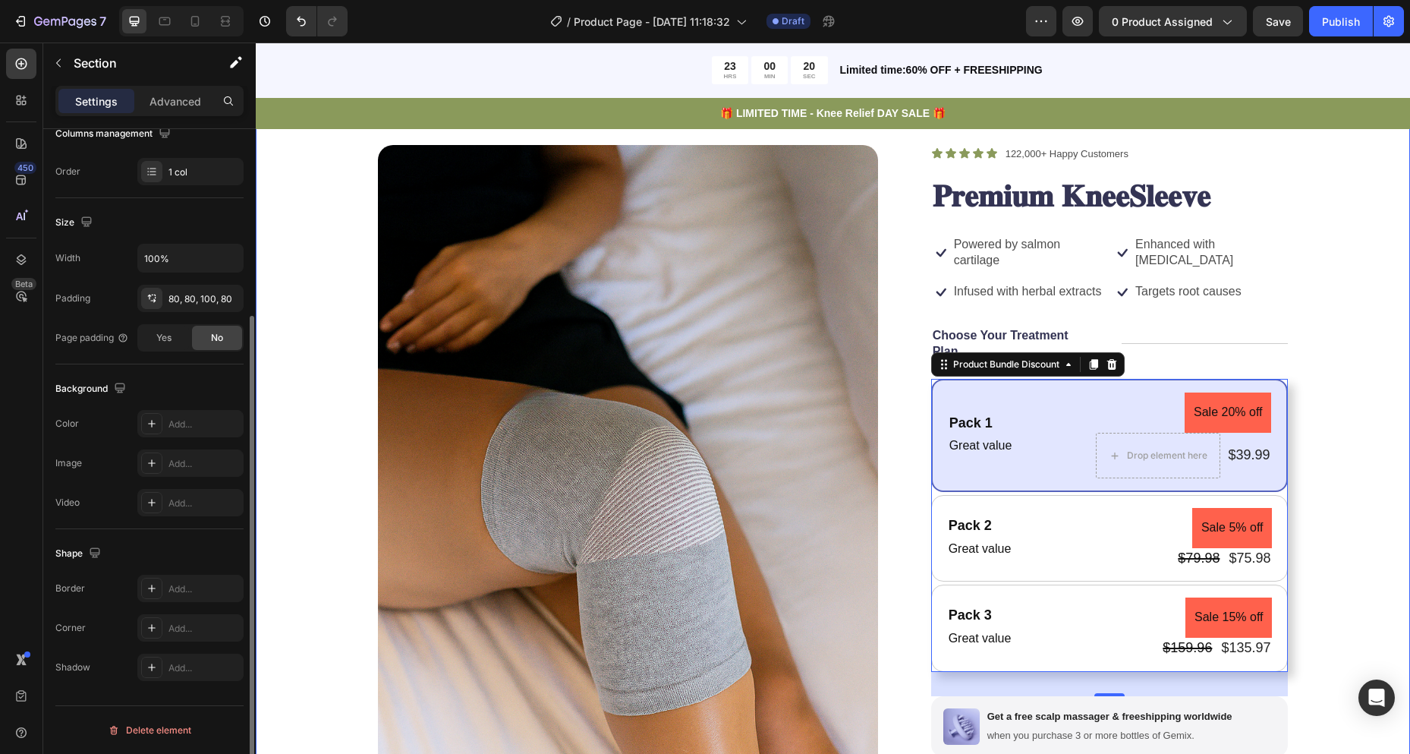
click at [1347, 486] on div "Product Images Icon Icon Icon Icon Icon Icon List 122,000+ Happy Customers Text…" at bounding box center [833, 604] width 1155 height 1041
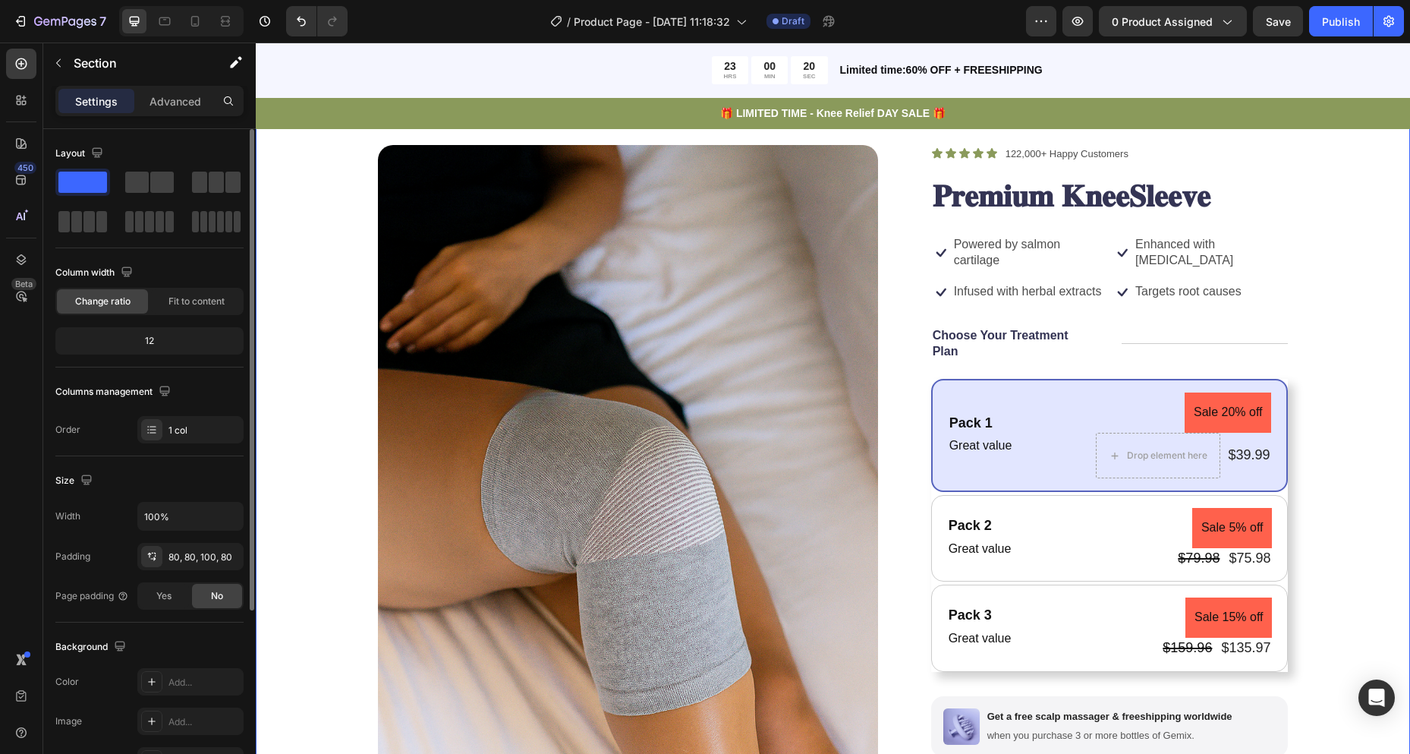
scroll to position [228, 0]
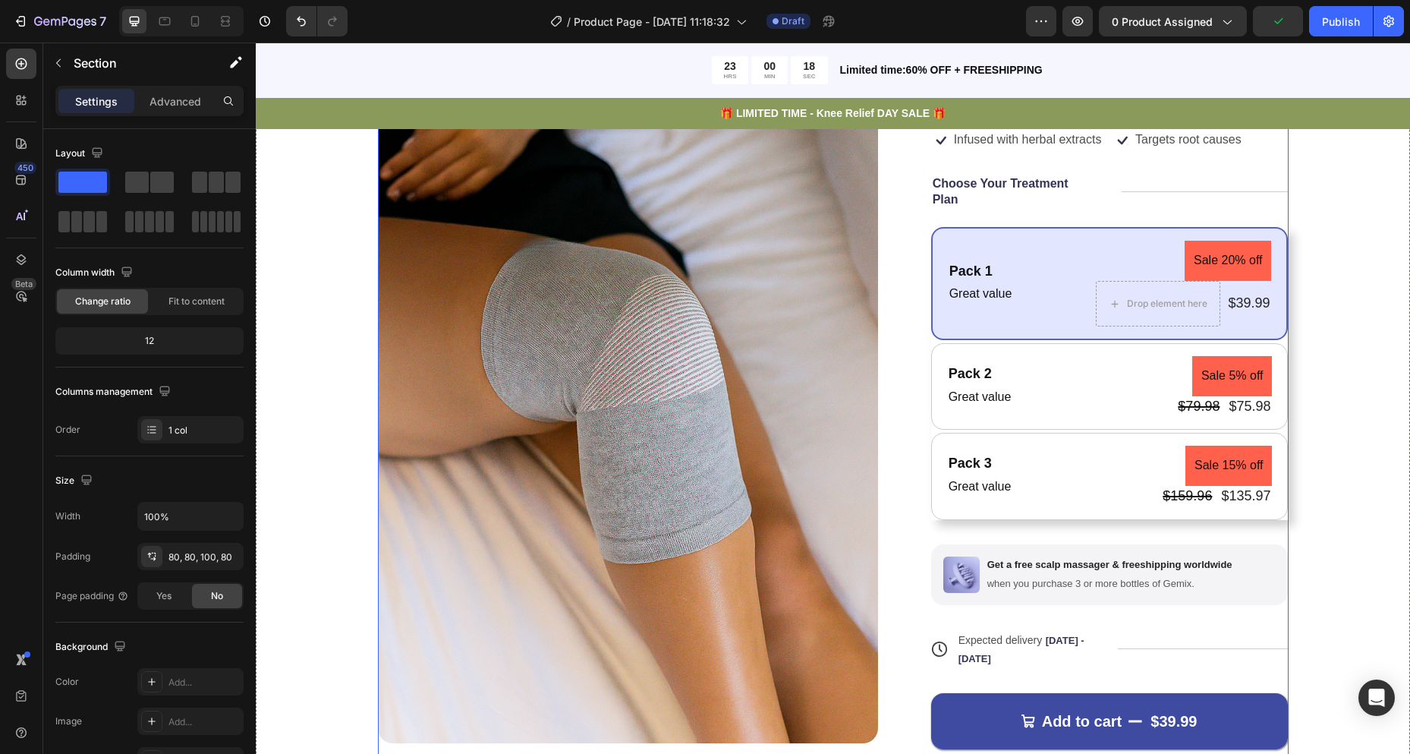
click at [906, 326] on div "Product Images Icon Icon Icon Icon Icon Icon List 122,000+ Happy Customers Text…" at bounding box center [833, 445] width 911 height 905
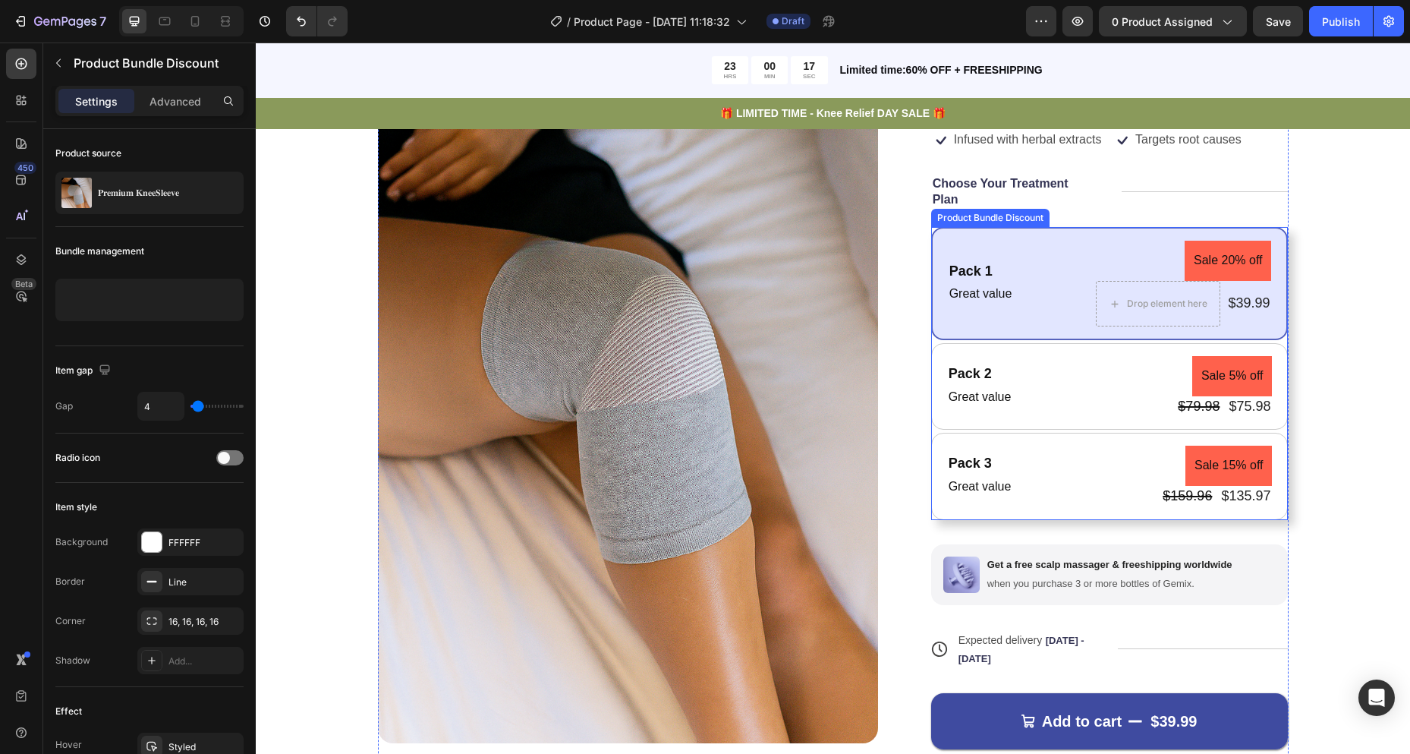
click at [931, 340] on div "Pack 1 Text Block Great value Text Block Sale 20% off Product Badge Drop elemen…" at bounding box center [1110, 373] width 358 height 292
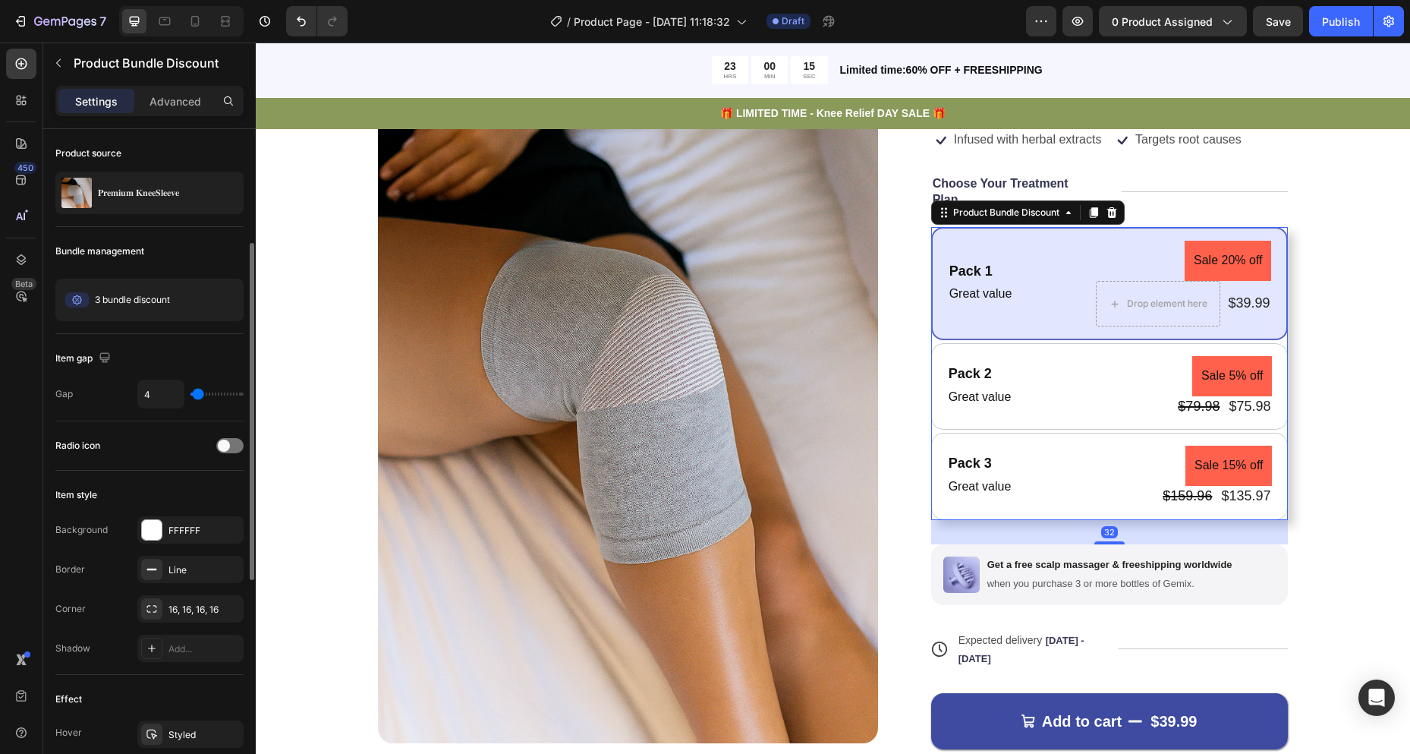
scroll to position [76, 0]
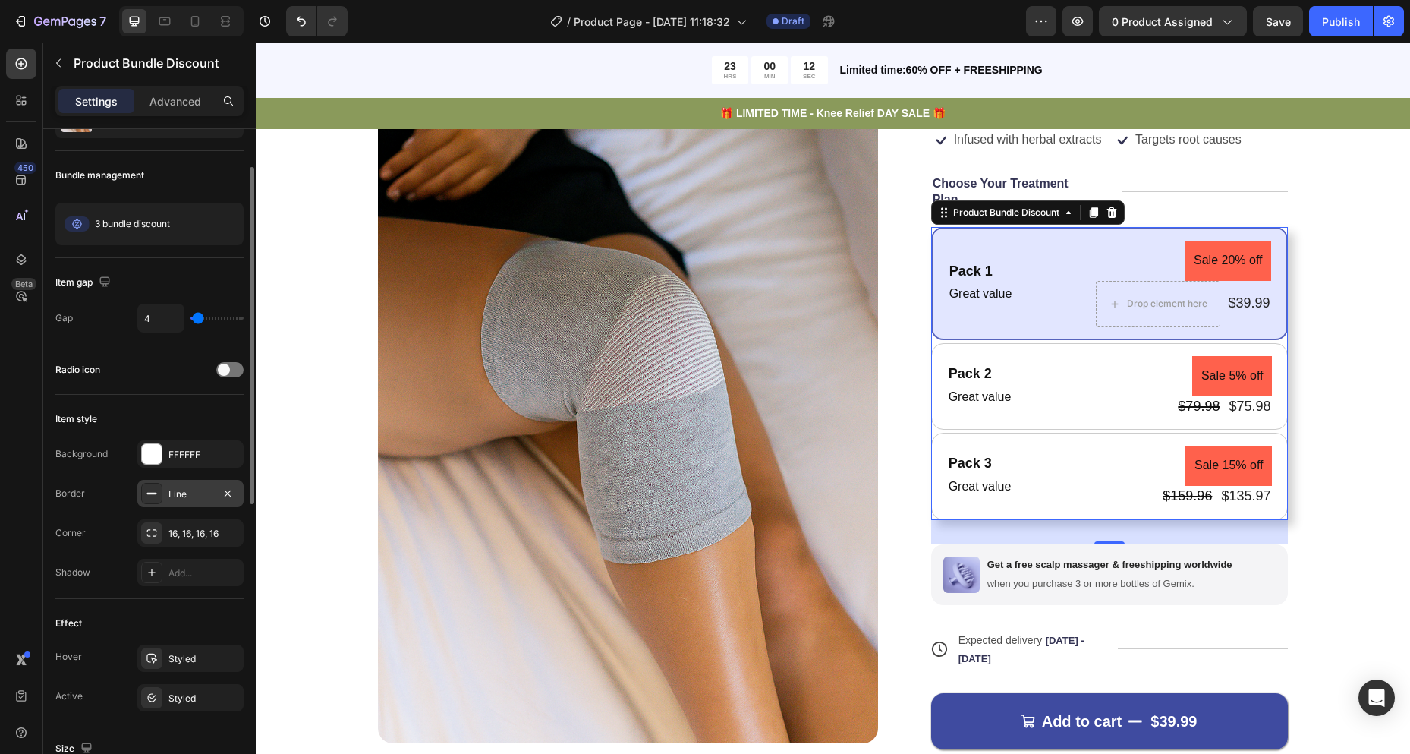
click at [201, 493] on div "Line" at bounding box center [191, 494] width 44 height 14
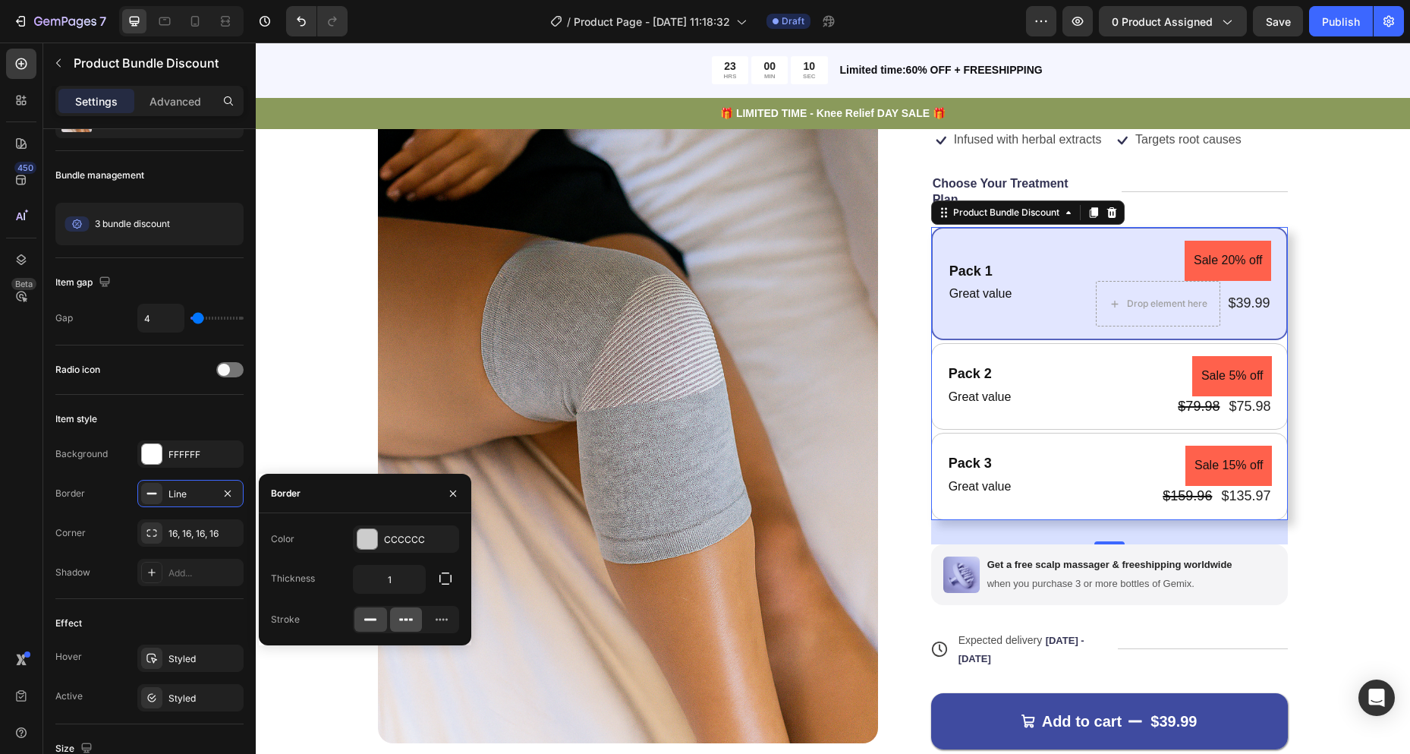
click at [408, 622] on icon at bounding box center [406, 619] width 15 height 15
click at [374, 617] on icon at bounding box center [370, 619] width 15 height 15
click at [381, 573] on input "1" at bounding box center [389, 579] width 71 height 27
click at [396, 577] on input "1" at bounding box center [389, 579] width 71 height 27
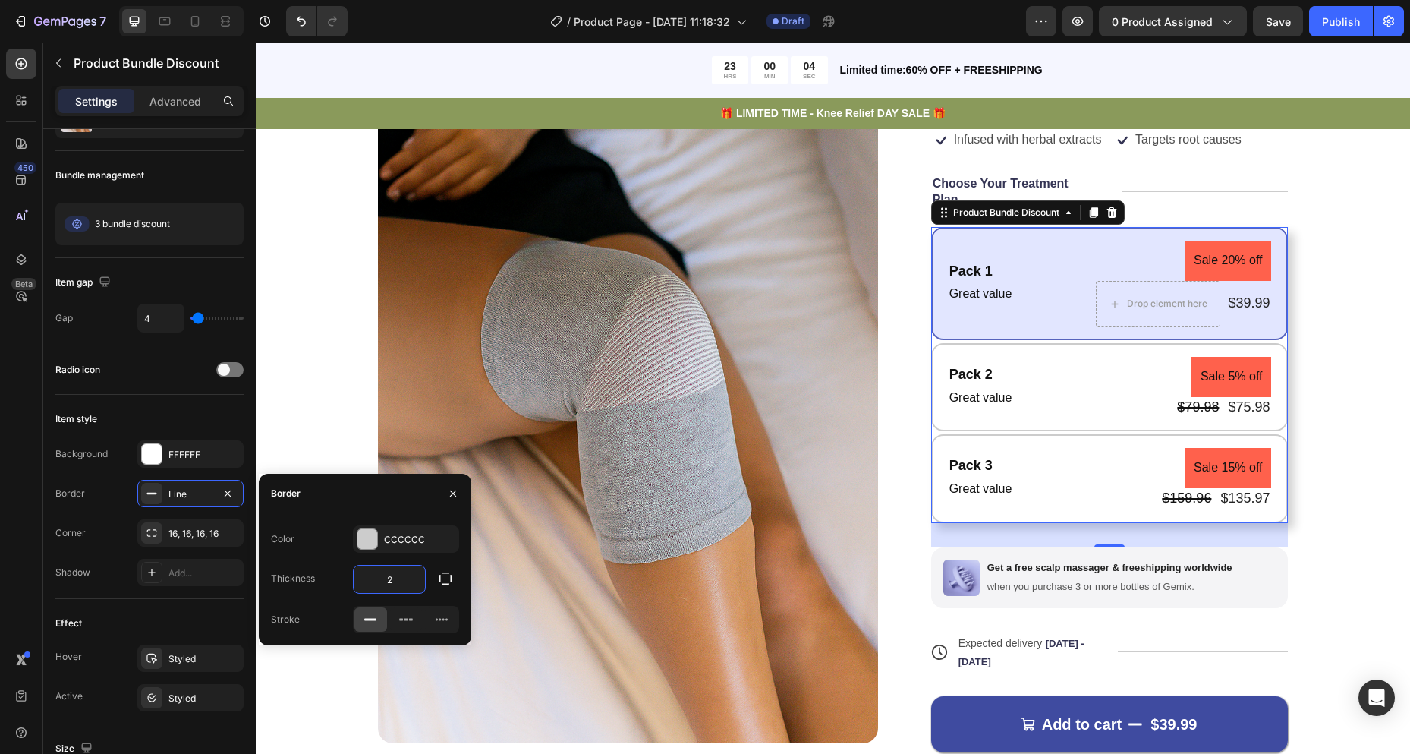
type input "2"
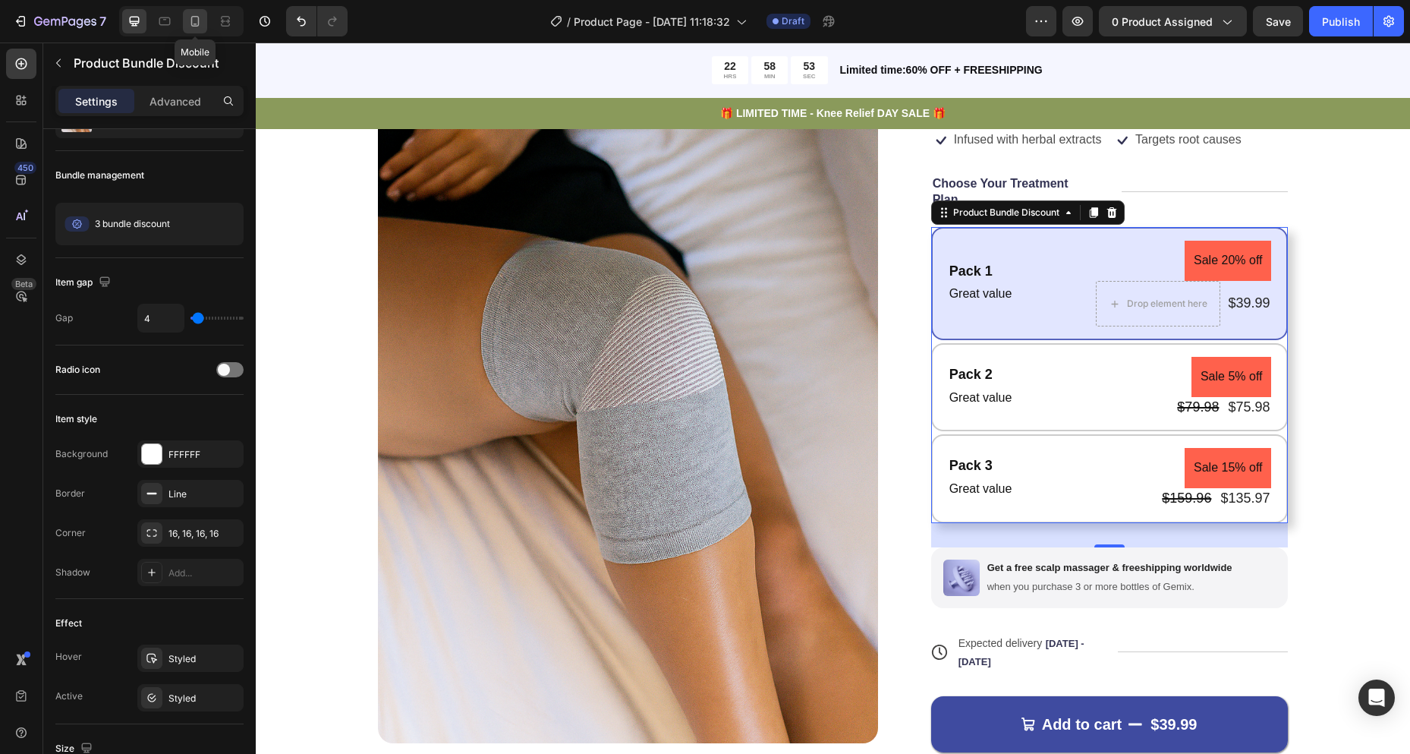
click at [193, 22] on icon at bounding box center [194, 21] width 15 height 15
type input "20"
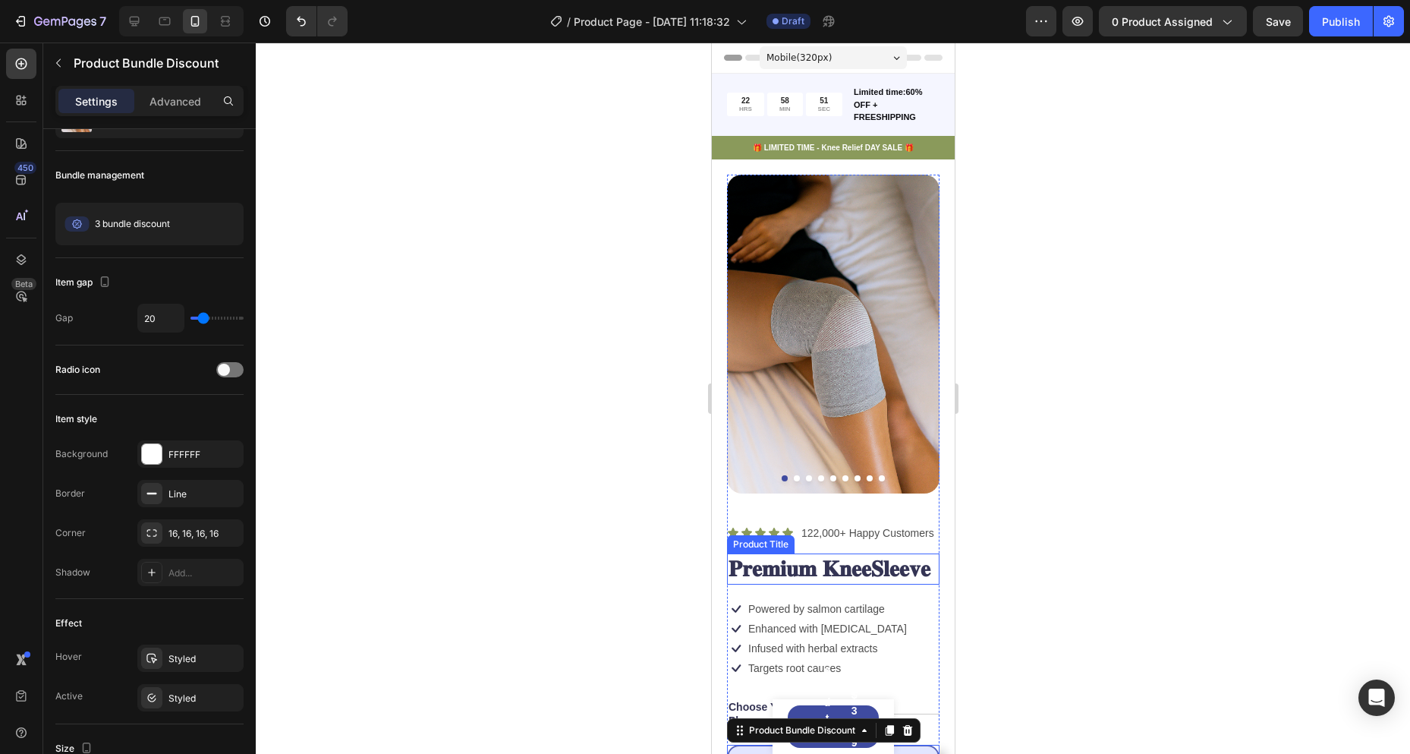
scroll to position [380, 0]
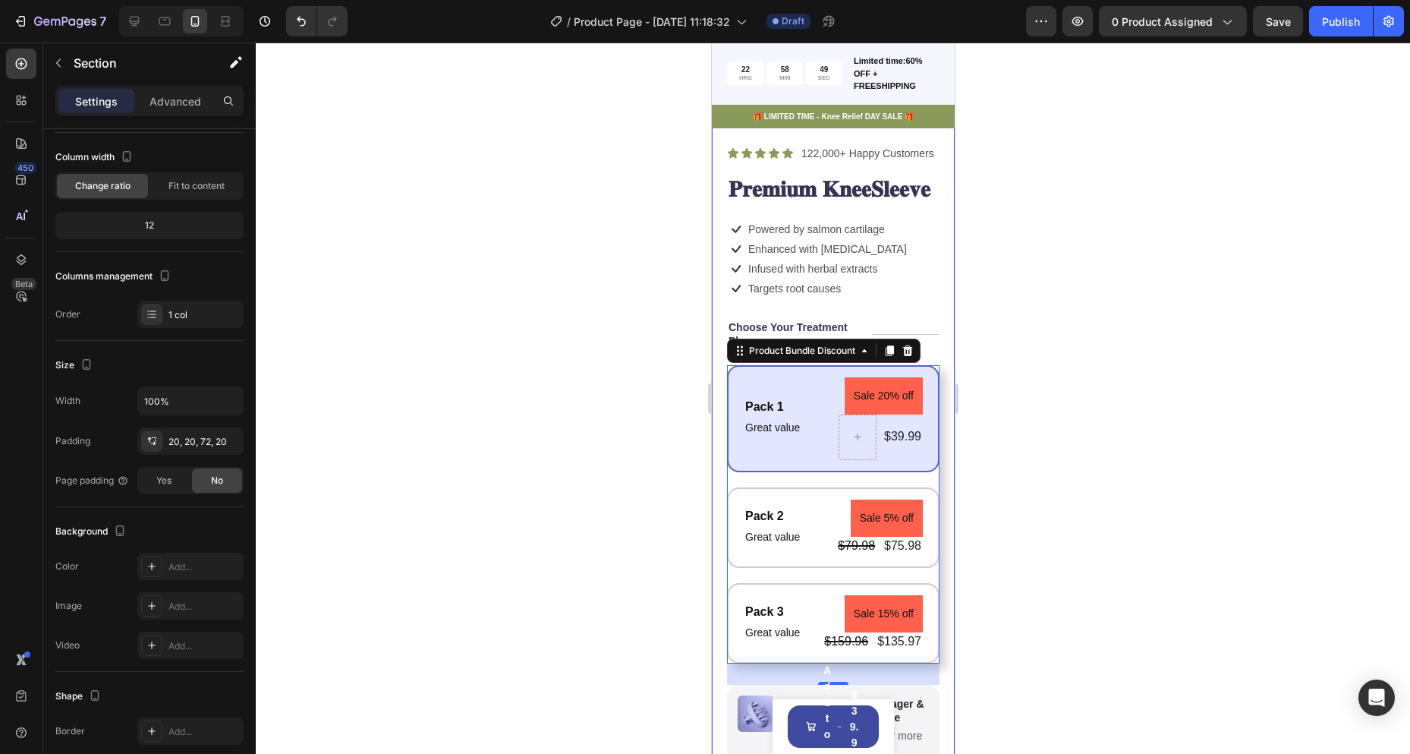
click at [934, 468] on div "Product Images Icon Icon Icon Icon Icon Icon List 122,000+ Happy Customers Text…" at bounding box center [832, 401] width 243 height 1243
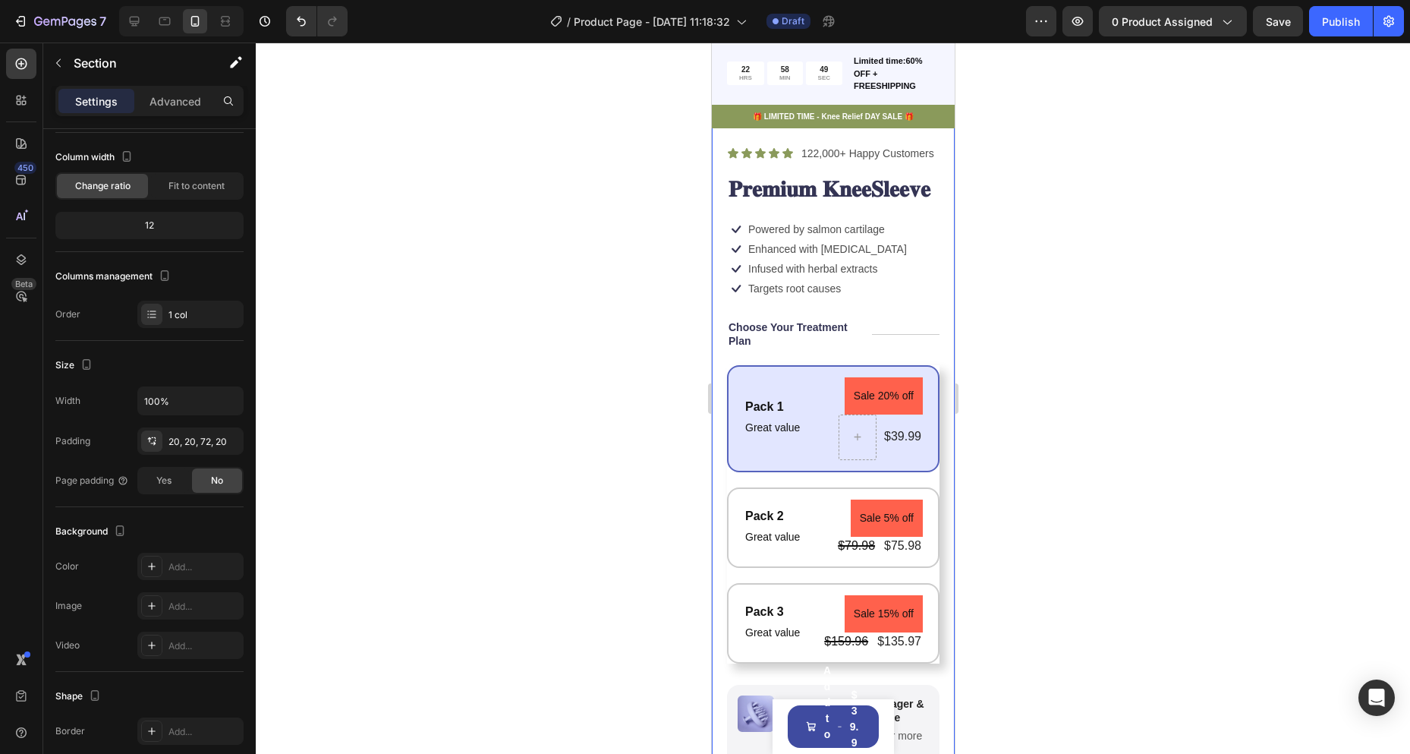
scroll to position [0, 0]
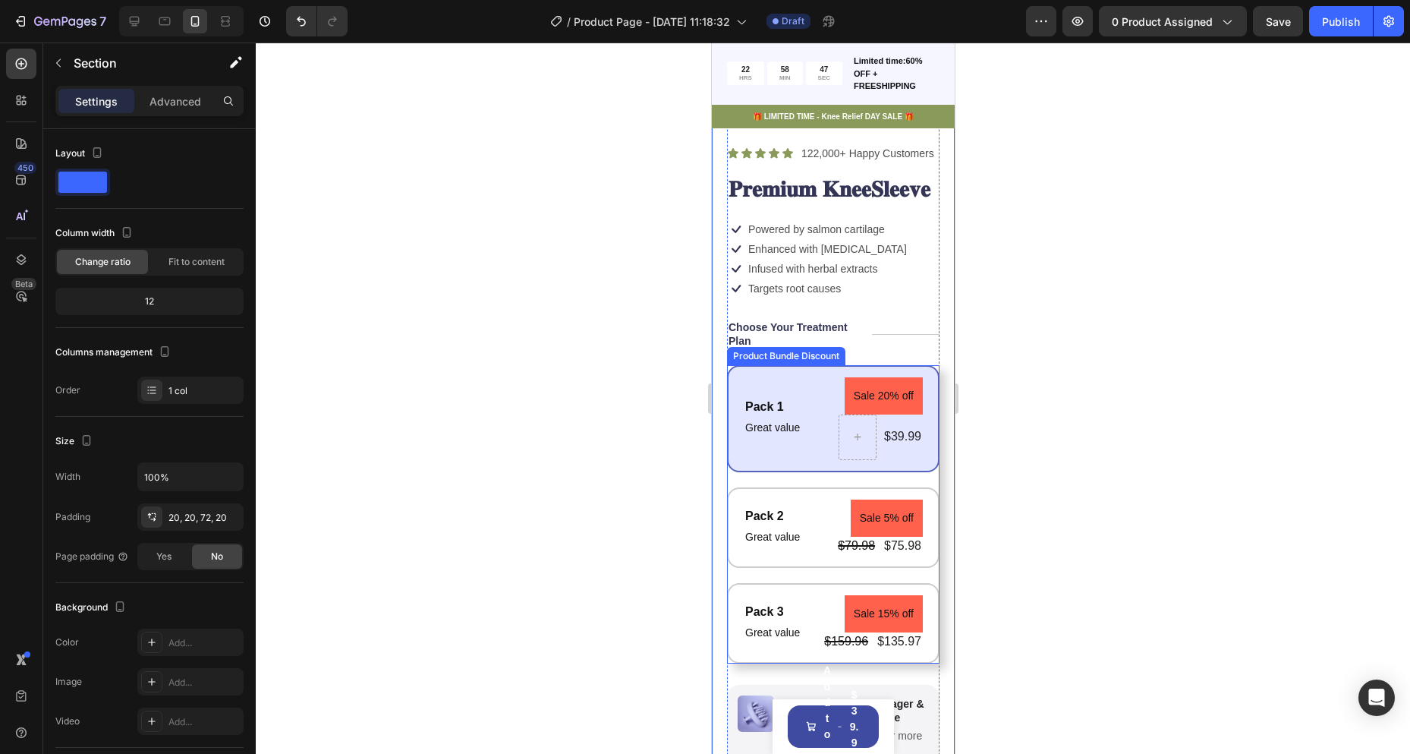
click at [818, 502] on div "Pack 1 Text Block Great value Text Block Sale 20% off Product Badge $39.99 Prod…" at bounding box center [832, 514] width 213 height 298
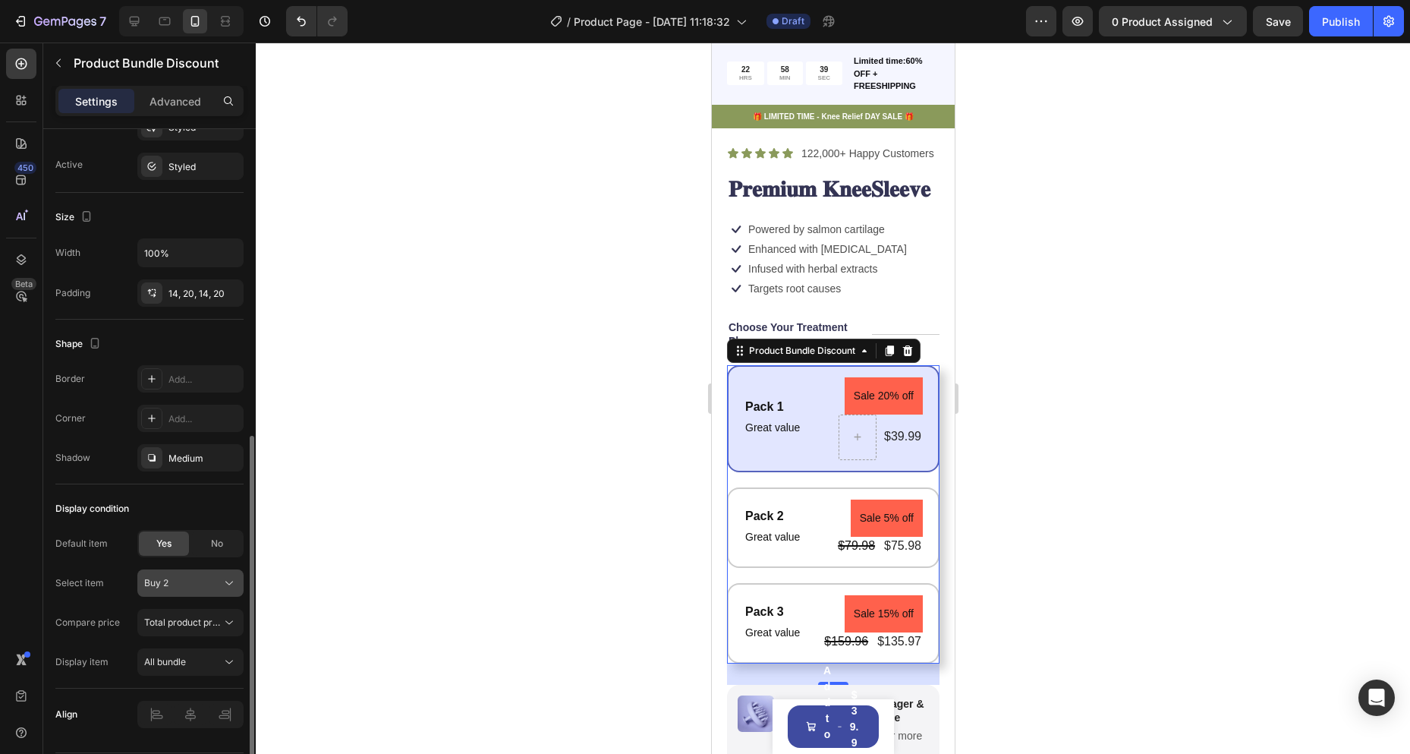
scroll to position [654, 0]
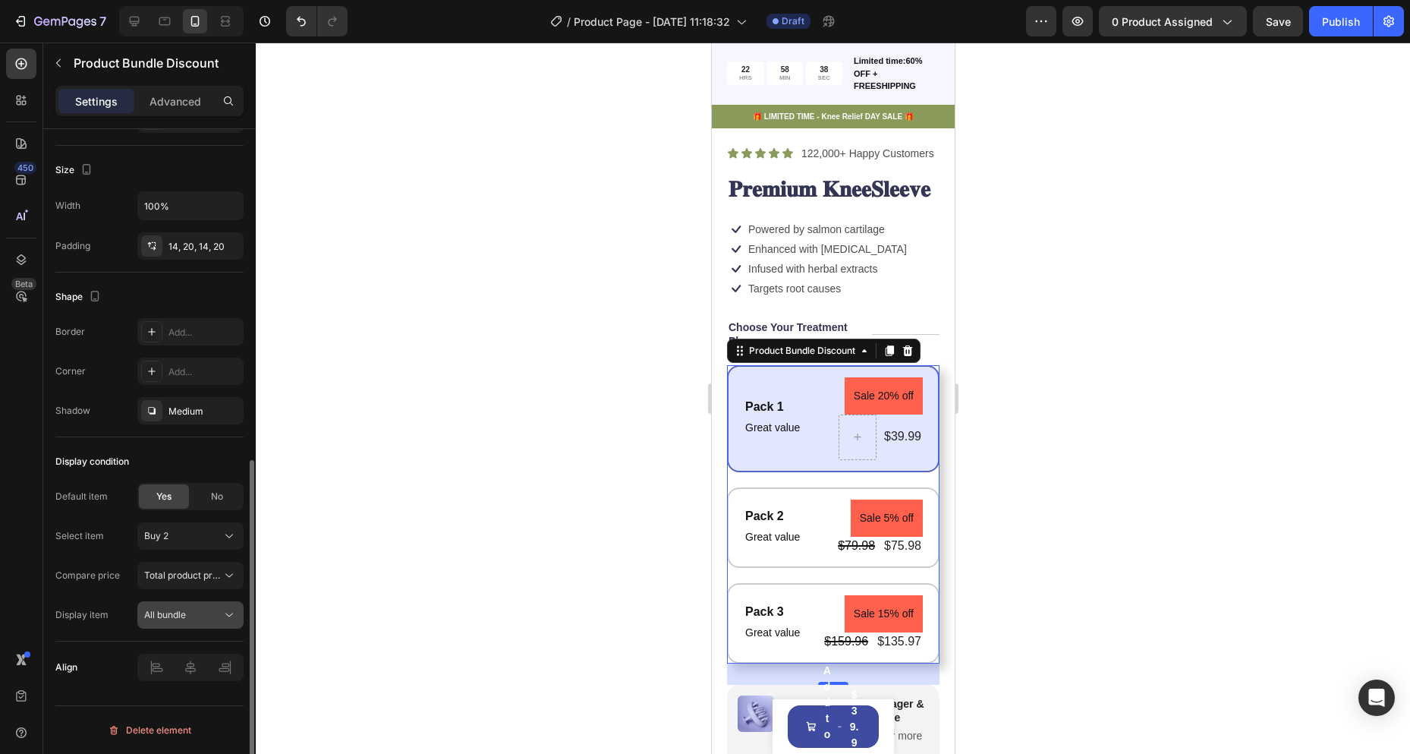
click at [191, 616] on div "All bundle" at bounding box center [182, 615] width 77 height 14
click at [187, 565] on button "Total product price" at bounding box center [190, 575] width 106 height 27
click at [188, 570] on span "Total product price" at bounding box center [184, 574] width 81 height 11
click at [188, 531] on div "Buy 2" at bounding box center [181, 536] width 74 height 14
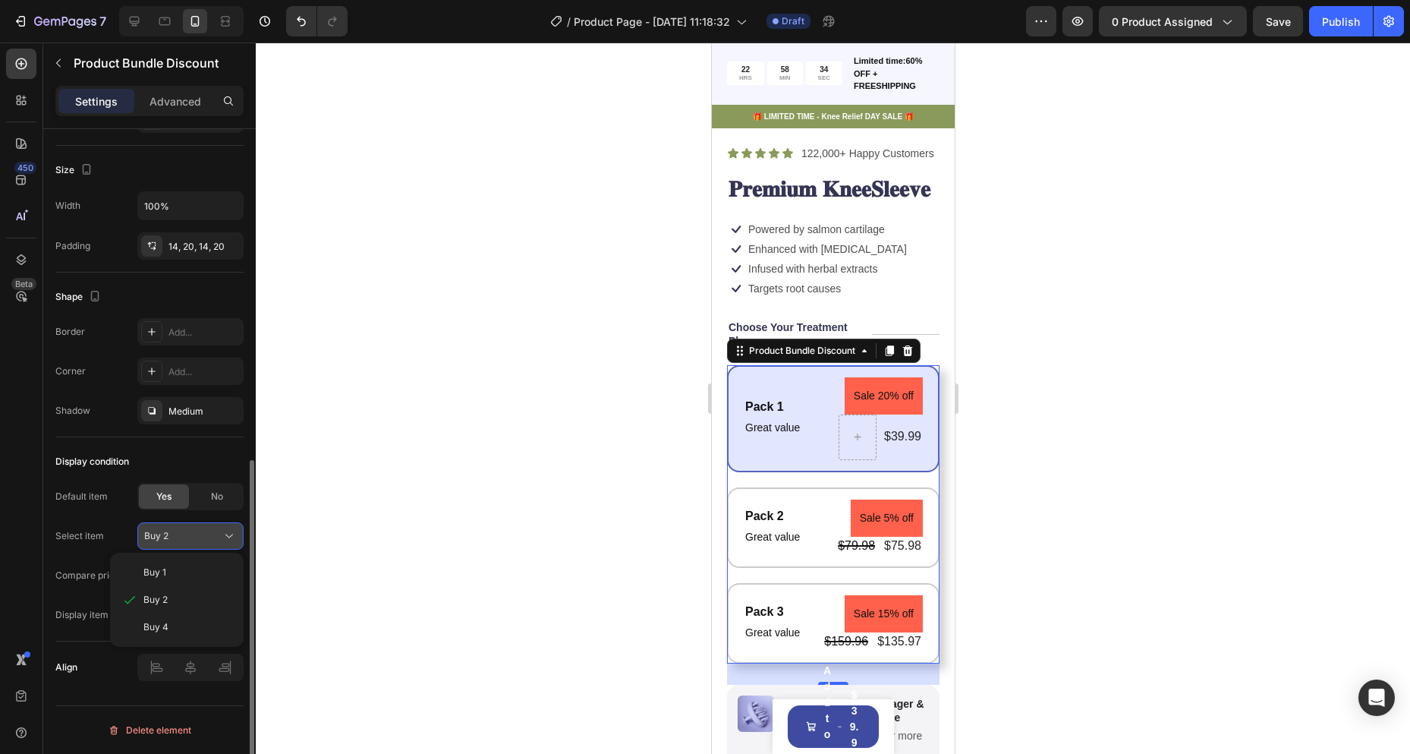
click at [187, 532] on div "Buy 2" at bounding box center [181, 536] width 74 height 14
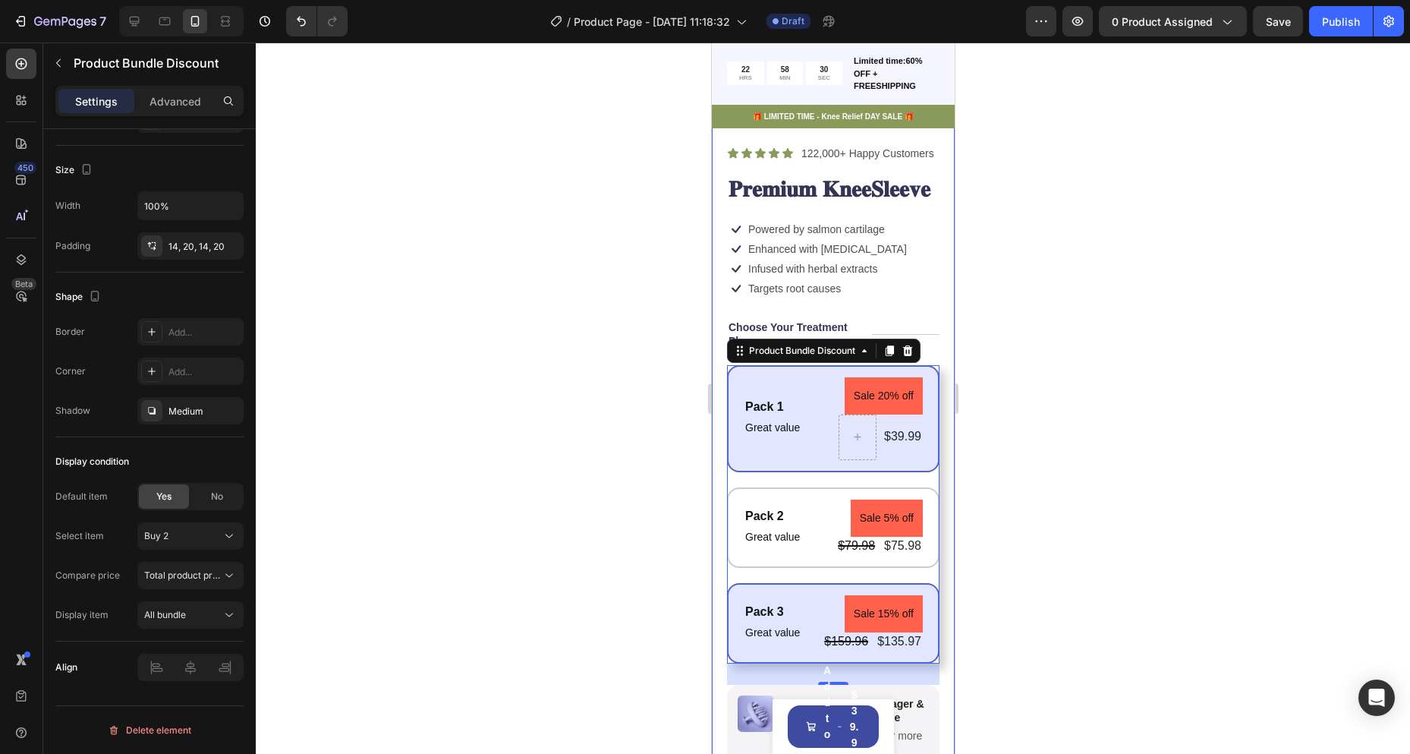
scroll to position [531, 0]
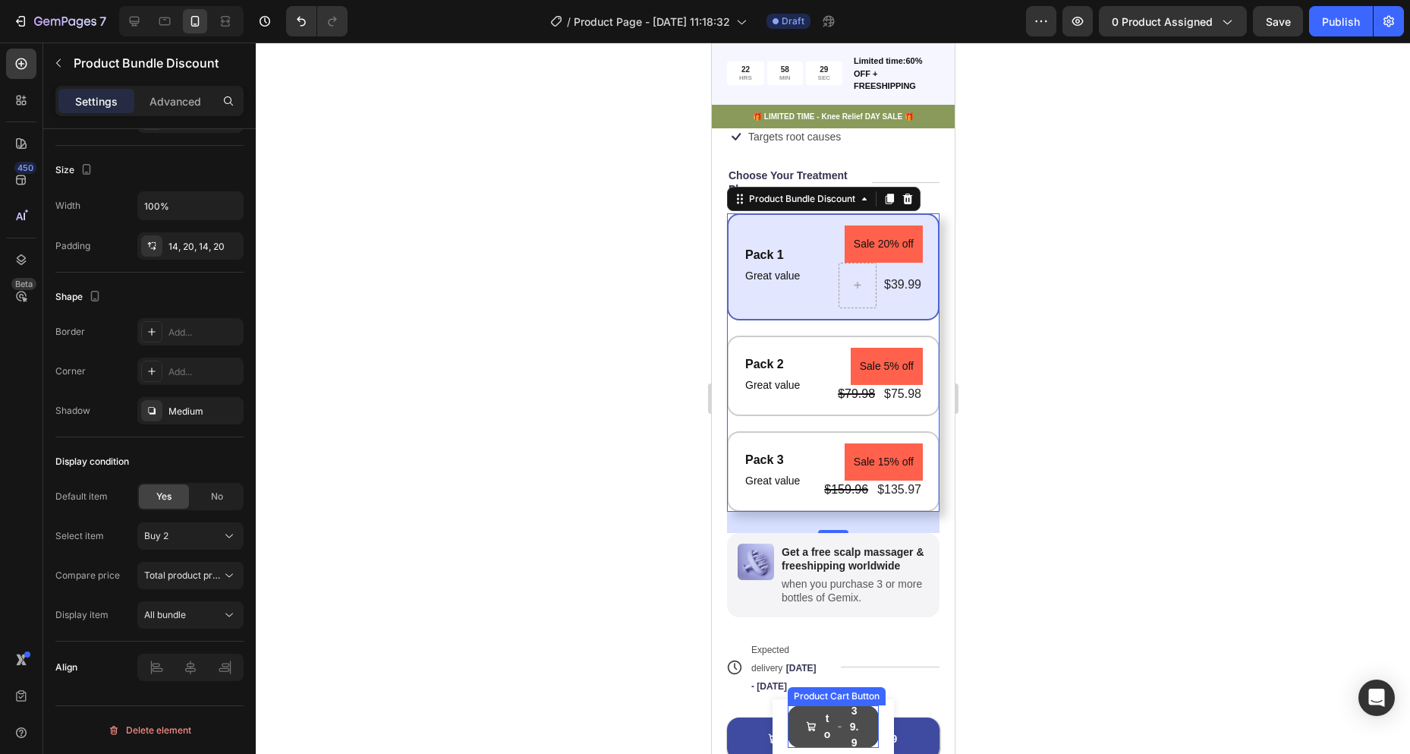
click at [847, 735] on div "$39.99" at bounding box center [853, 726] width 13 height 83
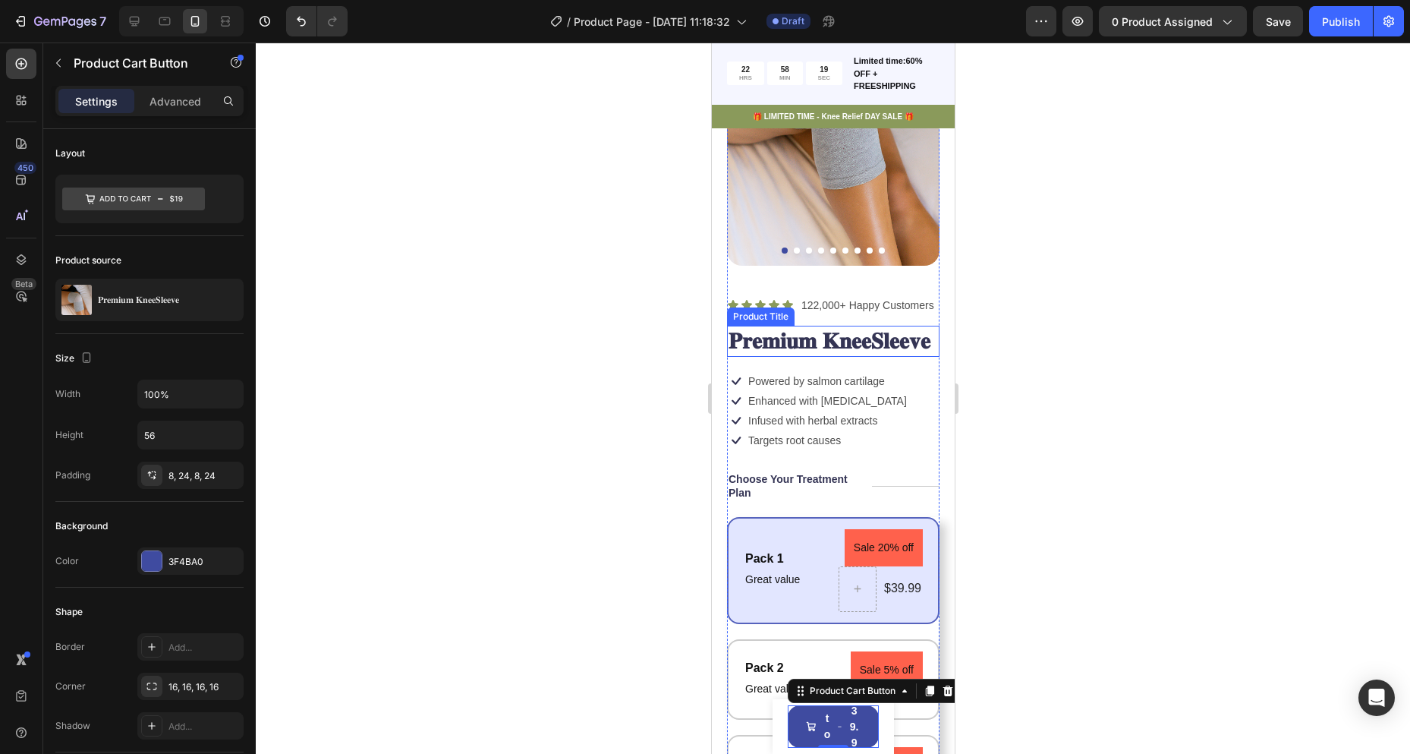
scroll to position [152, 0]
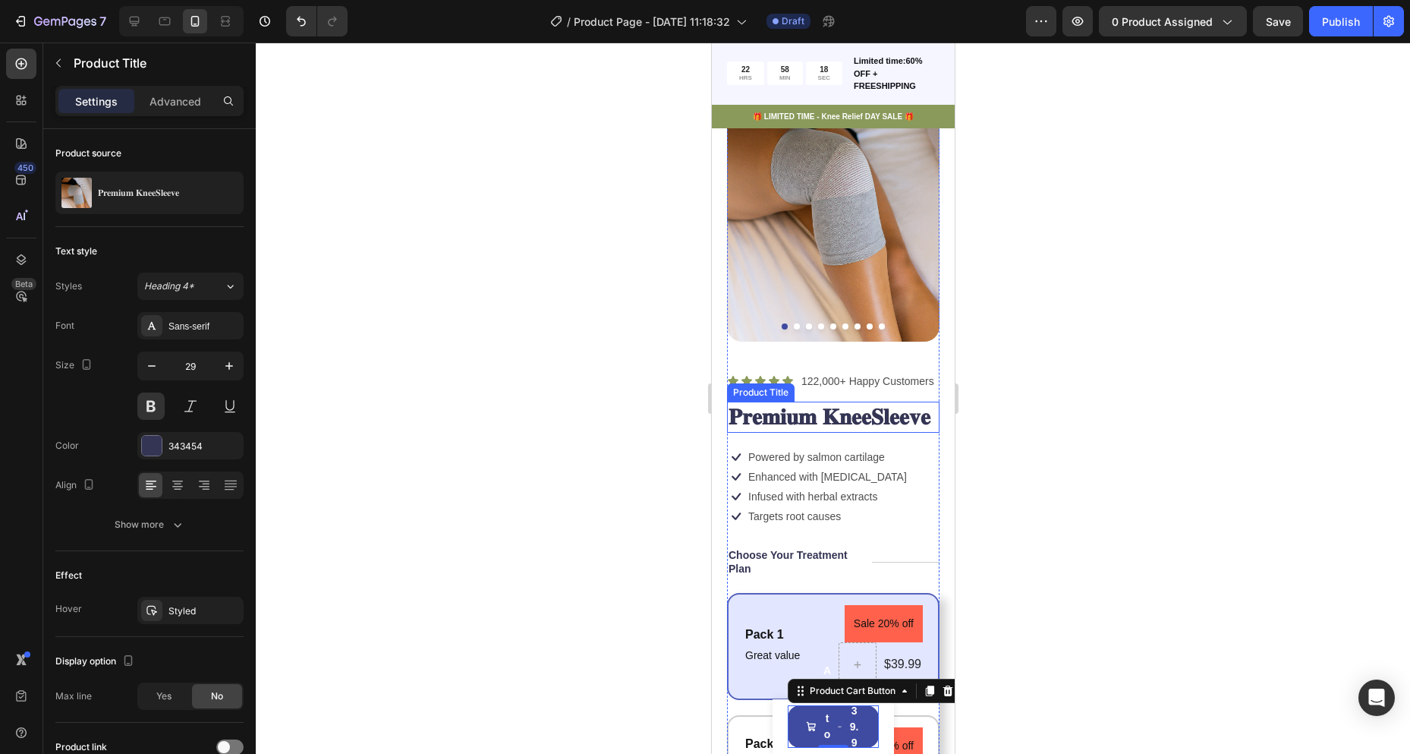
click at [835, 433] on h1 "𝐏𝐫𝐞𝐦𝐢𝐮𝐦 𝐊𝐧𝐞𝐞𝐒𝐥𝐞𝐞𝐯𝐞" at bounding box center [832, 418] width 213 height 32
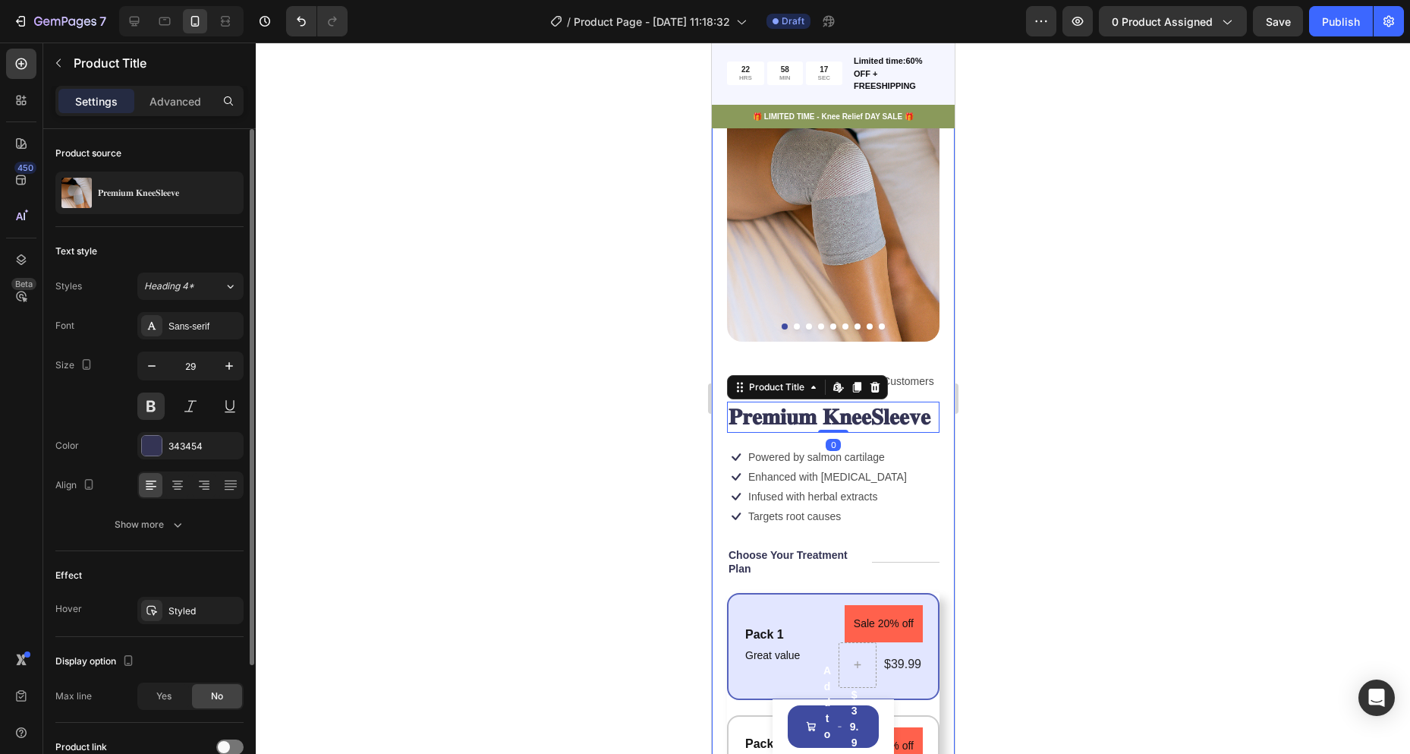
click at [174, 459] on div "Font Sans-serif Size 29 Color 343454 Align Show more" at bounding box center [149, 425] width 188 height 226
click at [174, 447] on div "343454" at bounding box center [191, 447] width 44 height 14
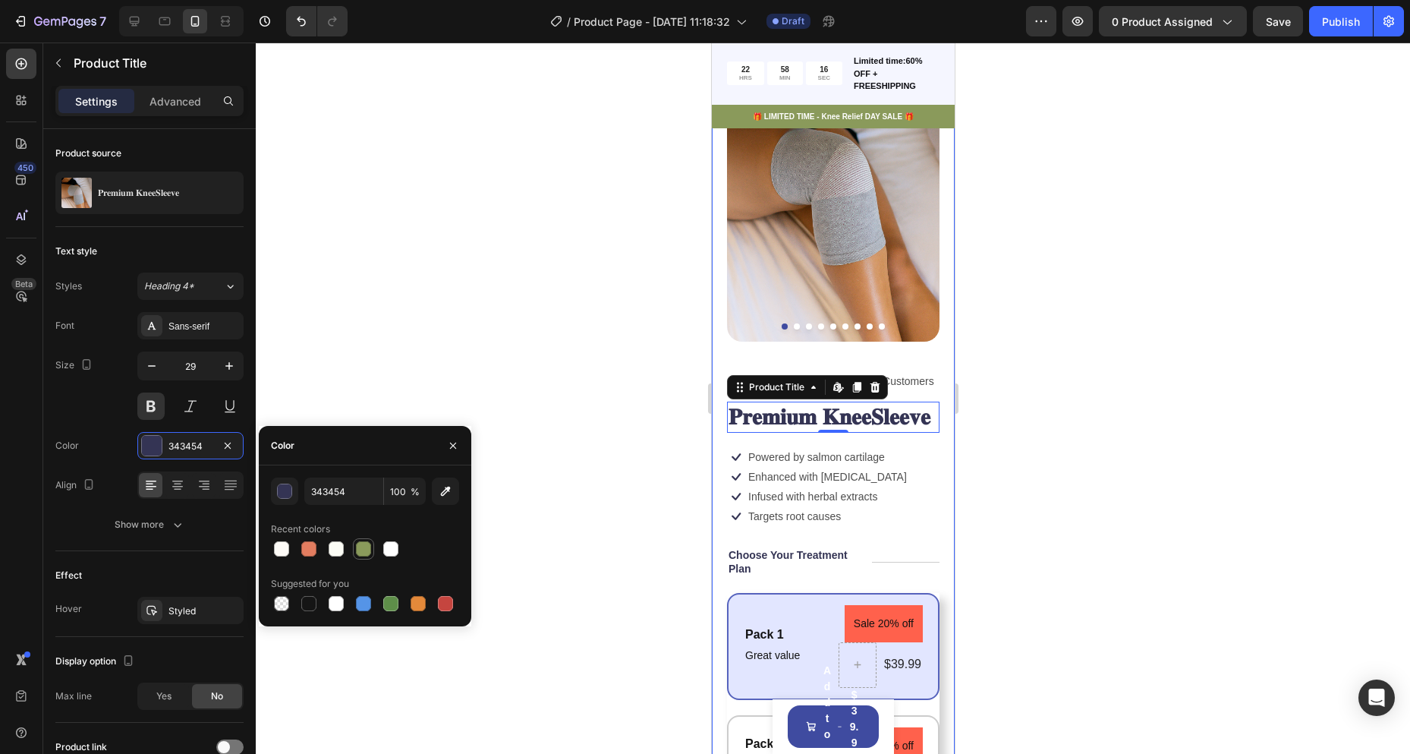
click at [370, 558] on div at bounding box center [363, 548] width 21 height 21
type input "8A9A5B"
click at [1189, 400] on div at bounding box center [833, 398] width 1155 height 711
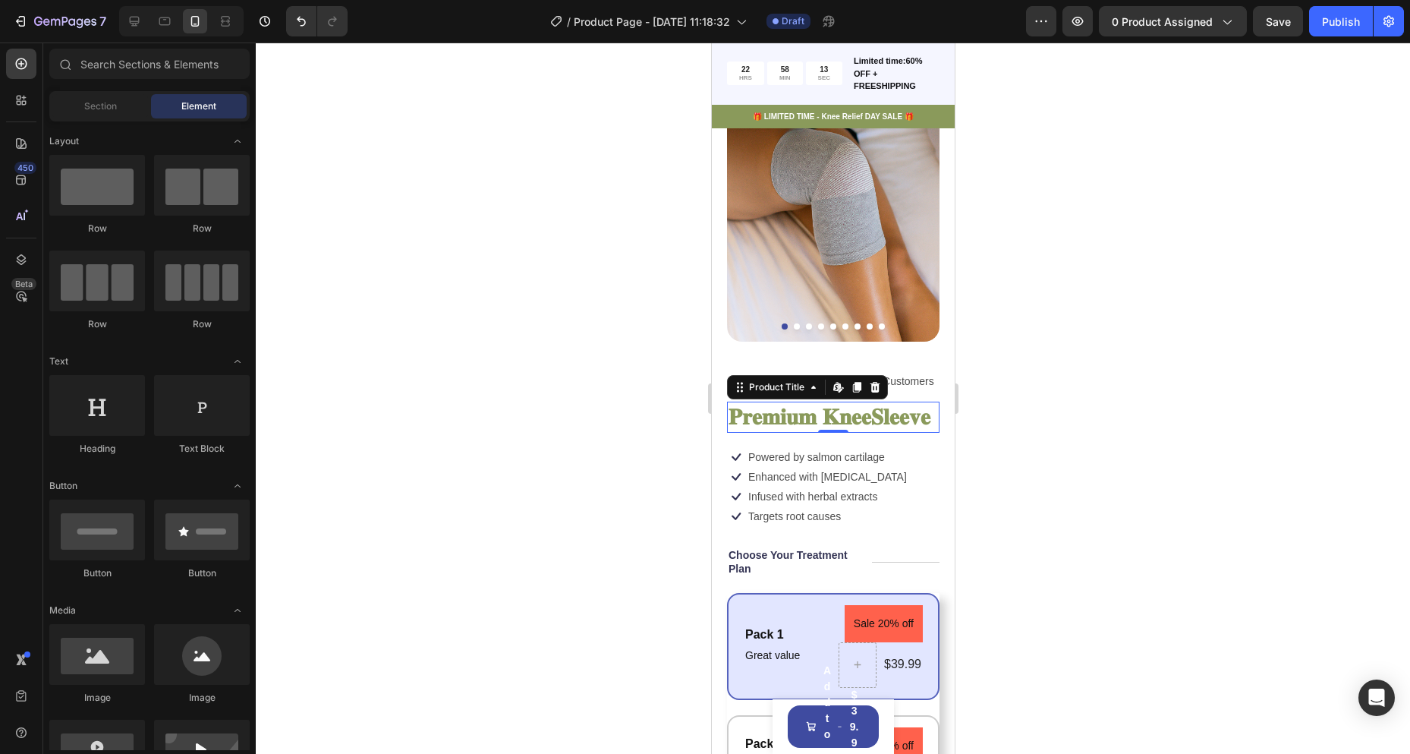
click at [856, 433] on h1 "𝐏𝐫𝐞𝐦𝐢𝐮𝐦 𝐊𝐧𝐞𝐞𝐒𝐥𝐞𝐞𝐯𝐞" at bounding box center [832, 418] width 213 height 32
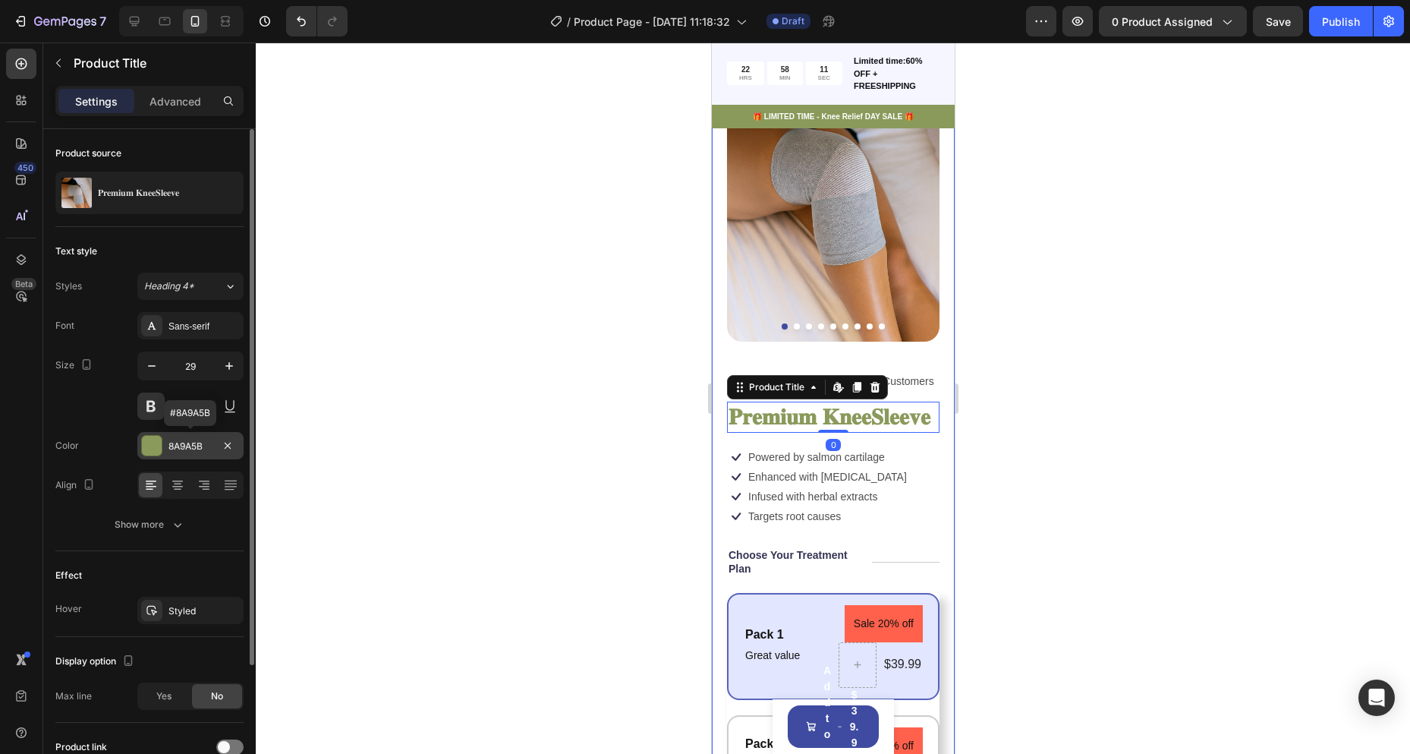
click at [187, 452] on div "8A9A5B" at bounding box center [191, 447] width 44 height 14
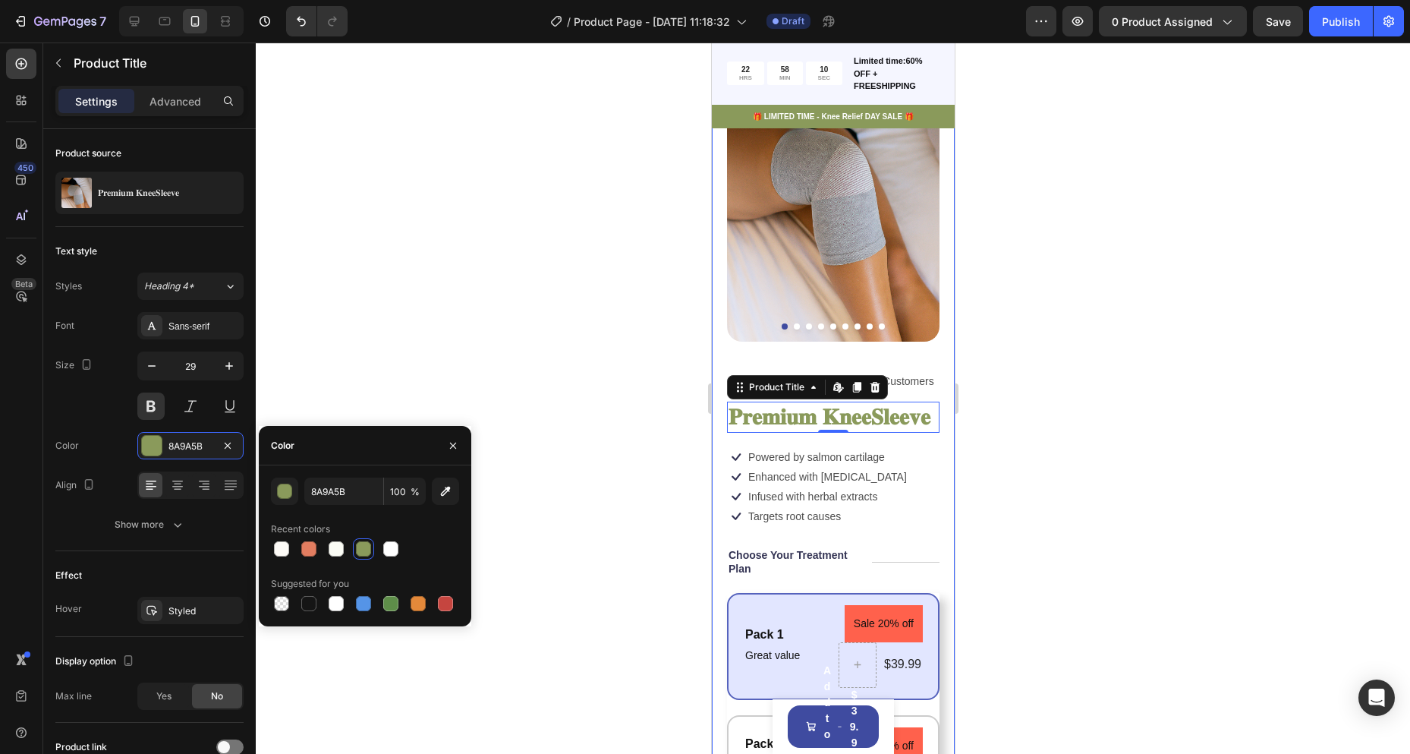
click at [414, 493] on span "%" at bounding box center [415, 492] width 9 height 14
click at [295, 496] on button "button" at bounding box center [284, 490] width 27 height 27
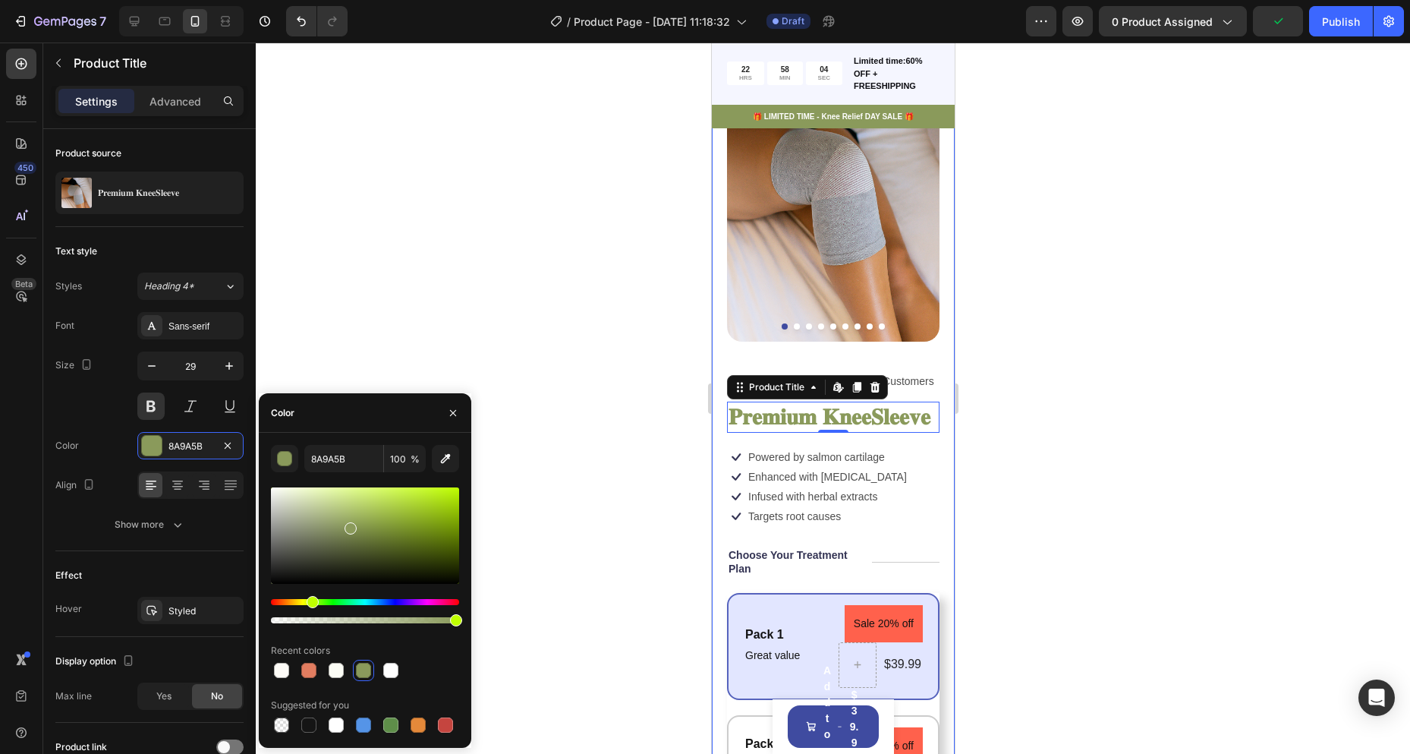
drag, startPoint x: 458, startPoint y: 622, endPoint x: 539, endPoint y: 597, distance: 85.0
click at [539, 0] on div "7 Version history / Product Page - [DATE] 11:18:32 Draft Preview 0 product assi…" at bounding box center [705, 0] width 1410 height 0
click at [348, 534] on div at bounding box center [351, 537] width 12 height 12
type input "74824C"
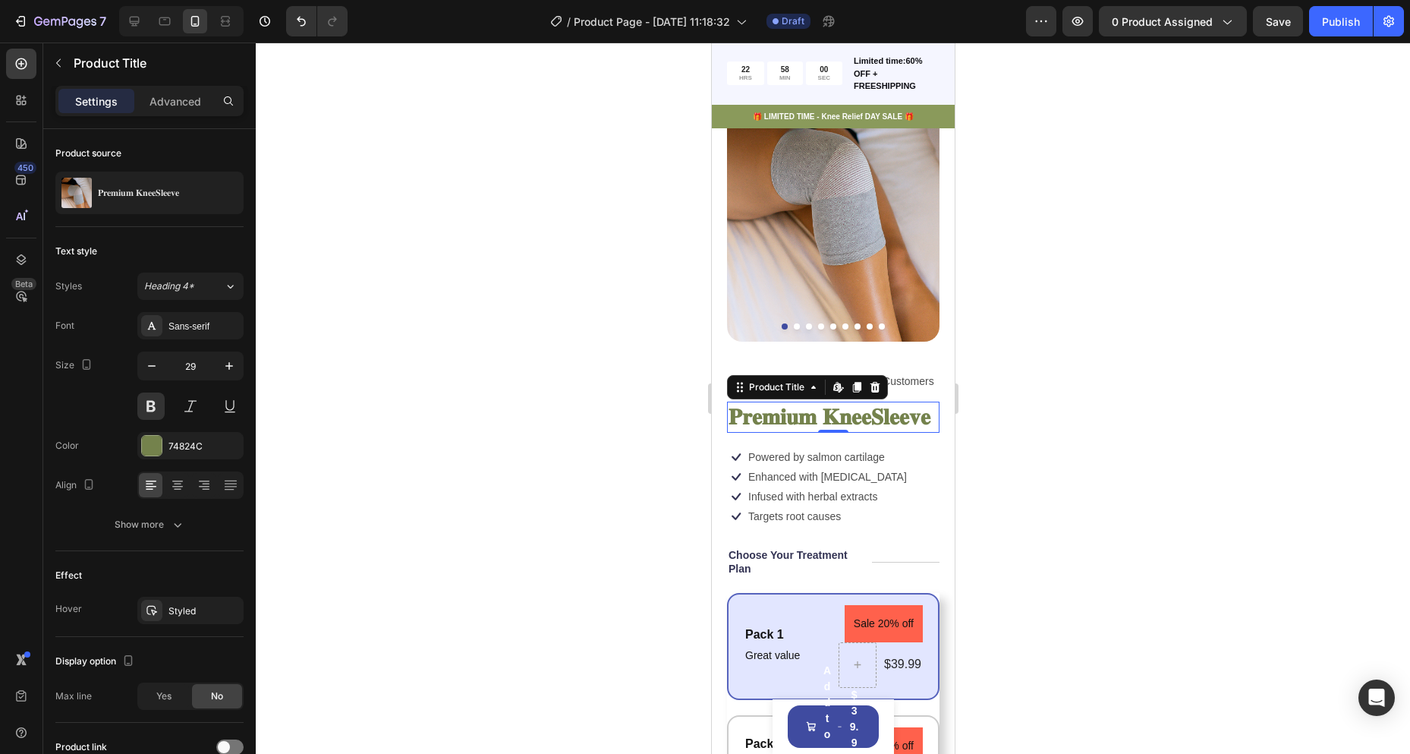
click at [1086, 463] on div at bounding box center [833, 398] width 1155 height 711
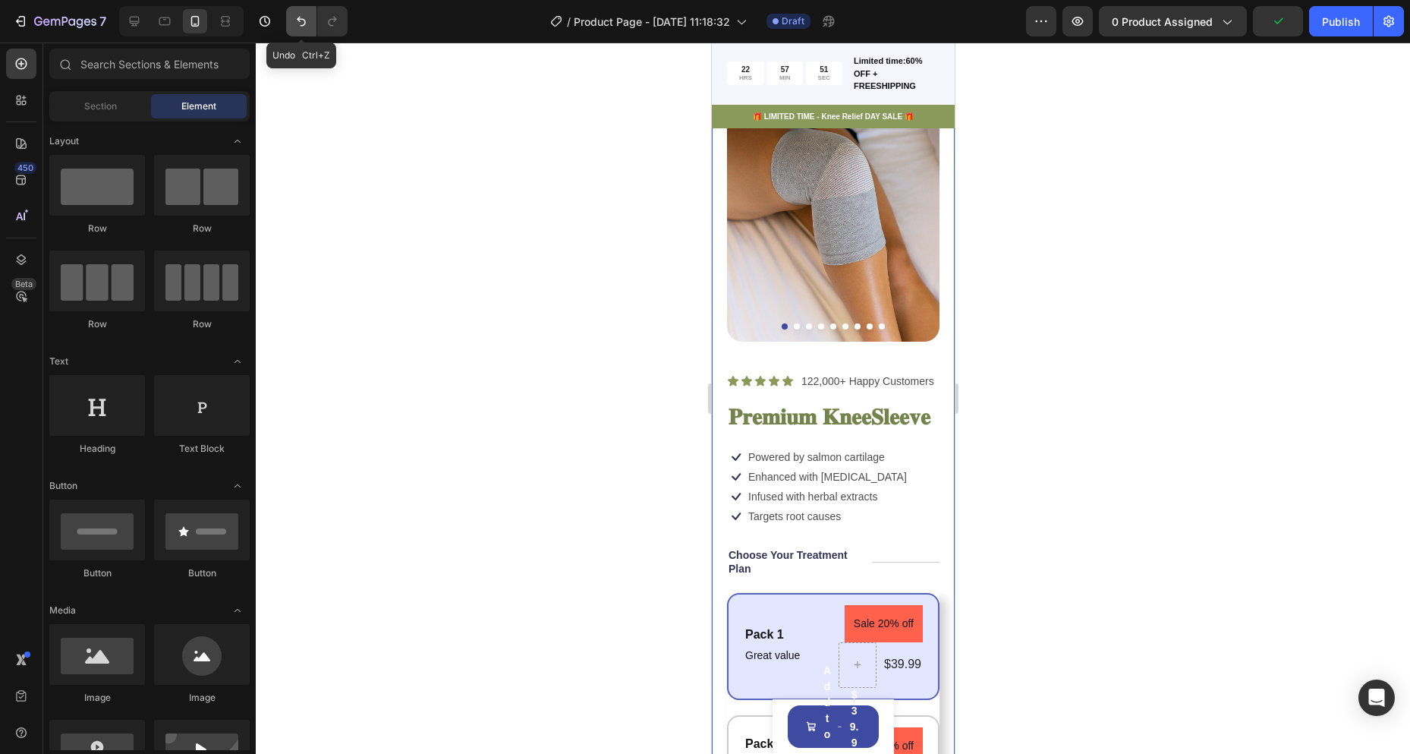
click at [297, 27] on icon "Undo/Redo" at bounding box center [301, 21] width 15 height 15
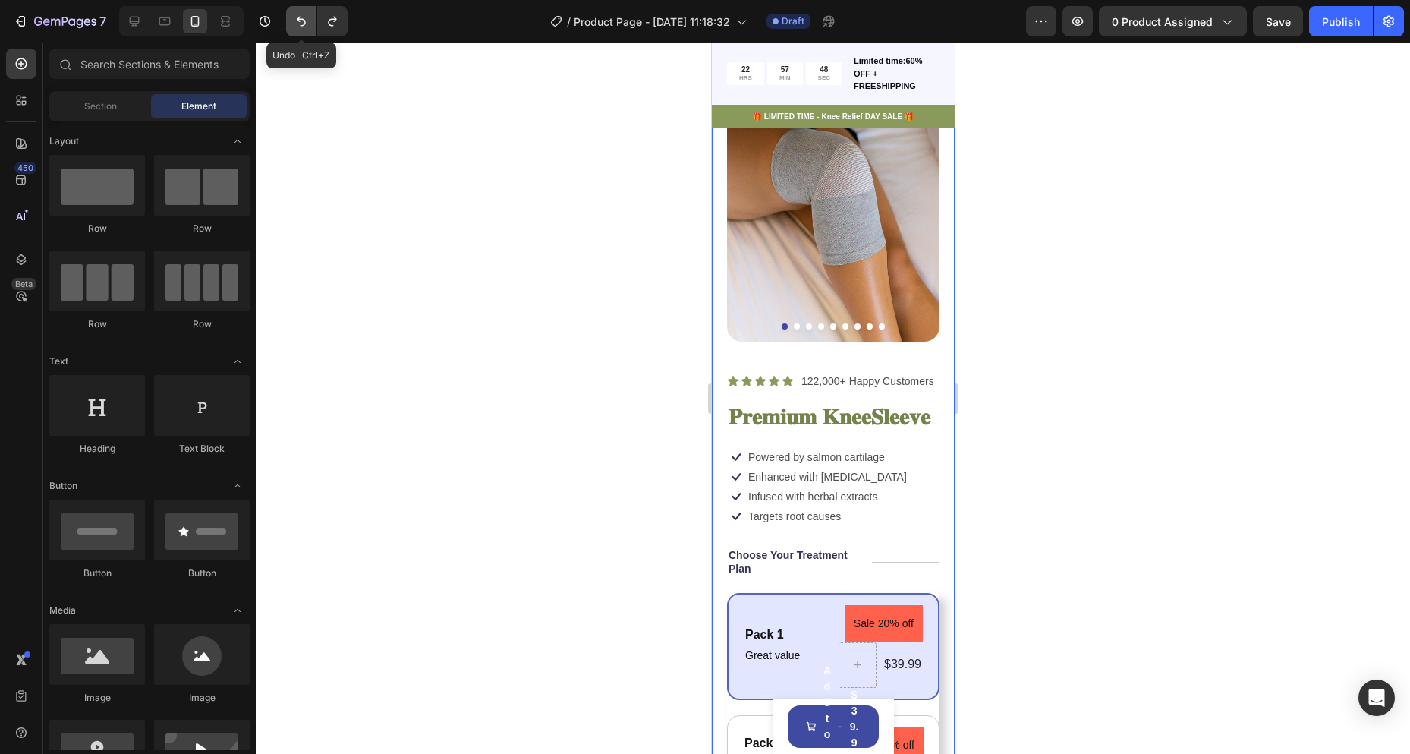
click at [297, 27] on icon "Undo/Redo" at bounding box center [301, 21] width 15 height 15
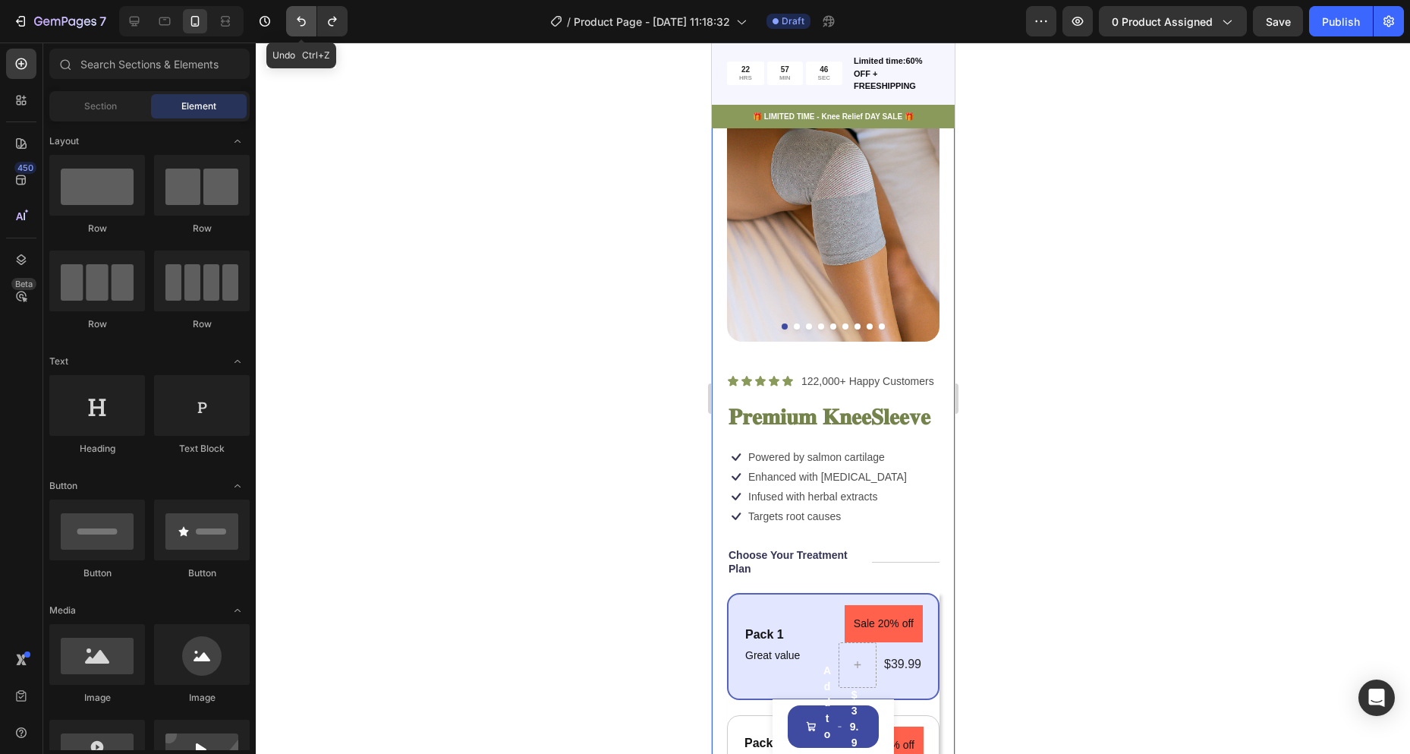
click at [297, 27] on icon "Undo/Redo" at bounding box center [301, 21] width 15 height 15
click at [336, 27] on icon "Undo/Redo" at bounding box center [332, 21] width 15 height 15
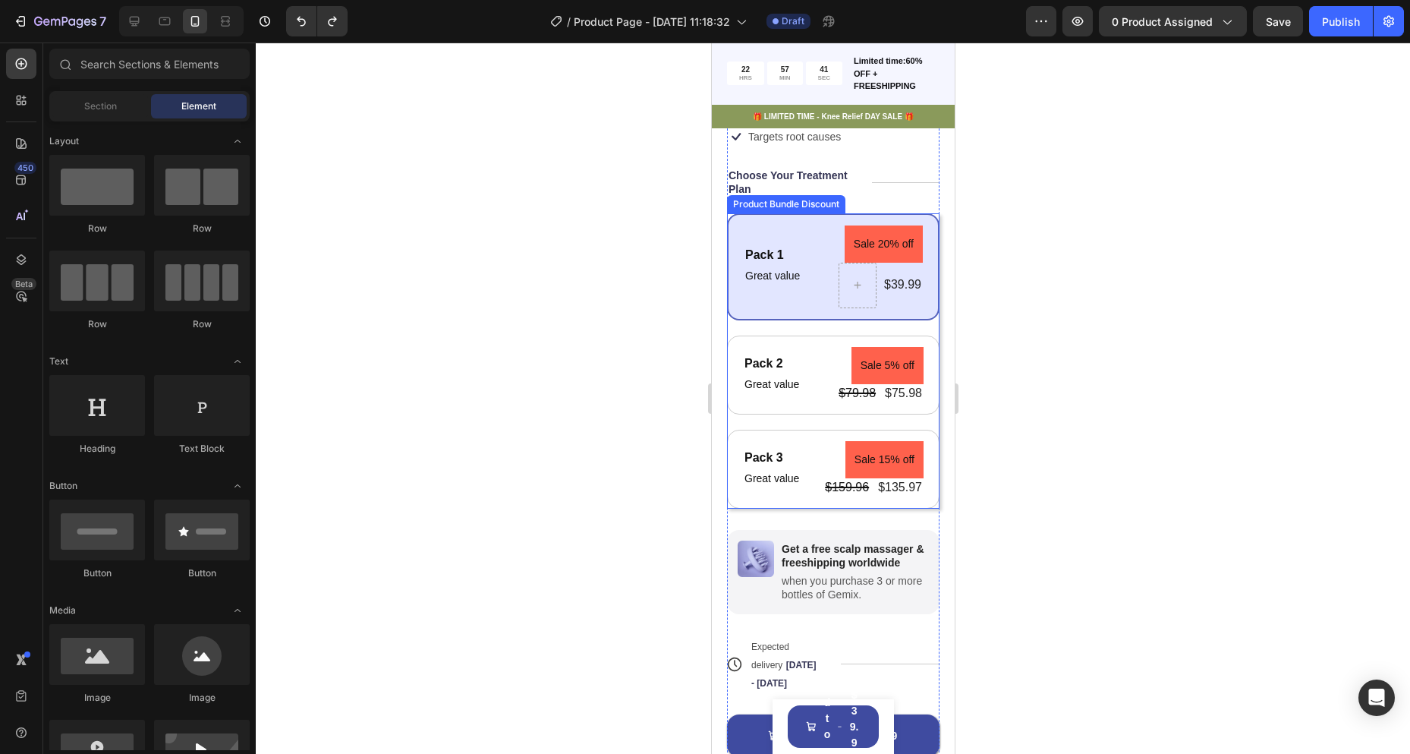
scroll to position [759, 0]
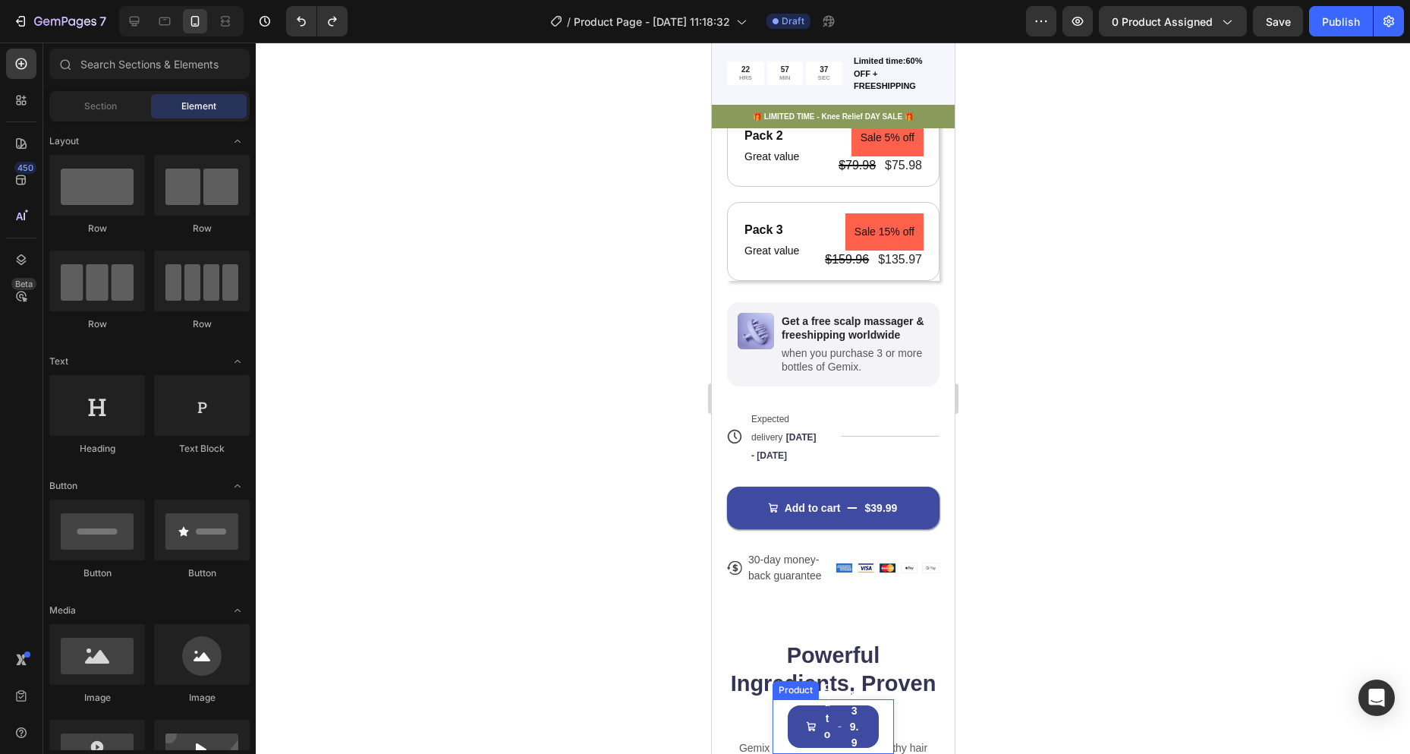
click at [880, 732] on div "Product Images 𝐏𝐫𝐞𝐦𝐢𝐮𝐦 𝐊𝐧𝐞𝐞𝐒𝐥𝐞𝐞𝐯𝐞 Product Title $39.99 Product Price Product Pr…" at bounding box center [832, 726] width 121 height 55
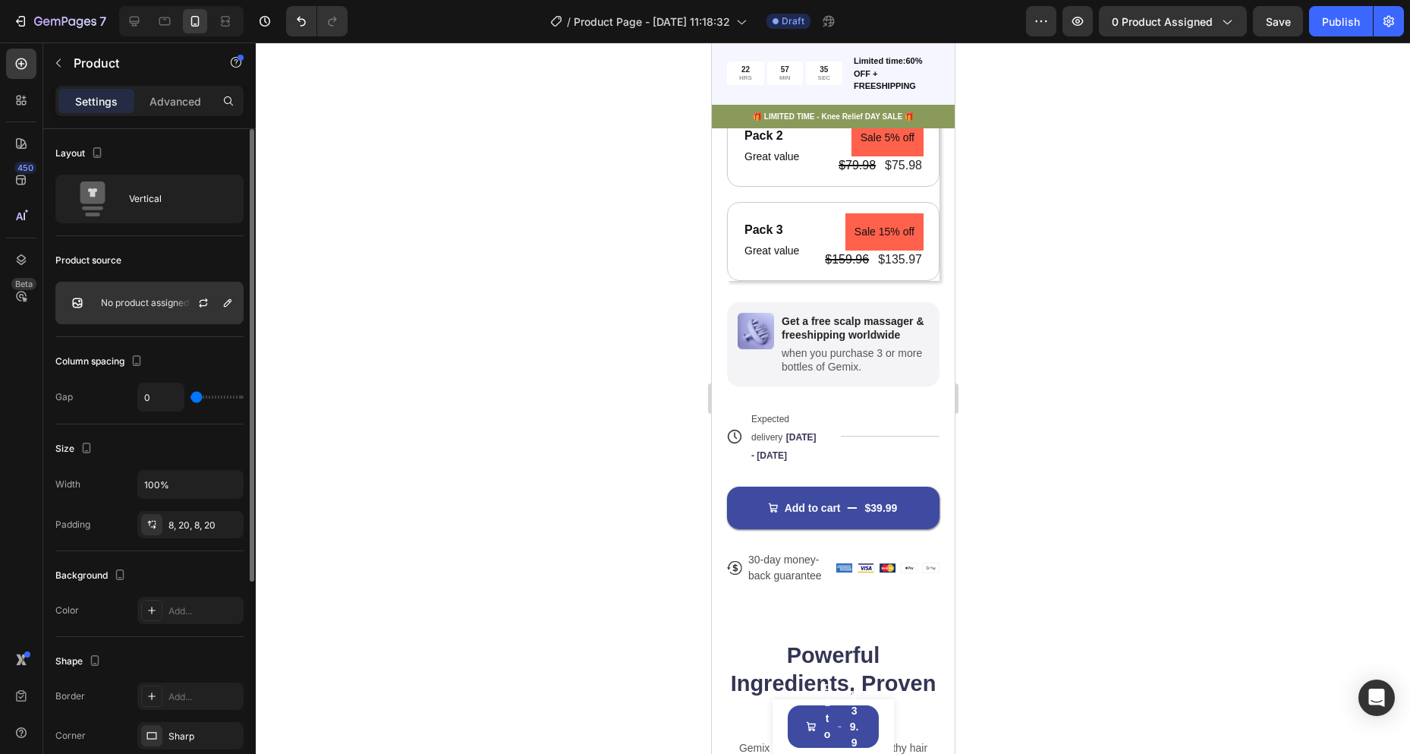
click at [150, 314] on div "No product assigned" at bounding box center [149, 303] width 188 height 43
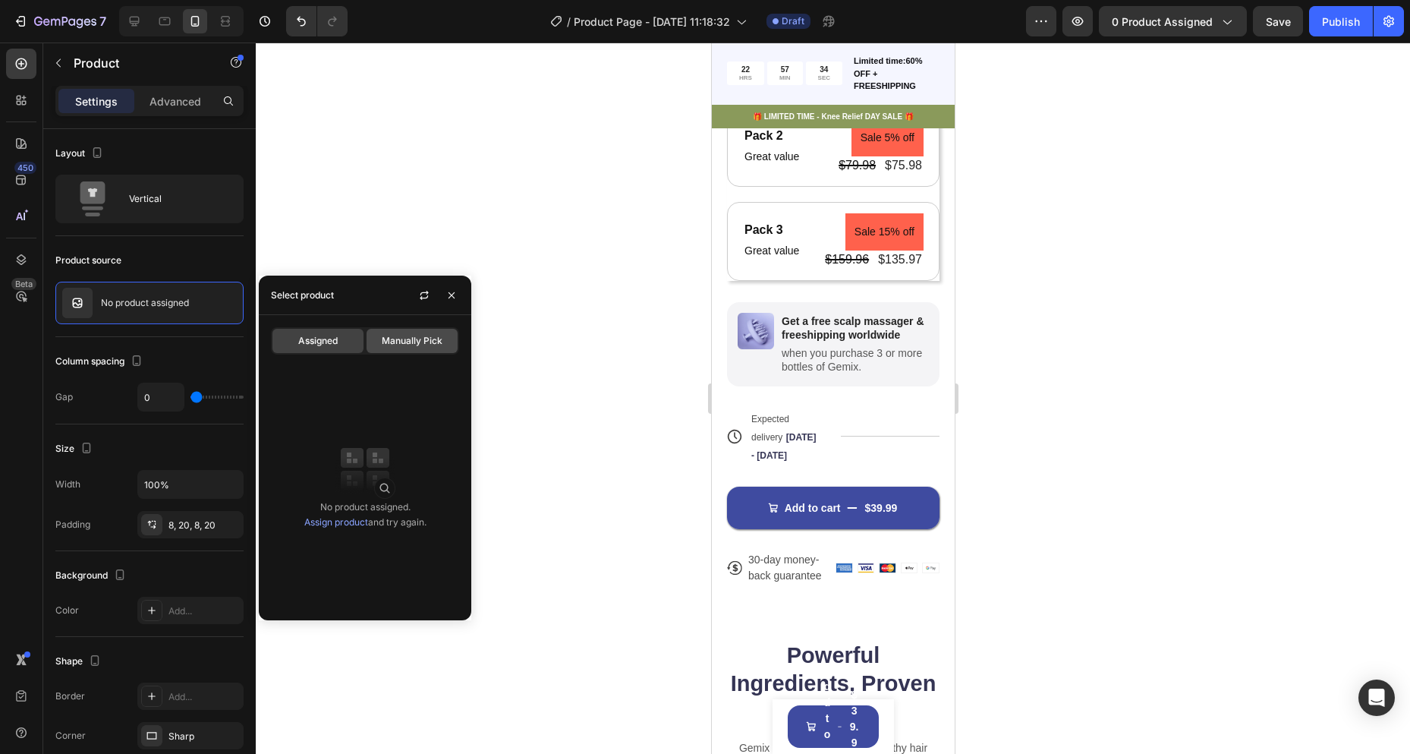
click at [440, 329] on div "Manually Pick" at bounding box center [412, 341] width 91 height 24
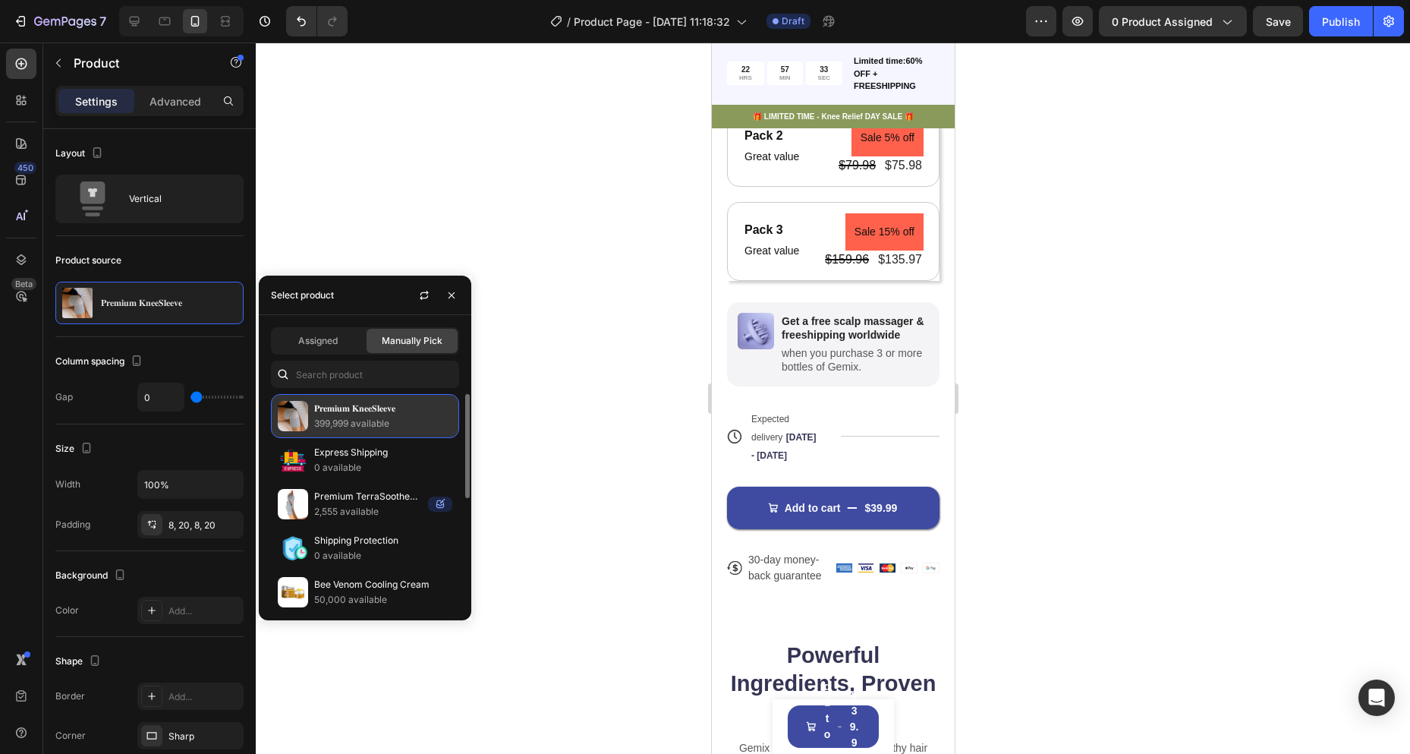
click at [358, 413] on p "𝐏𝐫𝐞𝐦𝐢𝐮𝐦 𝐊𝐧𝐞𝐞𝐒𝐥𝐞𝐞𝐯𝐞" at bounding box center [383, 408] width 138 height 15
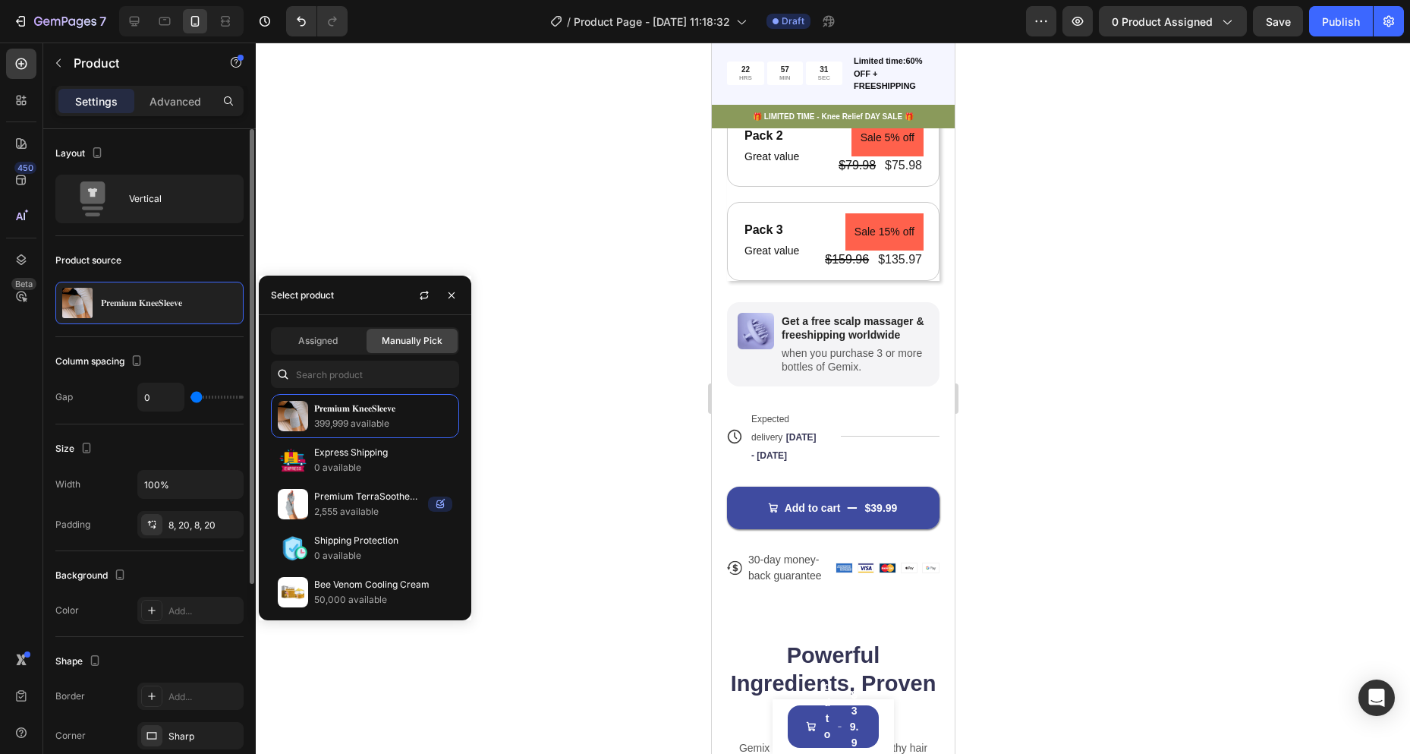
click at [218, 342] on div "Column spacing Gap 0" at bounding box center [149, 380] width 188 height 87
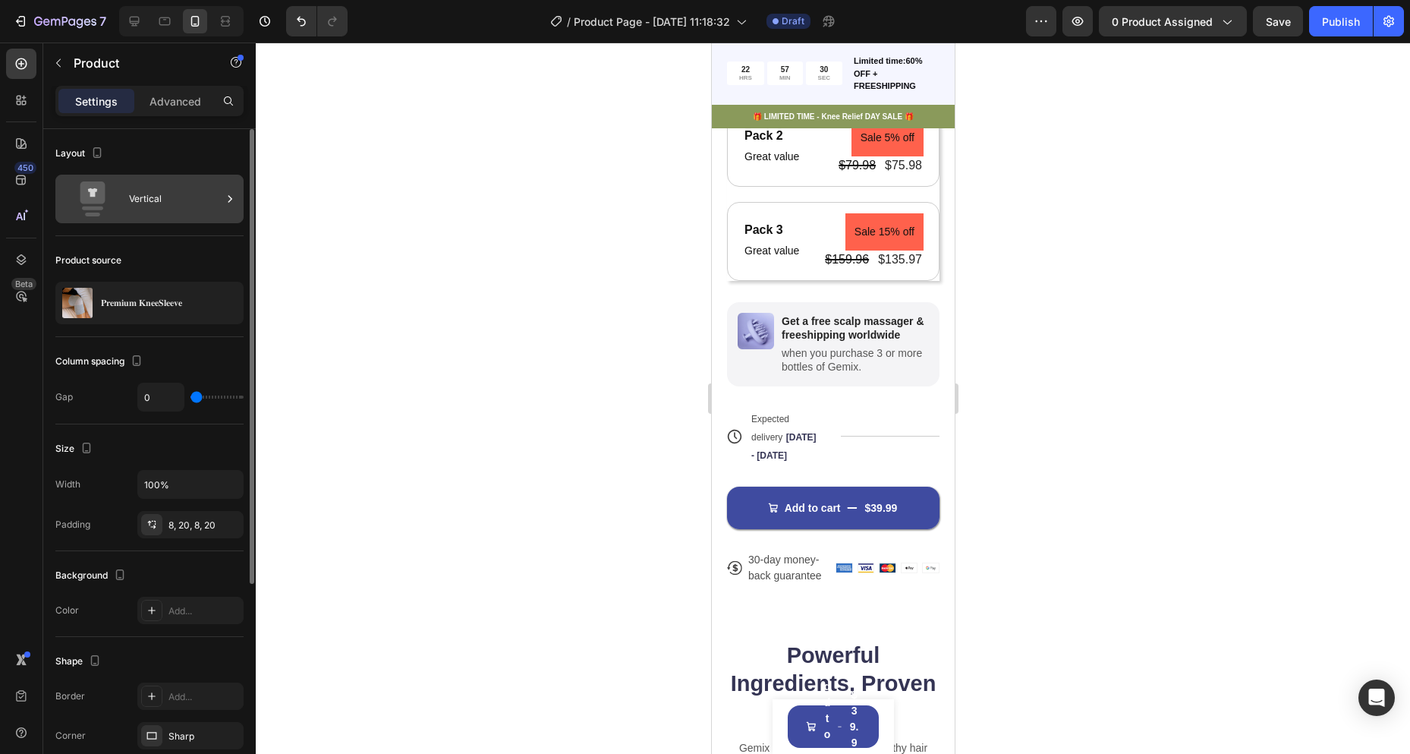
click at [178, 210] on div "Vertical" at bounding box center [175, 198] width 93 height 35
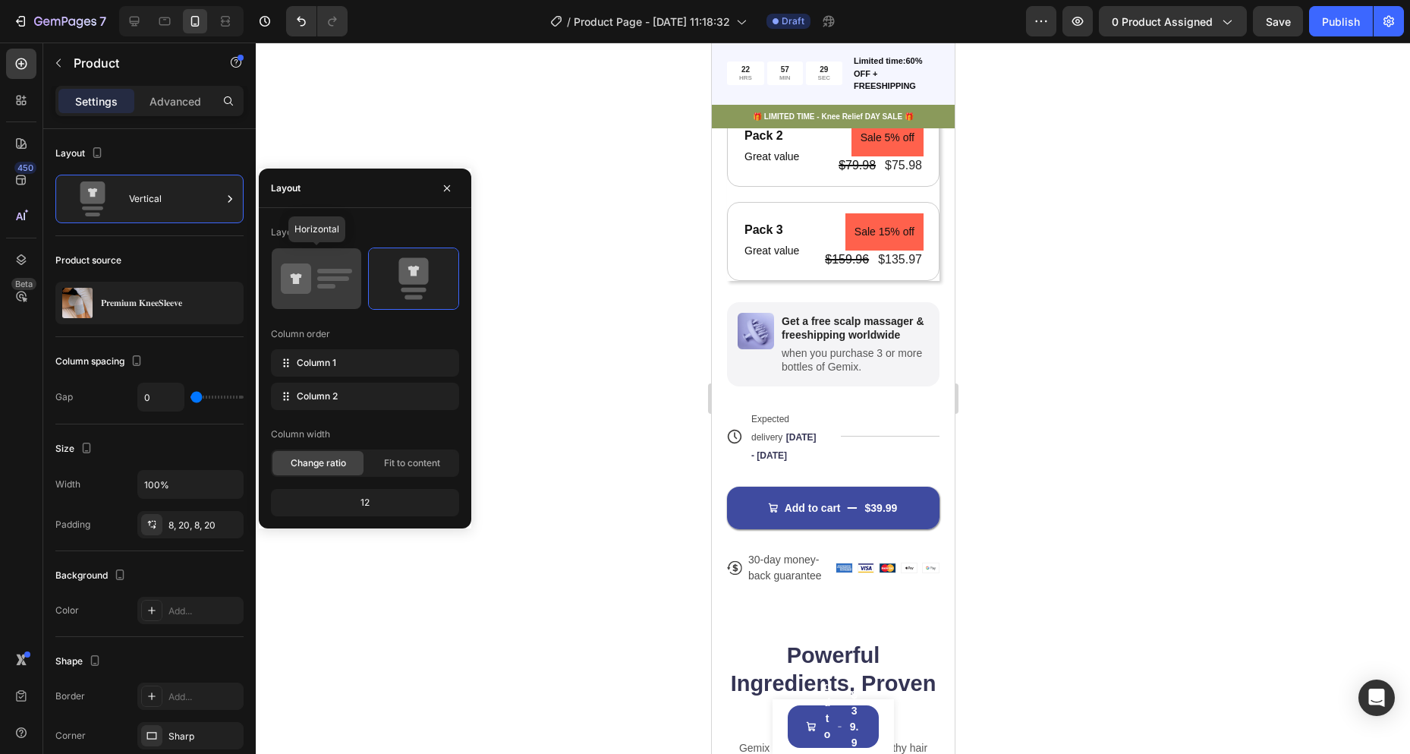
click at [310, 282] on icon at bounding box center [296, 278] width 30 height 30
type input "12"
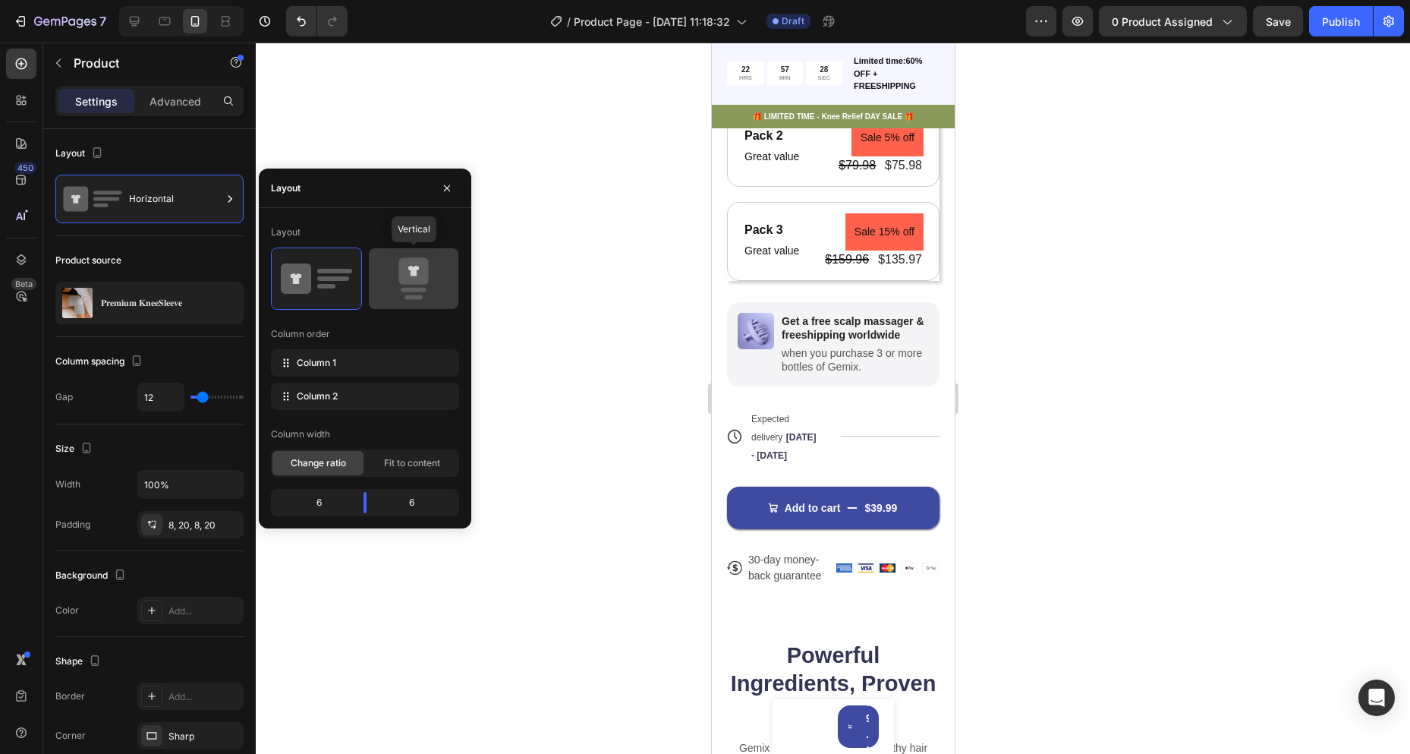
click at [438, 274] on icon at bounding box center [413, 278] width 71 height 43
type input "0"
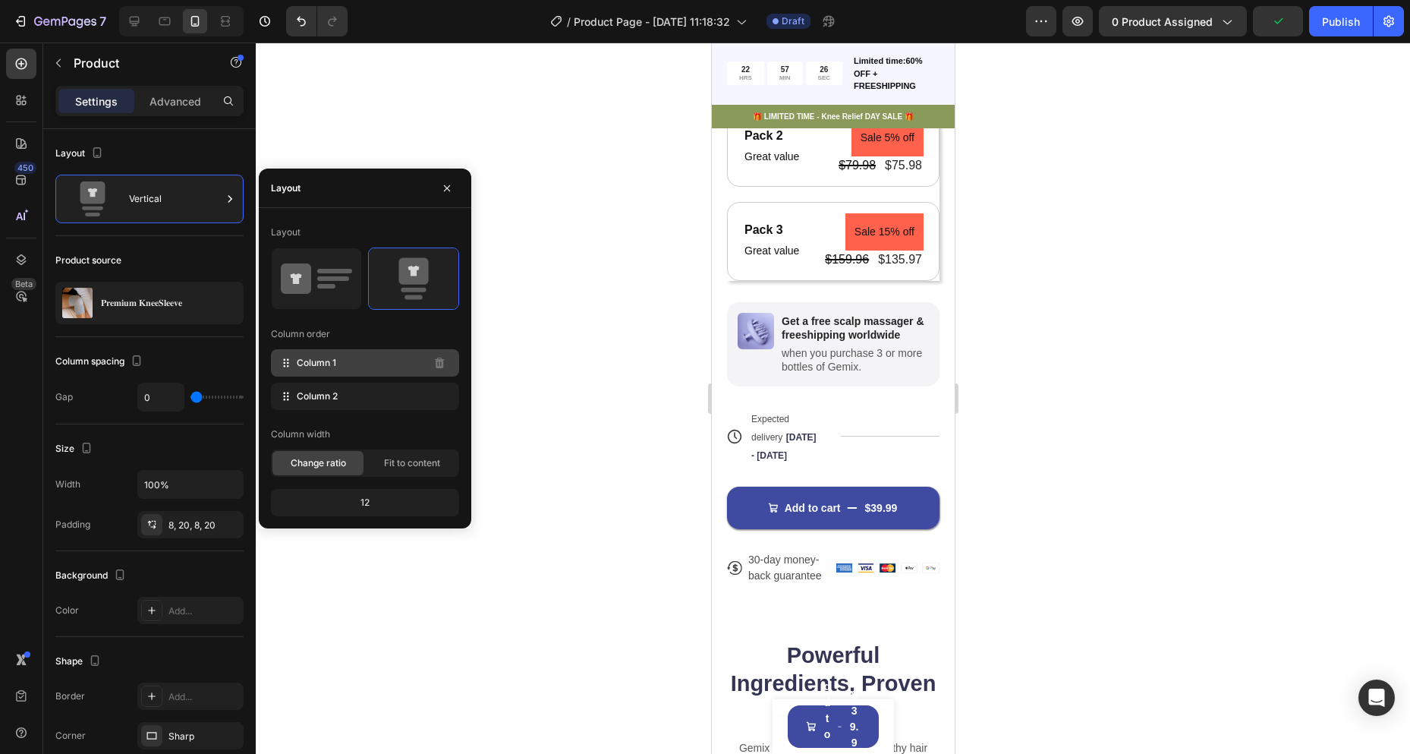
click at [355, 366] on div "Column 1" at bounding box center [365, 362] width 188 height 27
drag, startPoint x: 359, startPoint y: 362, endPoint x: 367, endPoint y: 392, distance: 31.3
drag, startPoint x: 367, startPoint y: 392, endPoint x: 364, endPoint y: 359, distance: 33.5
click at [374, 469] on div "Fit to content" at bounding box center [412, 463] width 91 height 24
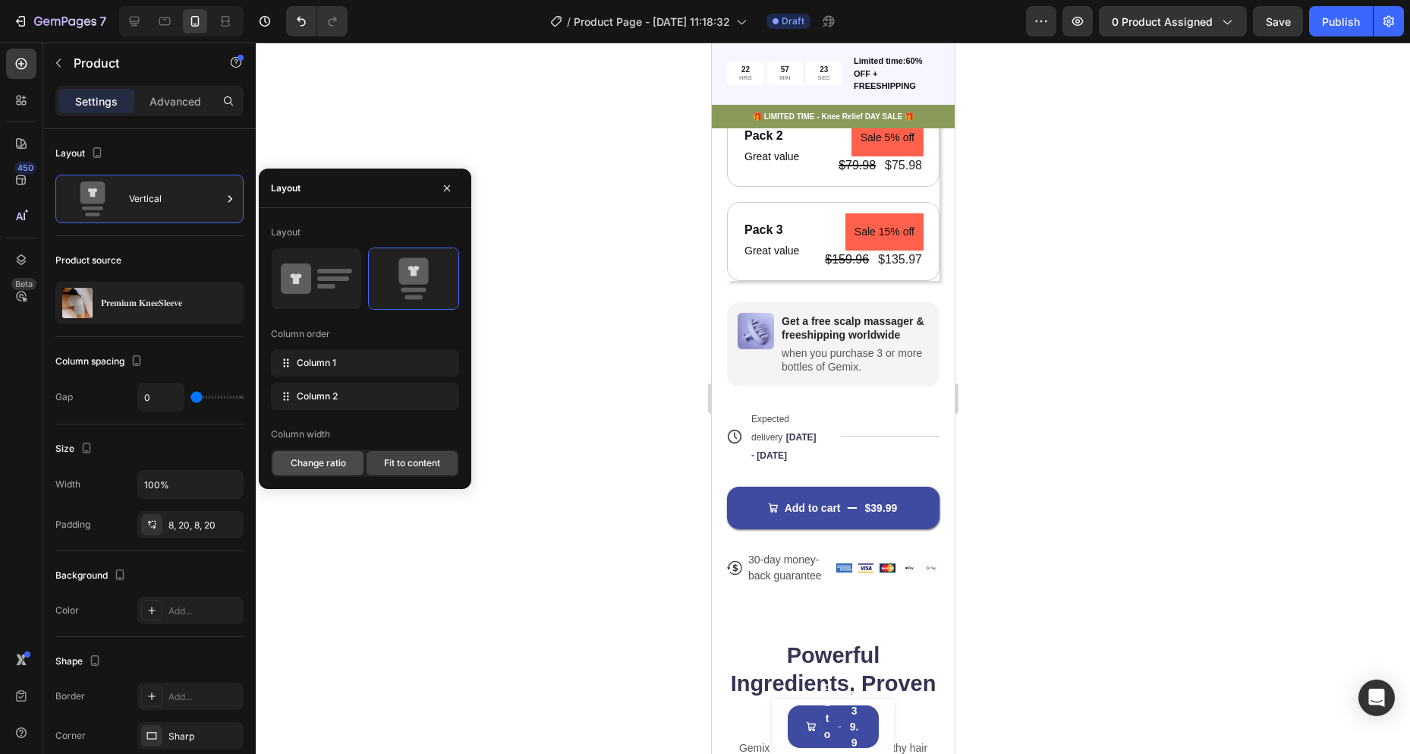
click at [332, 464] on span "Change ratio" at bounding box center [318, 463] width 55 height 14
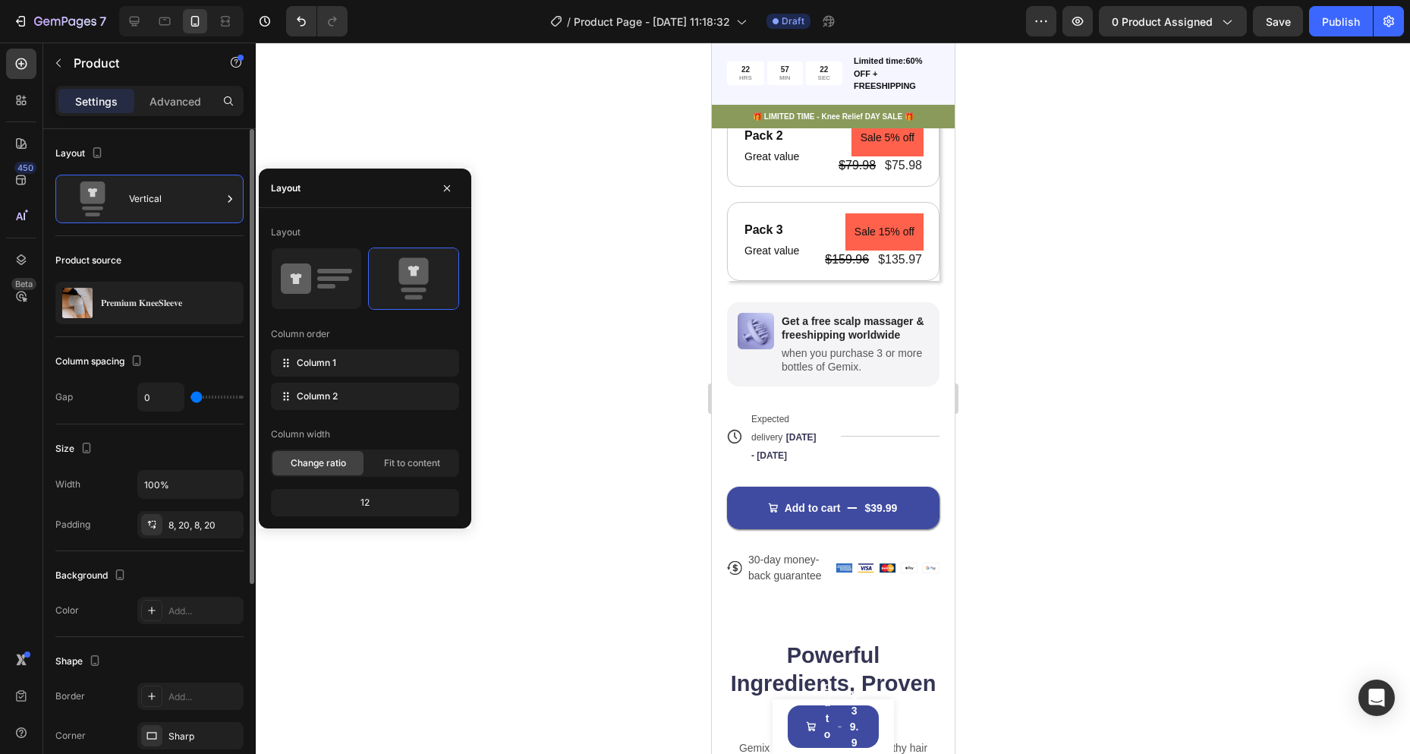
click at [149, 449] on div "Size" at bounding box center [149, 448] width 188 height 24
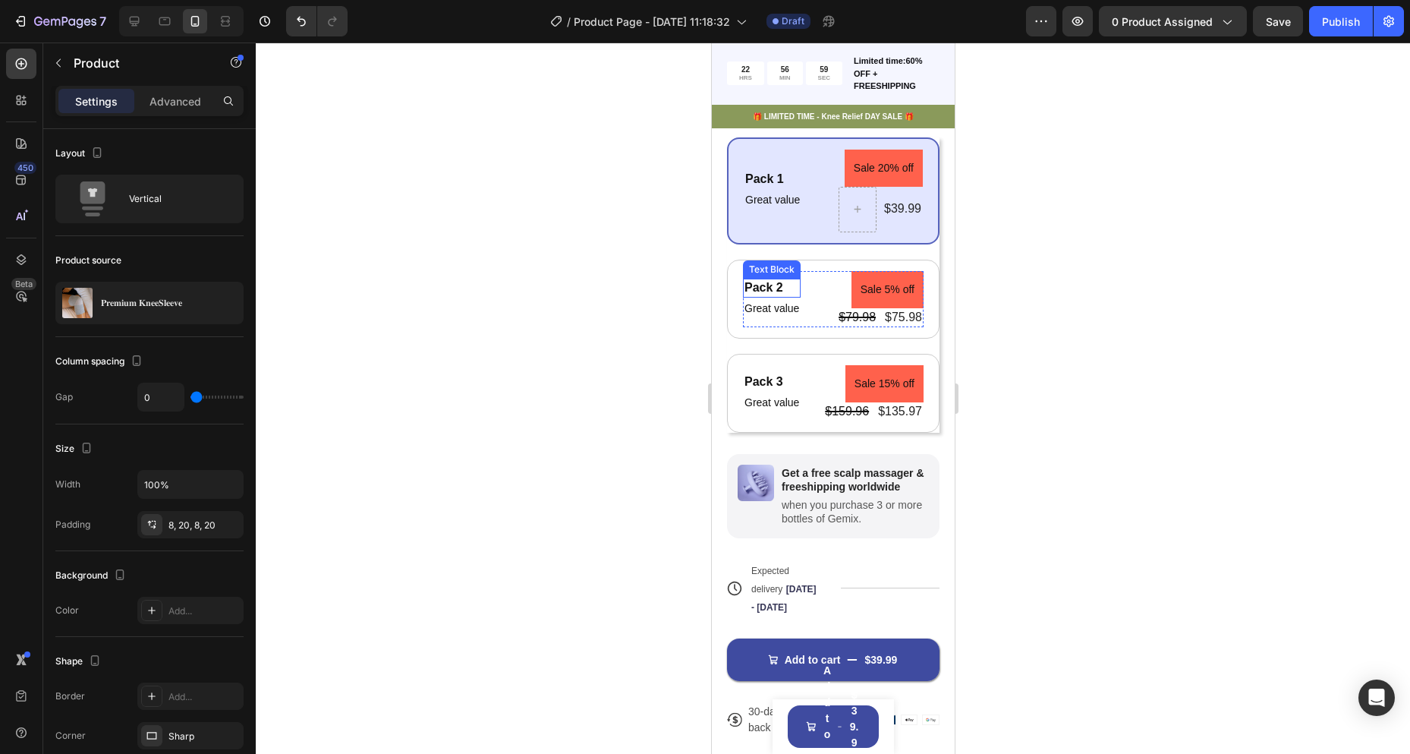
scroll to position [455, 0]
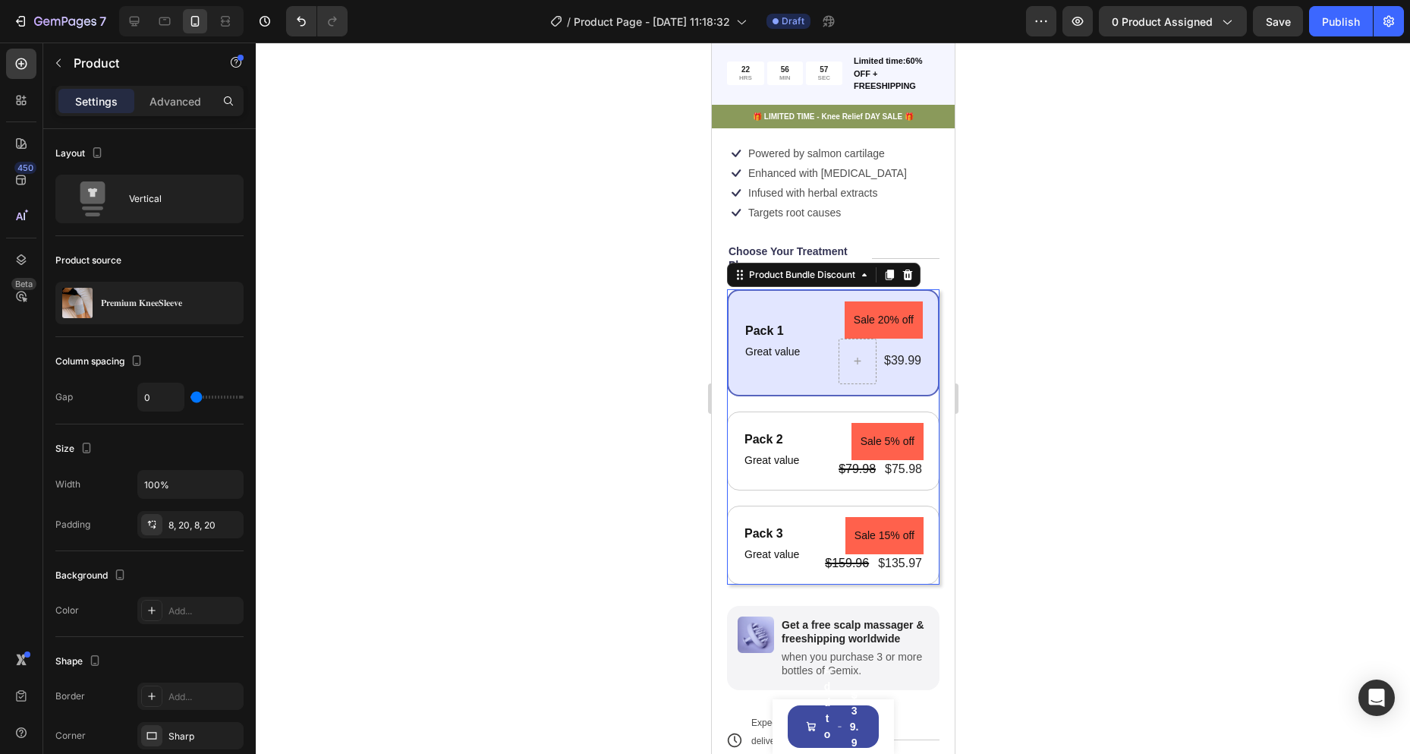
click at [818, 427] on div "Pack 1 Text Block Great value Text Block Sale 20% off Product Badge $39.99 Prod…" at bounding box center [832, 436] width 213 height 295
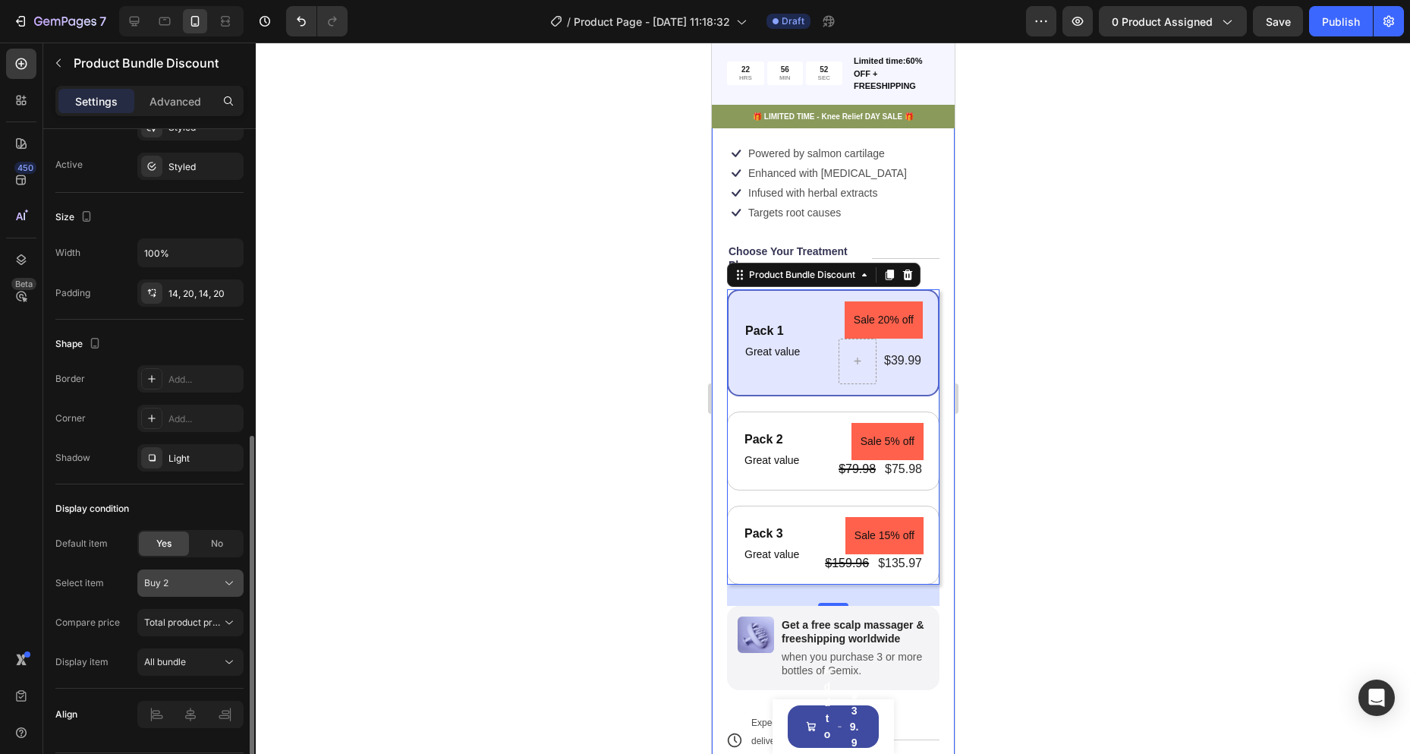
scroll to position [654, 0]
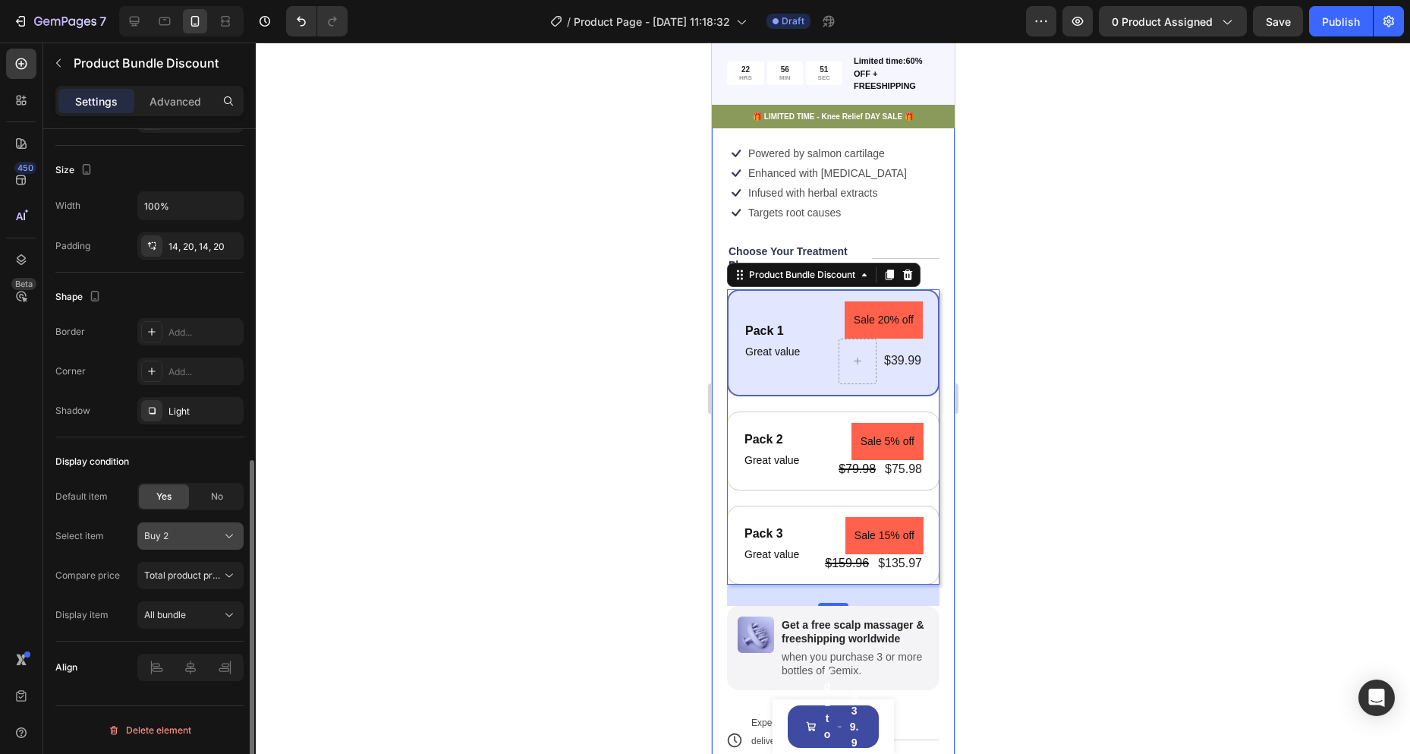
click at [175, 538] on div "Buy 2" at bounding box center [181, 536] width 74 height 14
click at [199, 632] on div "Buy 4" at bounding box center [187, 627] width 88 height 14
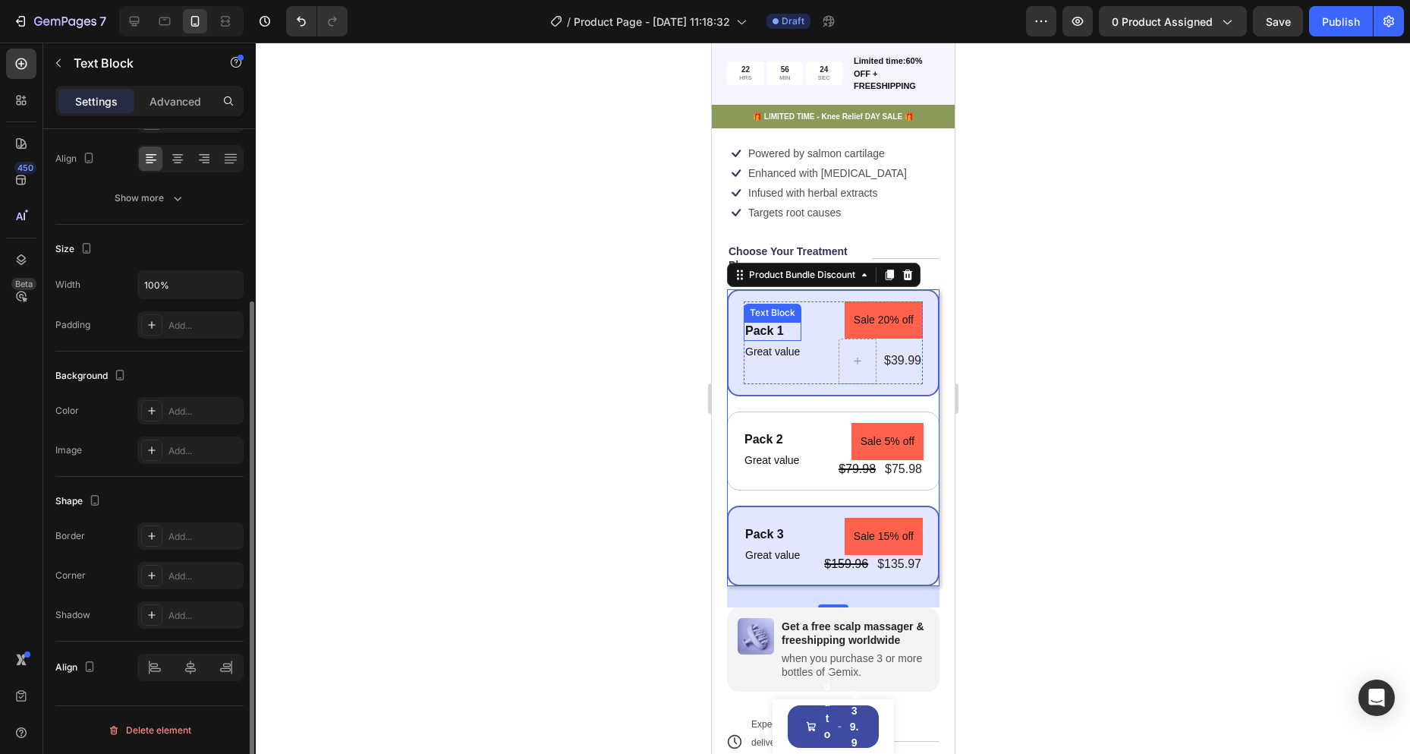
click at [761, 341] on div "Pack 1" at bounding box center [772, 331] width 58 height 19
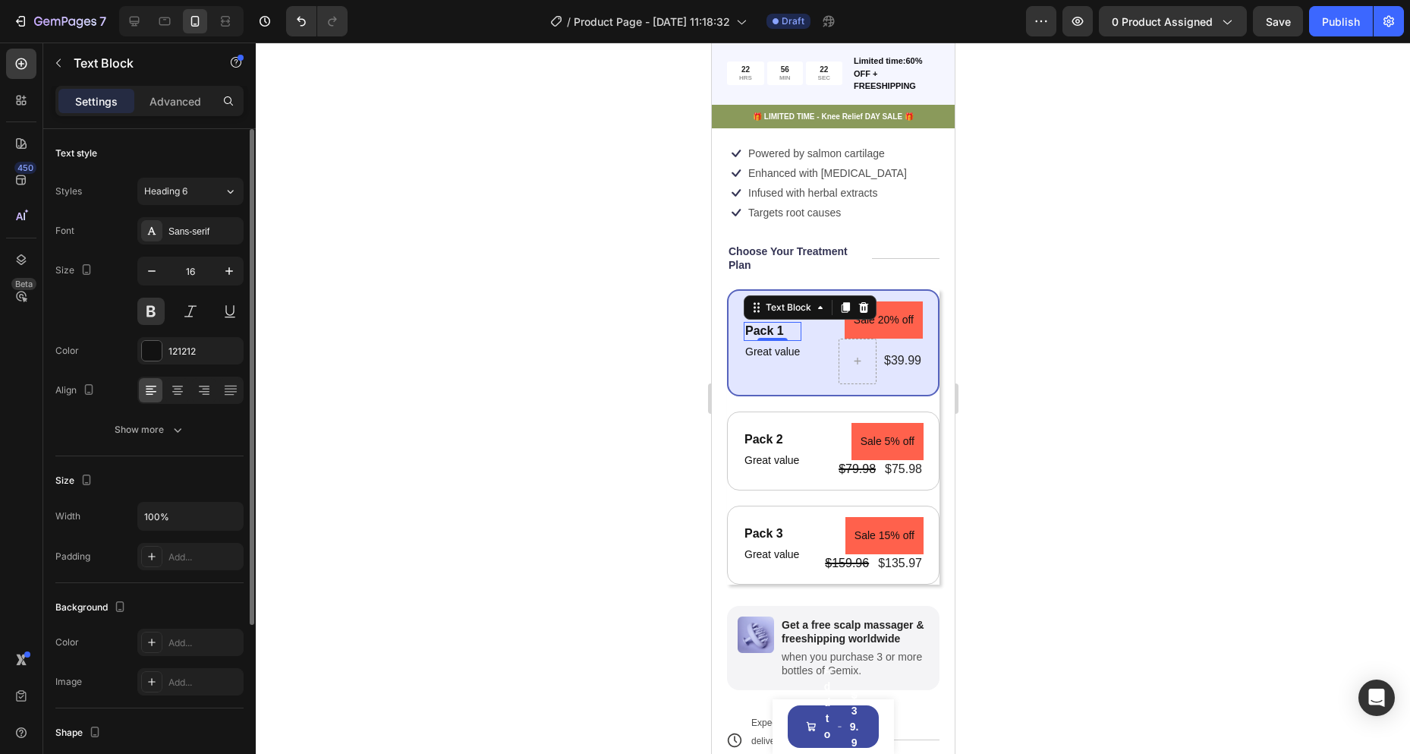
click at [770, 341] on div "Pack 1" at bounding box center [772, 331] width 58 height 19
drag, startPoint x: 779, startPoint y: 360, endPoint x: 728, endPoint y: 361, distance: 50.9
click at [729, 361] on div "Pack 1 Text Block 0 Great value Text Block Sale 20% off Product Badge $39.99 Pr…" at bounding box center [832, 342] width 213 height 107
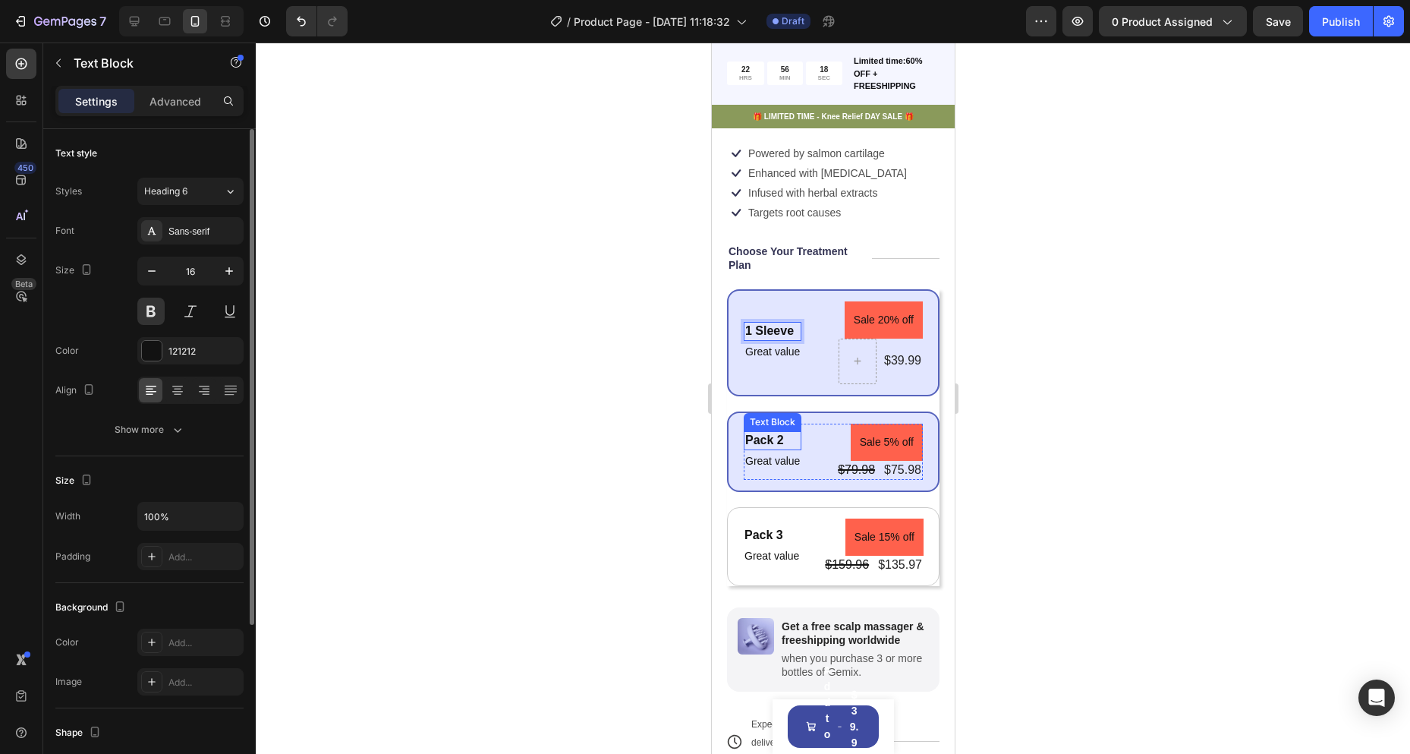
click at [761, 450] on div "Pack 2" at bounding box center [772, 440] width 58 height 19
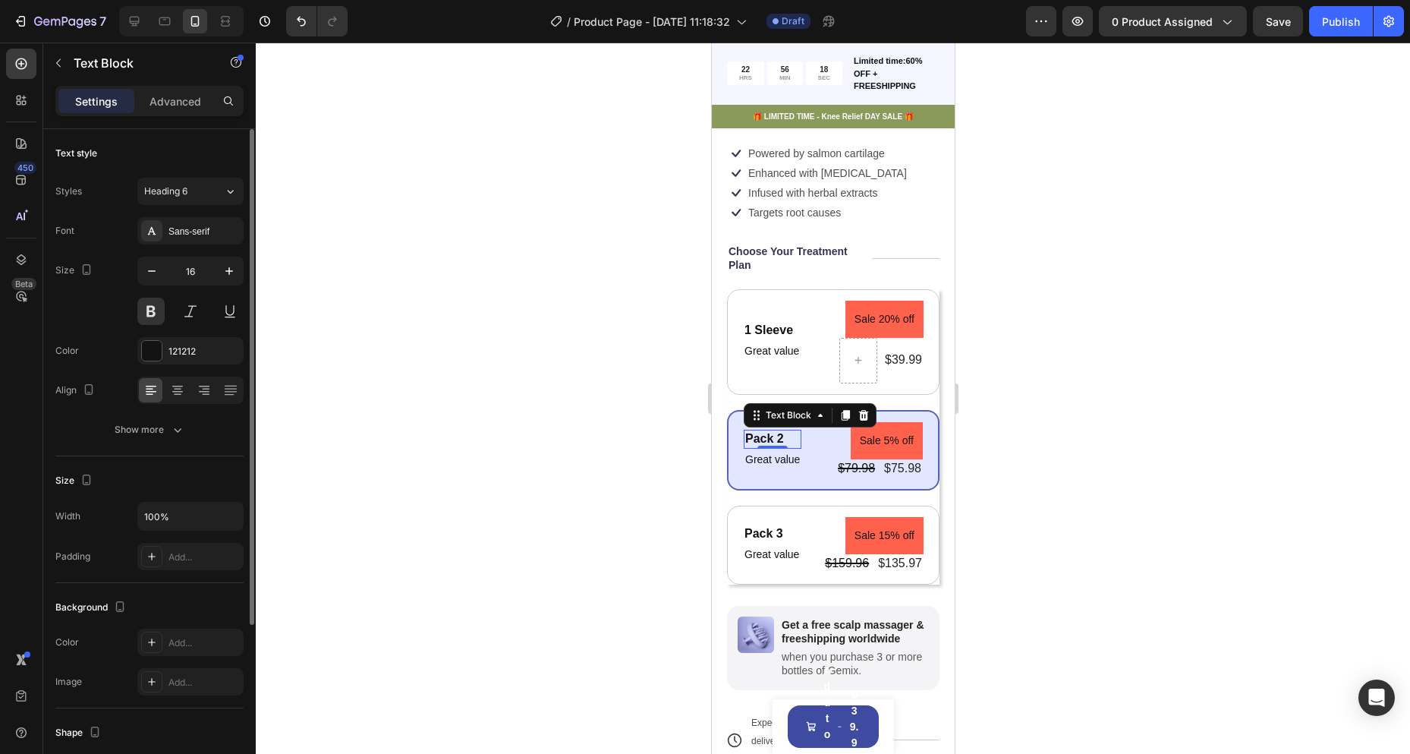
click at [765, 449] on div "Pack 2" at bounding box center [772, 439] width 58 height 19
click at [765, 447] on p "Pack 2" at bounding box center [772, 439] width 55 height 16
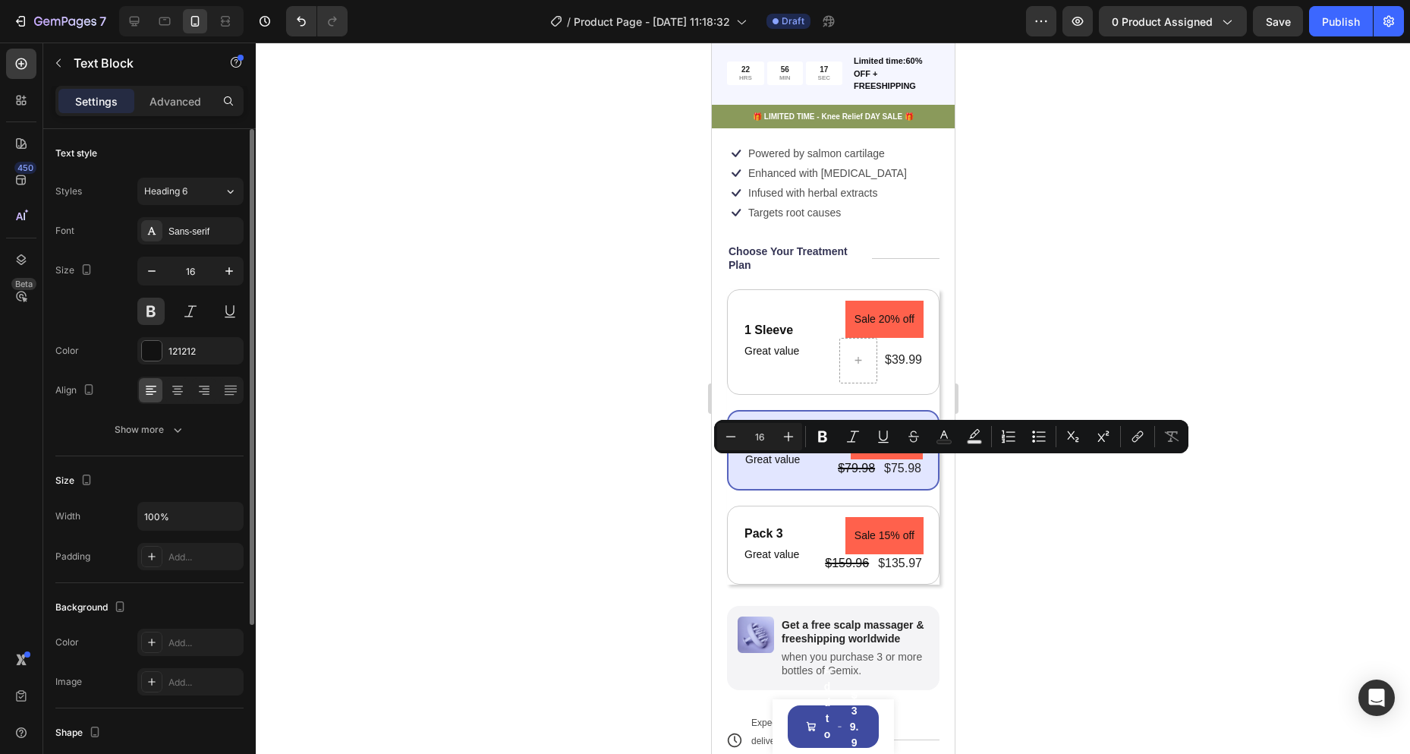
click at [792, 447] on p "Pack 2" at bounding box center [772, 439] width 55 height 16
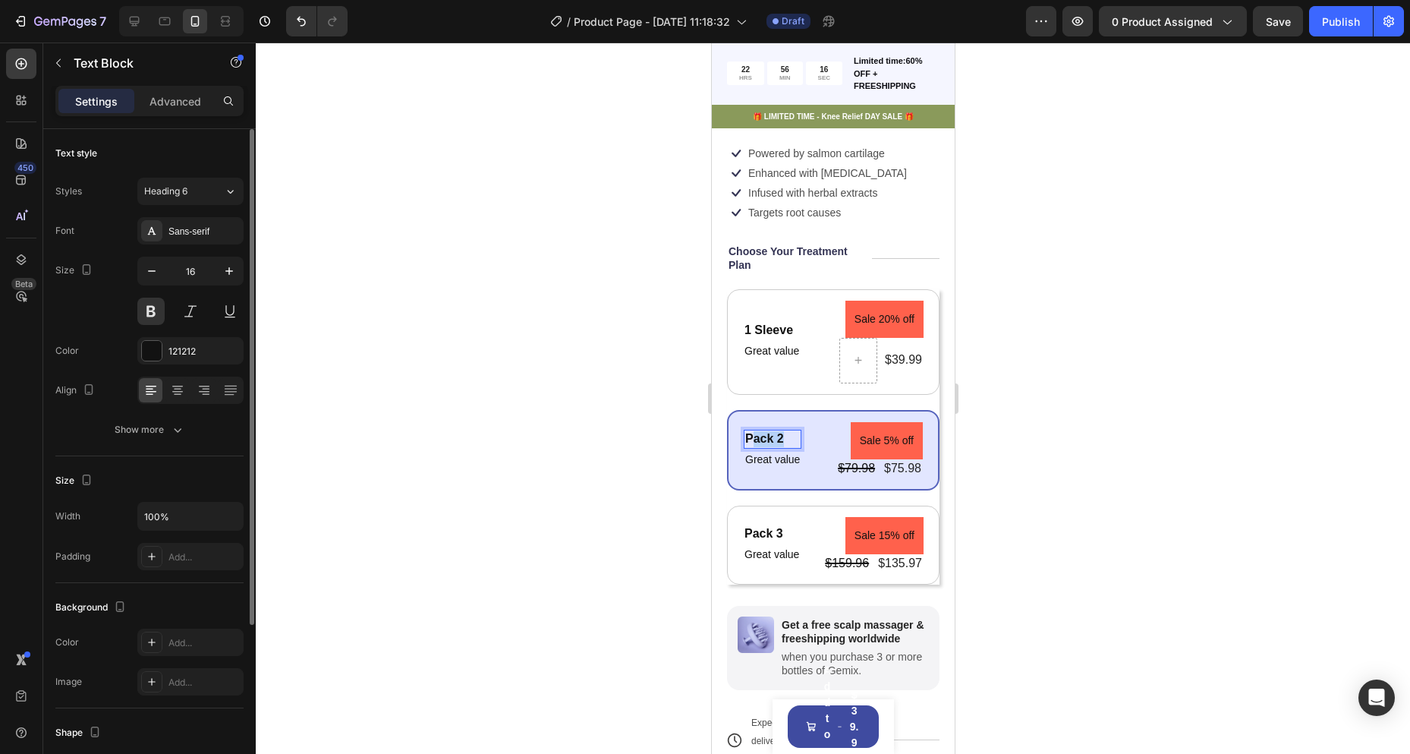
drag, startPoint x: 777, startPoint y: 468, endPoint x: 744, endPoint y: 474, distance: 33.2
click at [752, 447] on p "Pack 2" at bounding box center [772, 439] width 55 height 16
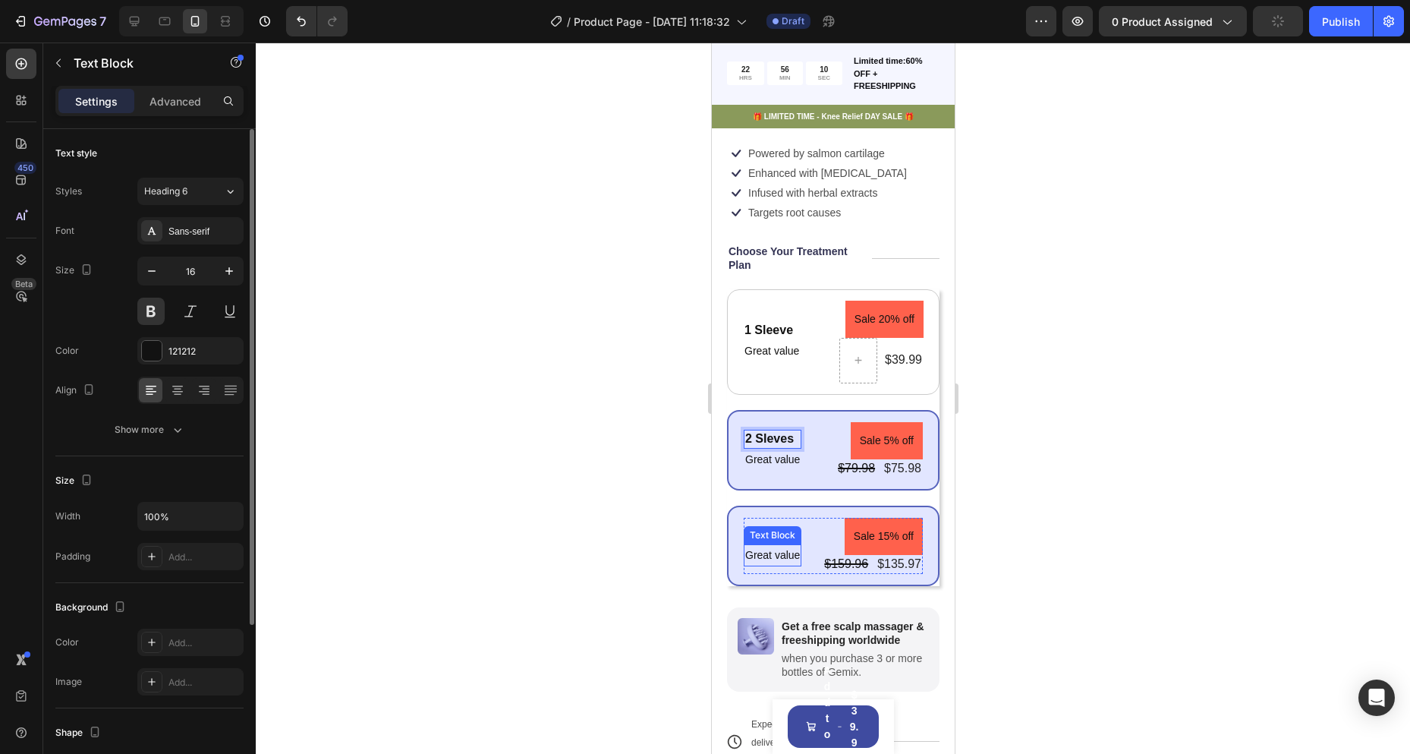
click at [764, 542] on div "Text Block" at bounding box center [772, 535] width 52 height 14
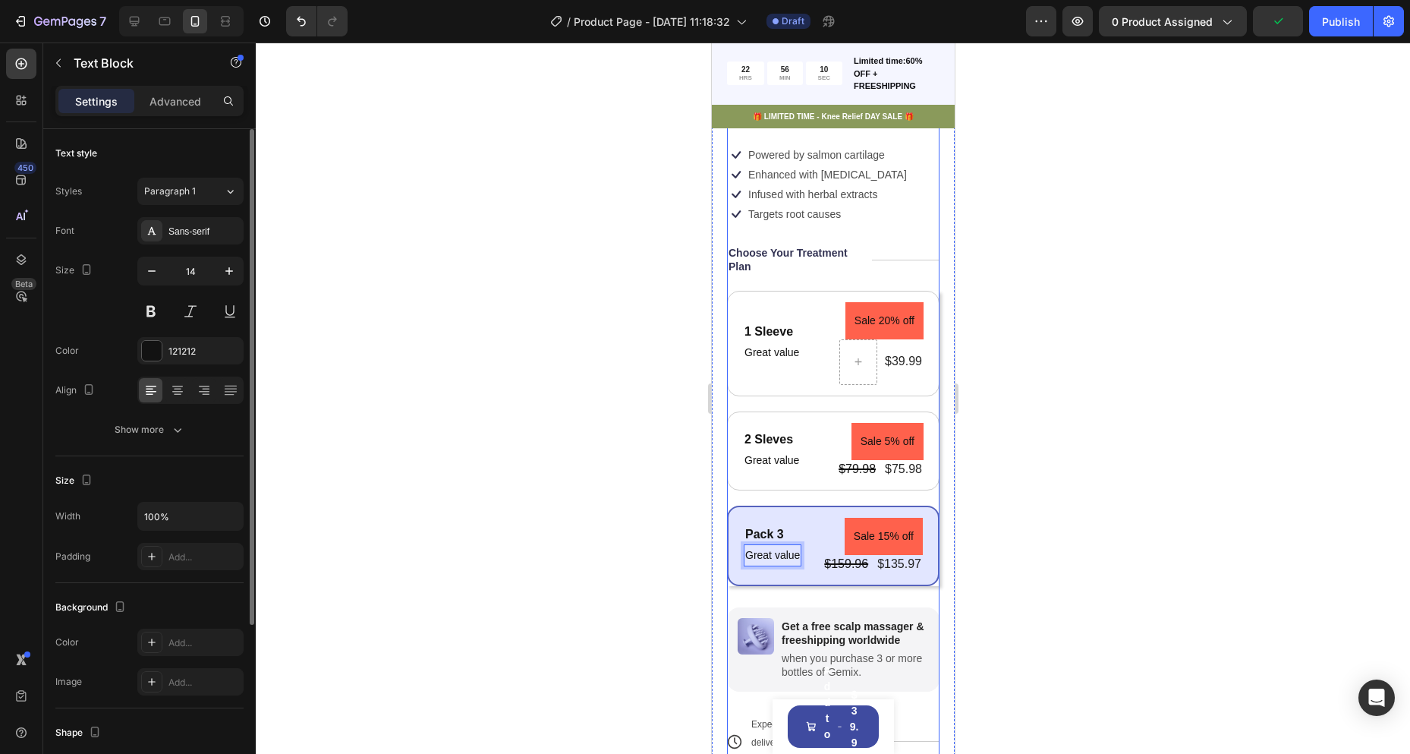
click at [808, 586] on div "Pack 3 Text Block Great value Text Block Row 2 cols Product Bundle Discount Pro…" at bounding box center [832, 546] width 213 height 80
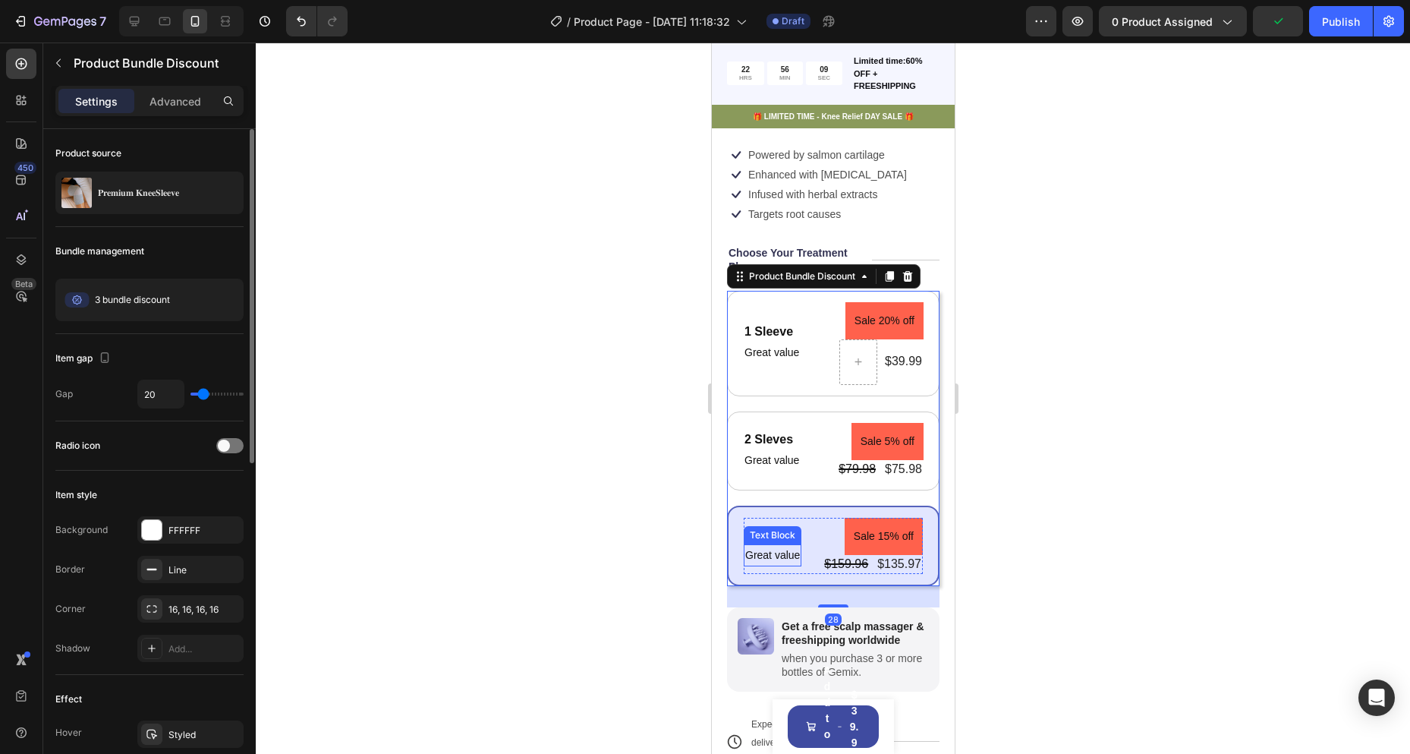
click at [776, 542] on div "Text Block" at bounding box center [772, 535] width 52 height 14
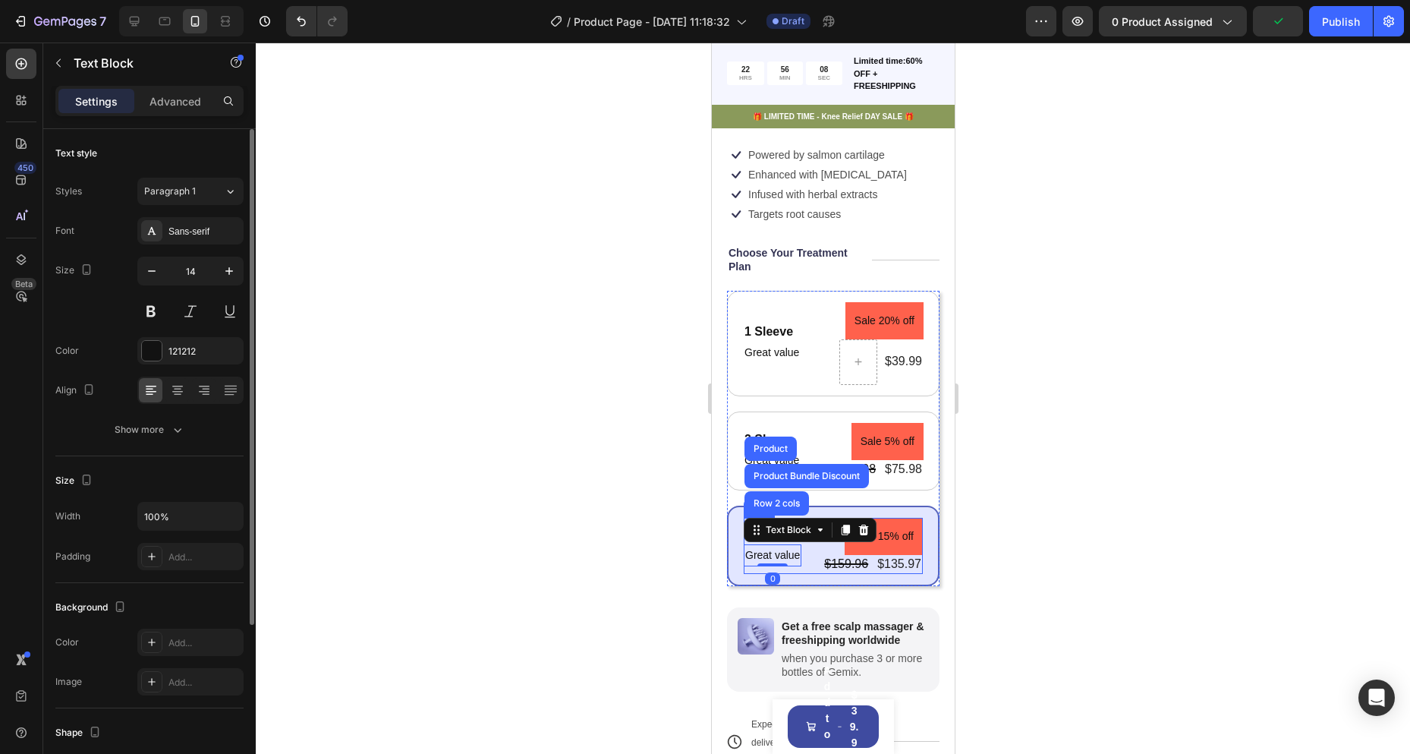
click at [792, 574] on div "Pack 3 Text Block Great value Text Block Row 2 cols Product Bundle Discount Pro…" at bounding box center [772, 546] width 58 height 56
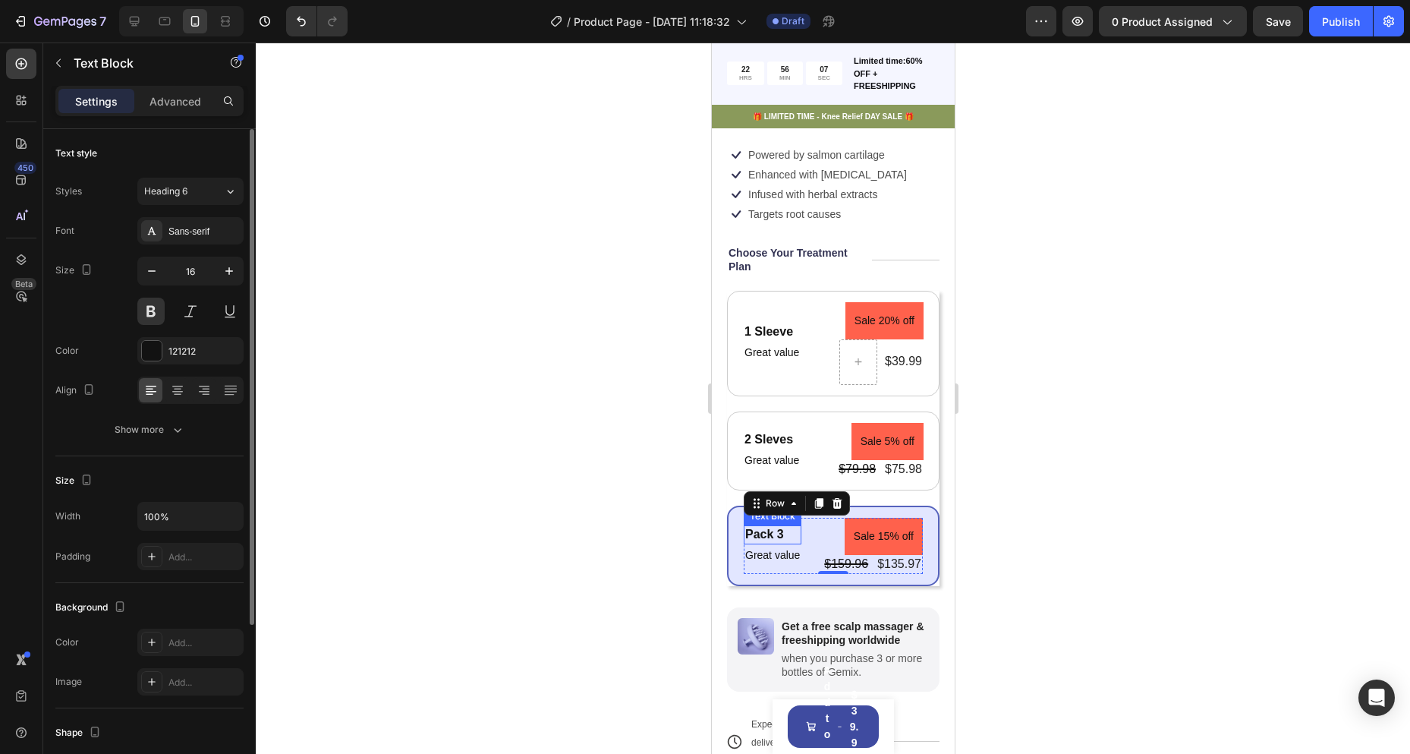
click at [764, 544] on div "Pack 3" at bounding box center [772, 534] width 58 height 19
click at [766, 550] on div "0" at bounding box center [771, 544] width 15 height 12
click at [766, 544] on div "Pack 3" at bounding box center [772, 534] width 58 height 19
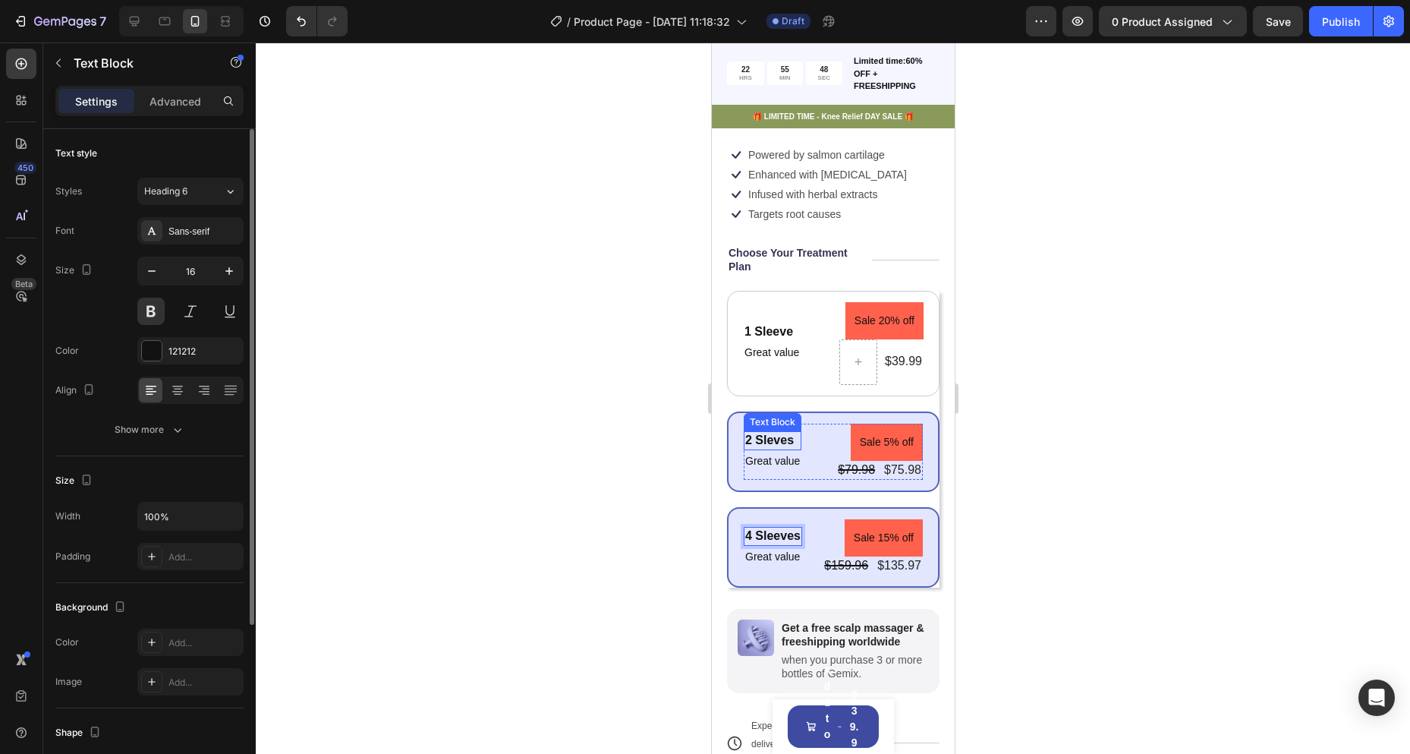
click at [767, 449] on p "2 Sleves" at bounding box center [772, 441] width 55 height 16
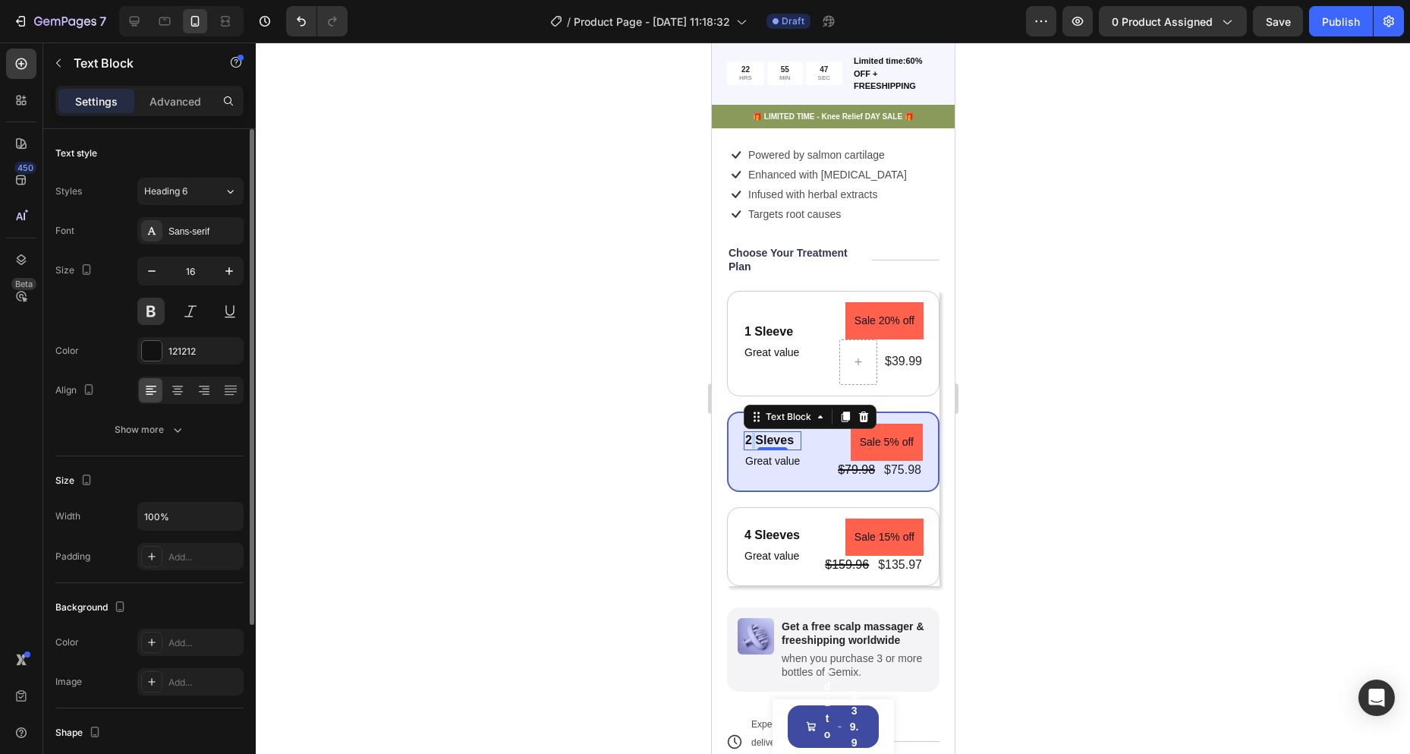
click at [752, 449] on p "2 Sleves" at bounding box center [772, 441] width 55 height 16
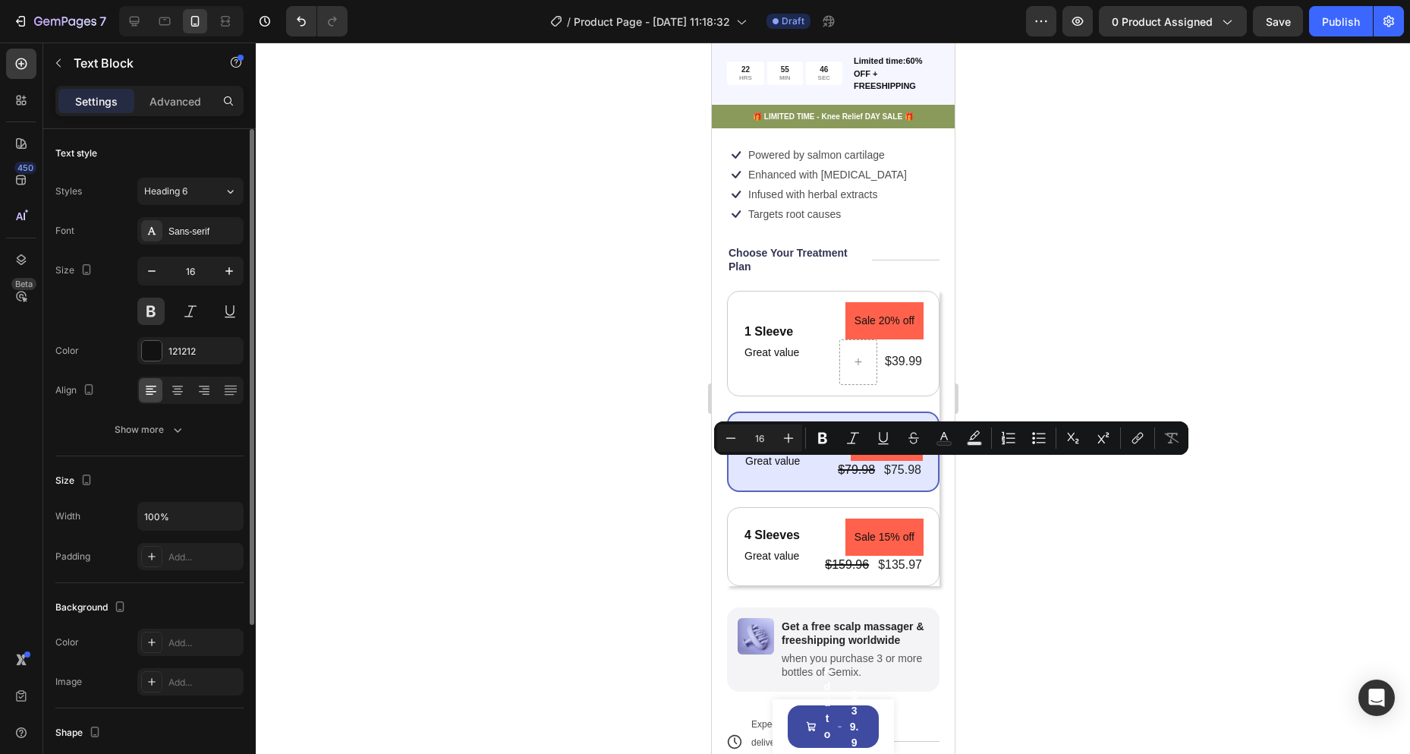
click at [758, 449] on p "2 Sleves" at bounding box center [772, 441] width 55 height 16
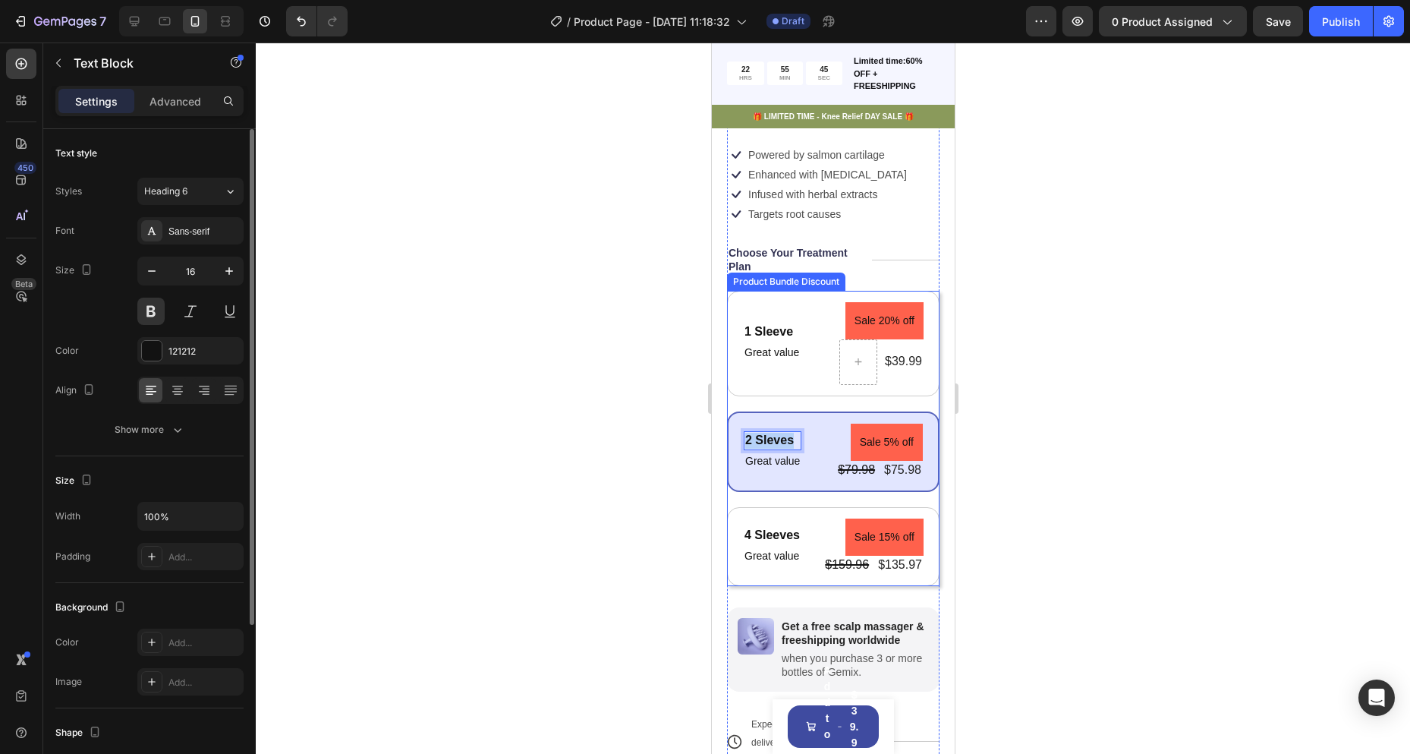
drag, startPoint x: 796, startPoint y: 465, endPoint x: 739, endPoint y: 472, distance: 57.3
click at [739, 472] on div "2 Sleves Text Block 0 Great value Text Block Sale 5% off Product Badge $79.98 P…" at bounding box center [832, 451] width 213 height 80
drag, startPoint x: 791, startPoint y: 471, endPoint x: 689, endPoint y: 490, distance: 104.2
click at [1023, 516] on div at bounding box center [833, 398] width 1155 height 711
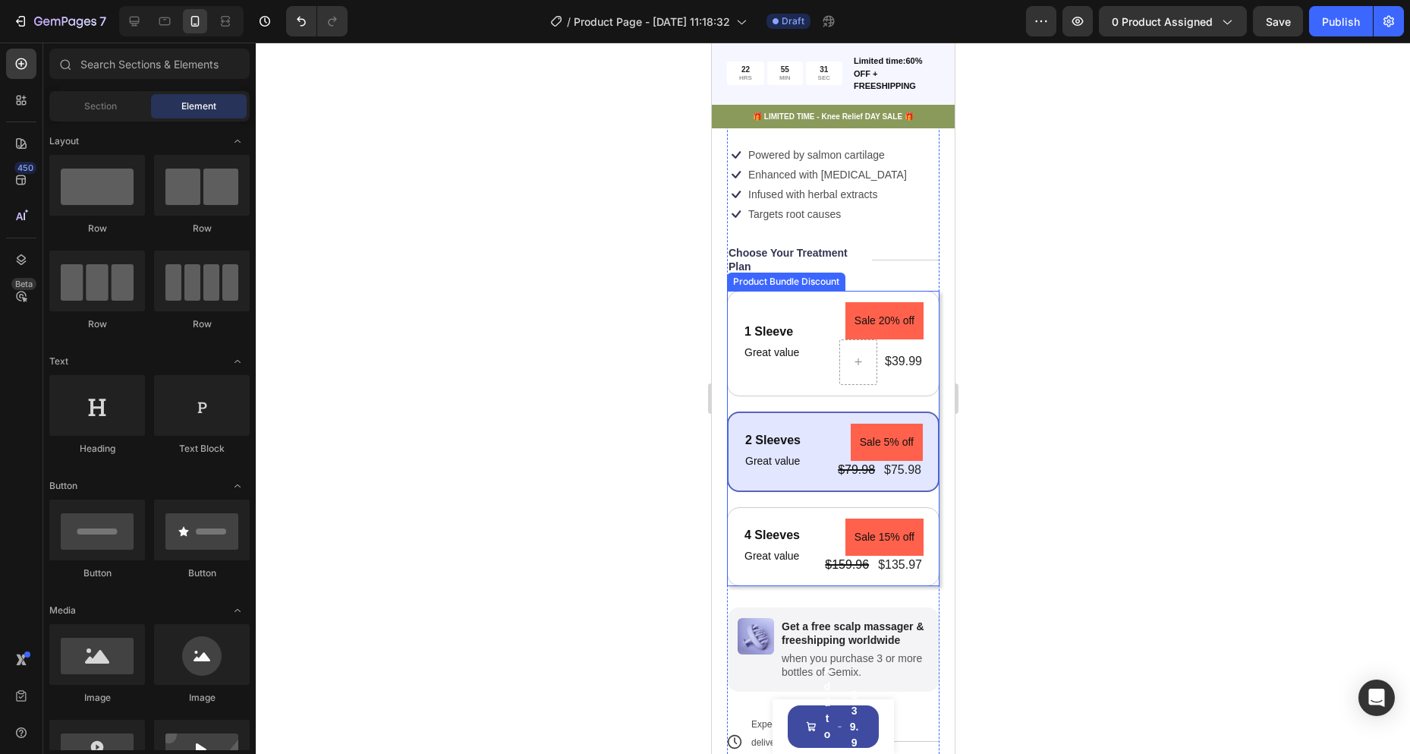
click at [848, 433] on div "1 Sleeve Text Block Great value Text Block Sale 20% off Product Badge $39.99 Pr…" at bounding box center [832, 438] width 213 height 295
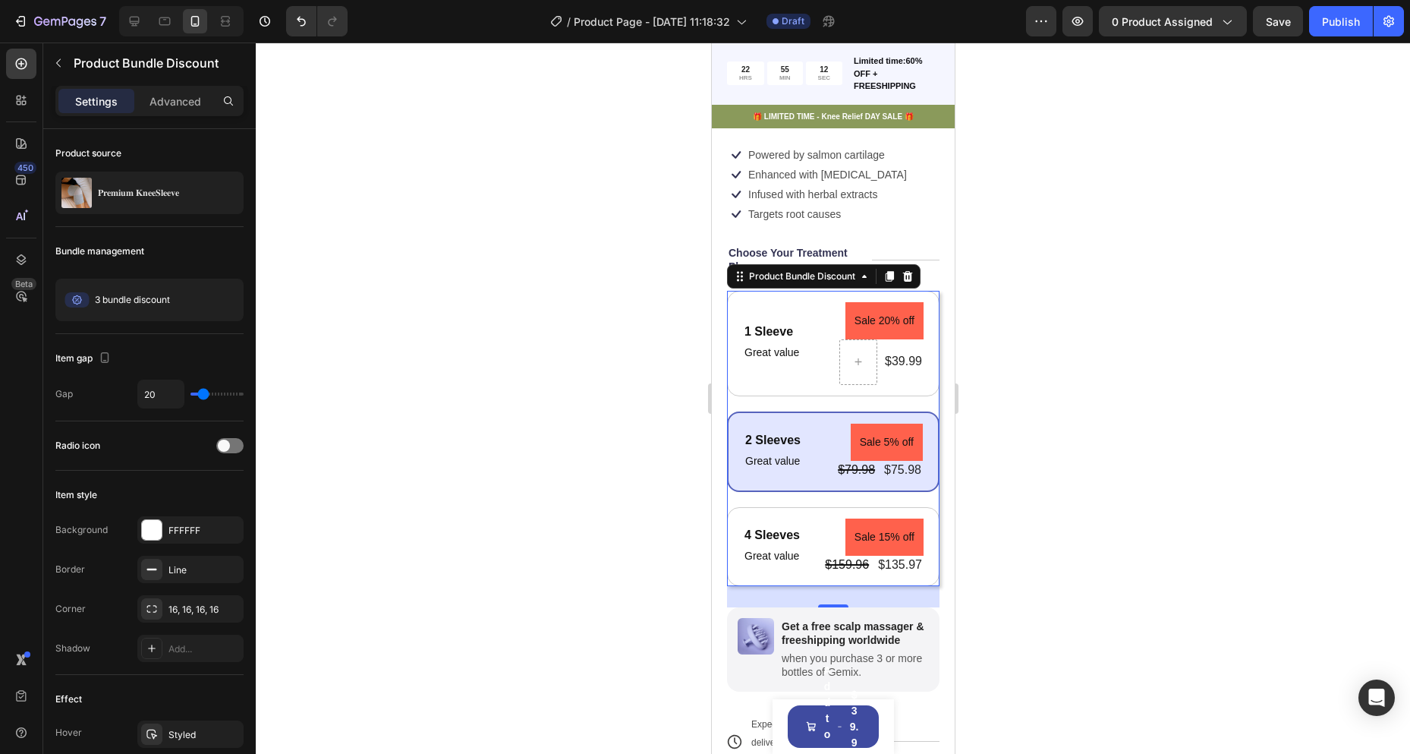
scroll to position [378, 0]
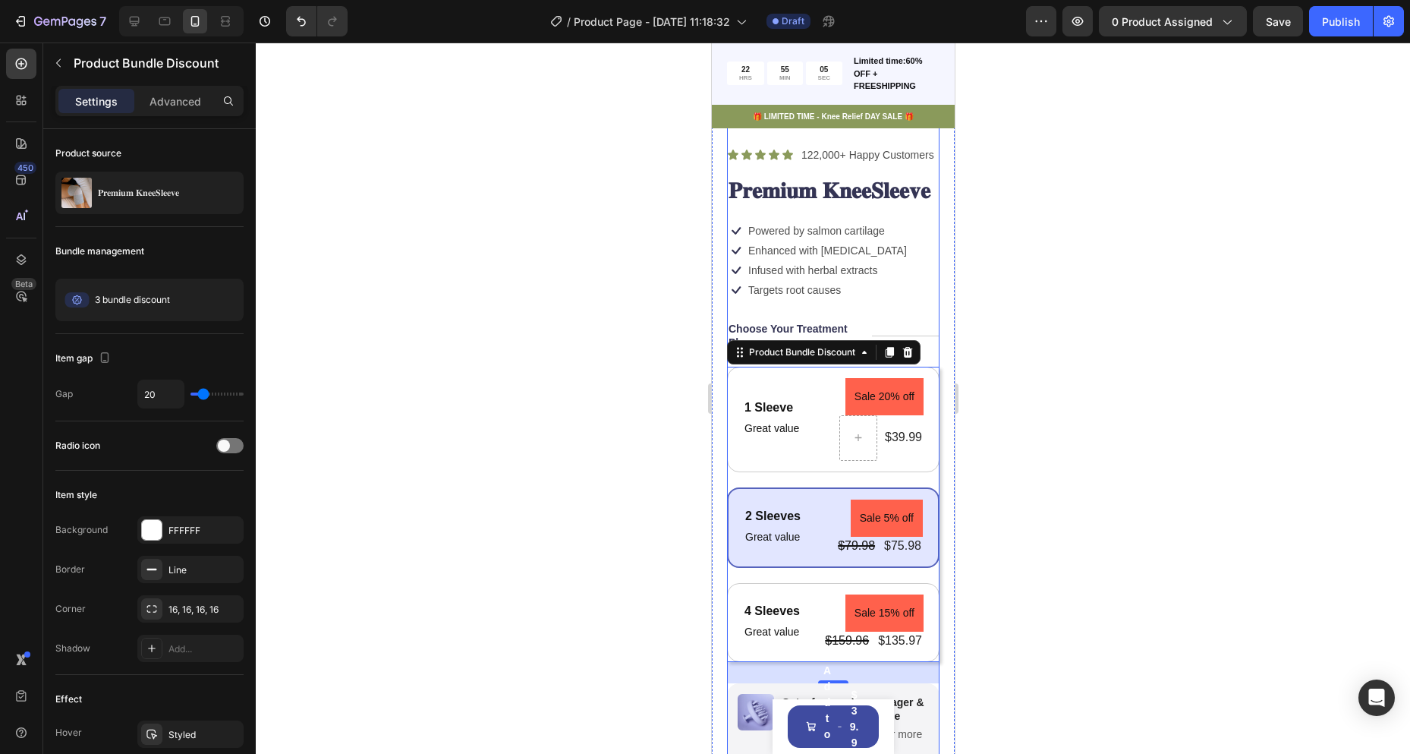
click at [855, 334] on div "Icon Icon Icon Icon Icon Icon List 122,000+ Happy Customers Text Block Row 𝐏𝐫𝐞𝐦…" at bounding box center [832, 556] width 213 height 821
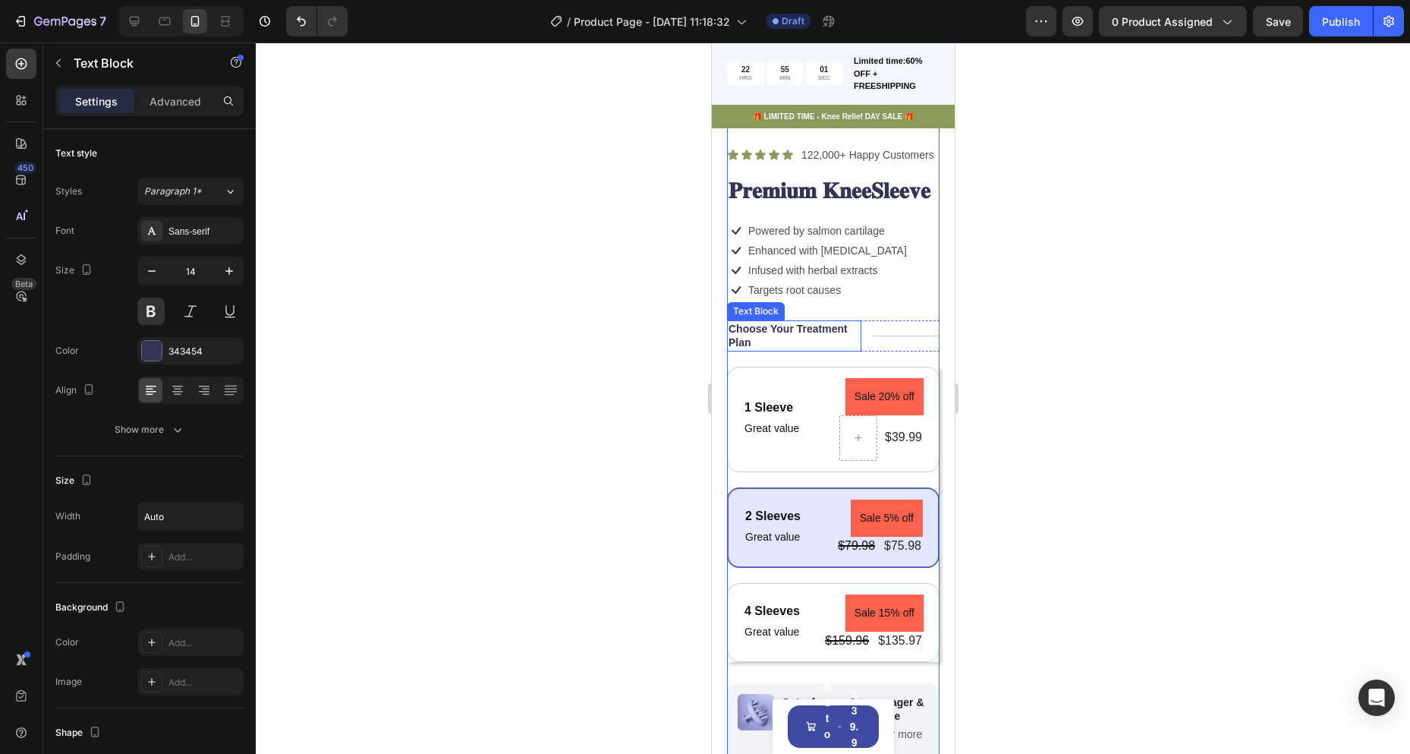
click at [780, 349] on p "Choose Your Treatment Plan" at bounding box center [793, 335] width 131 height 27
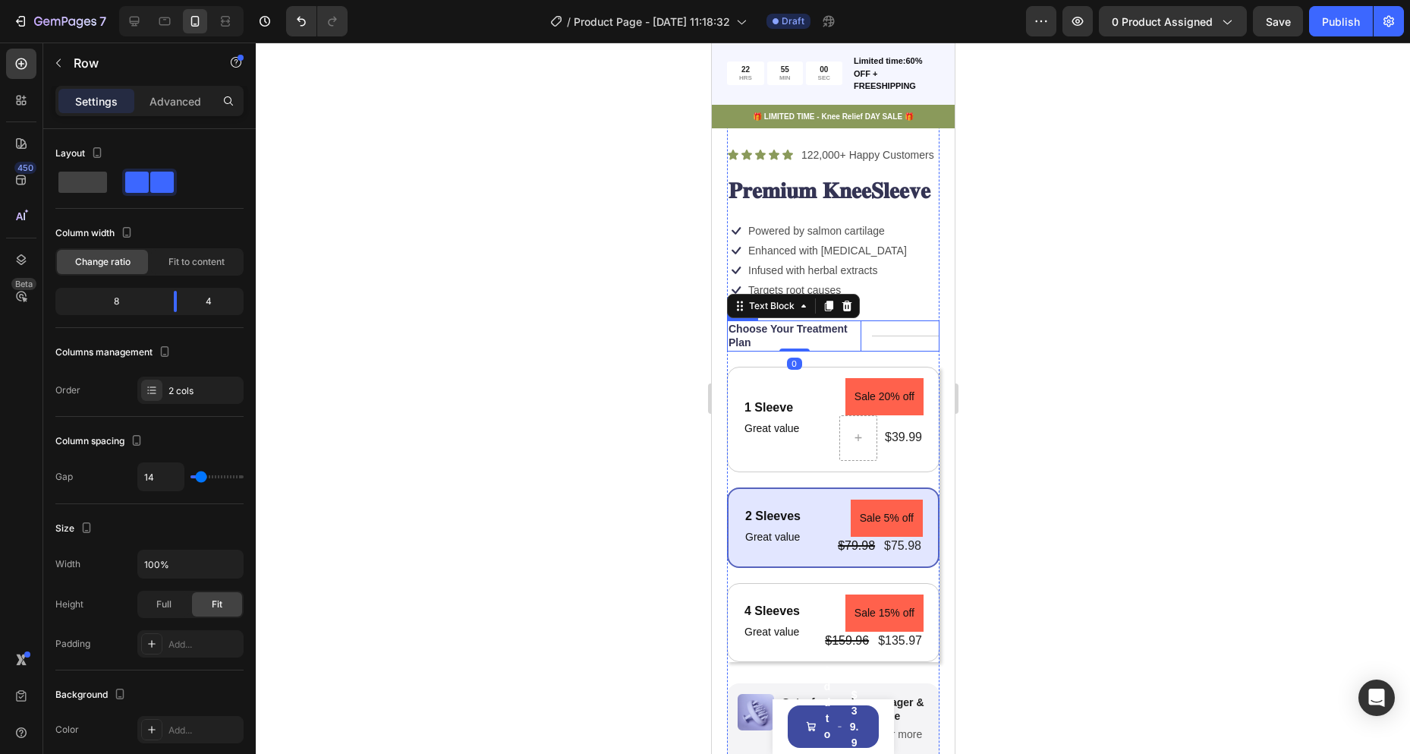
click at [874, 351] on div "Title Line" at bounding box center [905, 335] width 68 height 30
click at [862, 383] on div "Icon Icon Icon Icon Icon Icon List 122,000+ Happy Customers Text Block Row 𝐏𝐫𝐞𝐦…" at bounding box center [832, 556] width 213 height 821
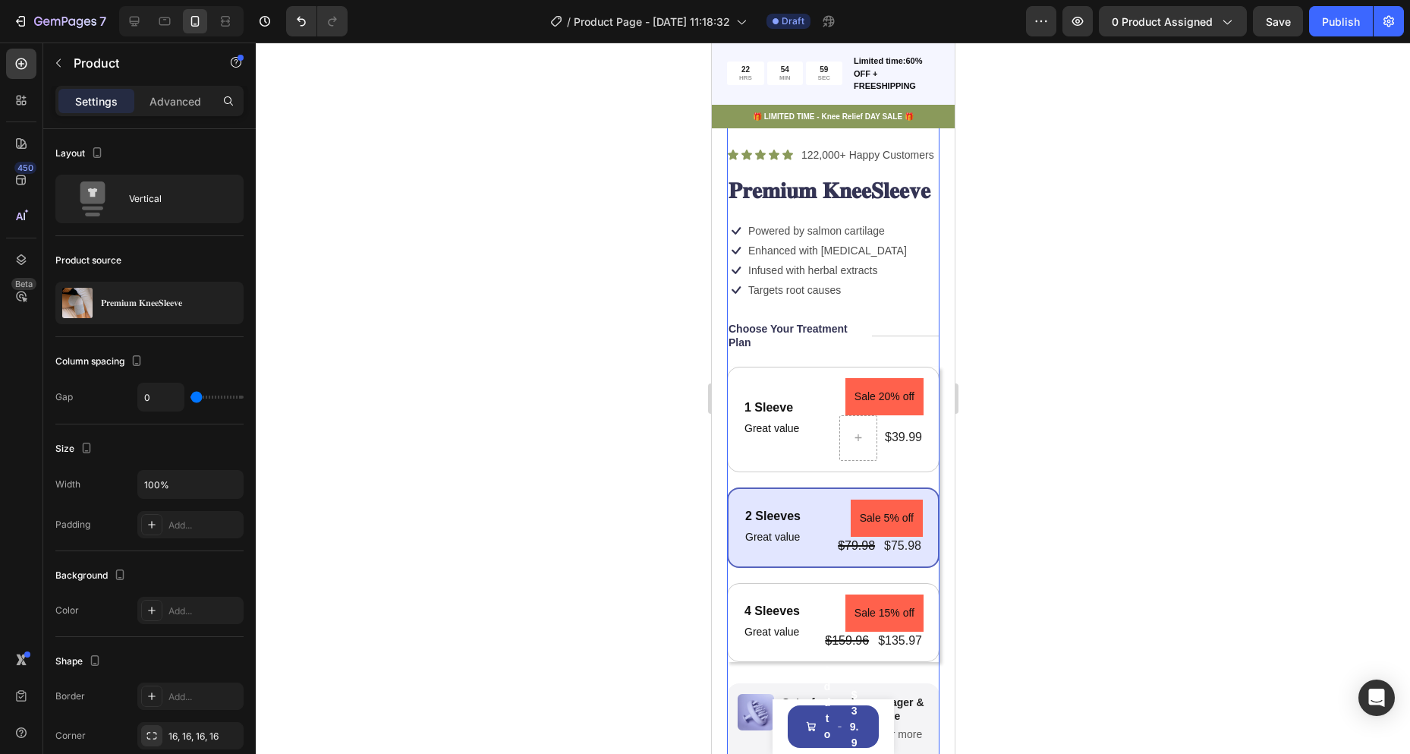
click at [840, 385] on div "Icon Icon Icon Icon Icon Icon List 122,000+ Happy Customers Text Block Row 𝐏𝐫𝐞𝐦…" at bounding box center [832, 556] width 213 height 821
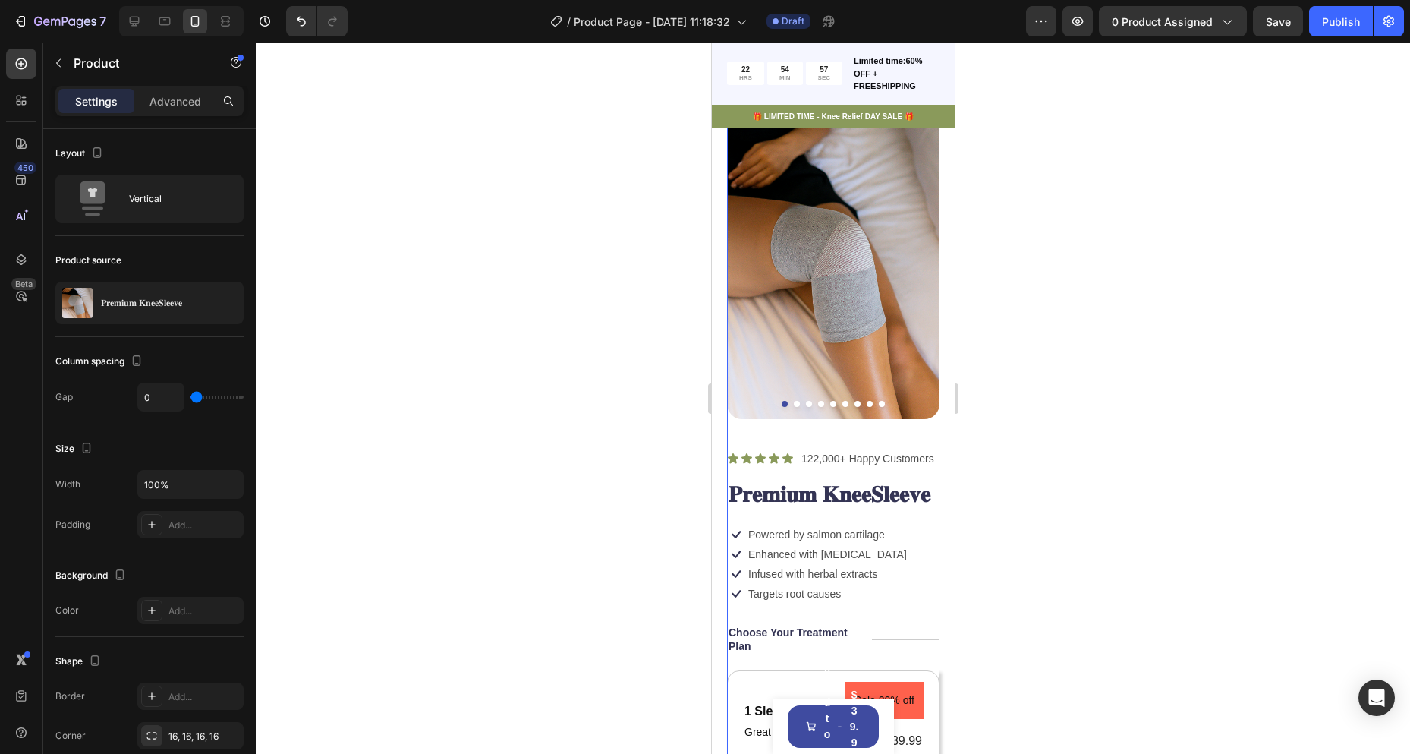
scroll to position [0, 0]
